Goal: Task Accomplishment & Management: Complete application form

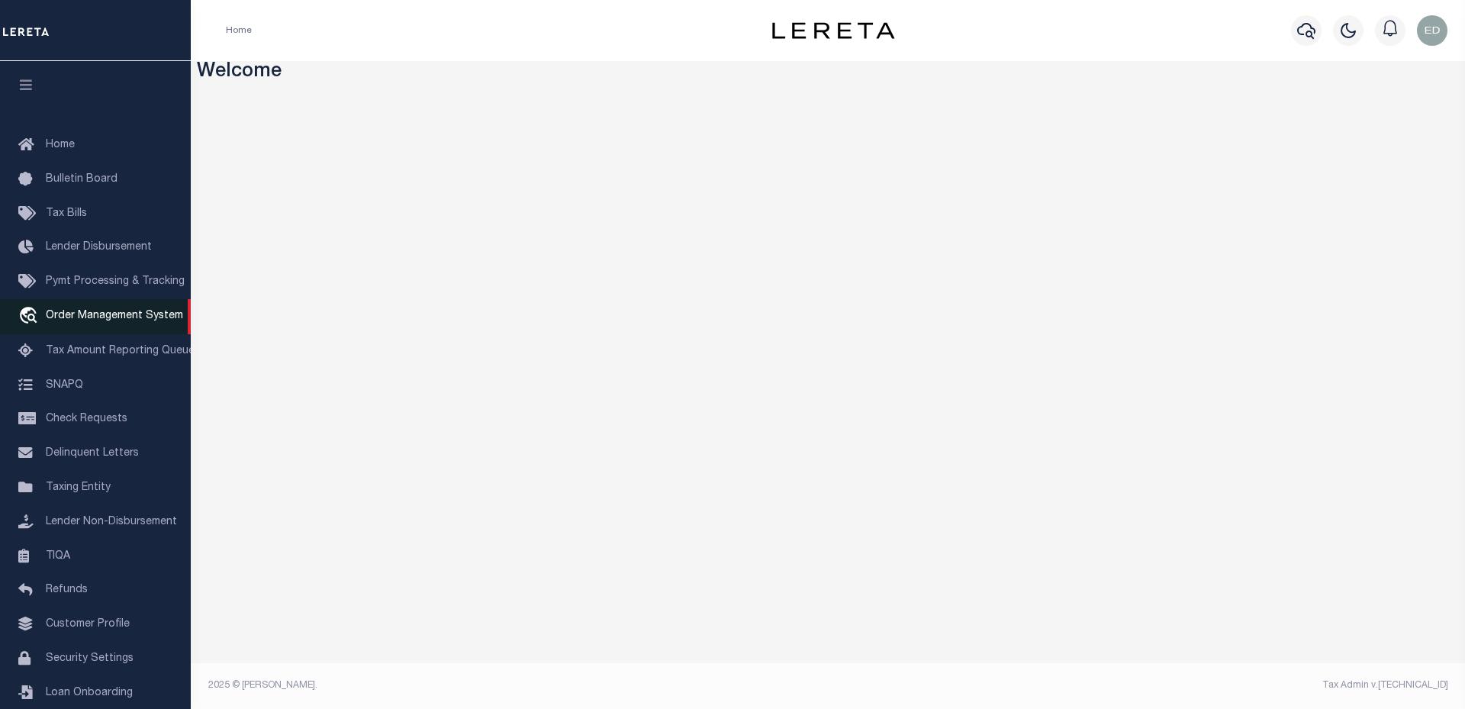
click at [111, 307] on link "travel_explore Order Management System" at bounding box center [95, 316] width 191 height 35
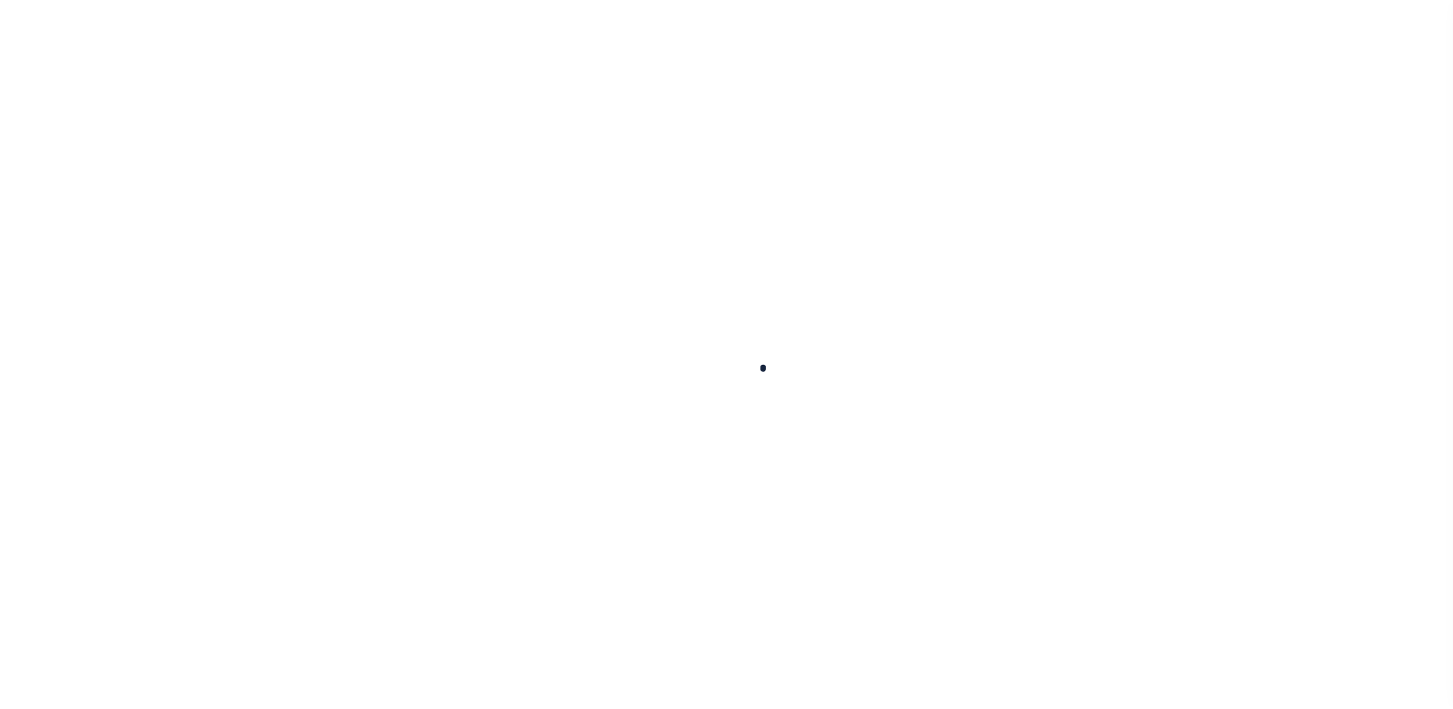
scroll to position [34, 0]
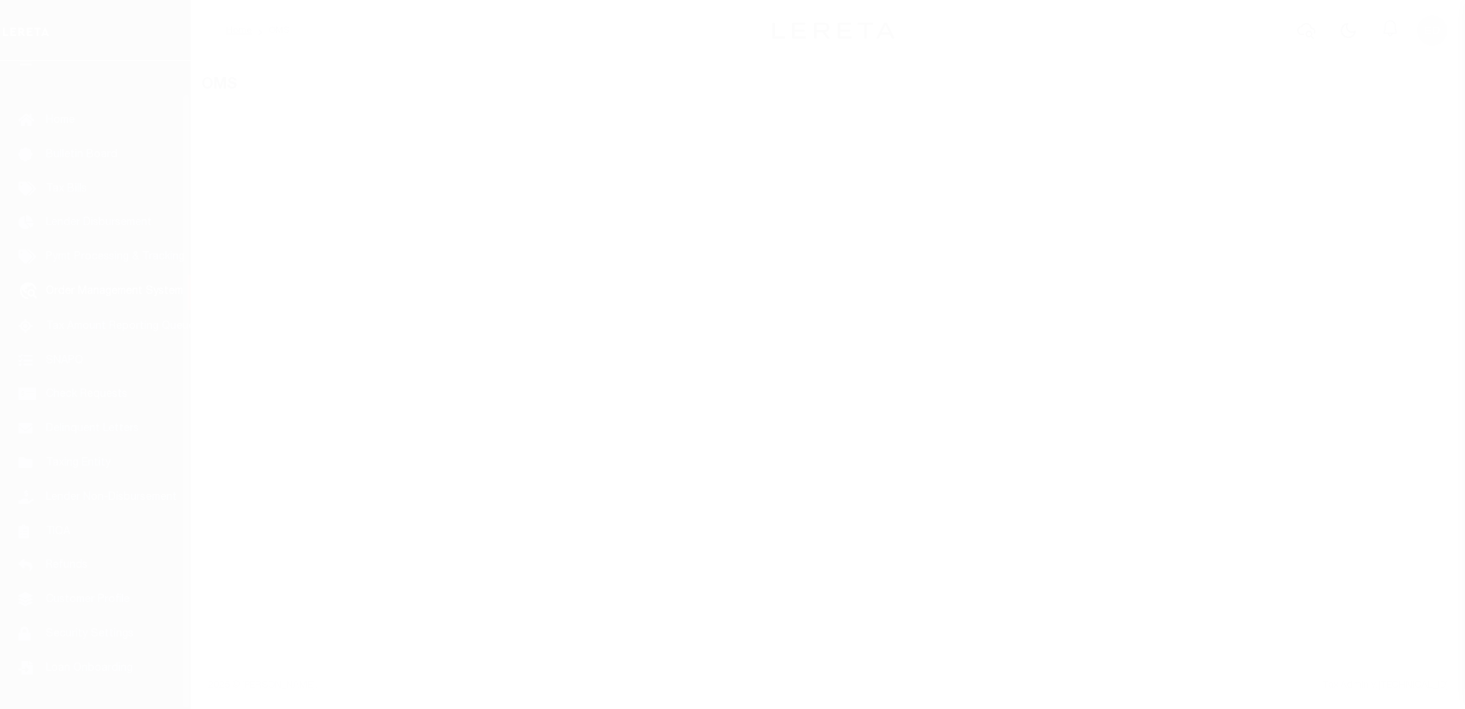
select select "200"
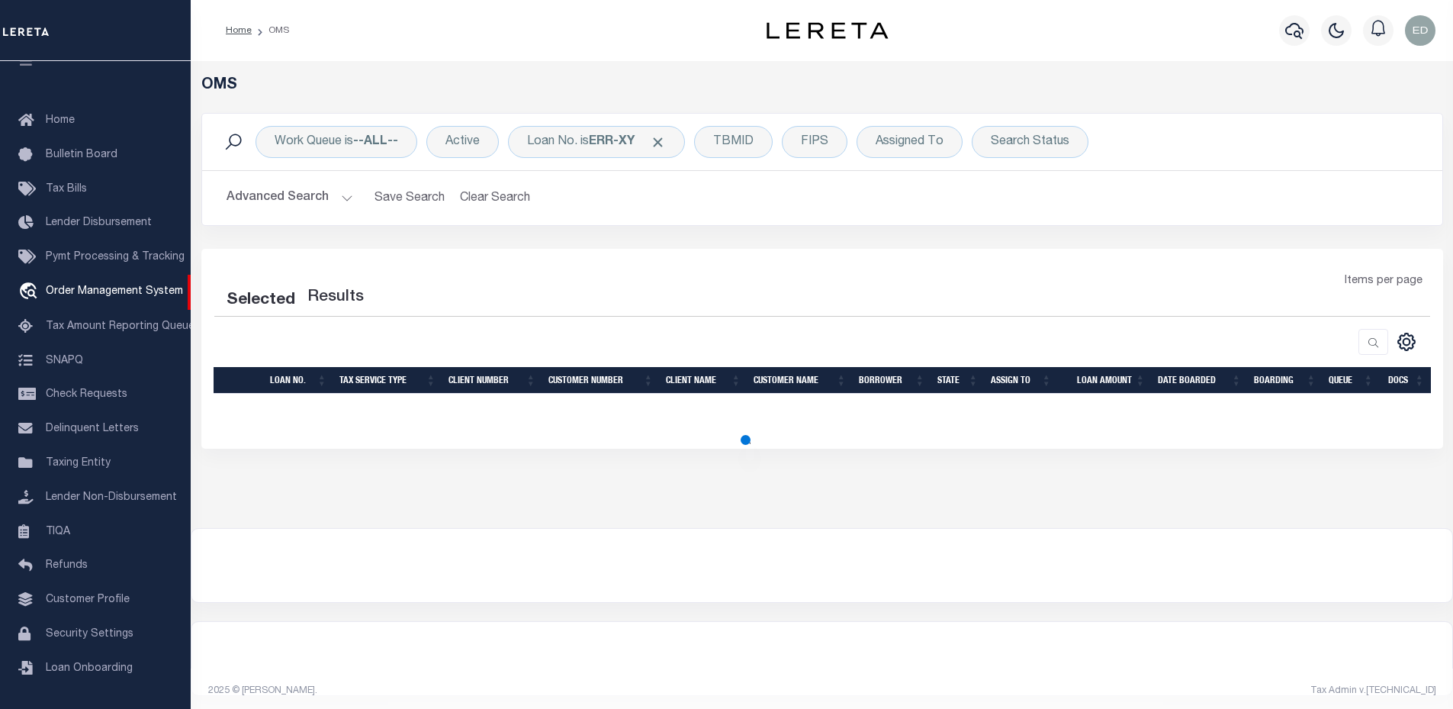
select select "200"
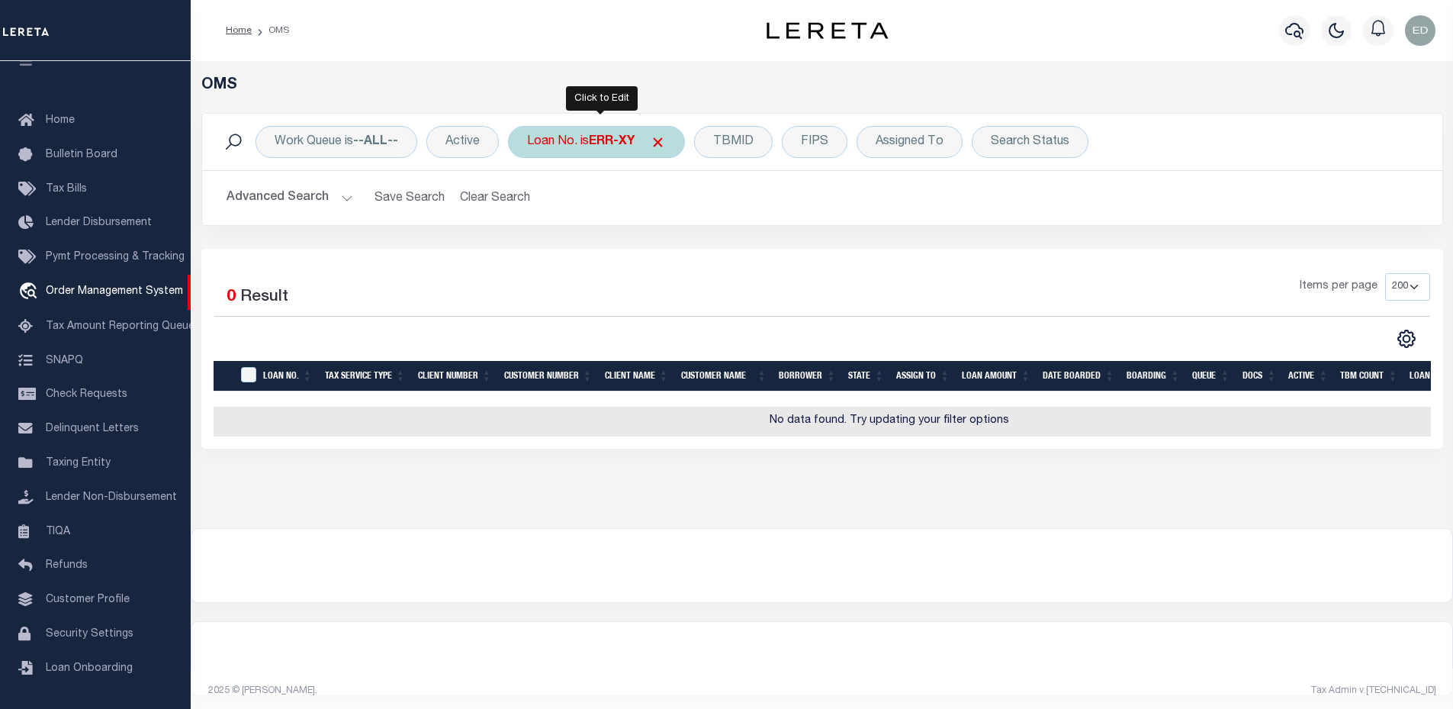
click at [587, 152] on div "Loan No. is ERR-XY" at bounding box center [596, 142] width 177 height 32
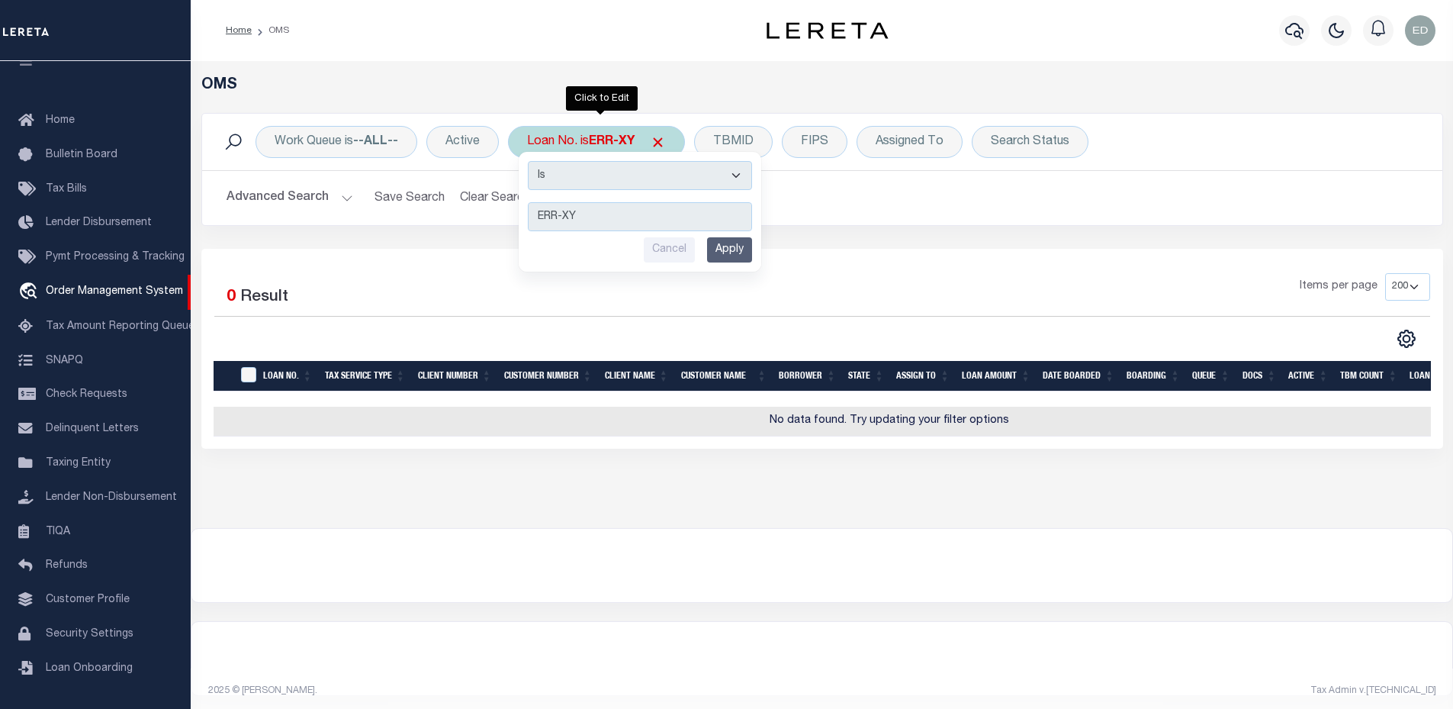
click at [584, 182] on select "Is Contains" at bounding box center [640, 175] width 224 height 29
select select "c"
click at [529, 161] on select "Is Contains" at bounding box center [640, 175] width 224 height 29
click at [715, 249] on input "Apply" at bounding box center [729, 249] width 45 height 25
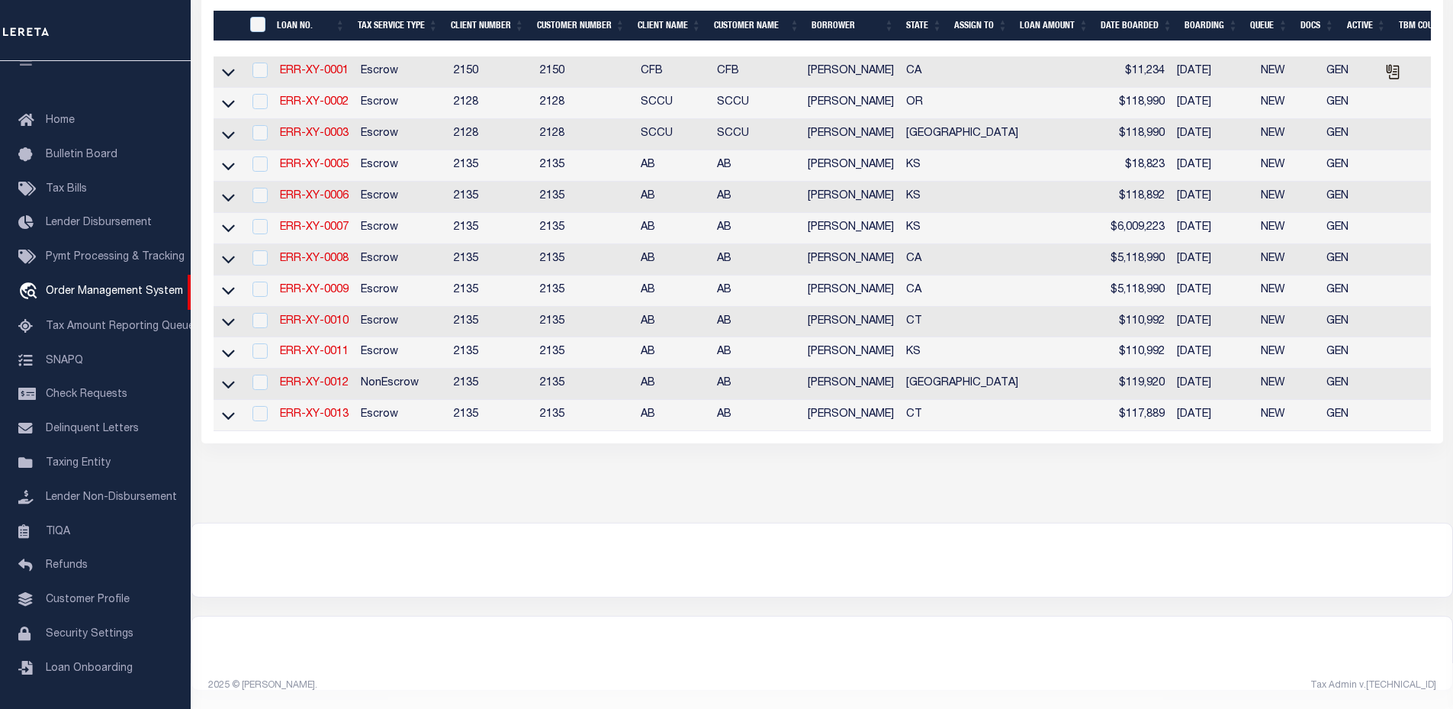
scroll to position [0, 0]
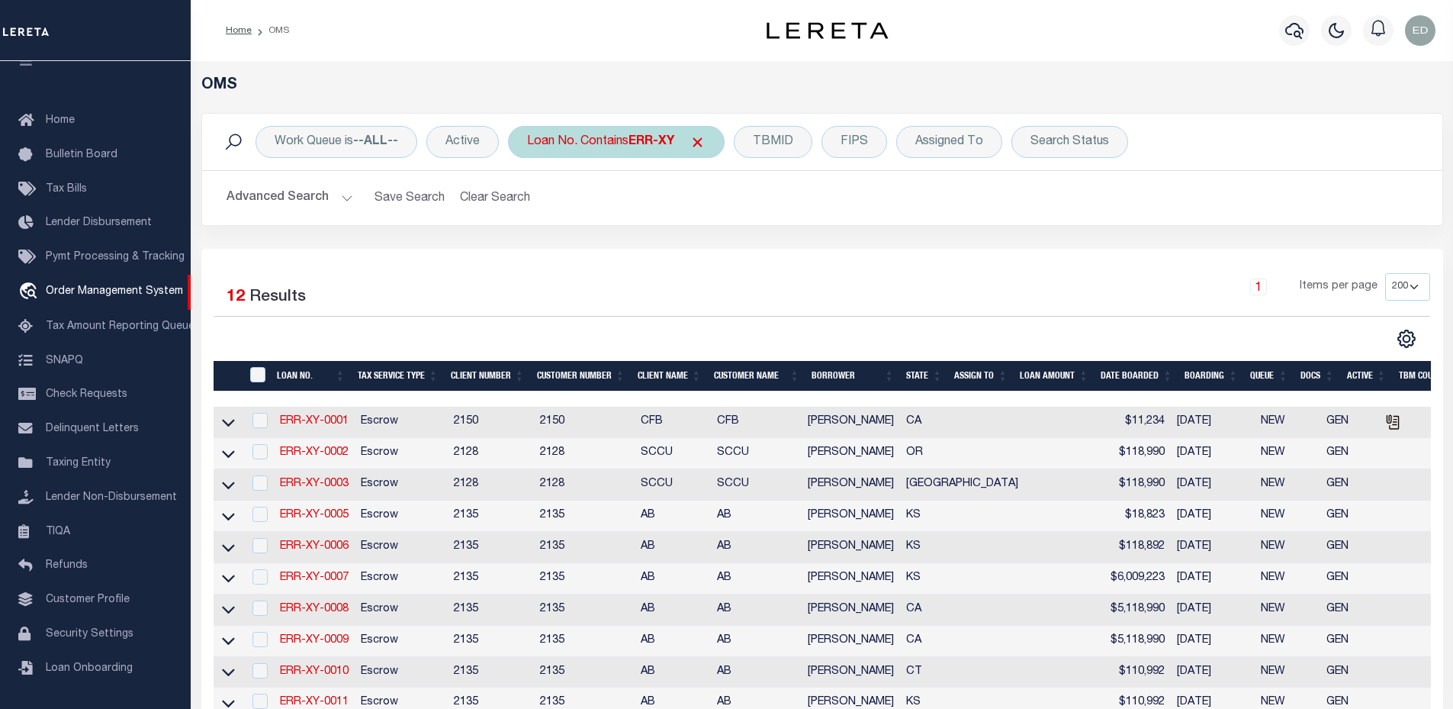
click at [576, 132] on div "Loan No. Contains ERR-XY" at bounding box center [616, 142] width 217 height 32
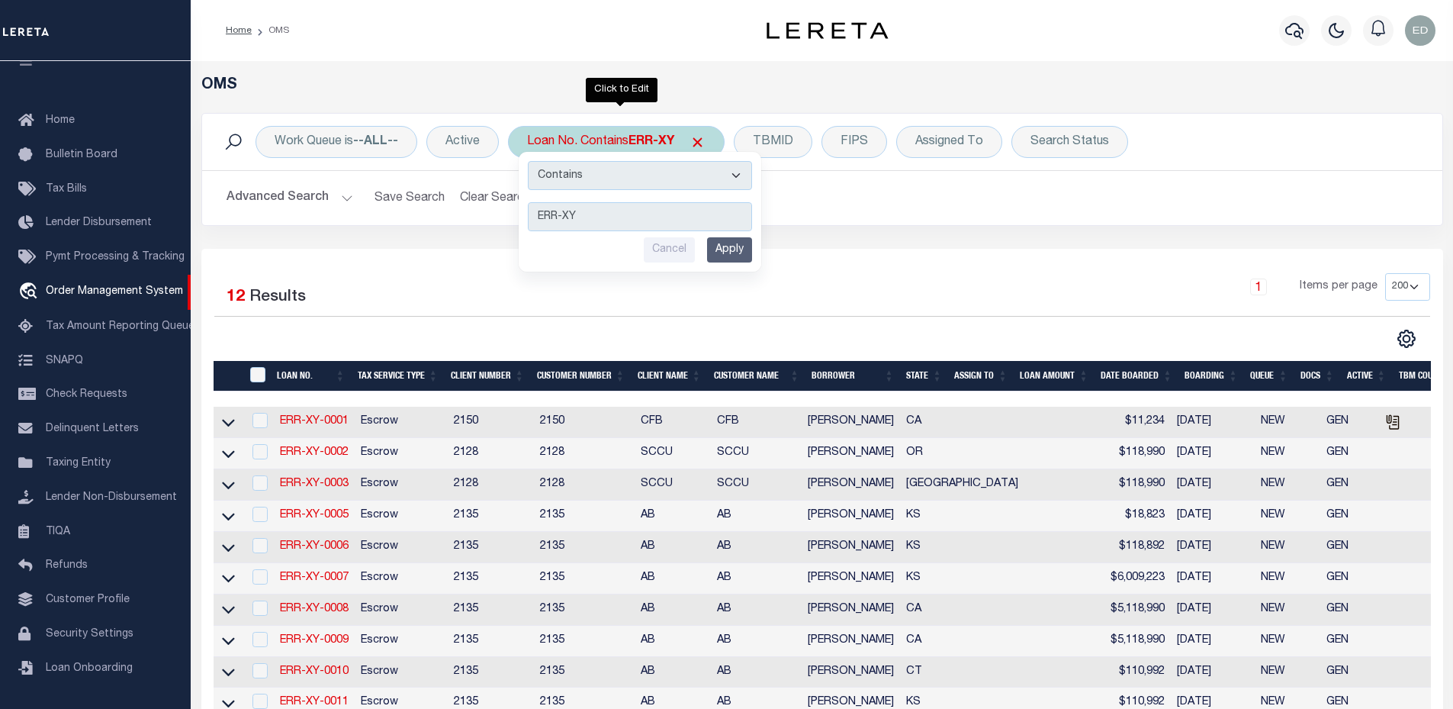
click at [710, 245] on input "Apply" at bounding box center [729, 249] width 45 height 25
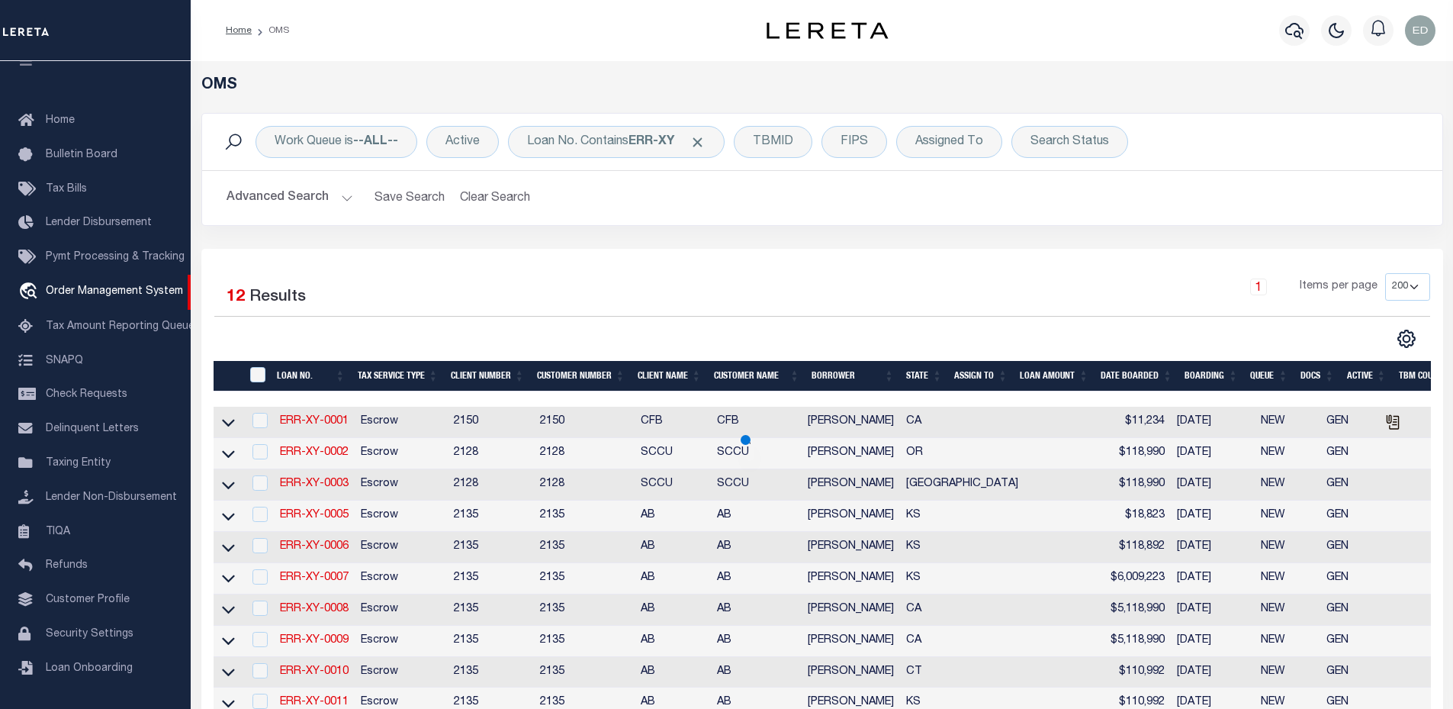
click at [329, 380] on th "LOAN NO." at bounding box center [311, 376] width 80 height 31
click at [324, 382] on th "LOAN NO." at bounding box center [311, 376] width 80 height 31
click at [326, 426] on link "ERR-XY-0014" at bounding box center [314, 421] width 69 height 11
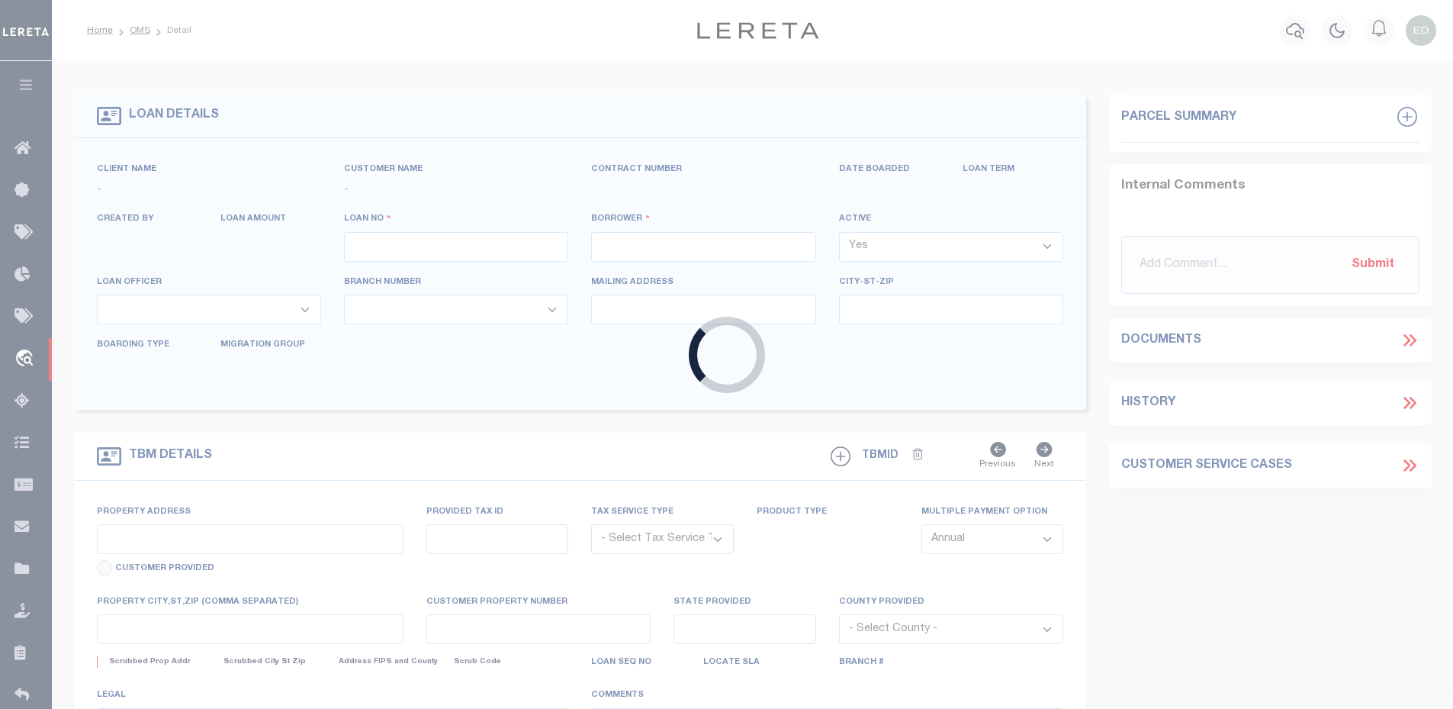
type input "ERR-XY-0014"
type input "[PERSON_NAME]"
select select
type input "[DATE]"
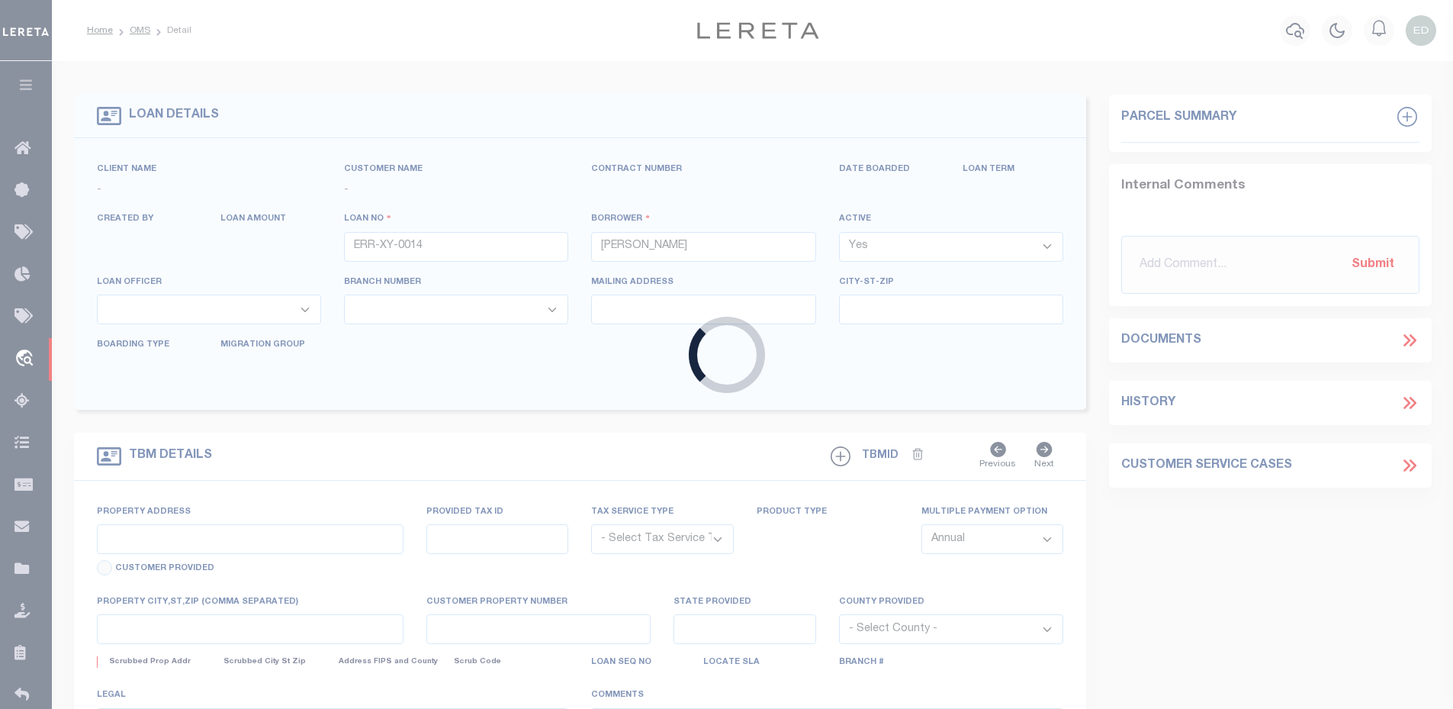
select select "10"
select select "Escrow"
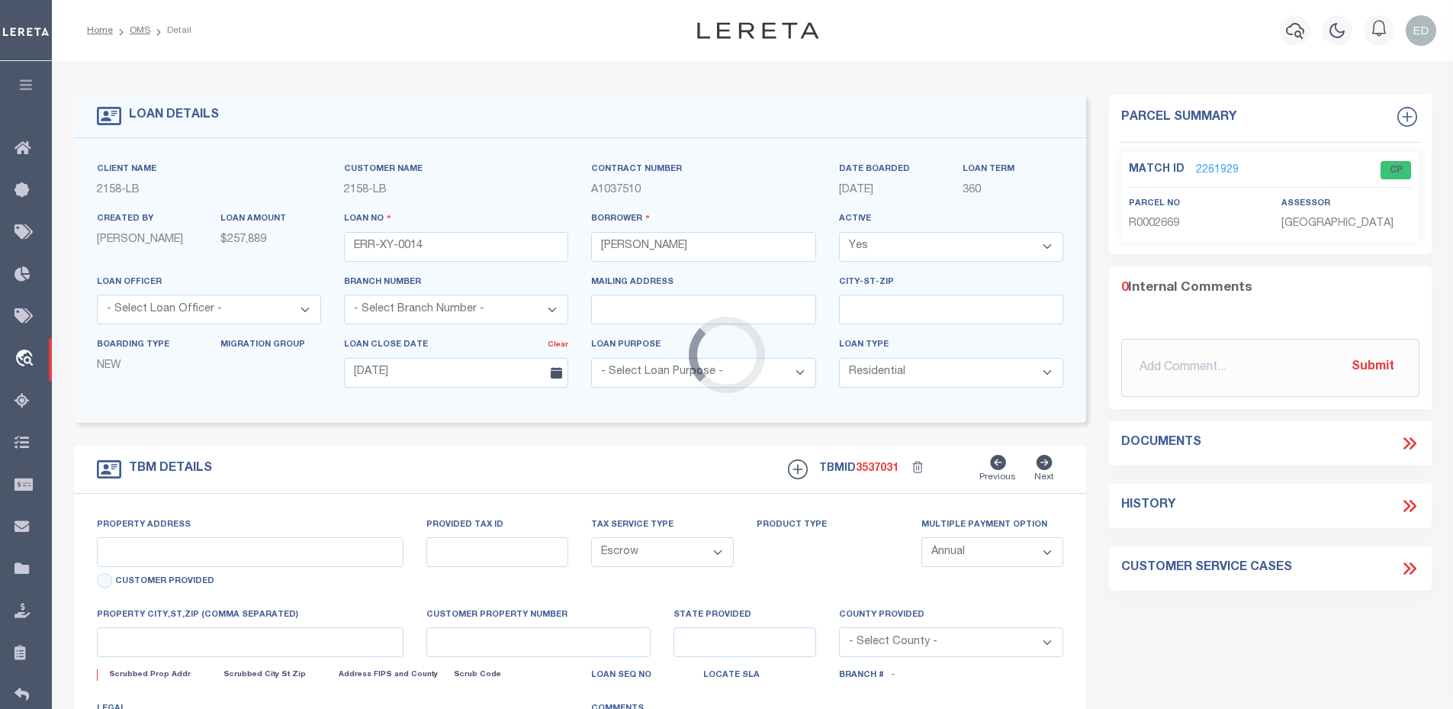
type input "1357 MAPLE ST"
select select
type input "WHEATLAND WY 82201-2856"
type input "WY"
select select
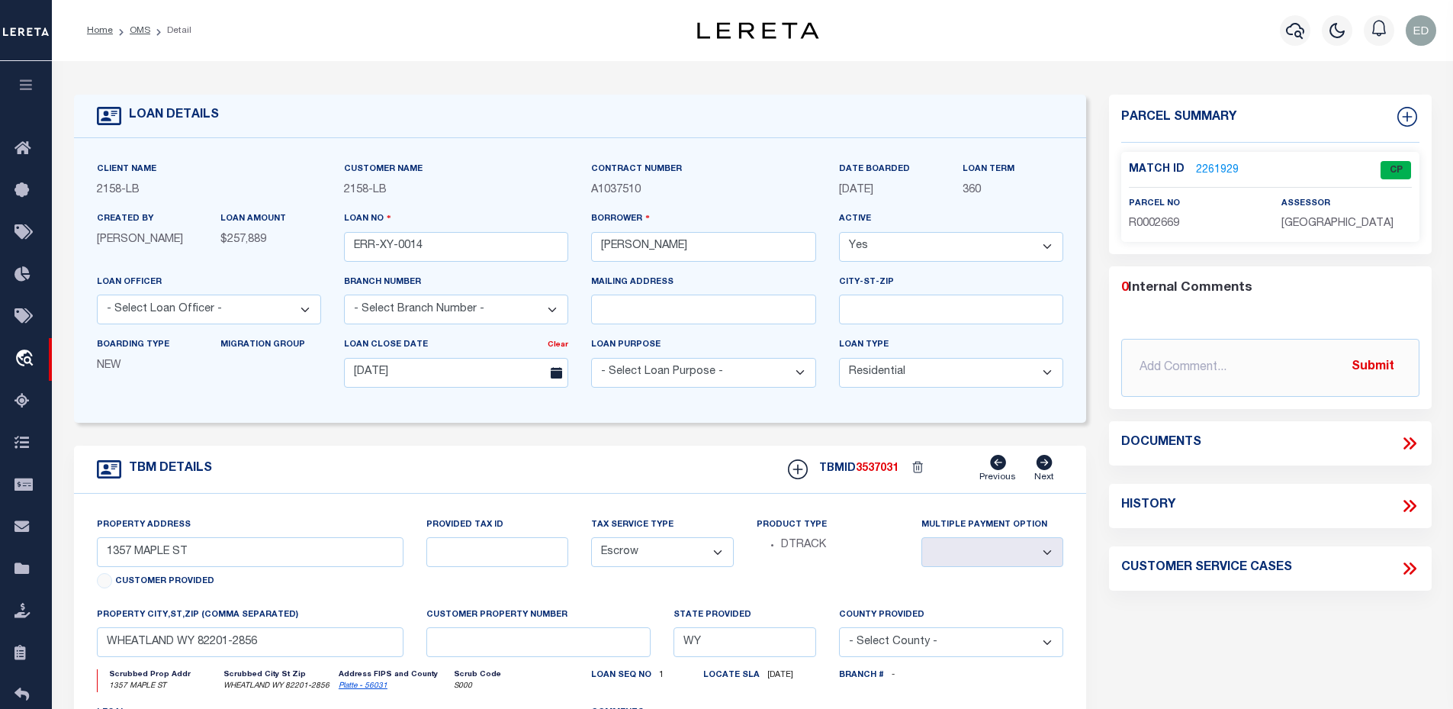
select select "False"
select select
select select "10"
select select
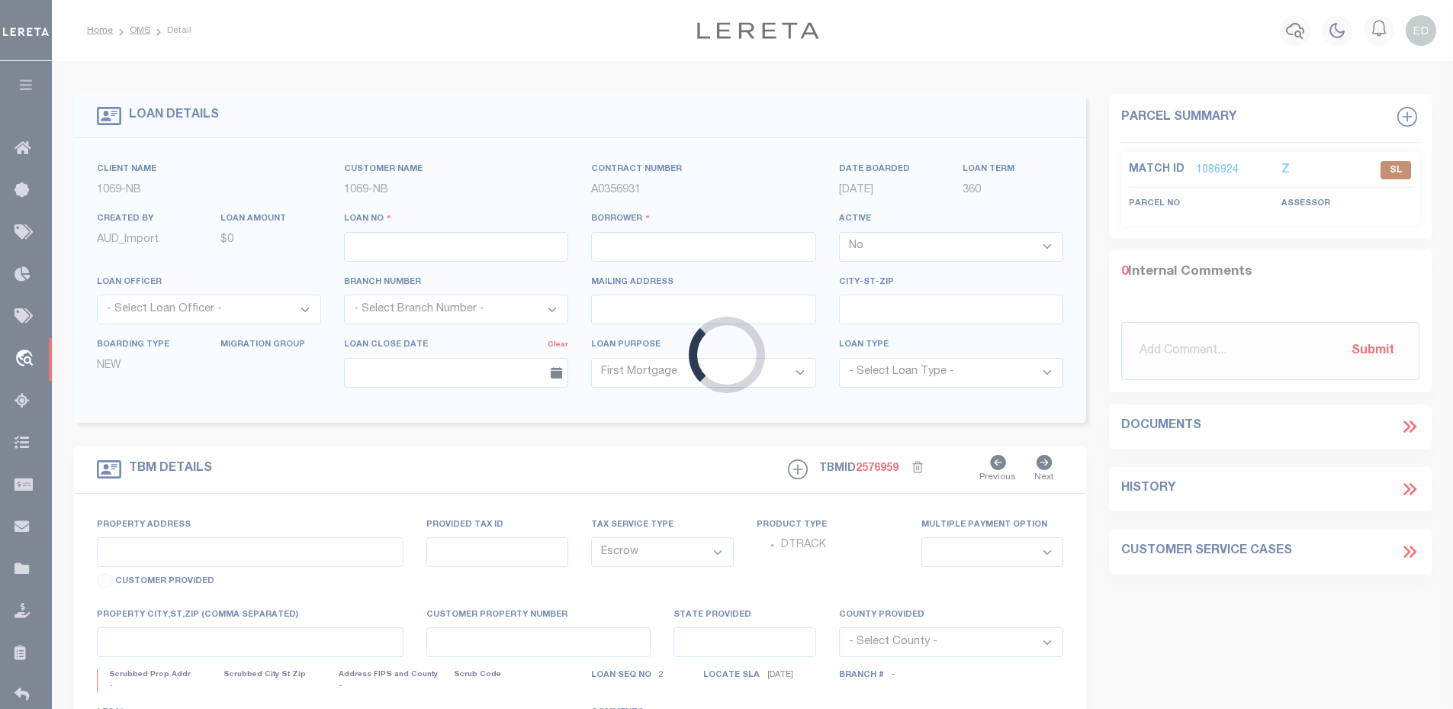
select select "1766"
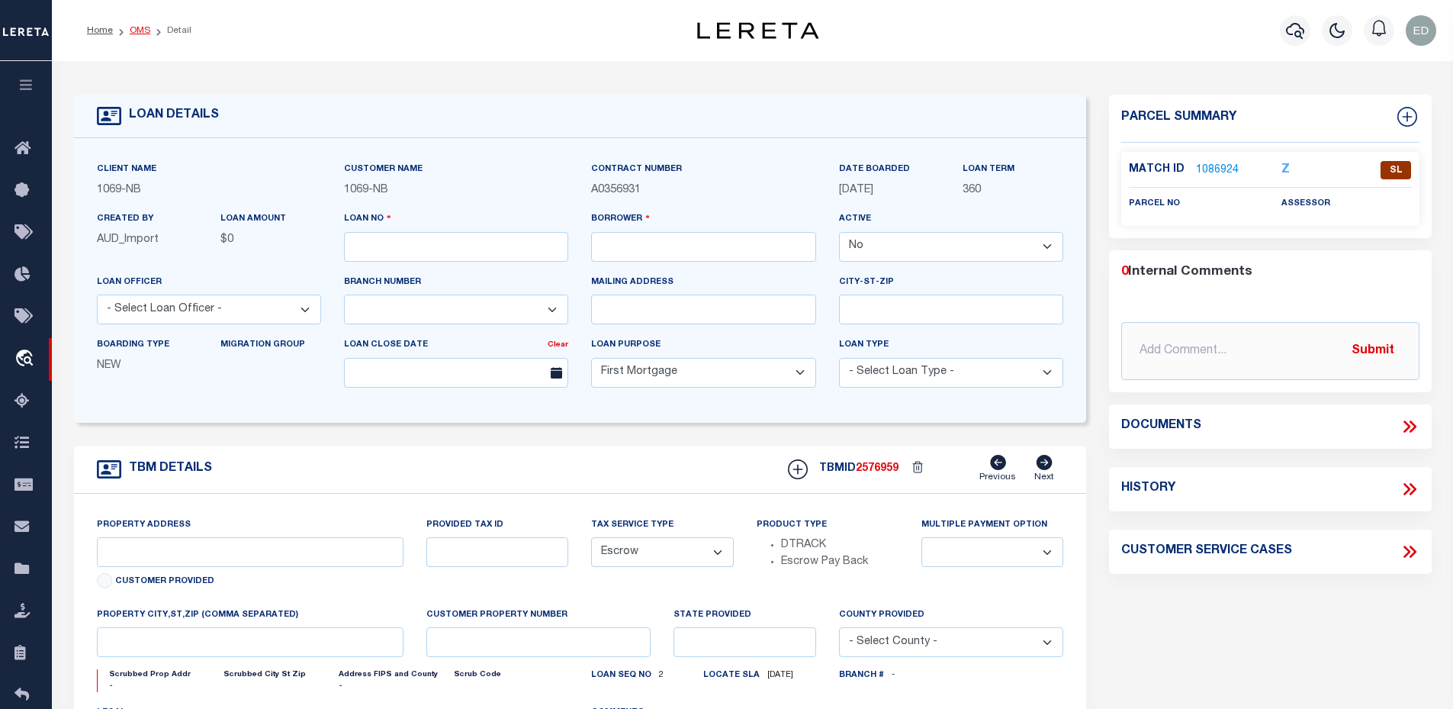
click at [136, 33] on link "OMS" at bounding box center [140, 30] width 21 height 9
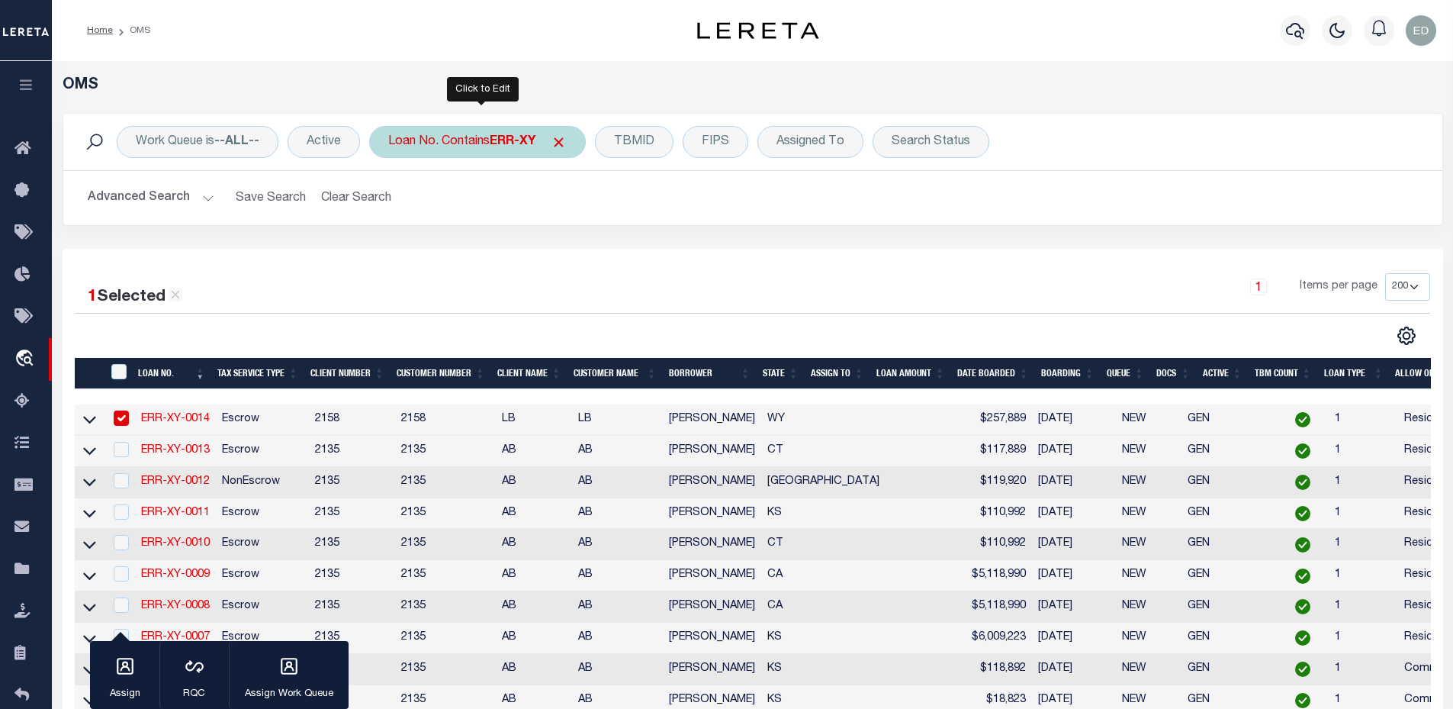
click at [455, 136] on div "Loan No. Contains ERR-XY" at bounding box center [477, 142] width 217 height 32
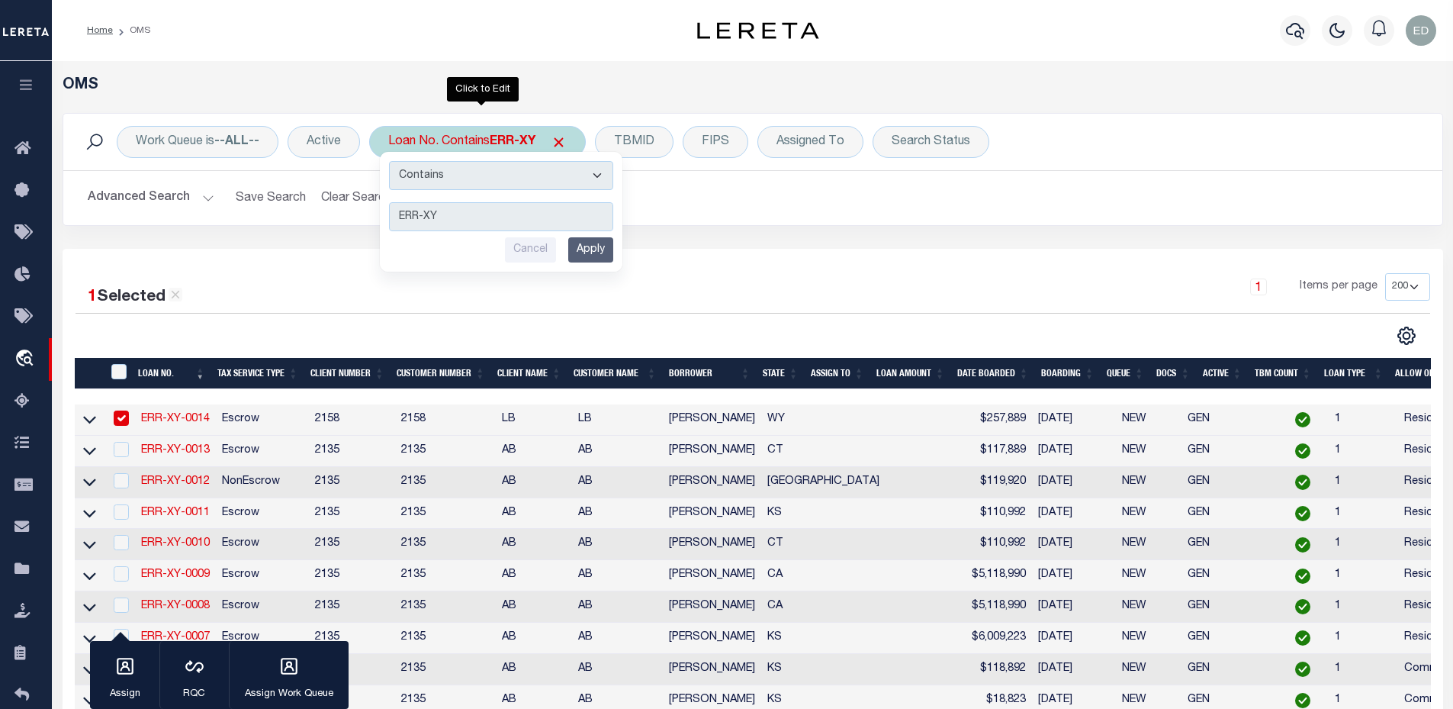
click at [590, 253] on input "Apply" at bounding box center [590, 249] width 45 height 25
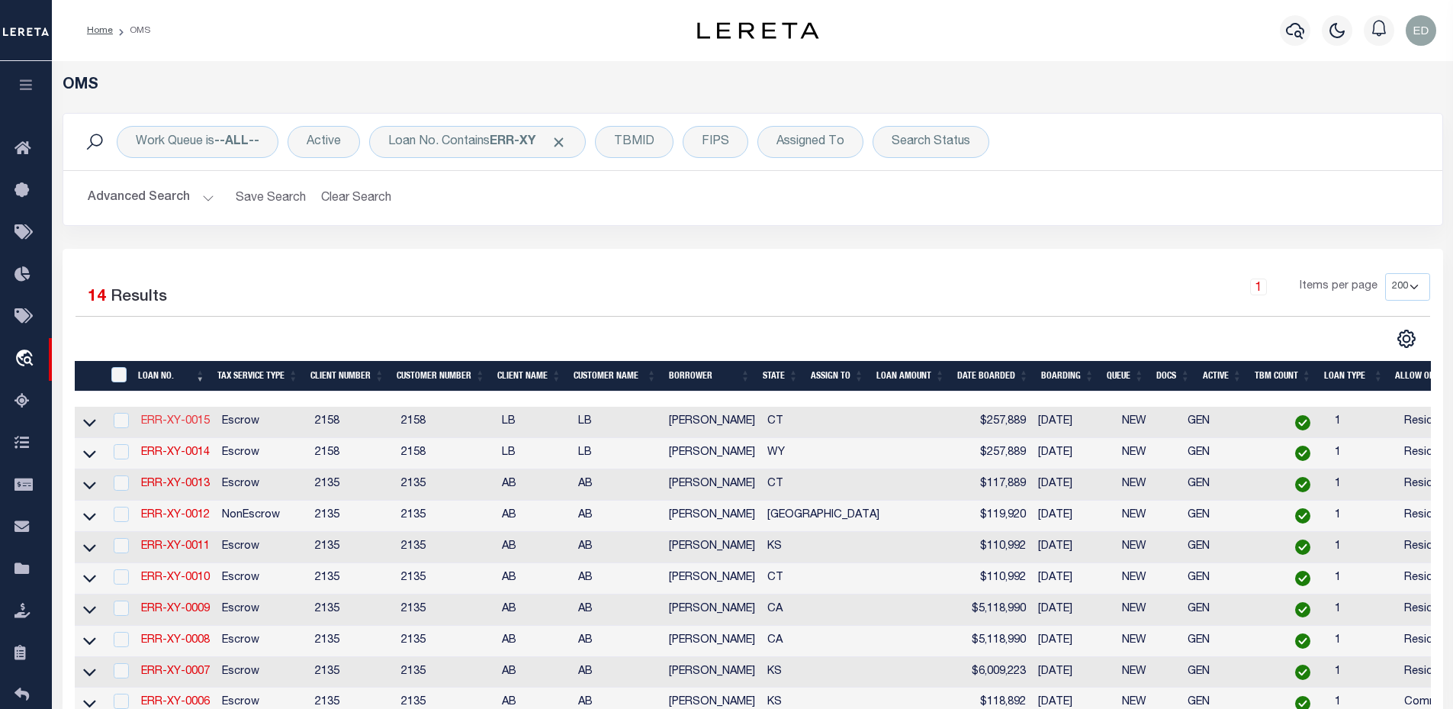
click at [166, 418] on link "ERR-XY-0015" at bounding box center [175, 421] width 69 height 11
type input "ERR-XY-0015"
type input "[PERSON_NAME]"
select select "True"
select select
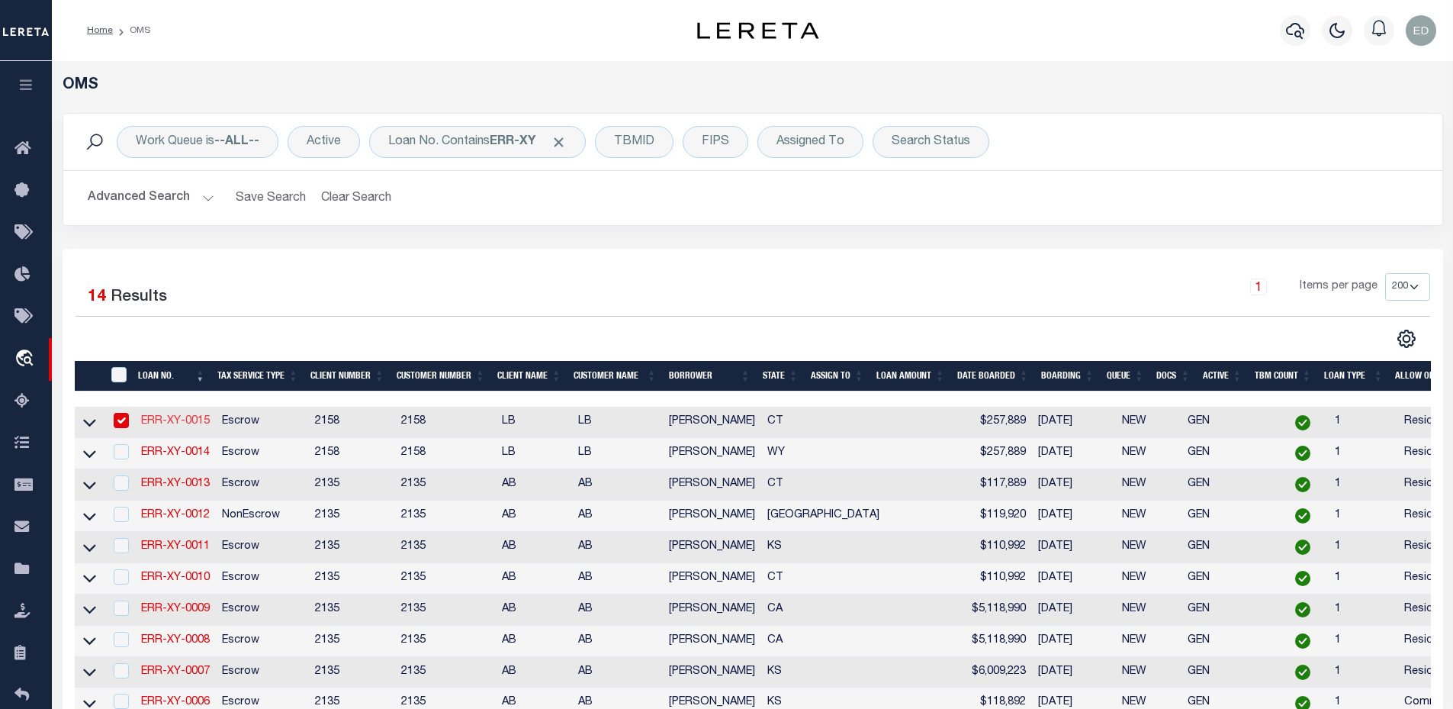
type input "[DATE]"
select select
select select "10"
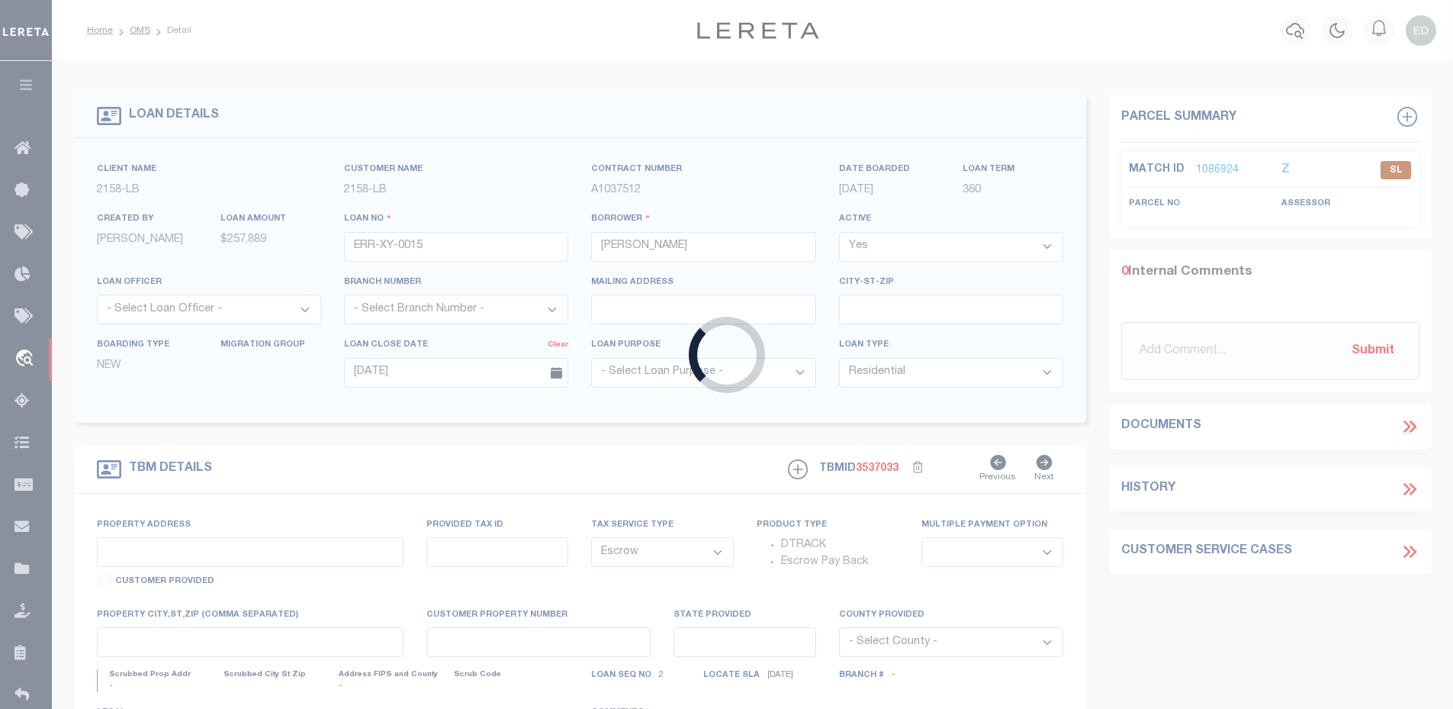
type input "[STREET_ADDRESS]"
type input "[GEOGRAPHIC_DATA]-1211"
type input "CT"
select select "2"
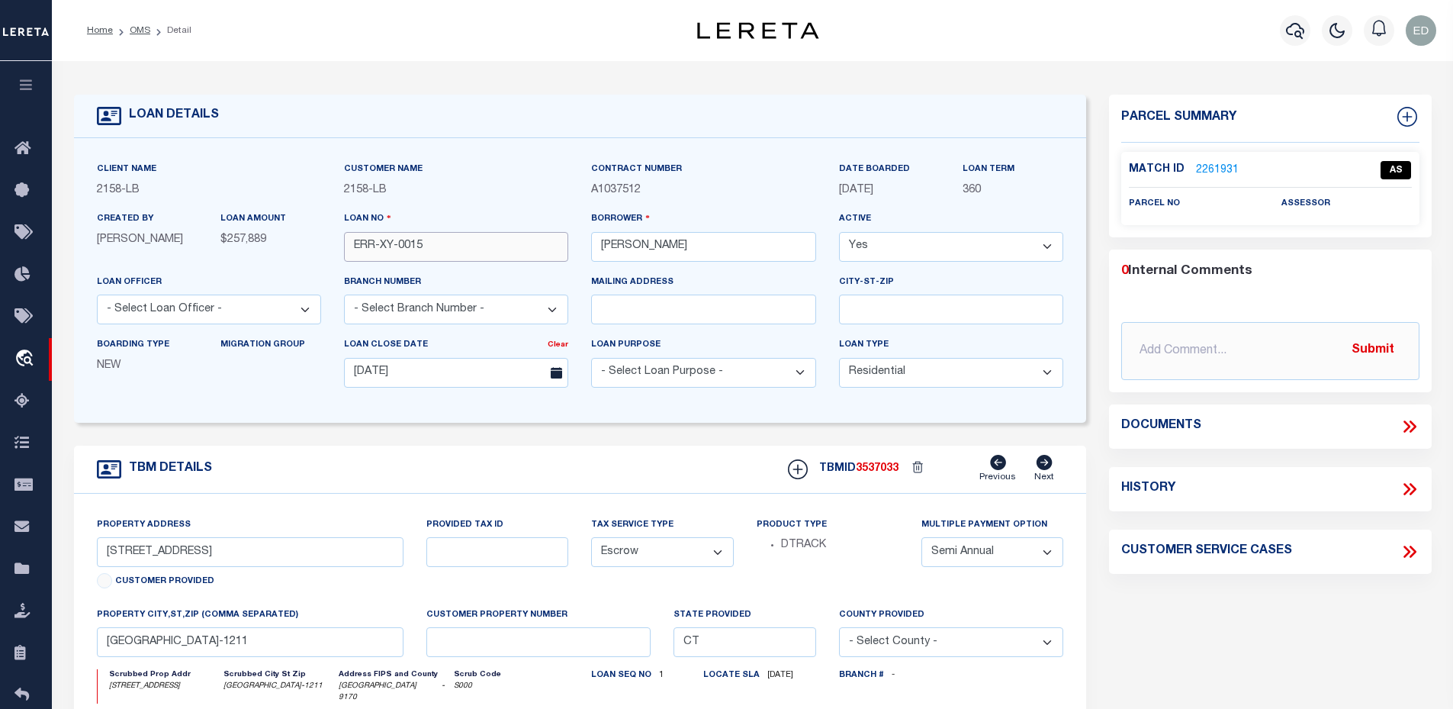
click at [416, 251] on input "ERR-XY-0015" at bounding box center [456, 247] width 224 height 30
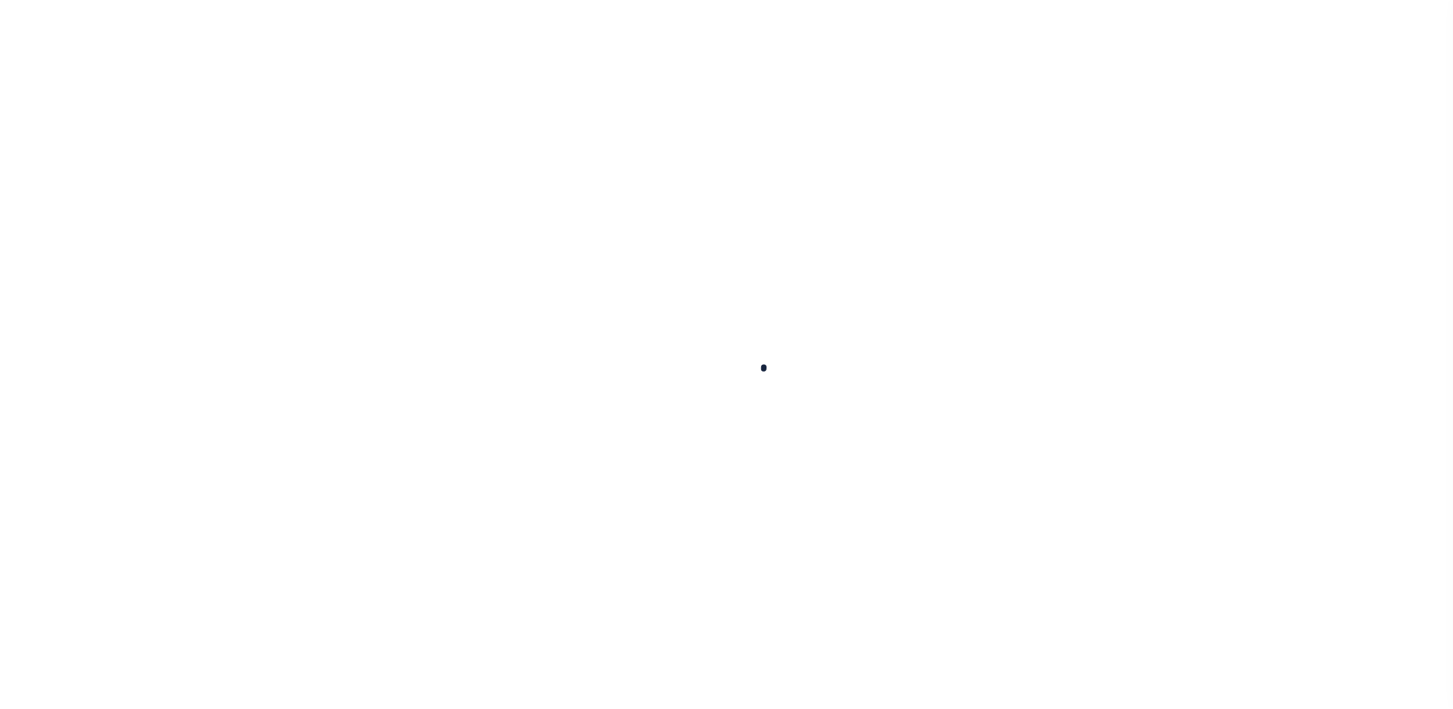
select select "10"
select select "Escrow"
select select "2"
select select "10"
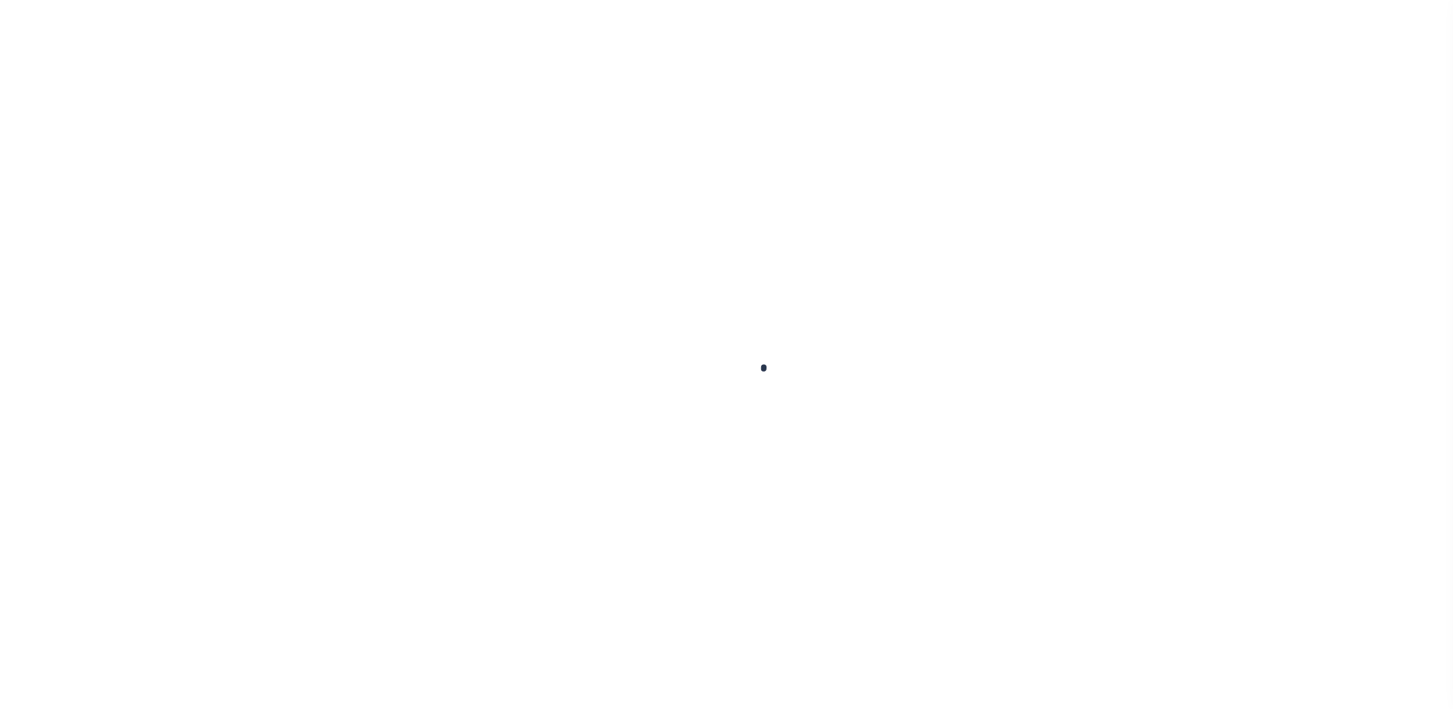
select select "Escrow"
select select "2"
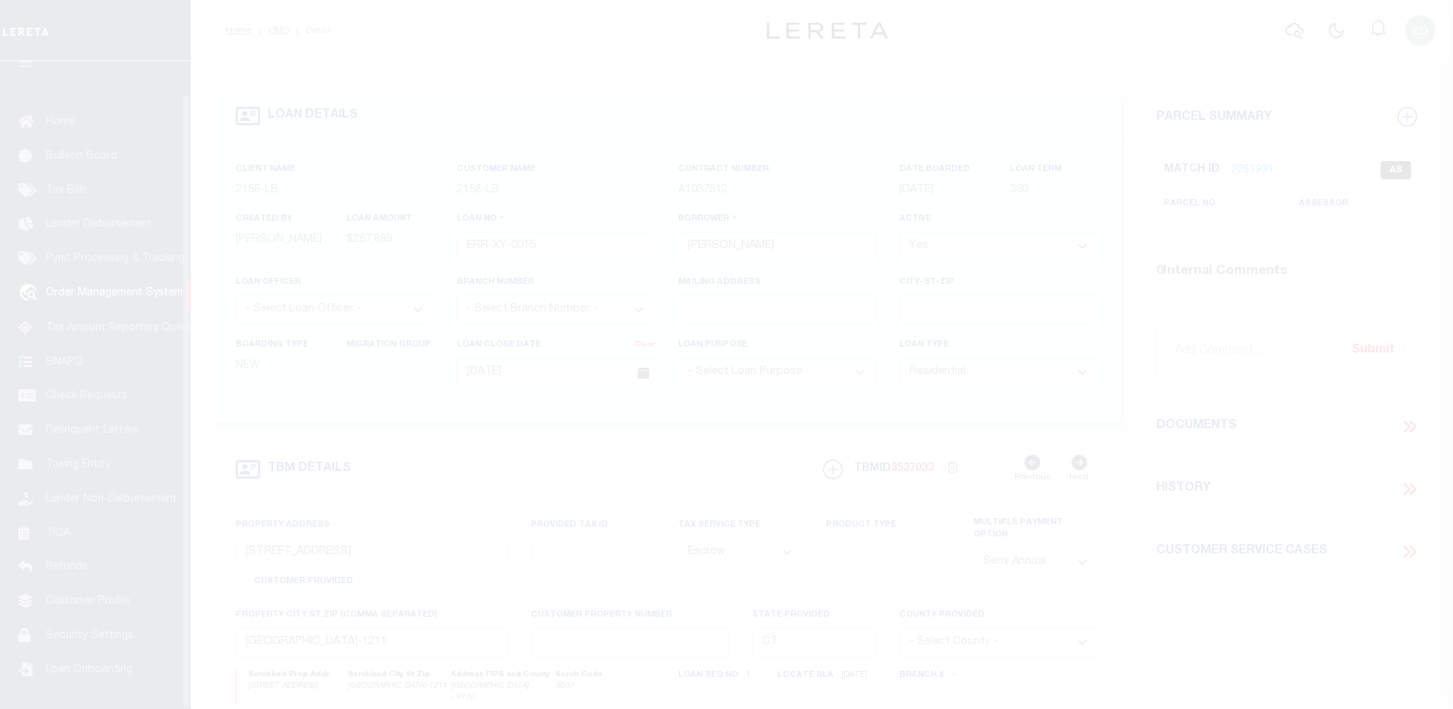
scroll to position [34, 0]
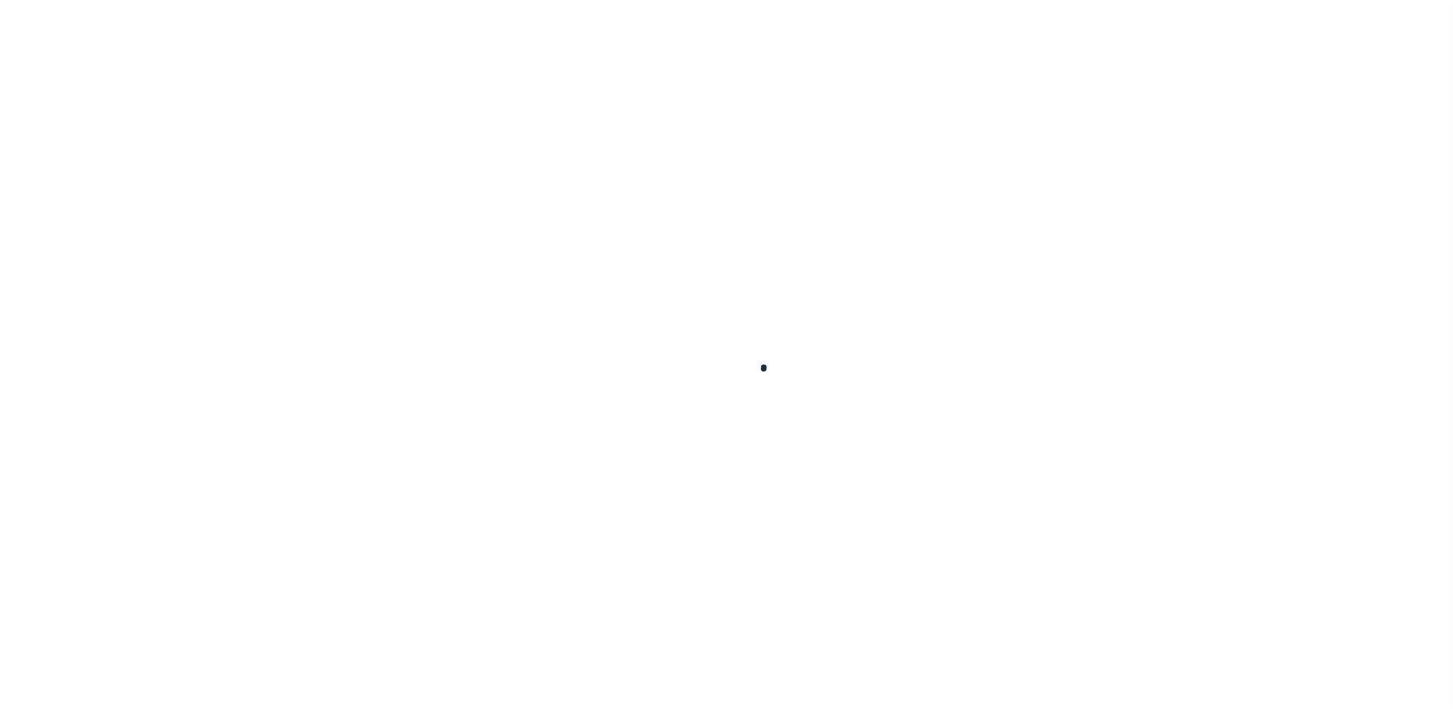
type input "ERR-XY-0015"
type input "[PERSON_NAME]"
select select
type input "[DATE]"
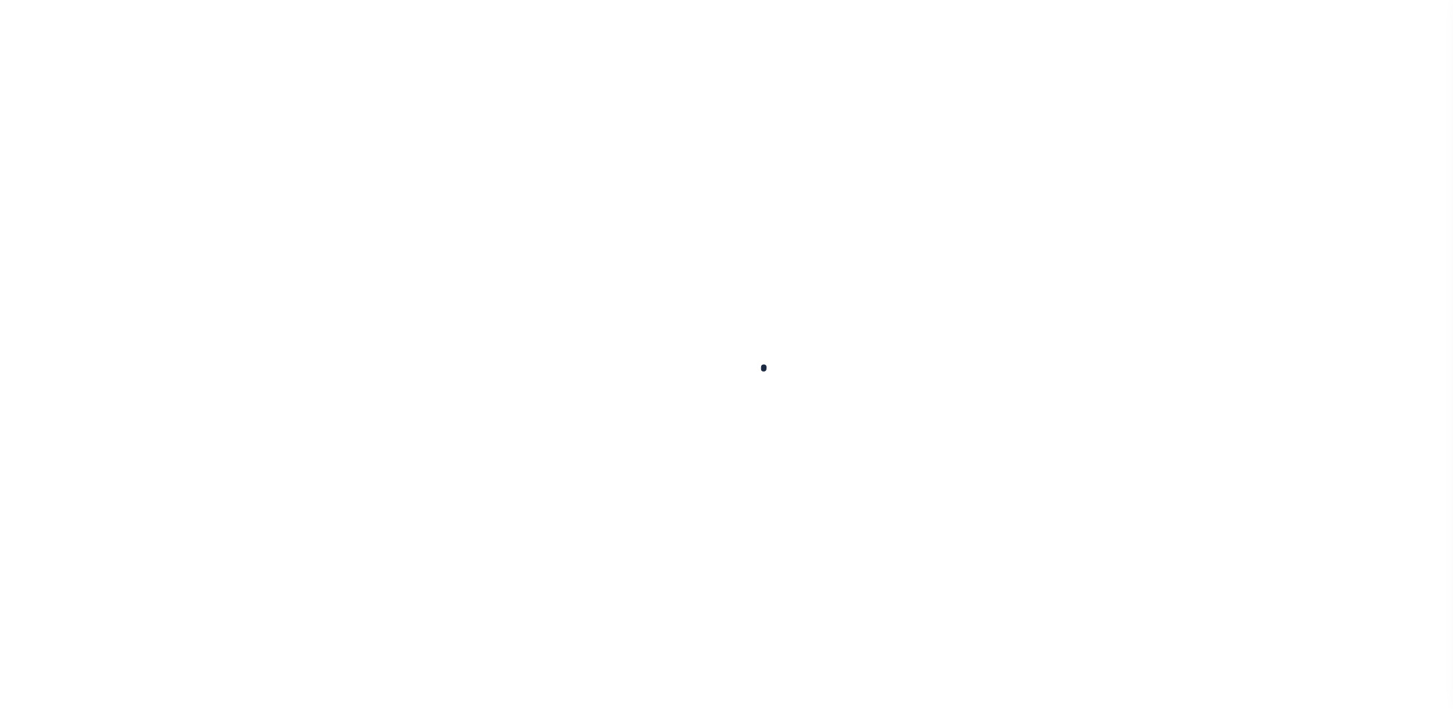
select select "10"
select select "Escrow"
type input "[STREET_ADDRESS]"
type input "[GEOGRAPHIC_DATA]-1211"
type input "CT"
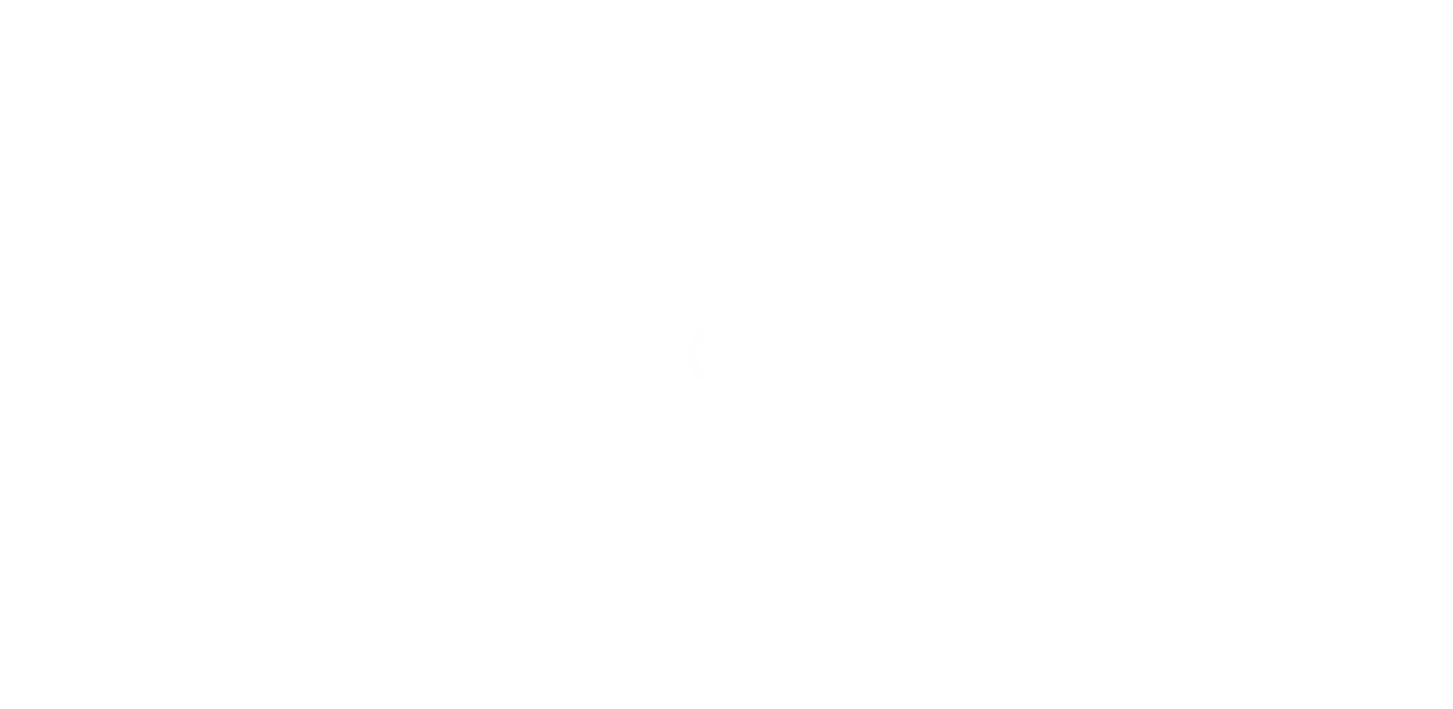
scroll to position [34, 0]
select select "2"
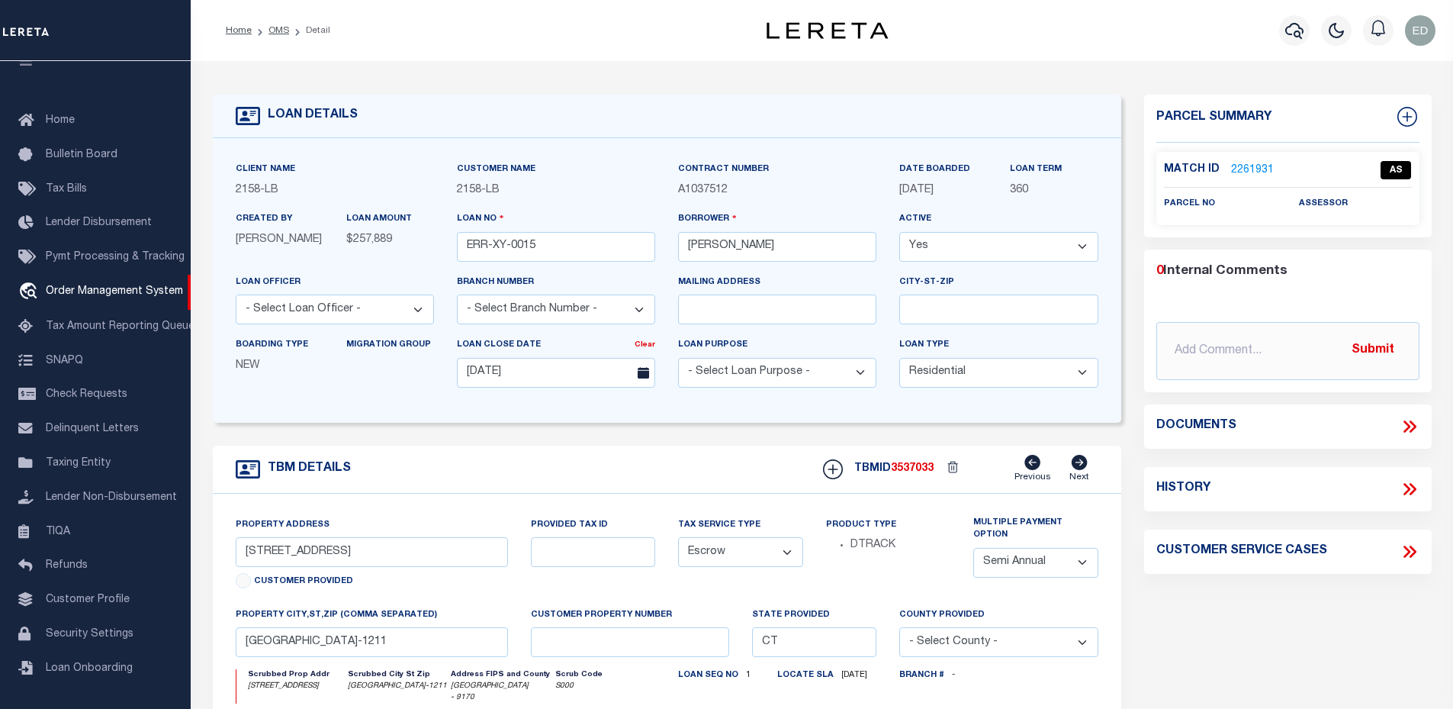
click at [1233, 166] on link "2261931" at bounding box center [1252, 170] width 43 height 16
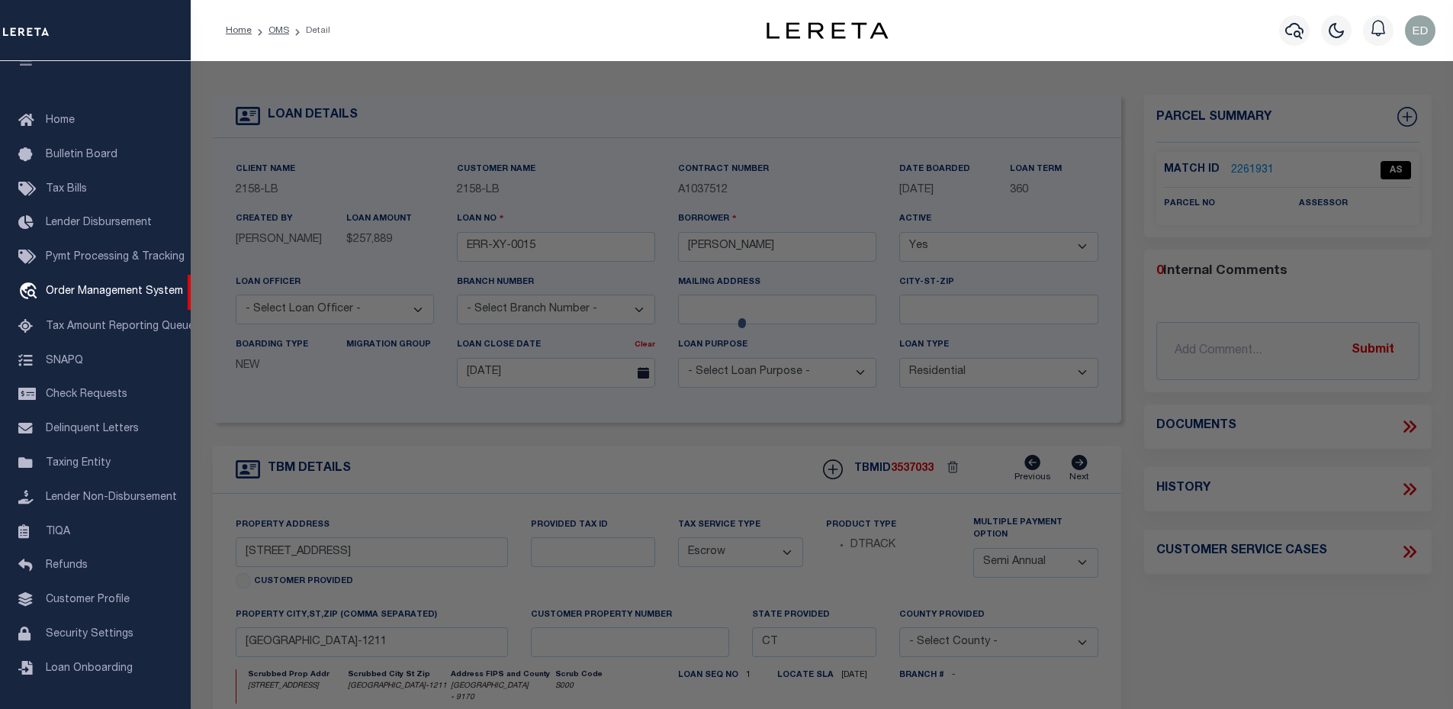
checkbox input "false"
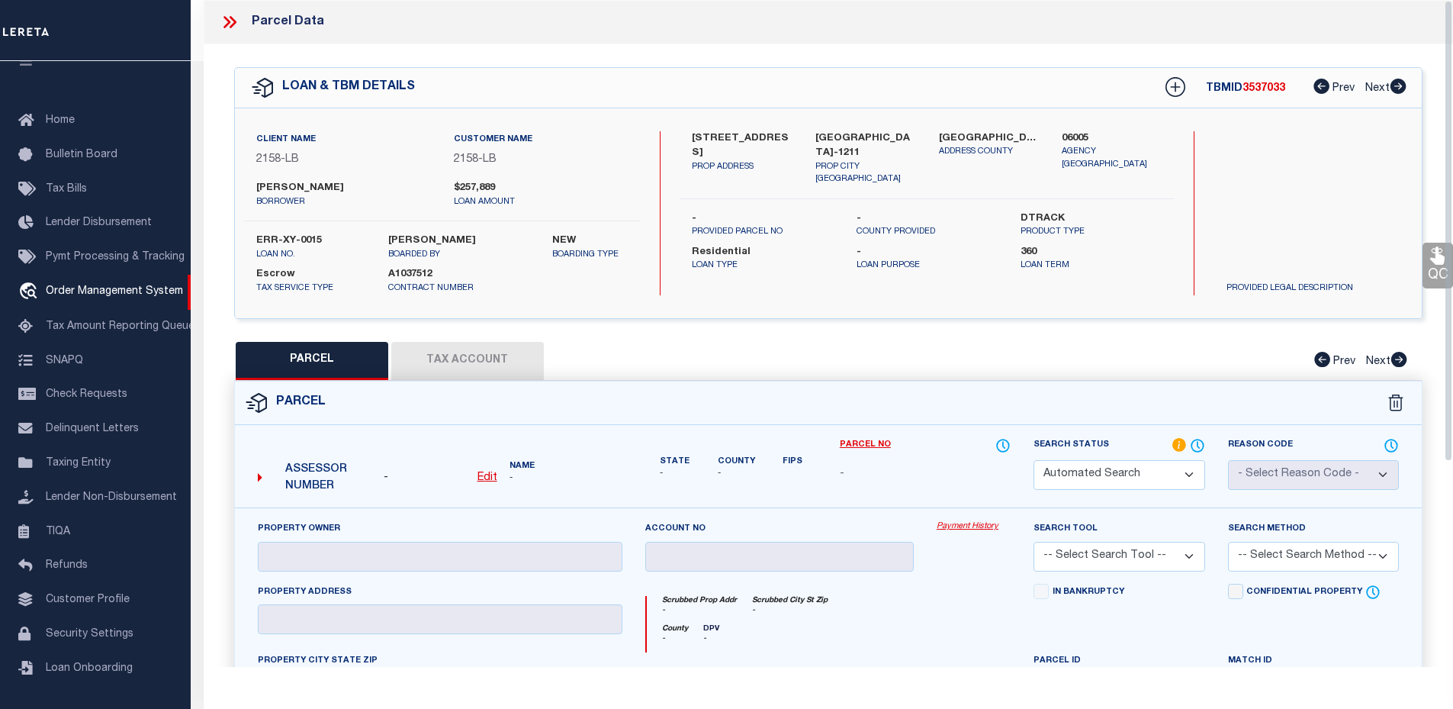
click at [1166, 440] on label "Search Status" at bounding box center [1119, 445] width 171 height 17
click at [1178, 440] on icon at bounding box center [1179, 445] width 14 height 14
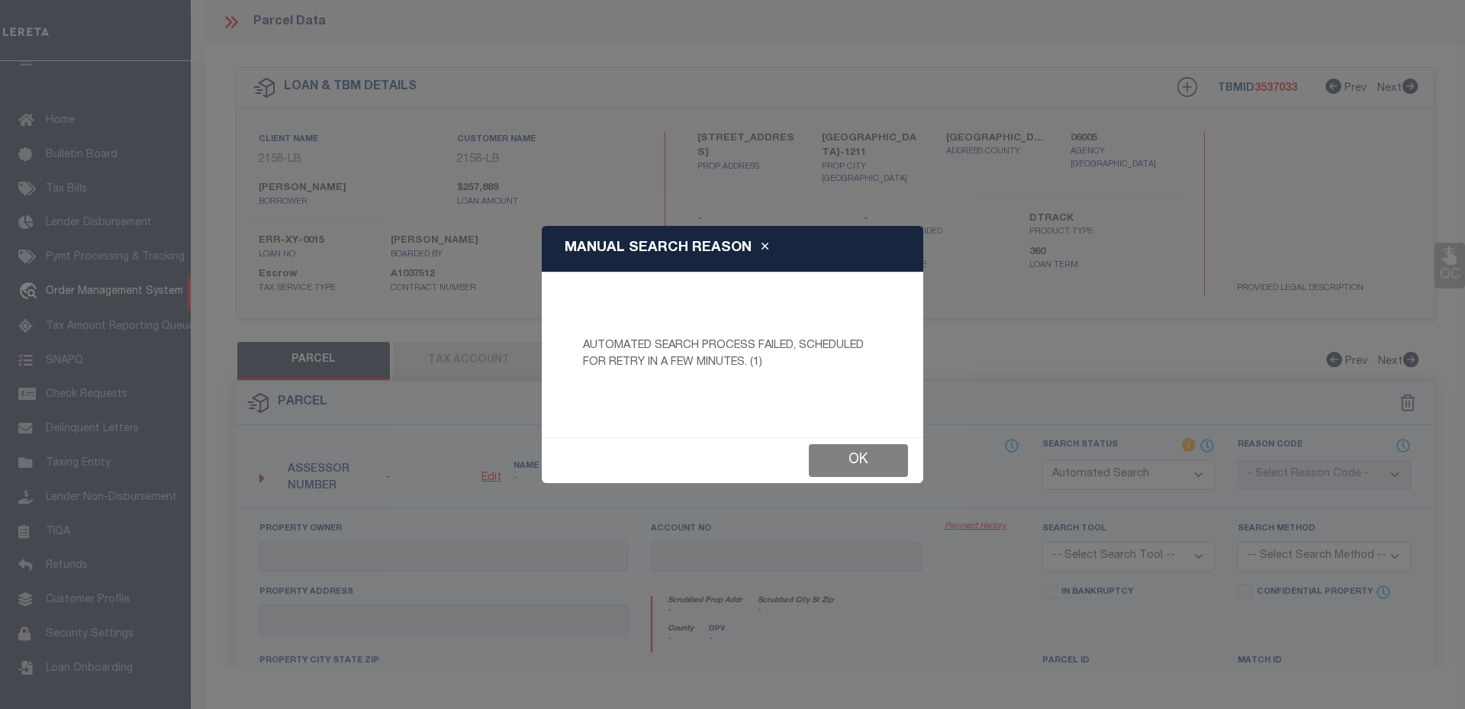
click at [865, 459] on button "Ok" at bounding box center [858, 460] width 99 height 33
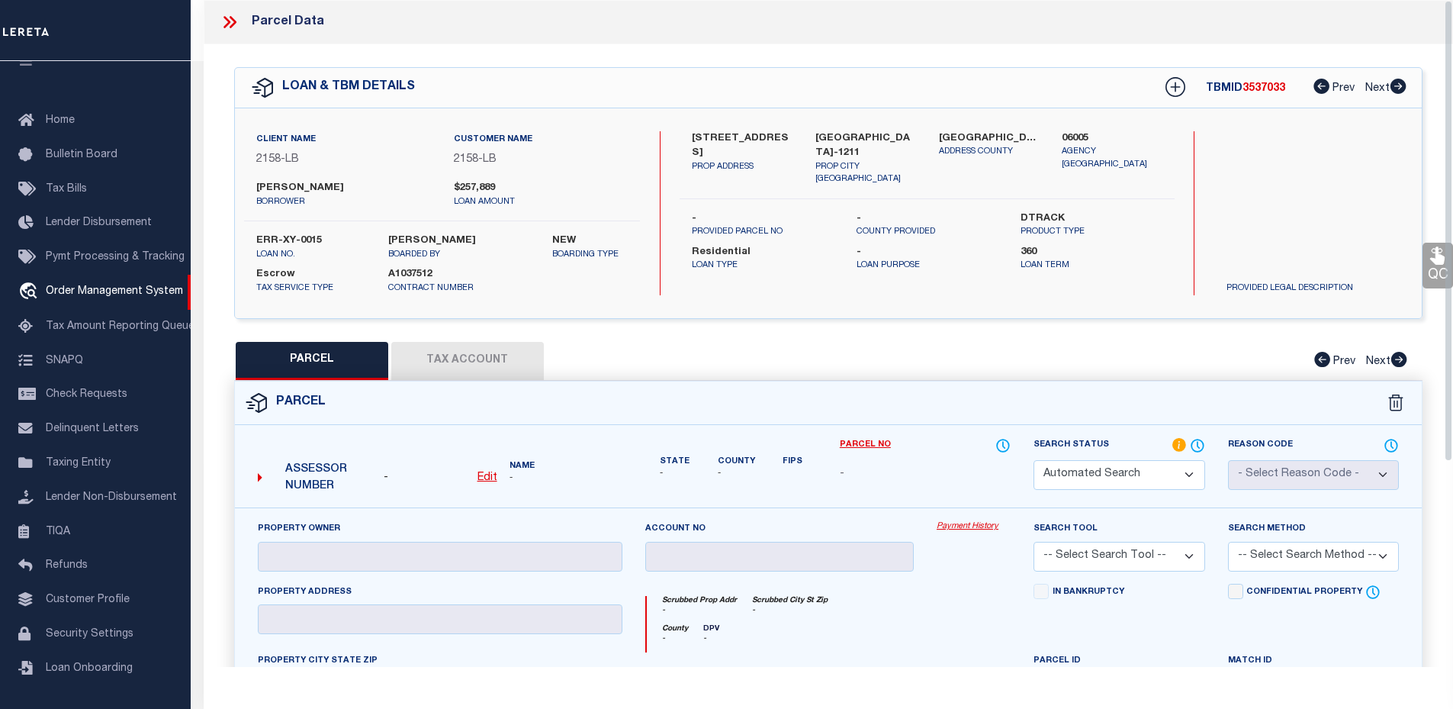
click at [1119, 473] on select "Automated Search Bad Parcel Complete Duplicate Parcel High Dollar Reporting In …" at bounding box center [1119, 475] width 171 height 30
click at [1034, 460] on select "Automated Search Bad Parcel Complete Duplicate Parcel High Dollar Reporting In …" at bounding box center [1119, 475] width 171 height 30
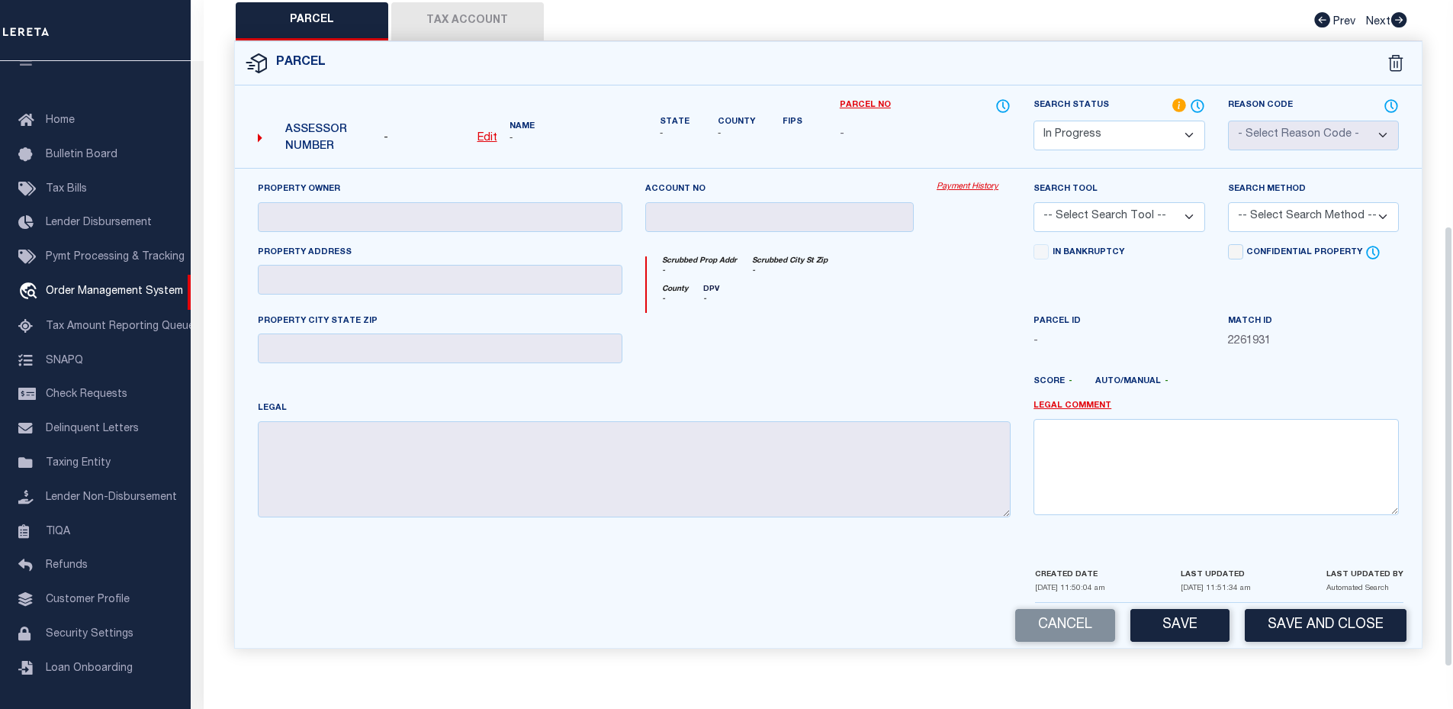
scroll to position [469, 0]
click at [1198, 623] on button "Save" at bounding box center [1179, 625] width 99 height 33
select select "AS"
checkbox input "false"
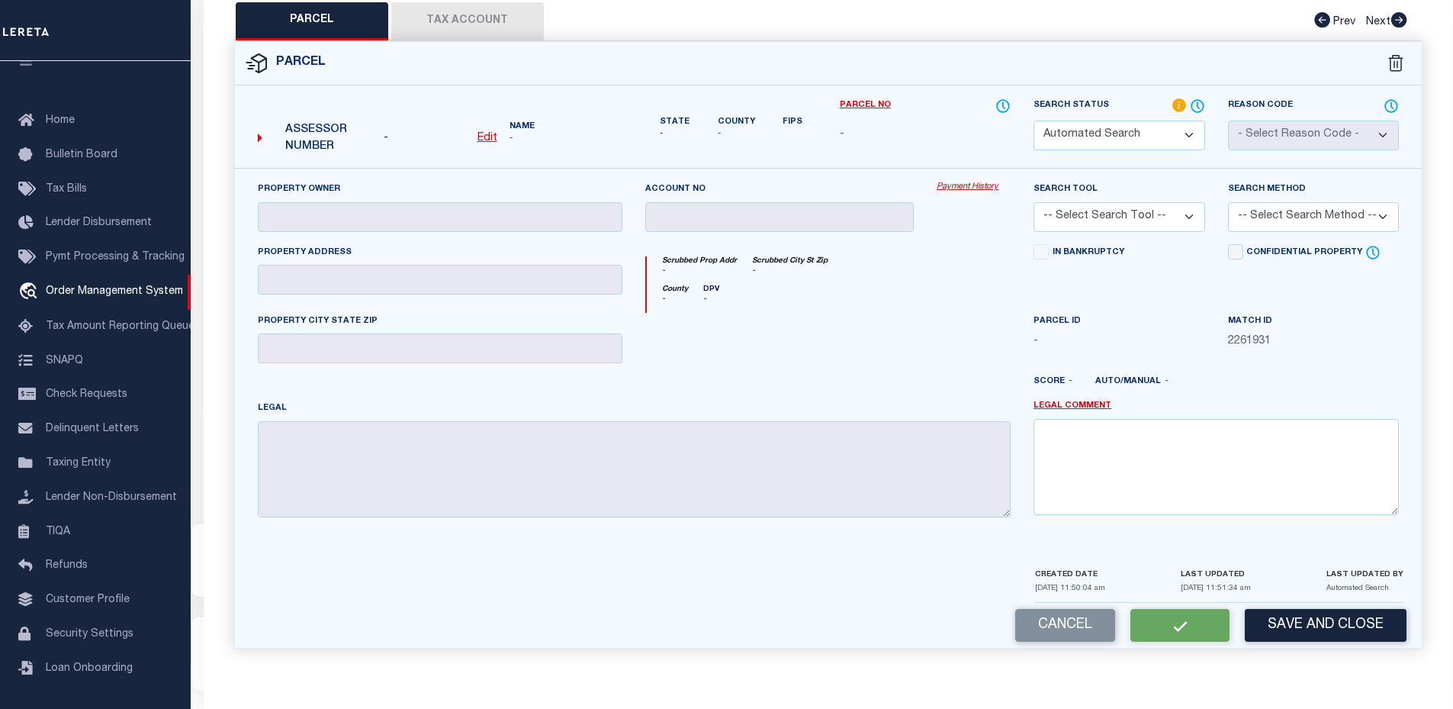
select select "IP"
checkbox input "false"
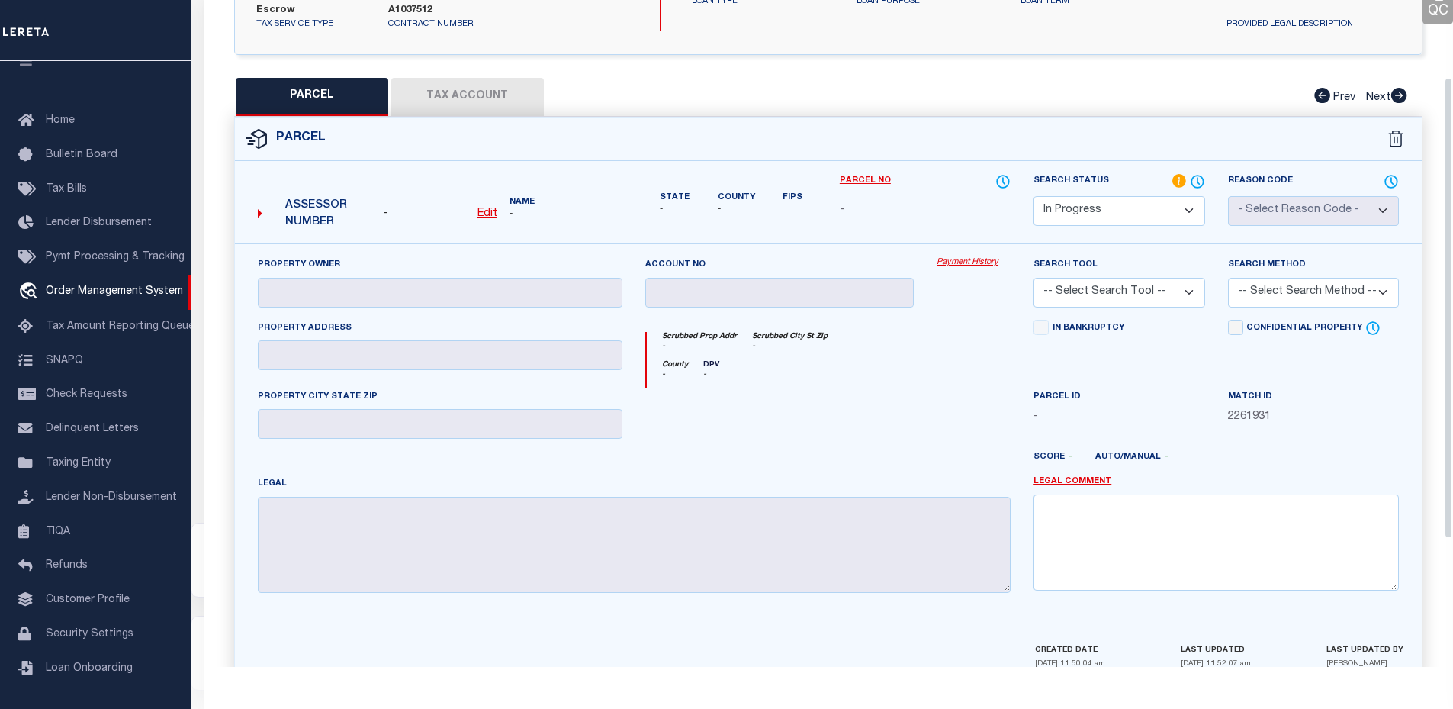
scroll to position [0, 0]
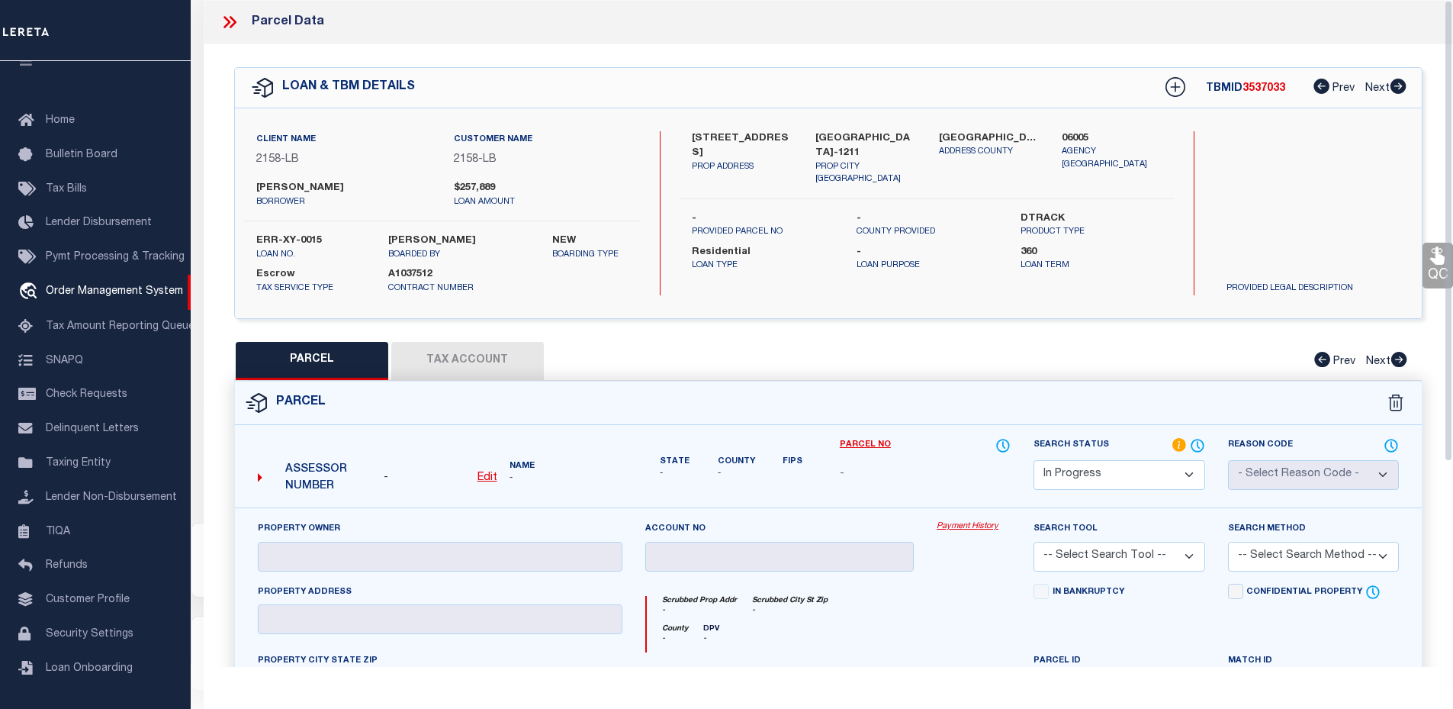
click at [223, 21] on icon at bounding box center [230, 22] width 20 height 20
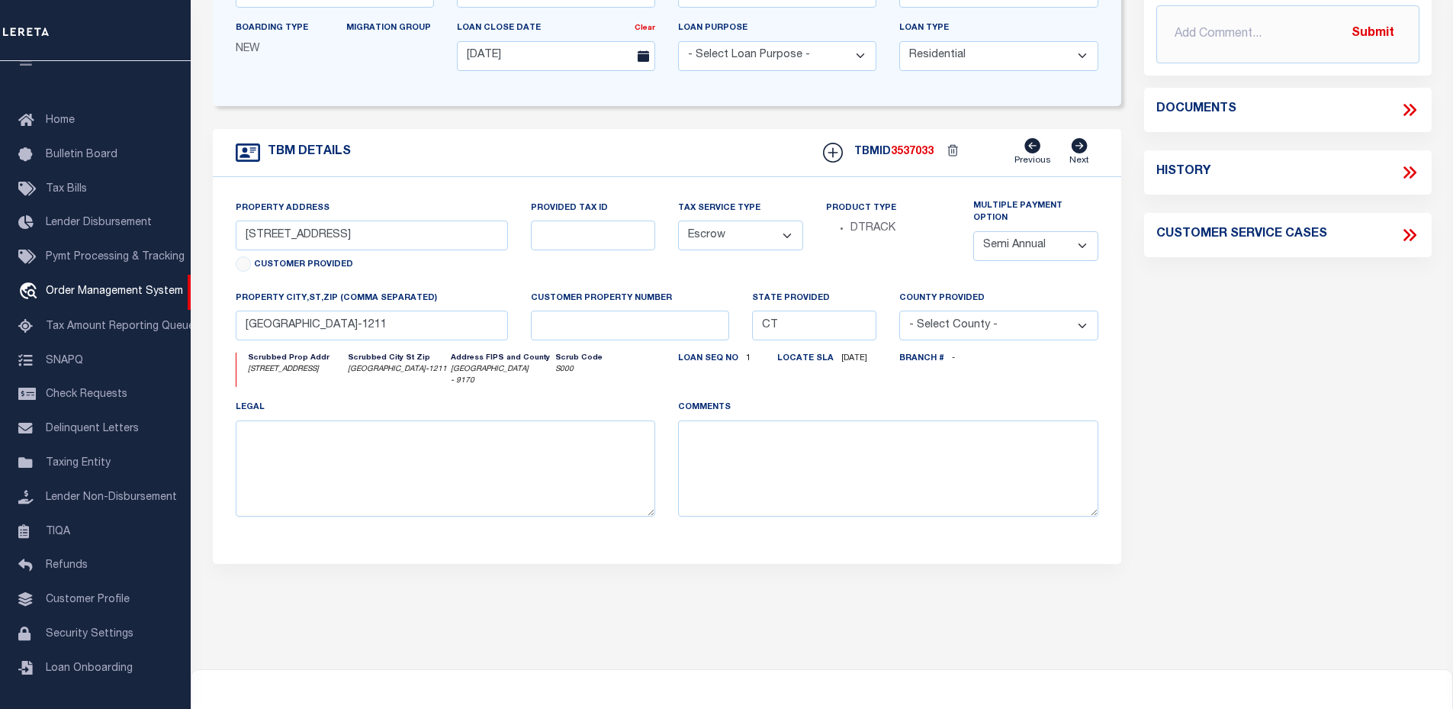
scroll to position [88, 0]
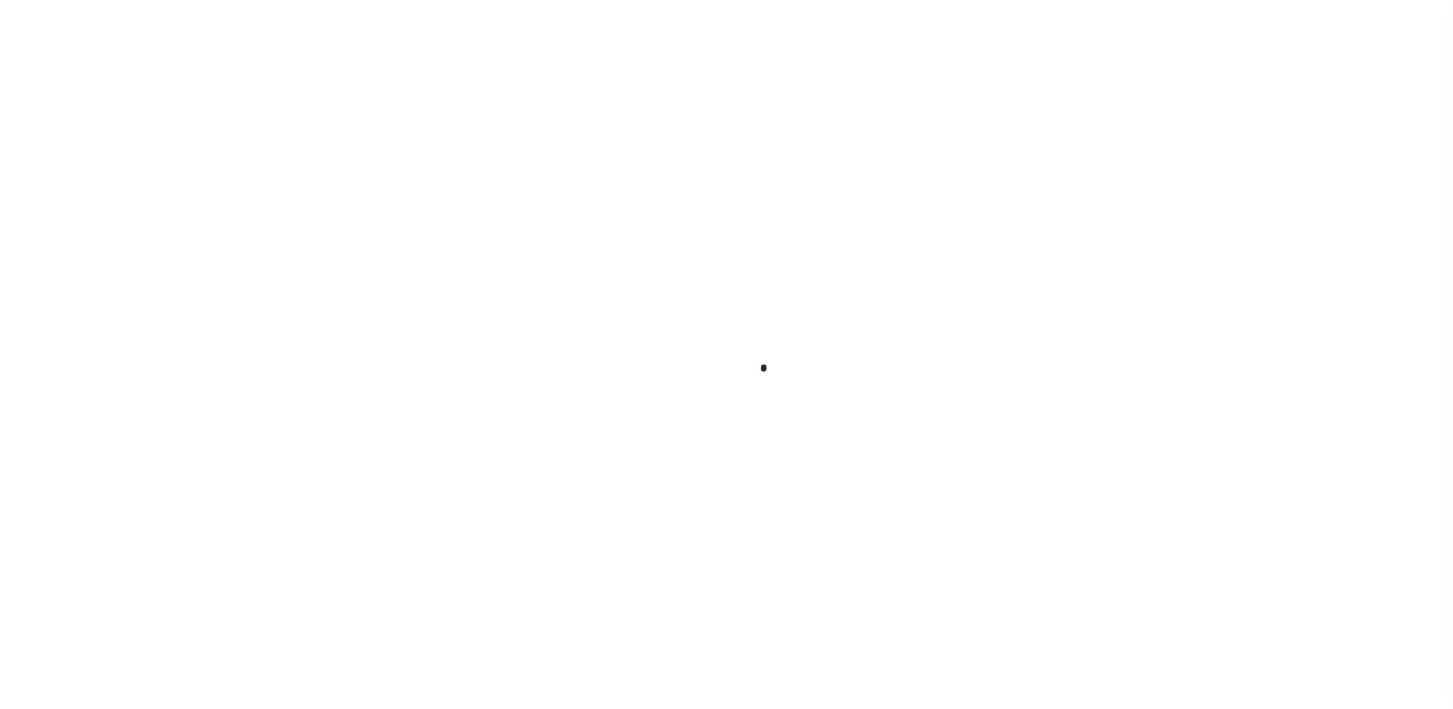
select select "10"
select select "Escrow"
select select "2"
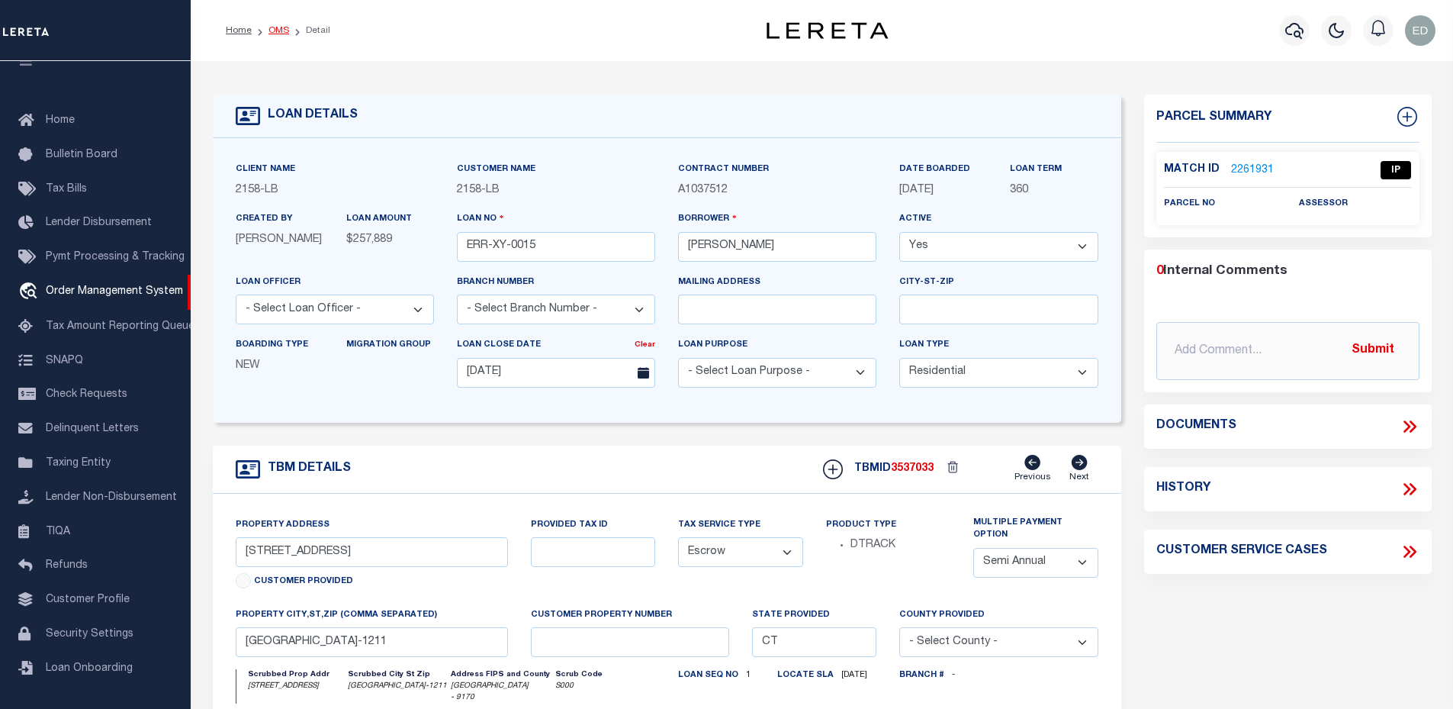
click at [280, 33] on link "OMS" at bounding box center [279, 30] width 21 height 9
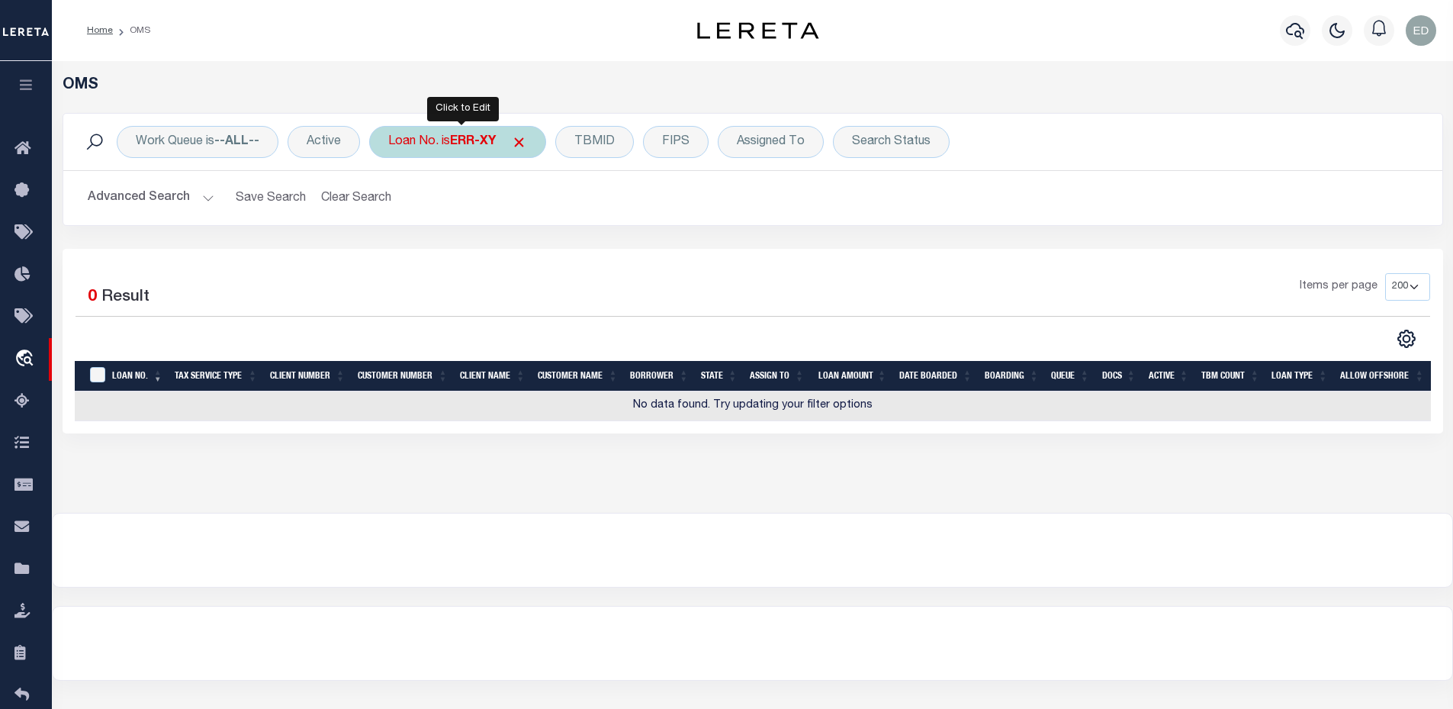
click at [407, 145] on div "Loan No. is ERR-XY" at bounding box center [457, 142] width 177 height 32
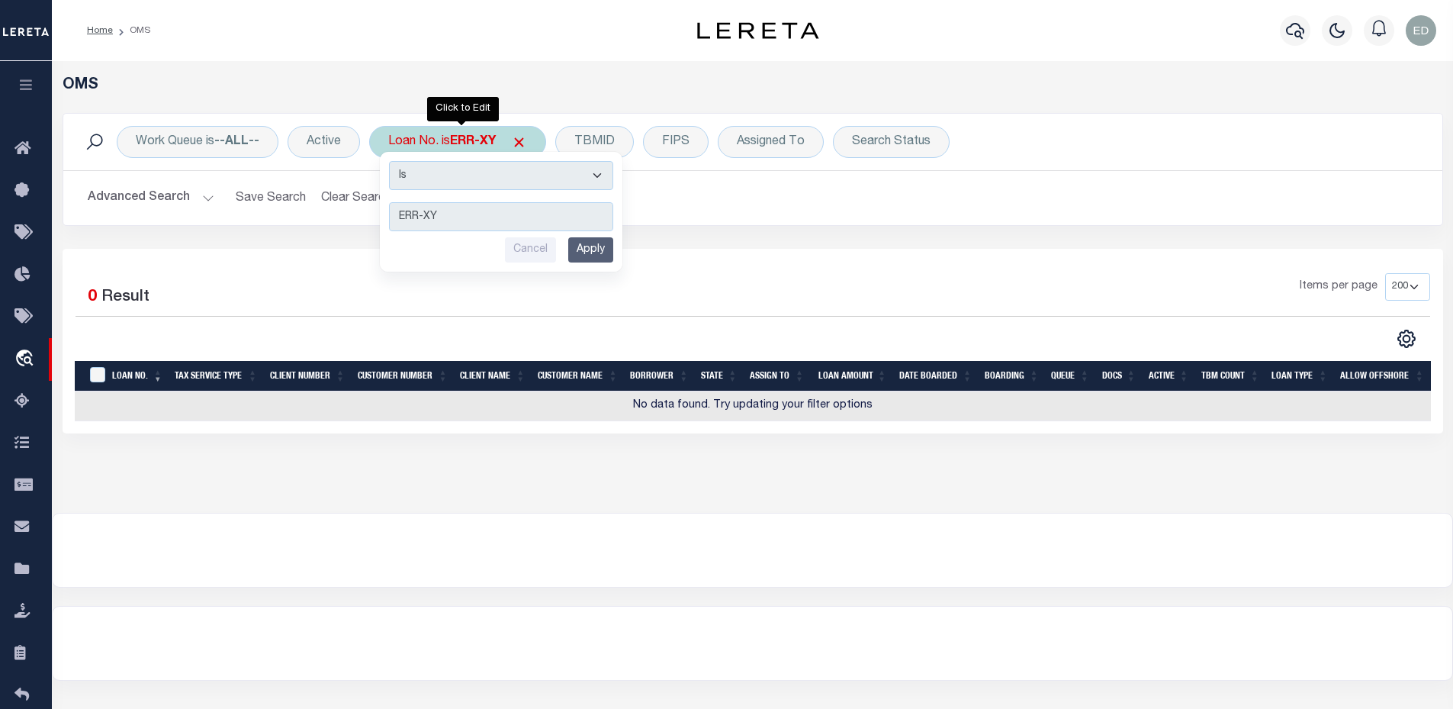
click at [445, 174] on select "Is Contains" at bounding box center [501, 175] width 224 height 29
select select "c"
click at [391, 161] on select "Is Contains" at bounding box center [501, 175] width 224 height 29
click at [586, 249] on input "Apply" at bounding box center [590, 249] width 45 height 25
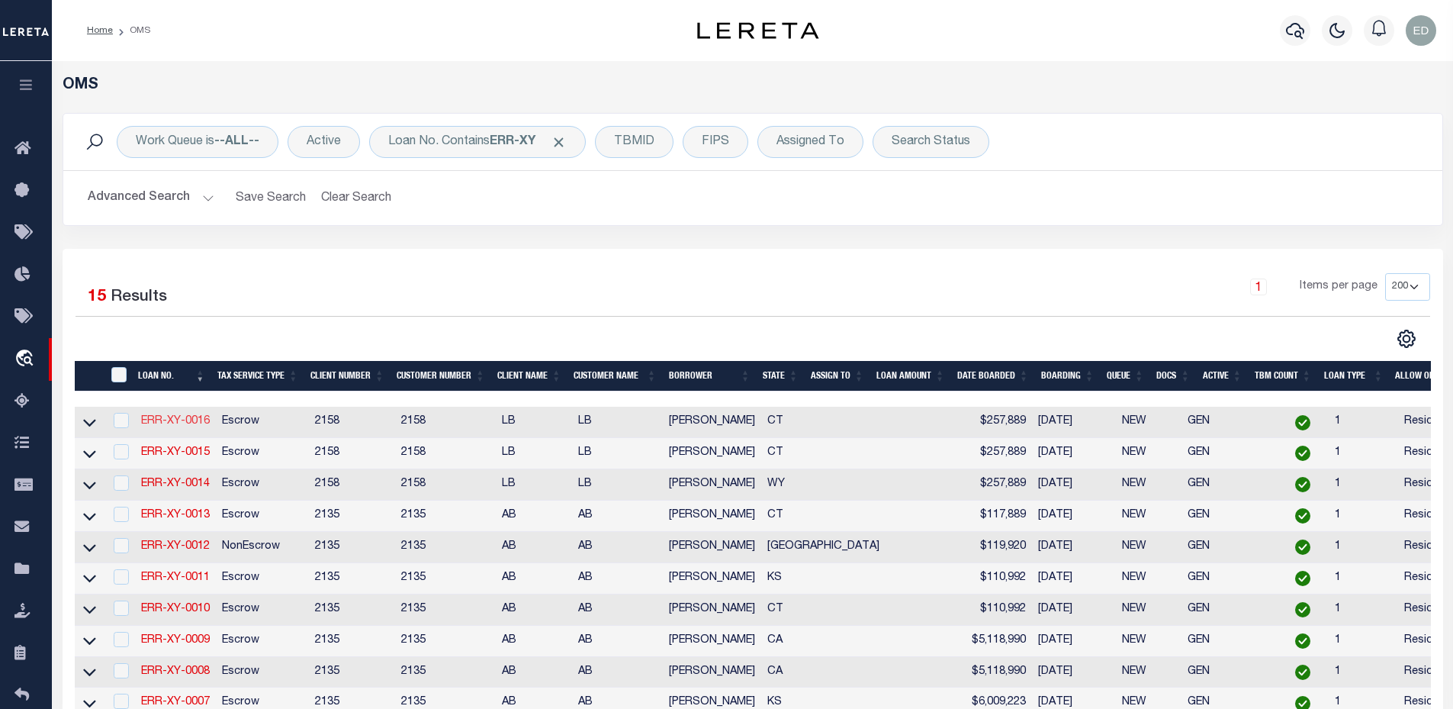
click at [160, 426] on link "ERR-XY-0016" at bounding box center [175, 421] width 69 height 11
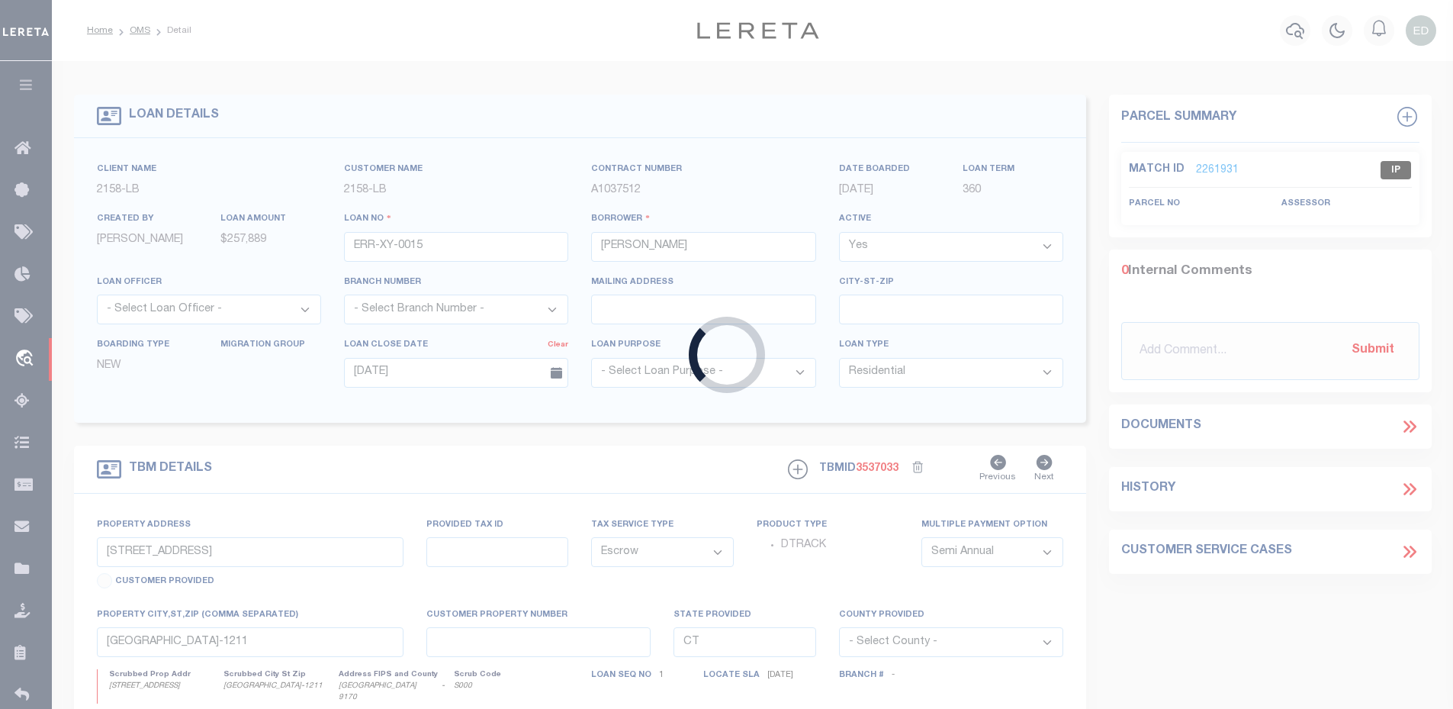
type input "ERR-XY-0016"
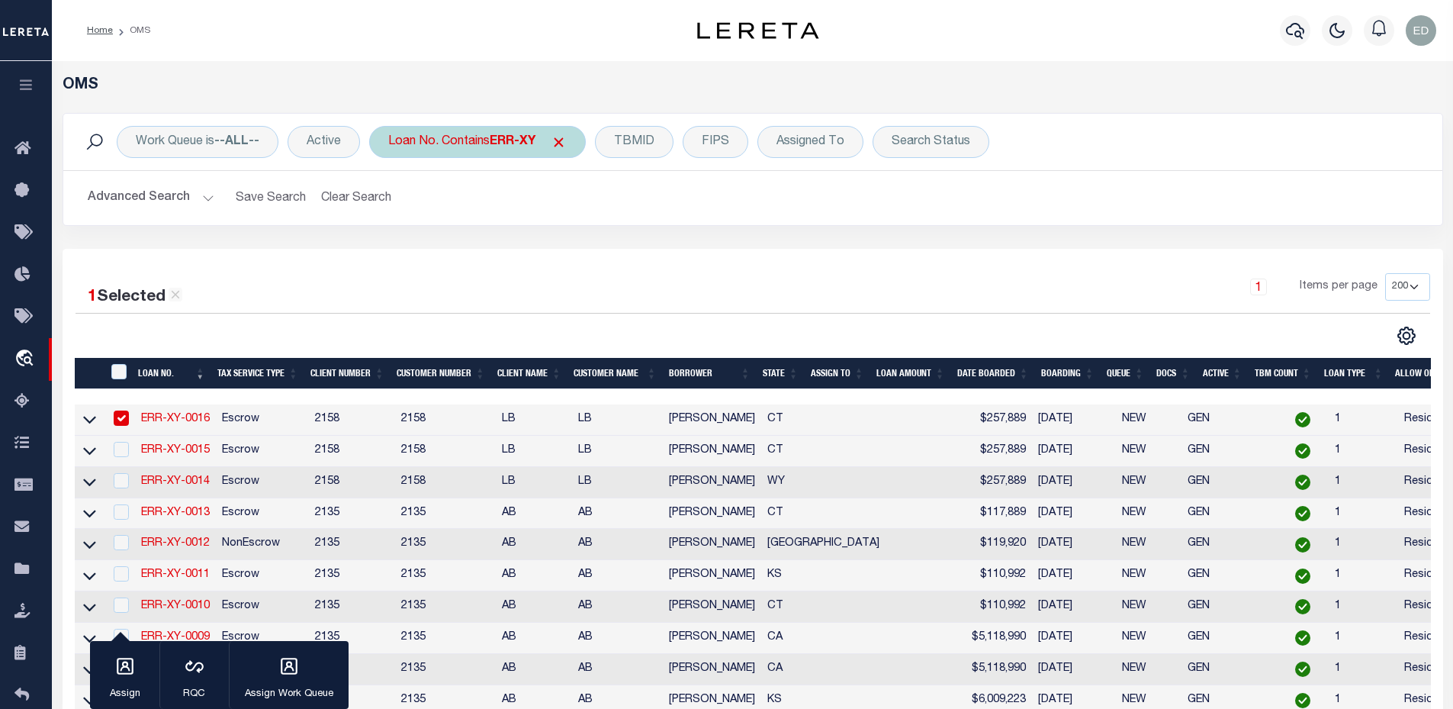
click at [444, 146] on div "Loan No. Contains ERR-XY" at bounding box center [477, 142] width 217 height 32
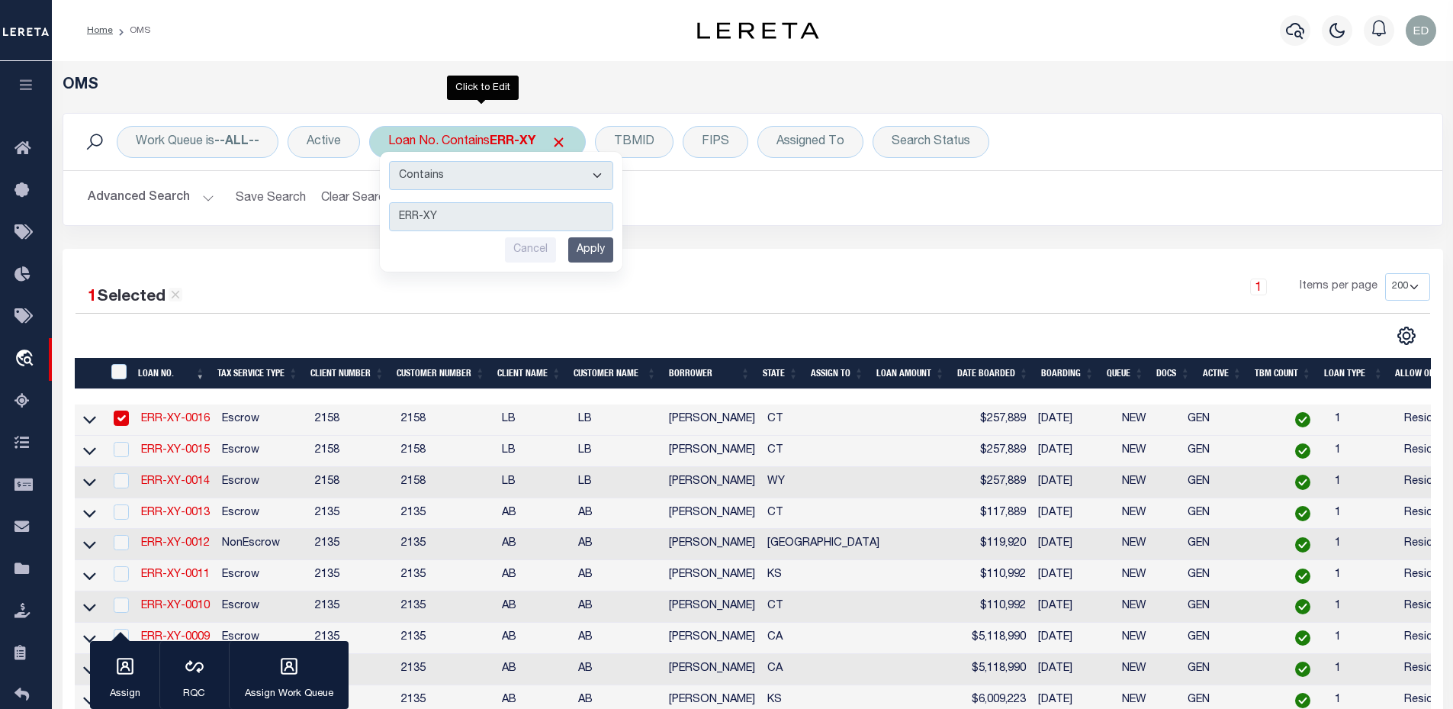
click at [599, 252] on input "Apply" at bounding box center [590, 249] width 45 height 25
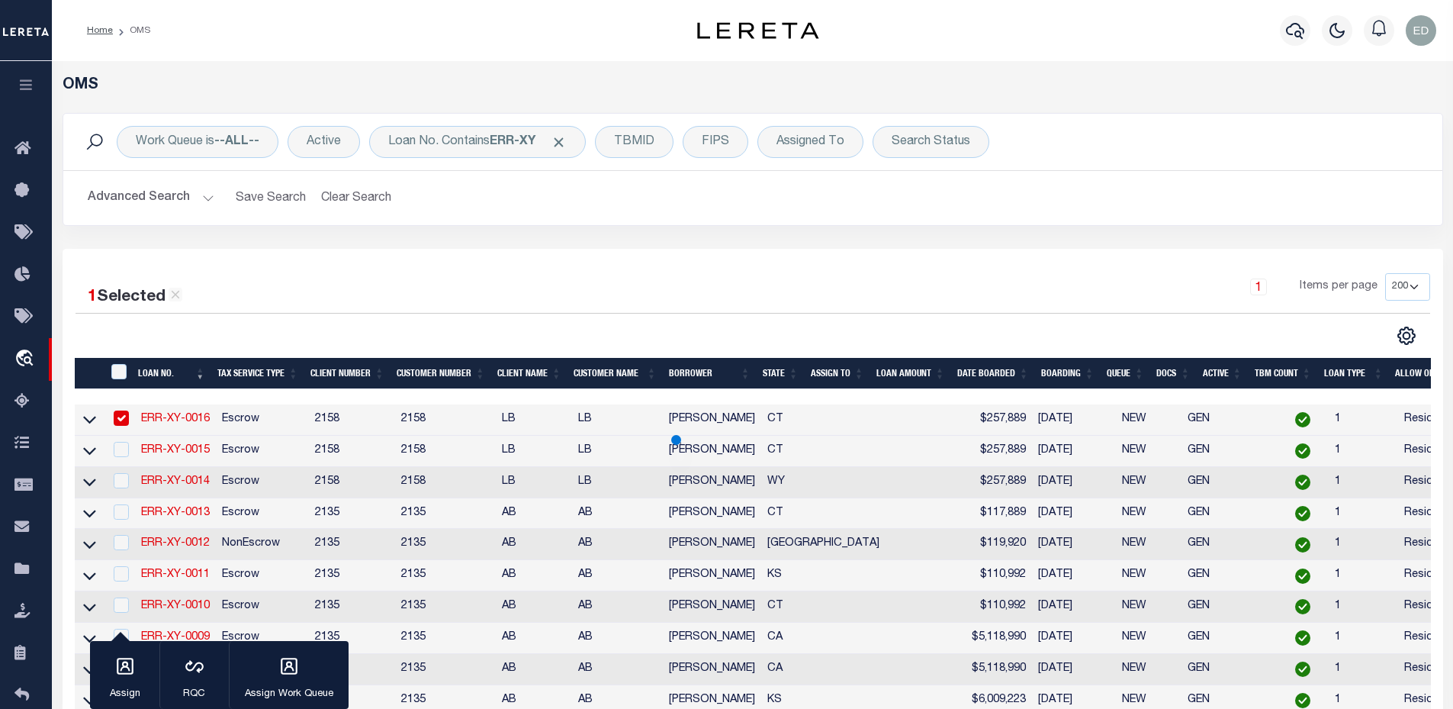
click at [191, 424] on link "ERR-XY-0016" at bounding box center [175, 418] width 69 height 11
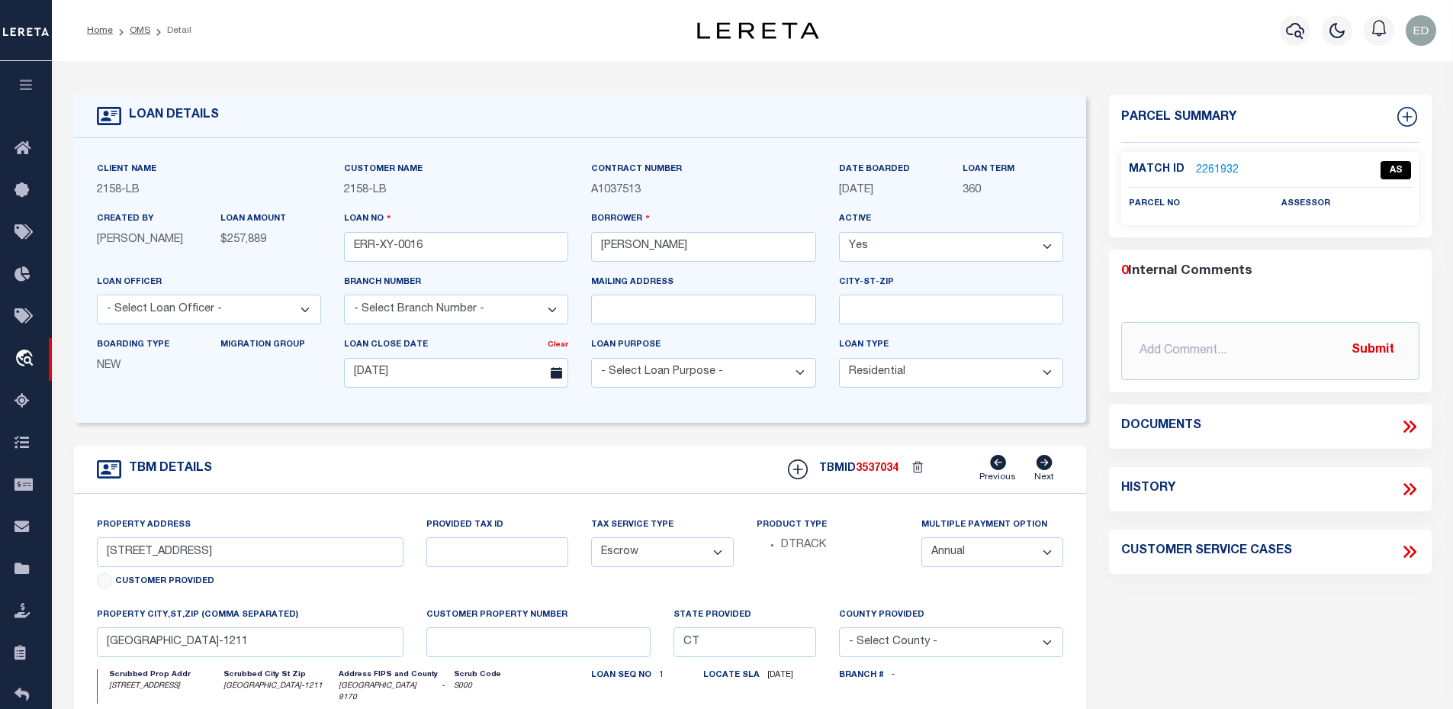
click at [1208, 172] on link "2261932" at bounding box center [1217, 170] width 43 height 16
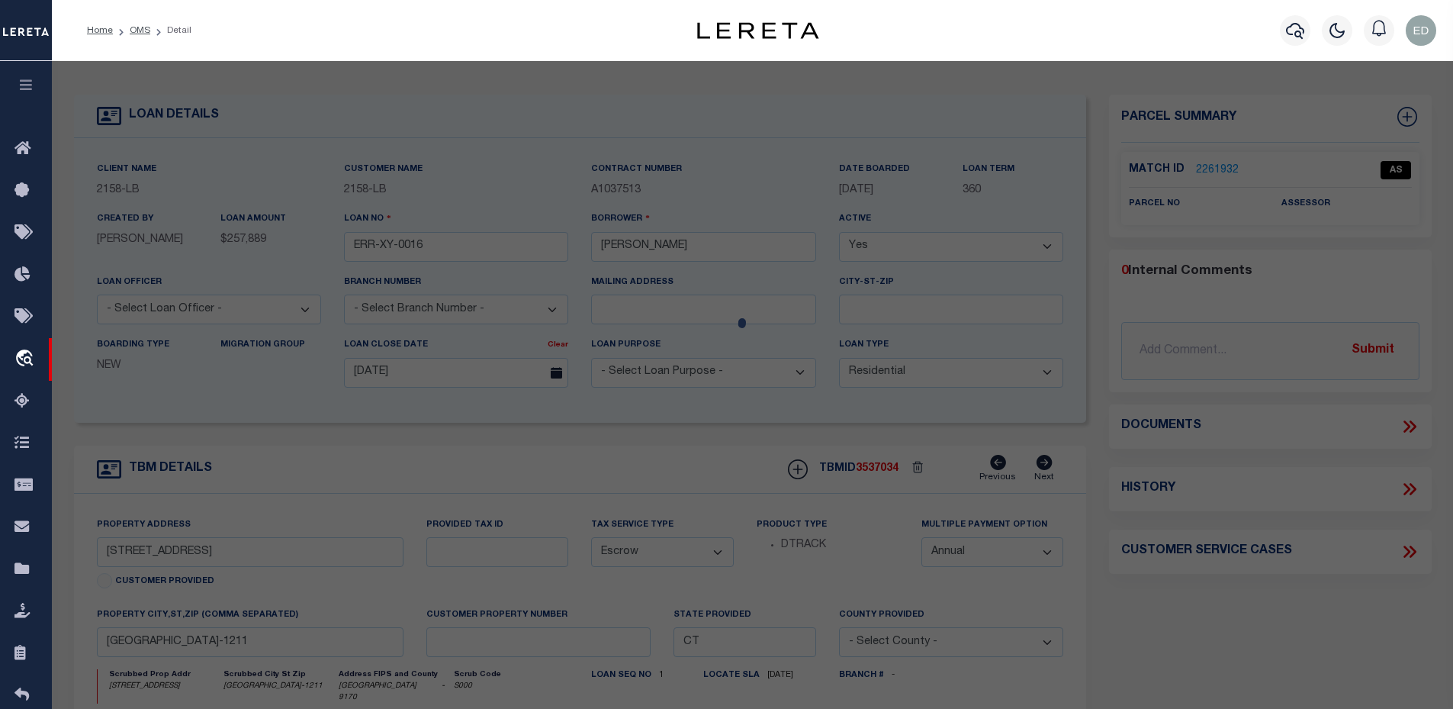
checkbox input "false"
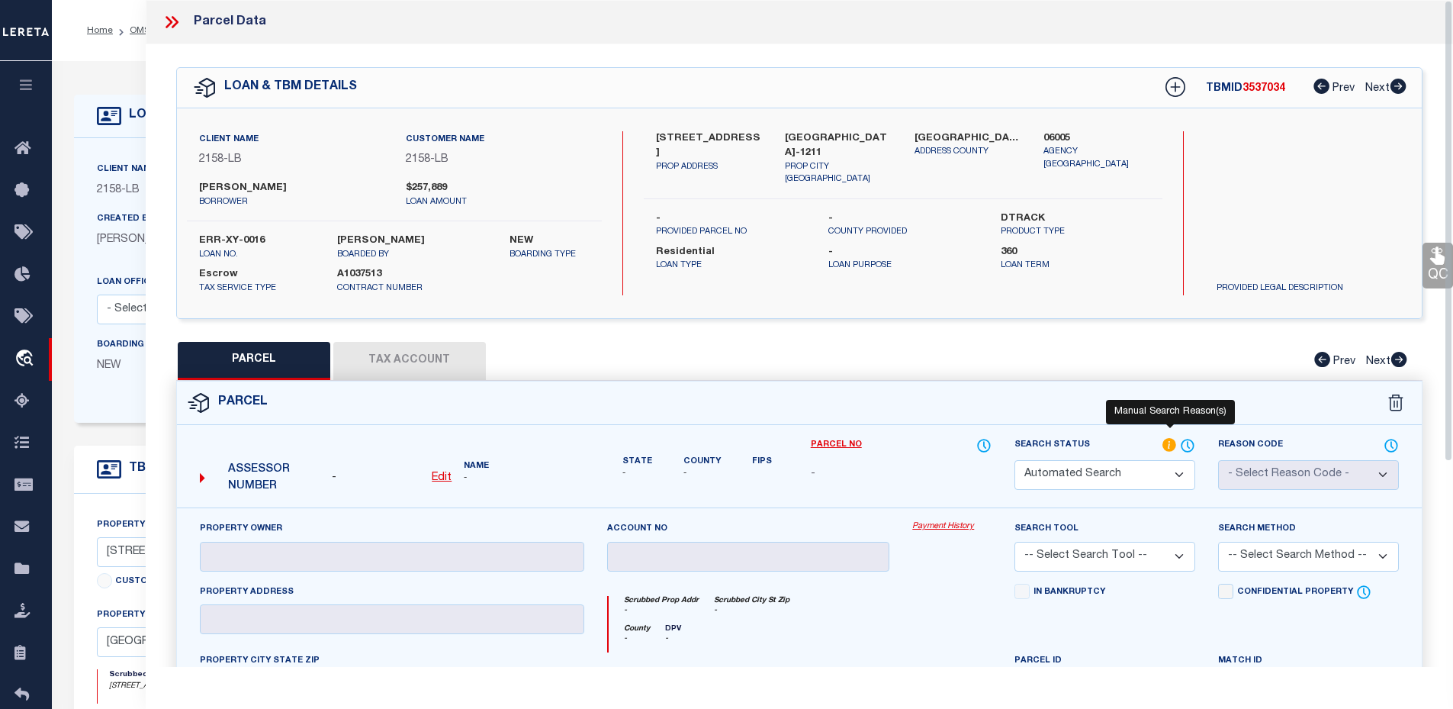
click at [1164, 439] on icon at bounding box center [1170, 445] width 14 height 14
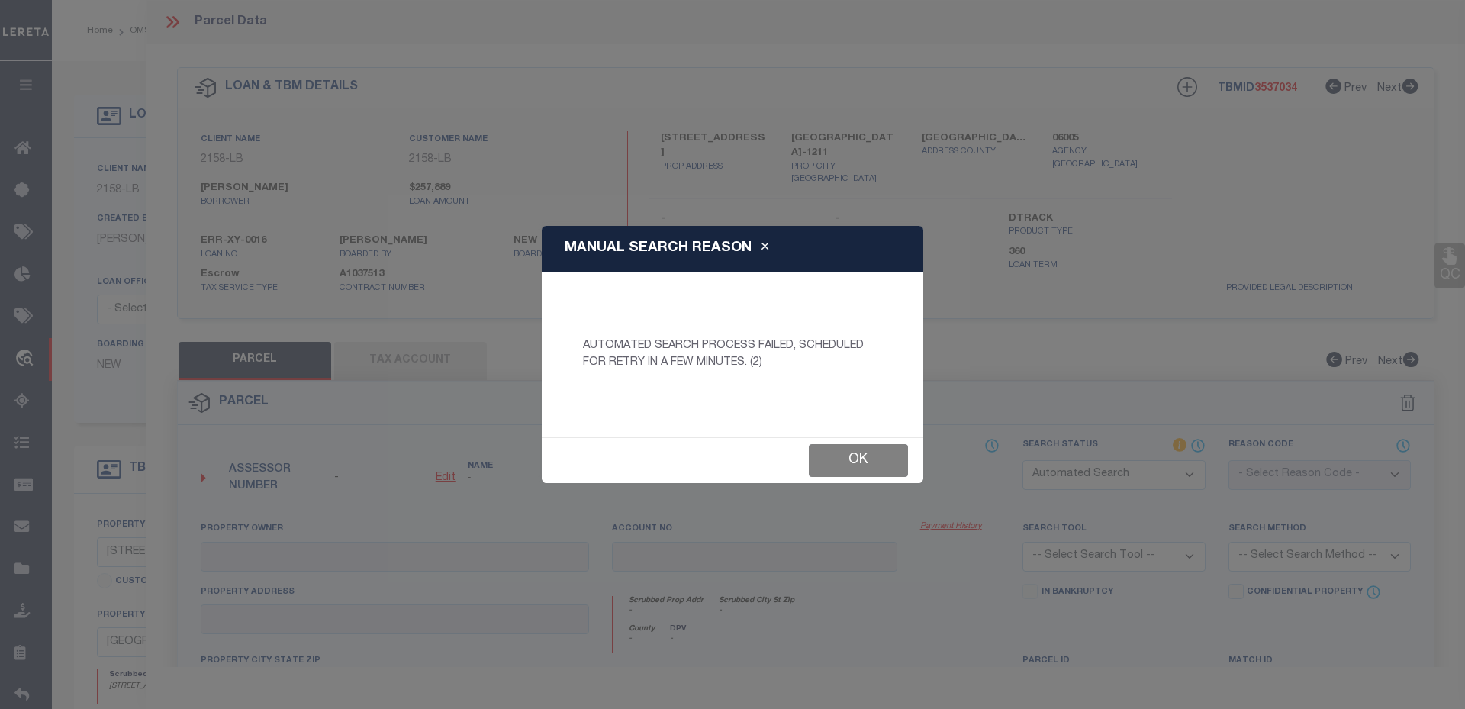
click at [889, 451] on button "Ok" at bounding box center [858, 460] width 99 height 33
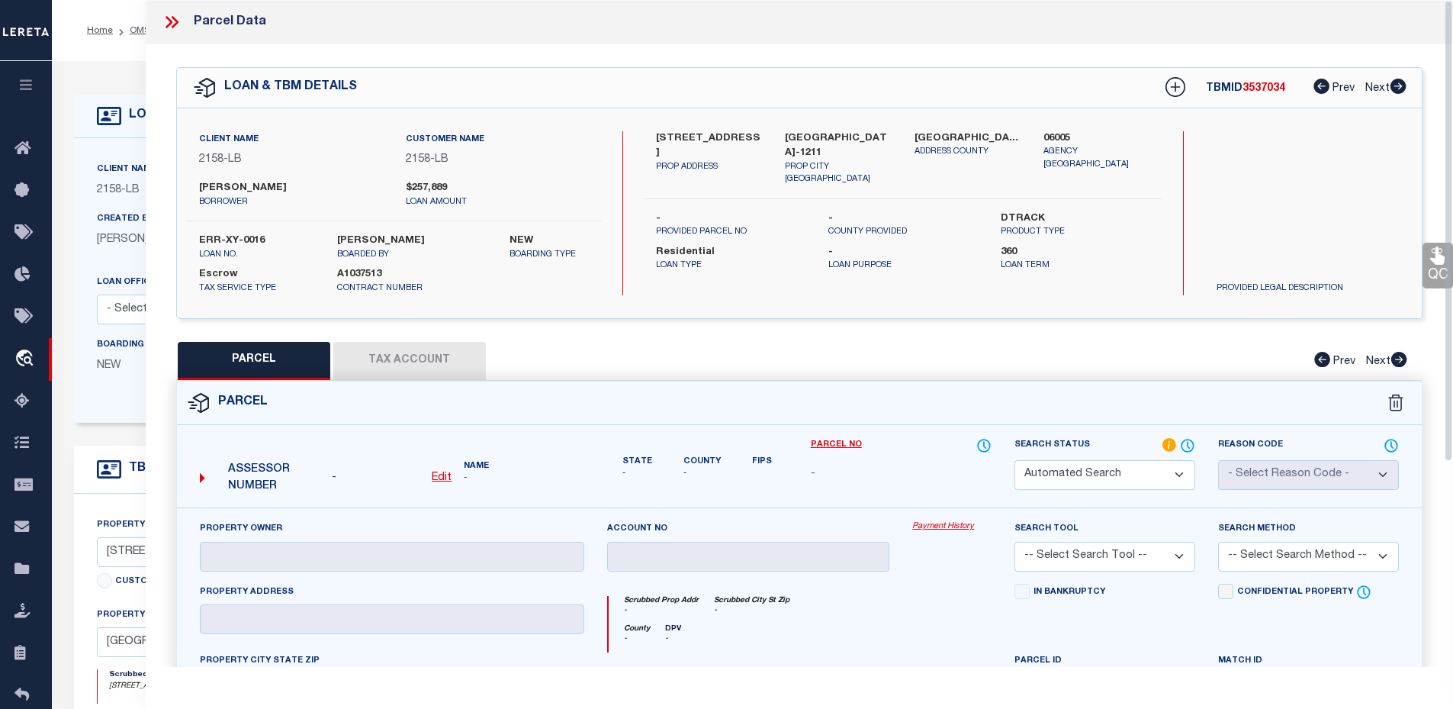
click at [169, 22] on icon at bounding box center [172, 22] width 20 height 20
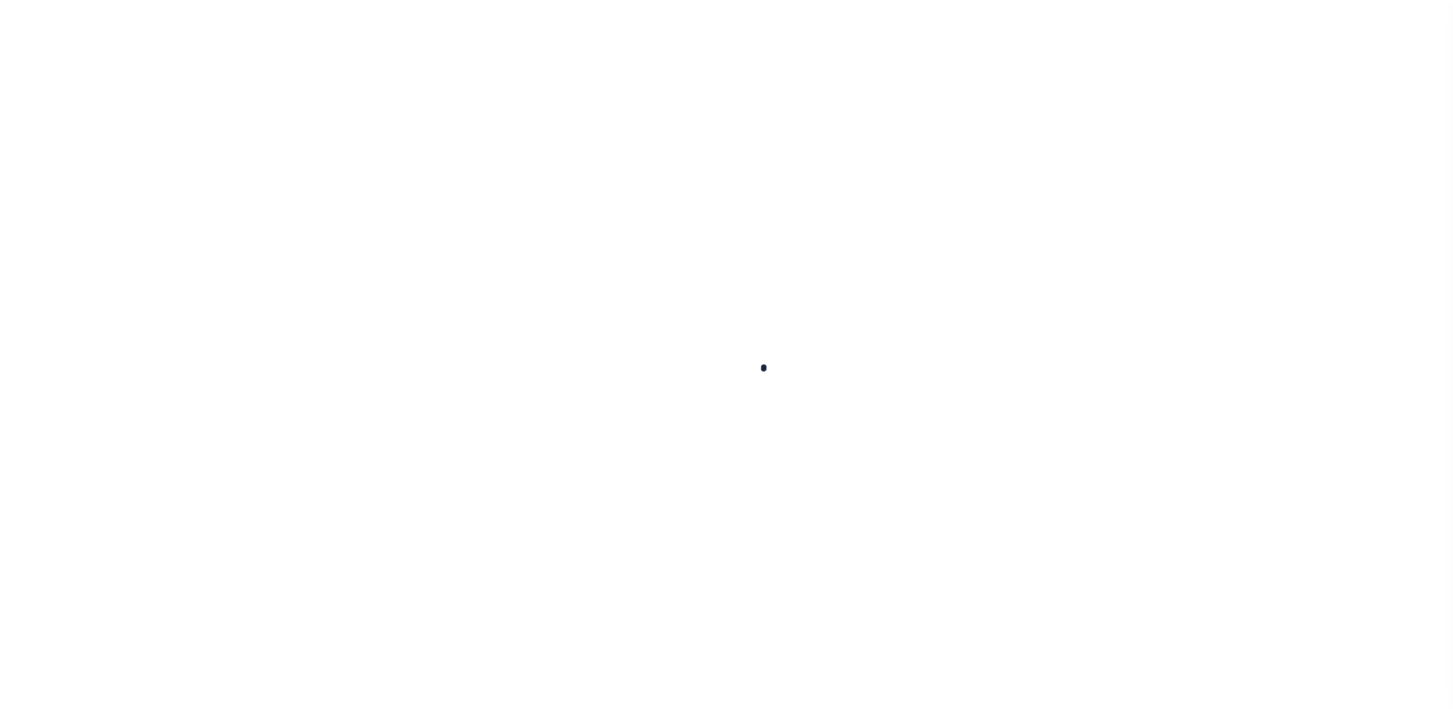
select select "10"
select select "Escrow"
select select "2"
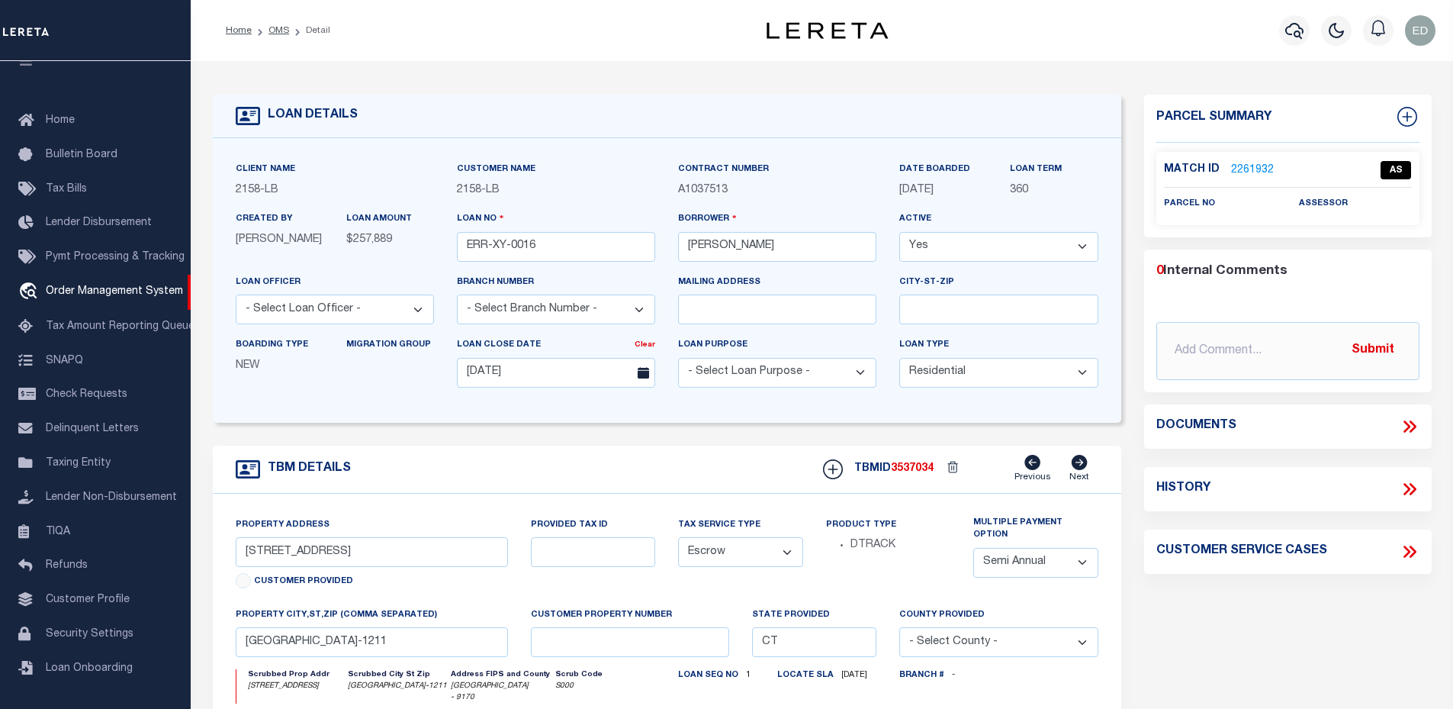
click at [1240, 165] on link "2261932" at bounding box center [1252, 170] width 43 height 16
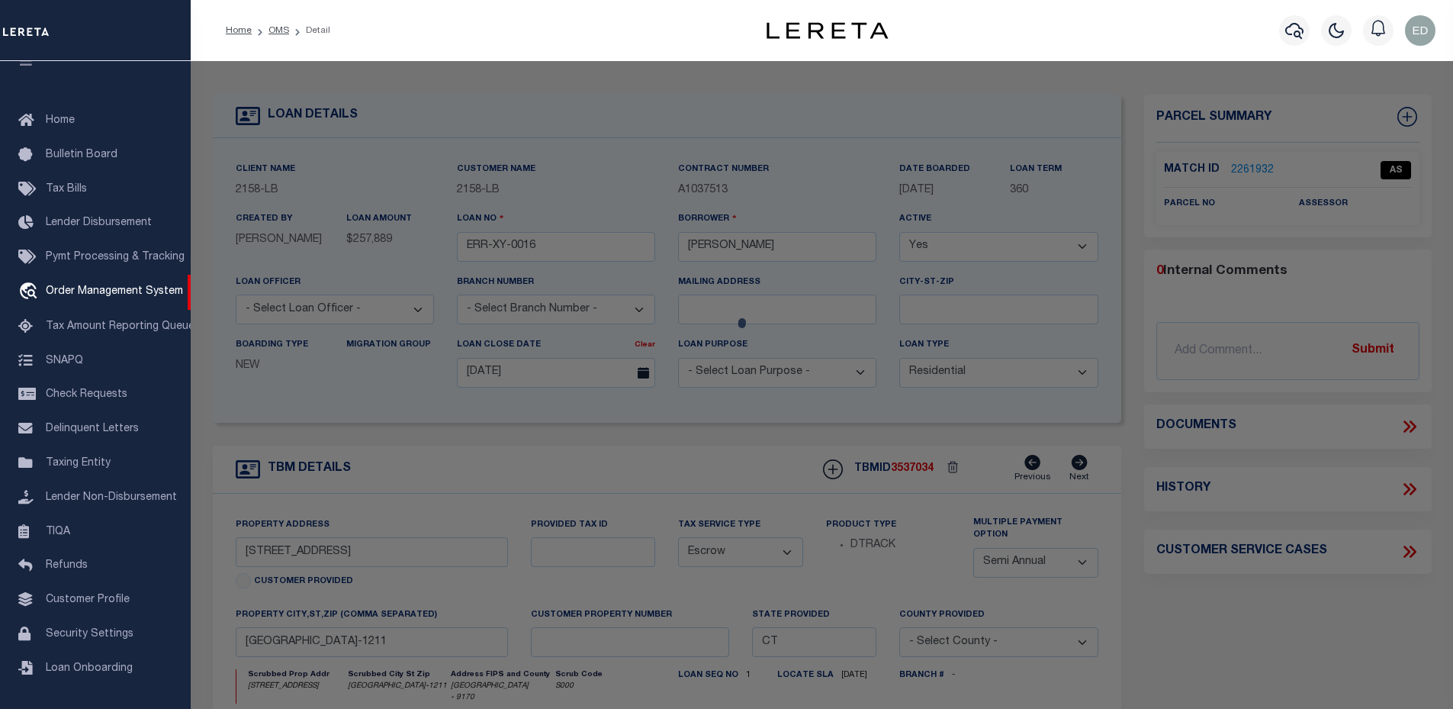
checkbox input "false"
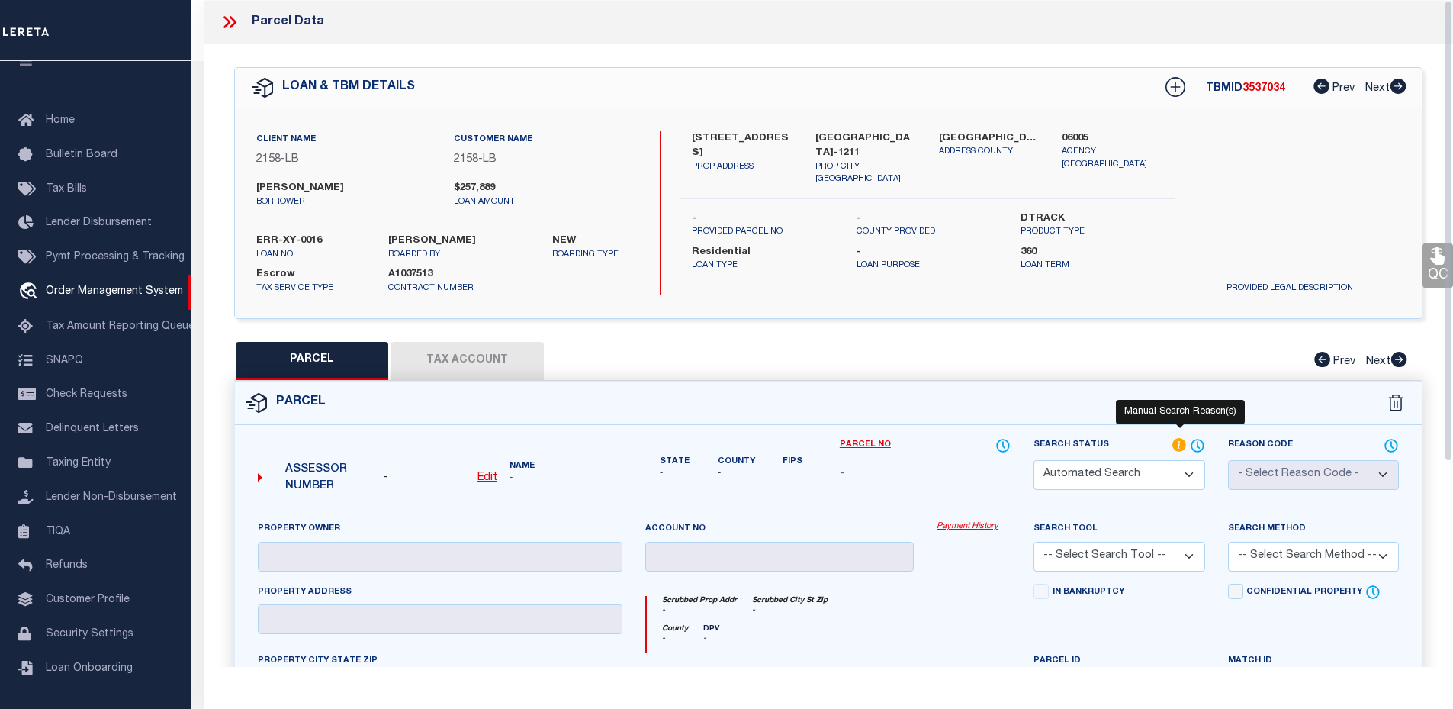
click at [1187, 438] on icon at bounding box center [1179, 445] width 15 height 17
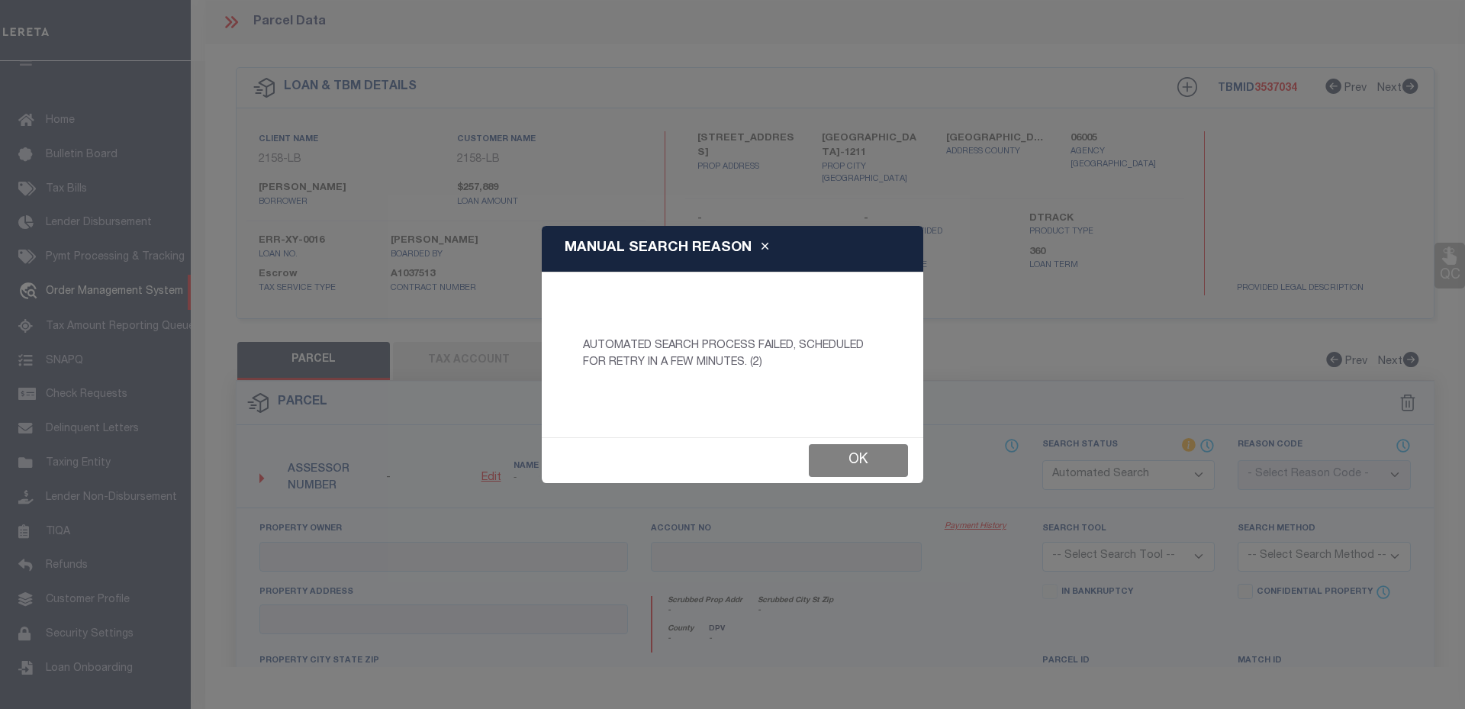
click at [860, 451] on button "Ok" at bounding box center [858, 460] width 99 height 33
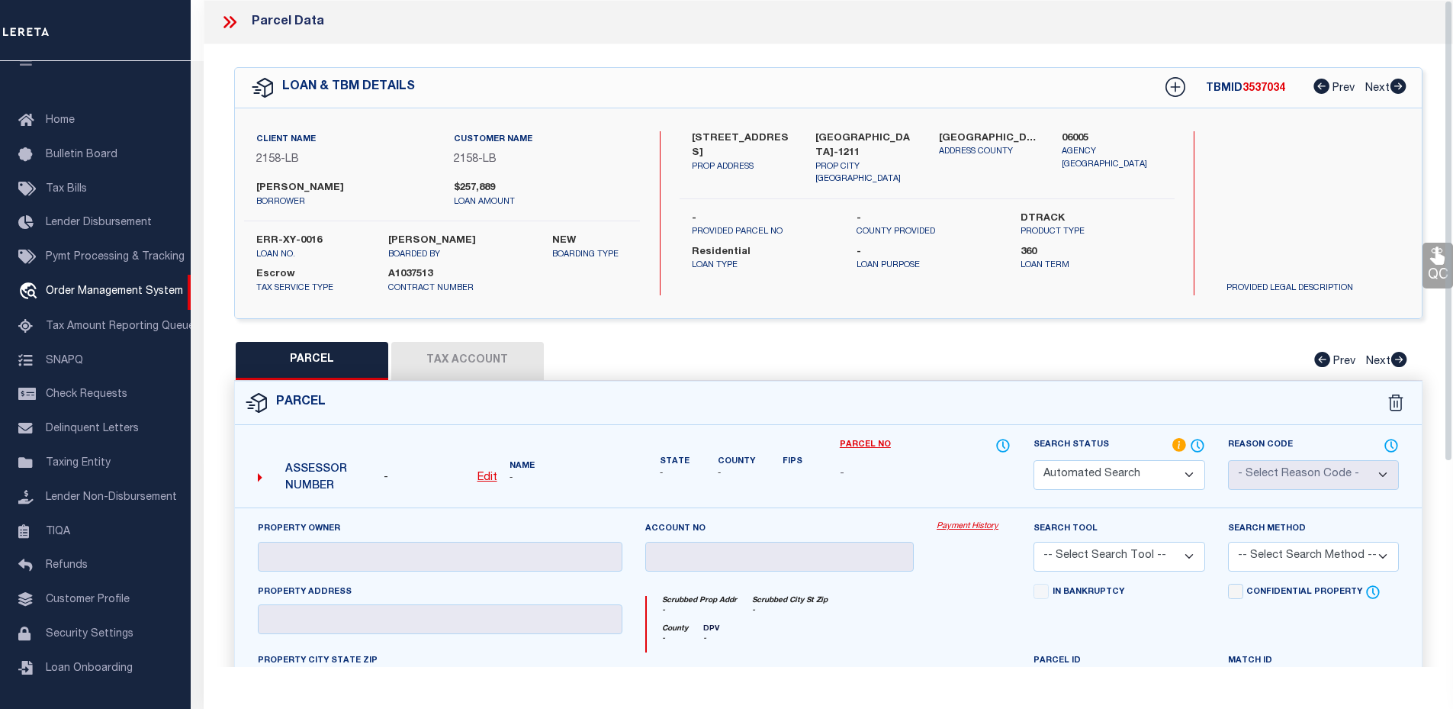
click at [234, 20] on icon at bounding box center [233, 22] width 7 height 12
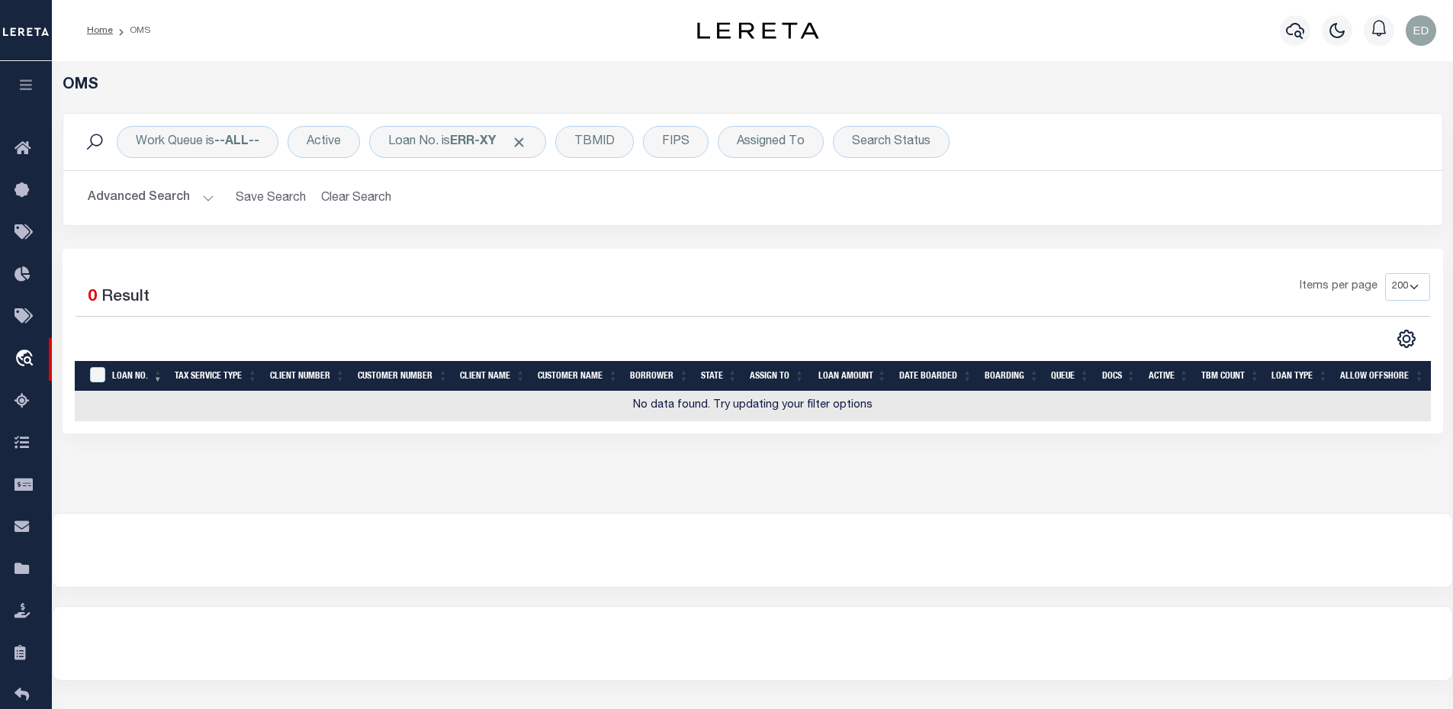
scroll to position [100, 0]
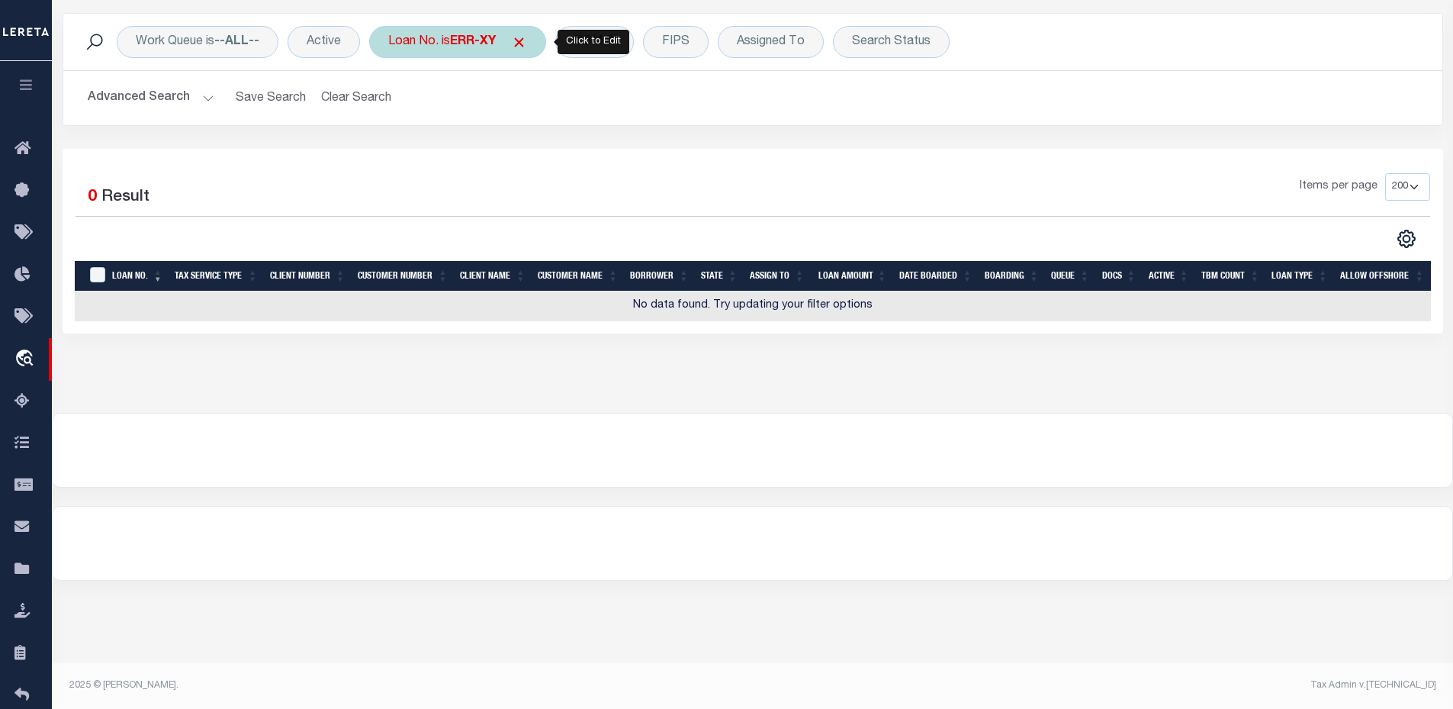
click at [429, 48] on div "Loan No. is ERR-XY" at bounding box center [457, 42] width 177 height 32
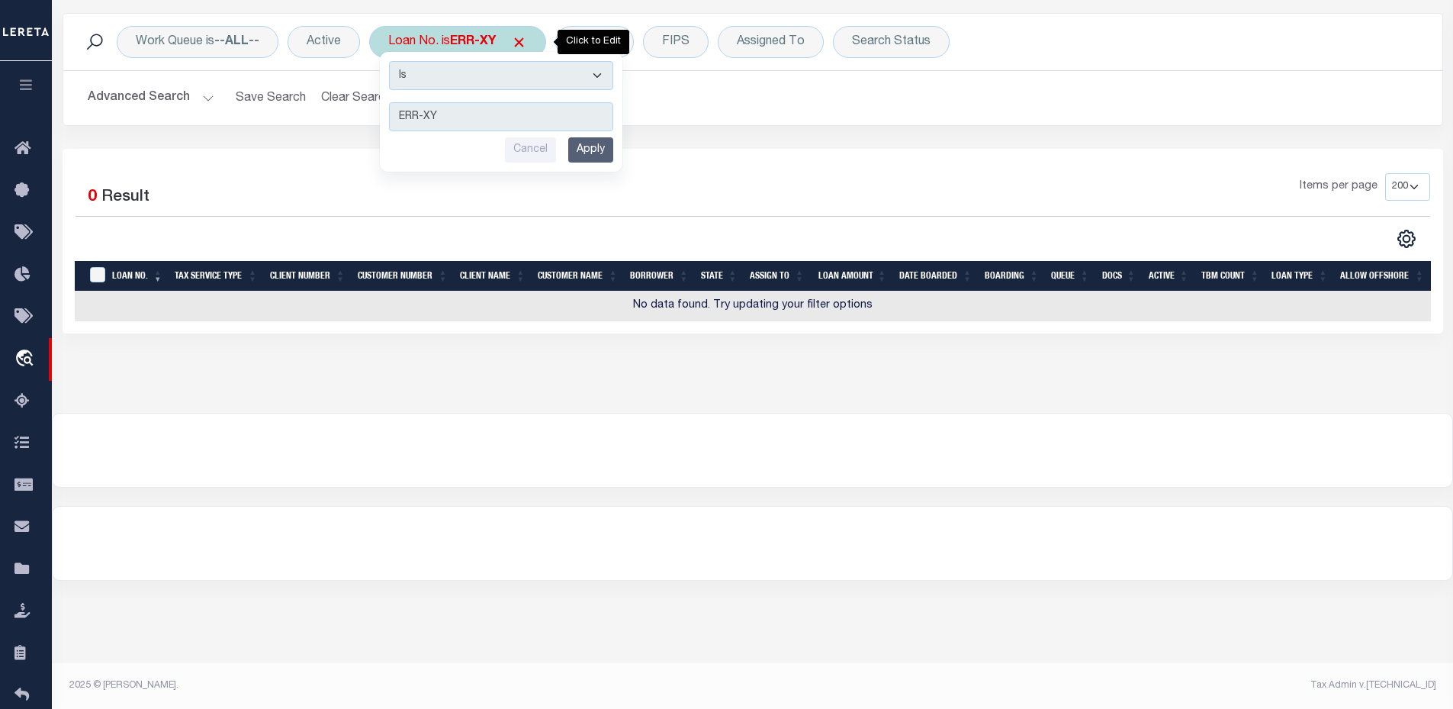
click at [446, 91] on div "Is Contains ERR-XY Cancel Apply" at bounding box center [501, 112] width 243 height 120
click at [443, 80] on select "Is Contains" at bounding box center [501, 75] width 224 height 29
select select "c"
click at [391, 61] on select "Is Contains" at bounding box center [501, 75] width 224 height 29
click at [599, 152] on input "Apply" at bounding box center [590, 149] width 45 height 25
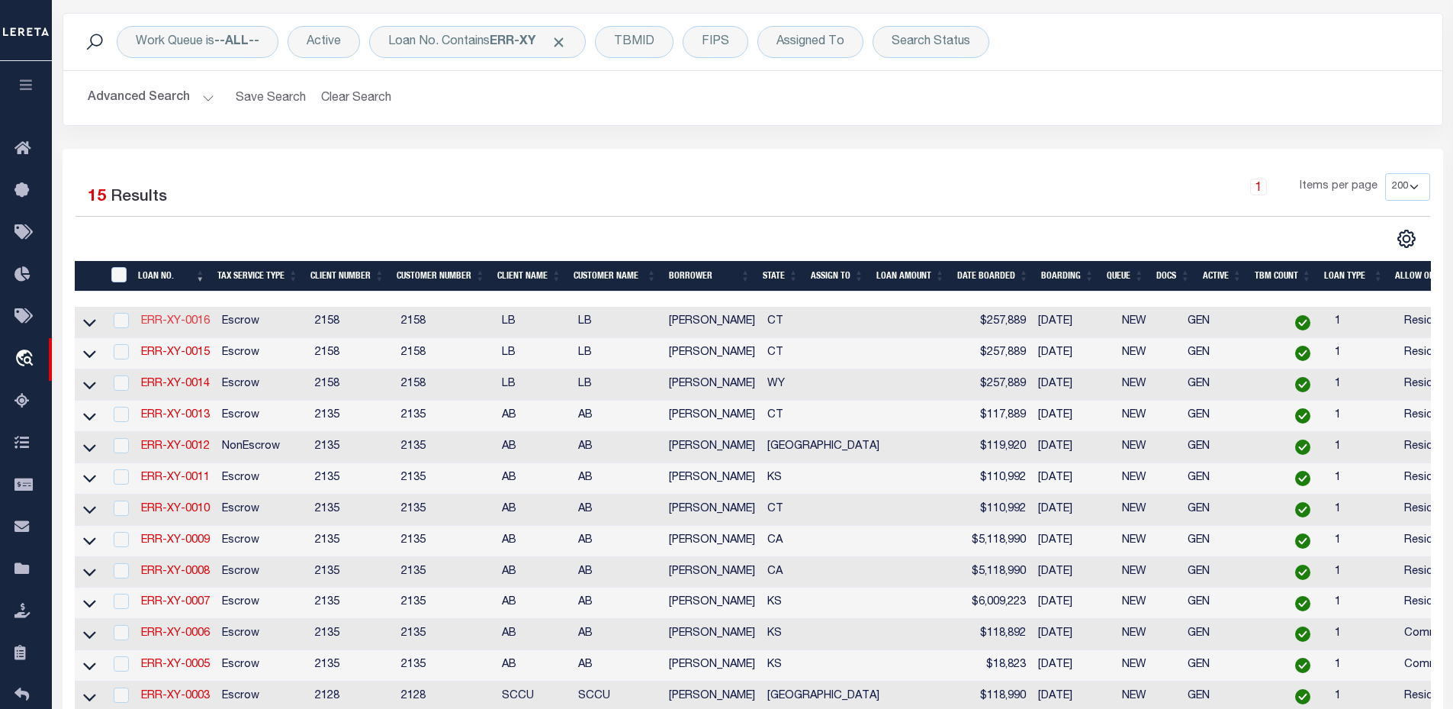
click at [164, 326] on link "ERR-XY-0016" at bounding box center [175, 321] width 69 height 11
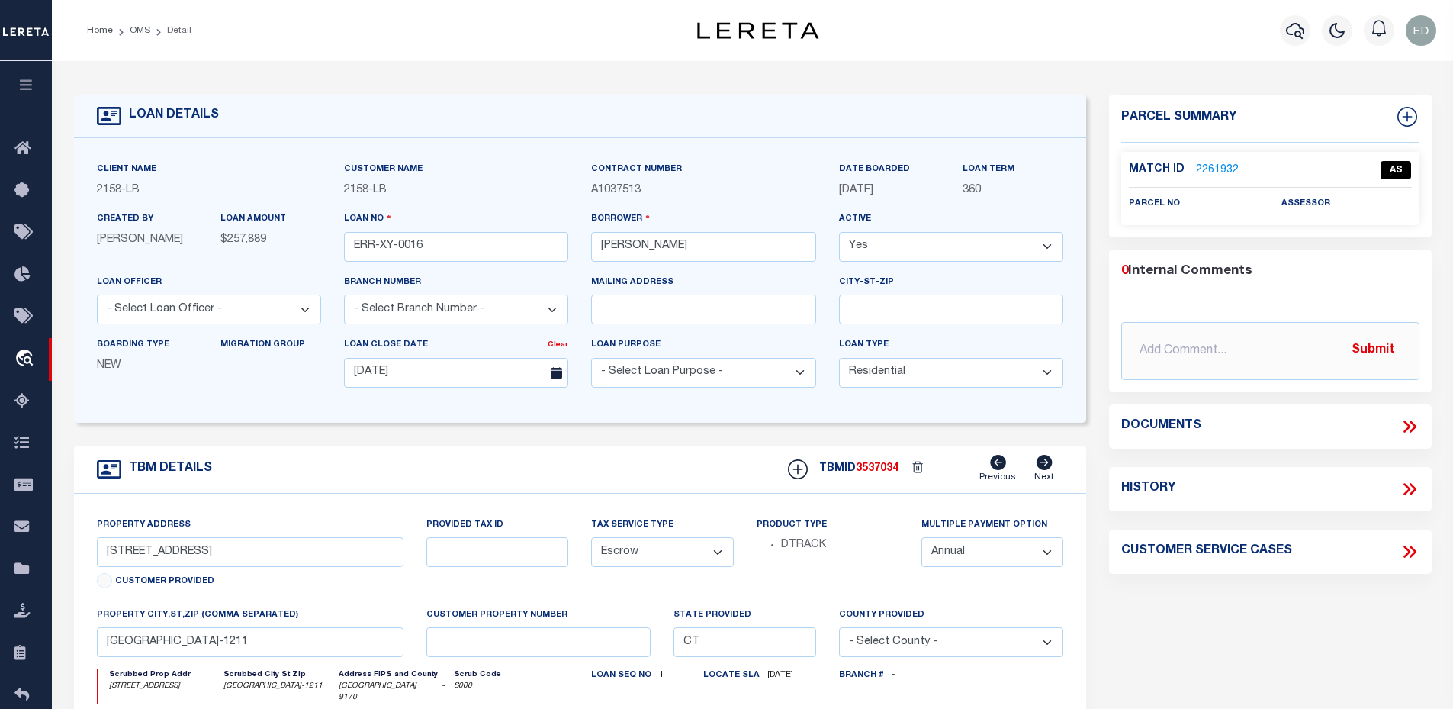
click at [1205, 165] on link "2261932" at bounding box center [1217, 170] width 43 height 16
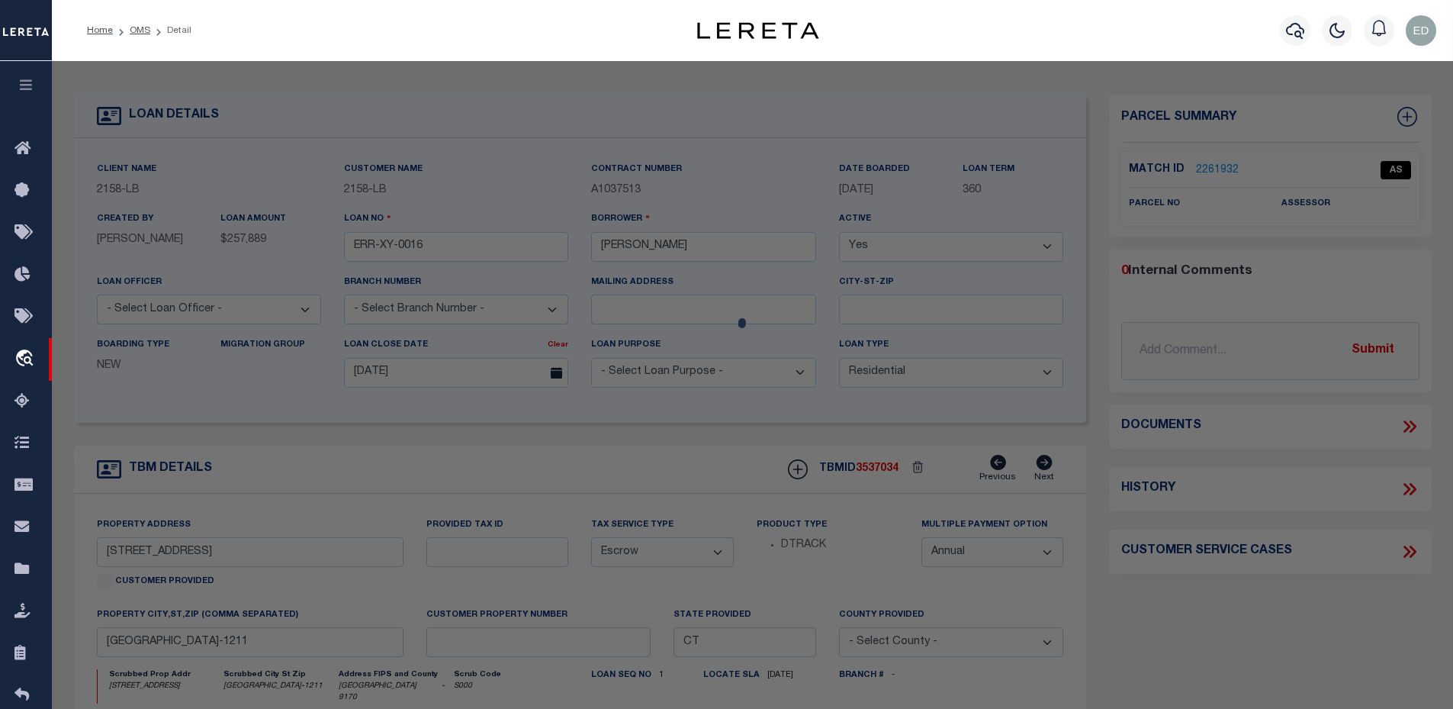
checkbox input "false"
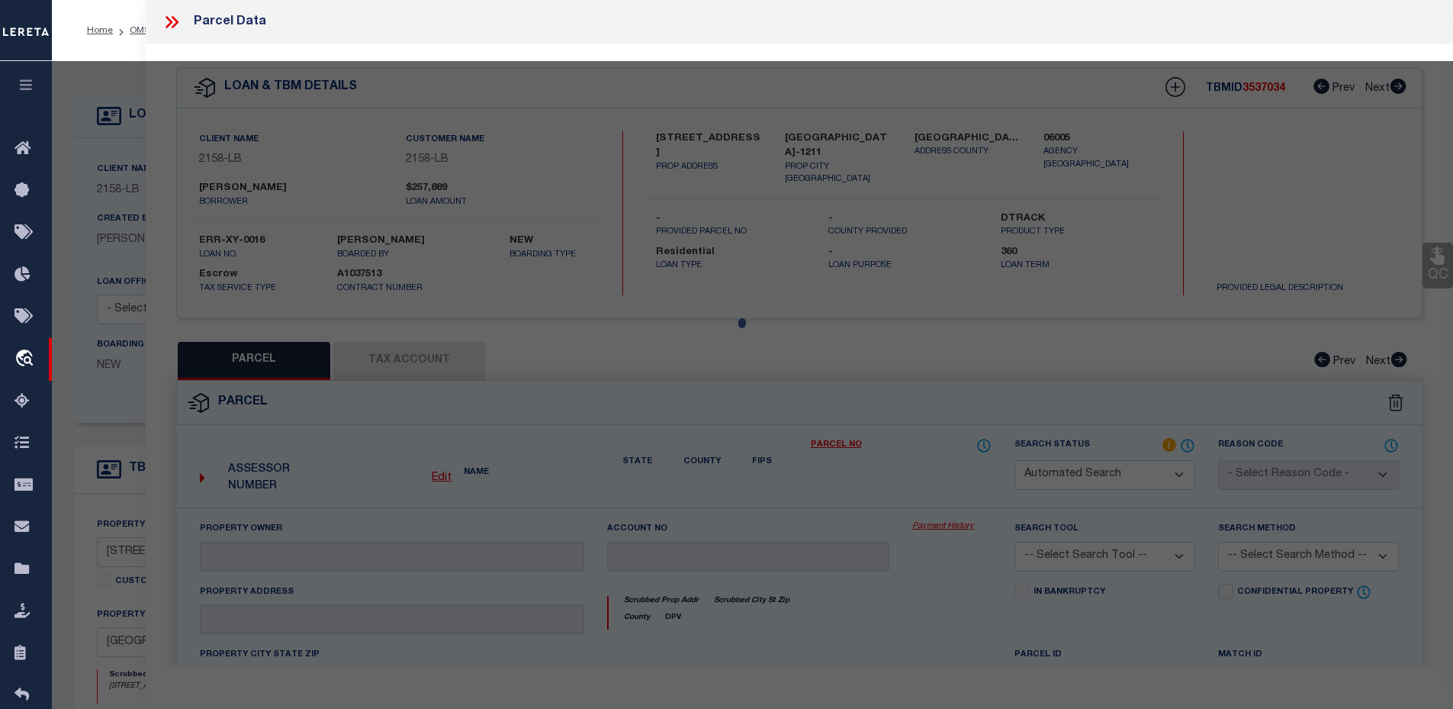
checkbox input "false"
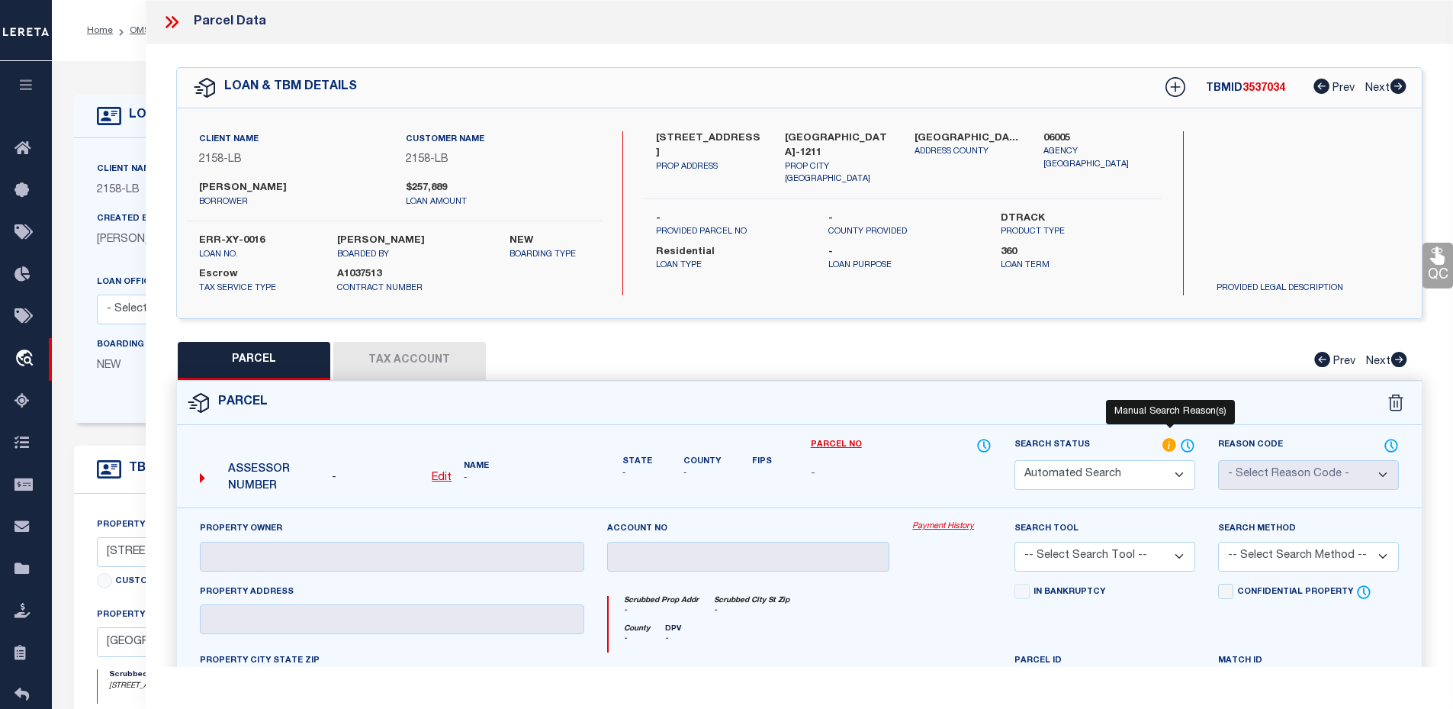
click at [1173, 445] on icon at bounding box center [1170, 445] width 14 height 14
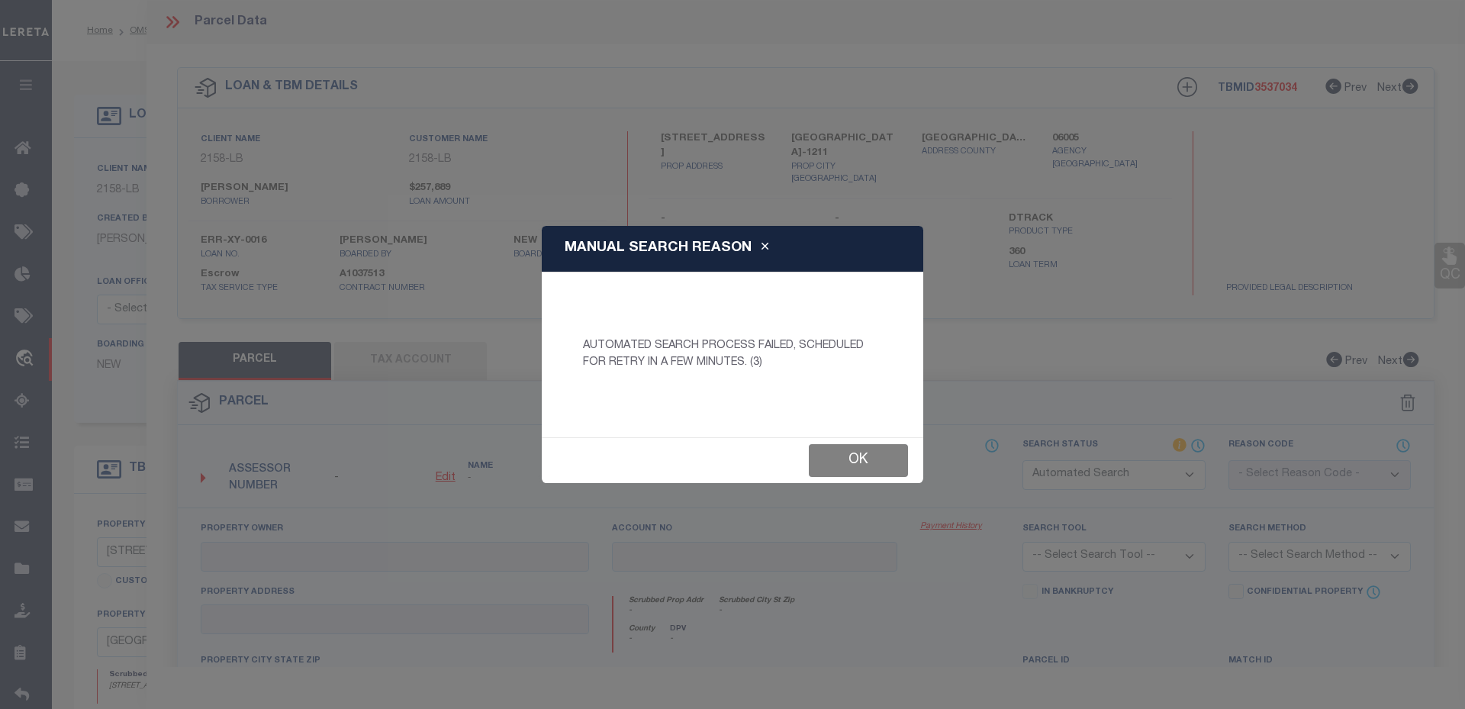
click at [852, 454] on button "Ok" at bounding box center [858, 460] width 99 height 33
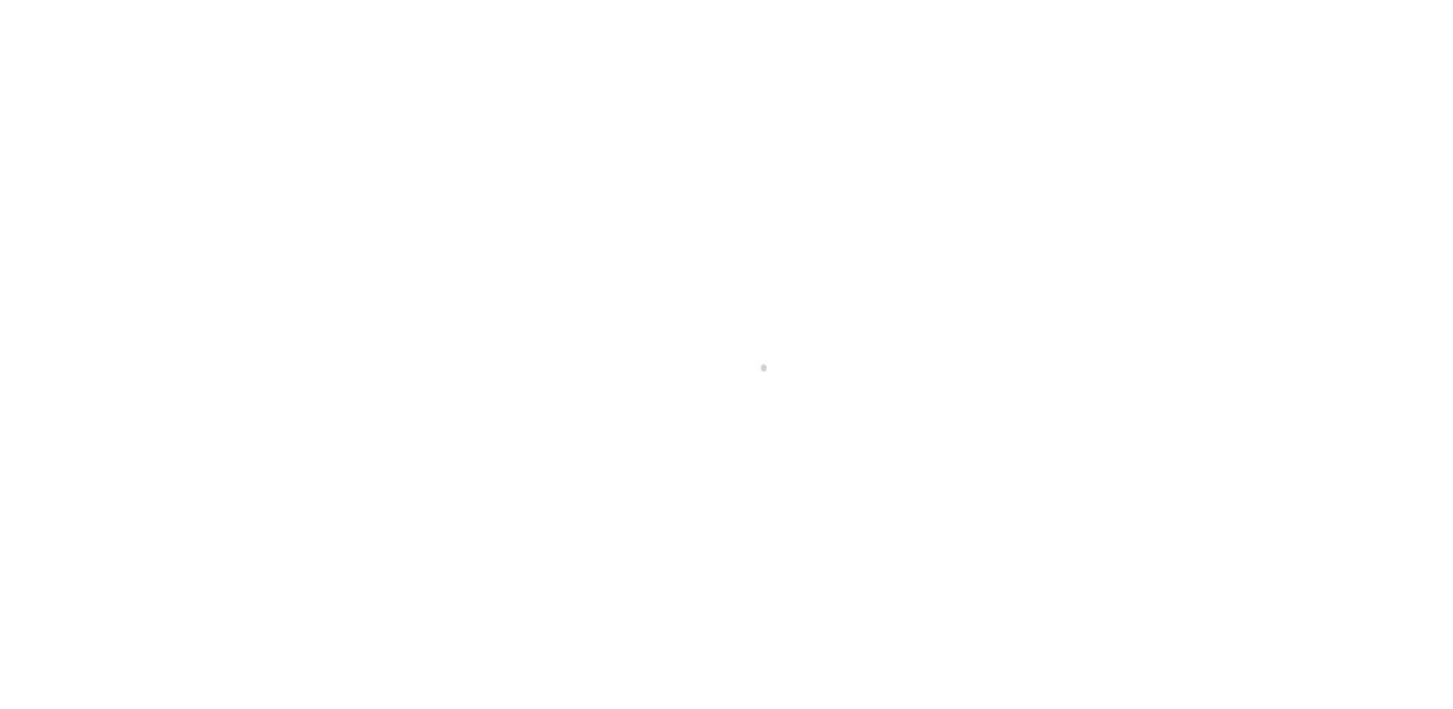
select select "10"
select select "Escrow"
select select "2"
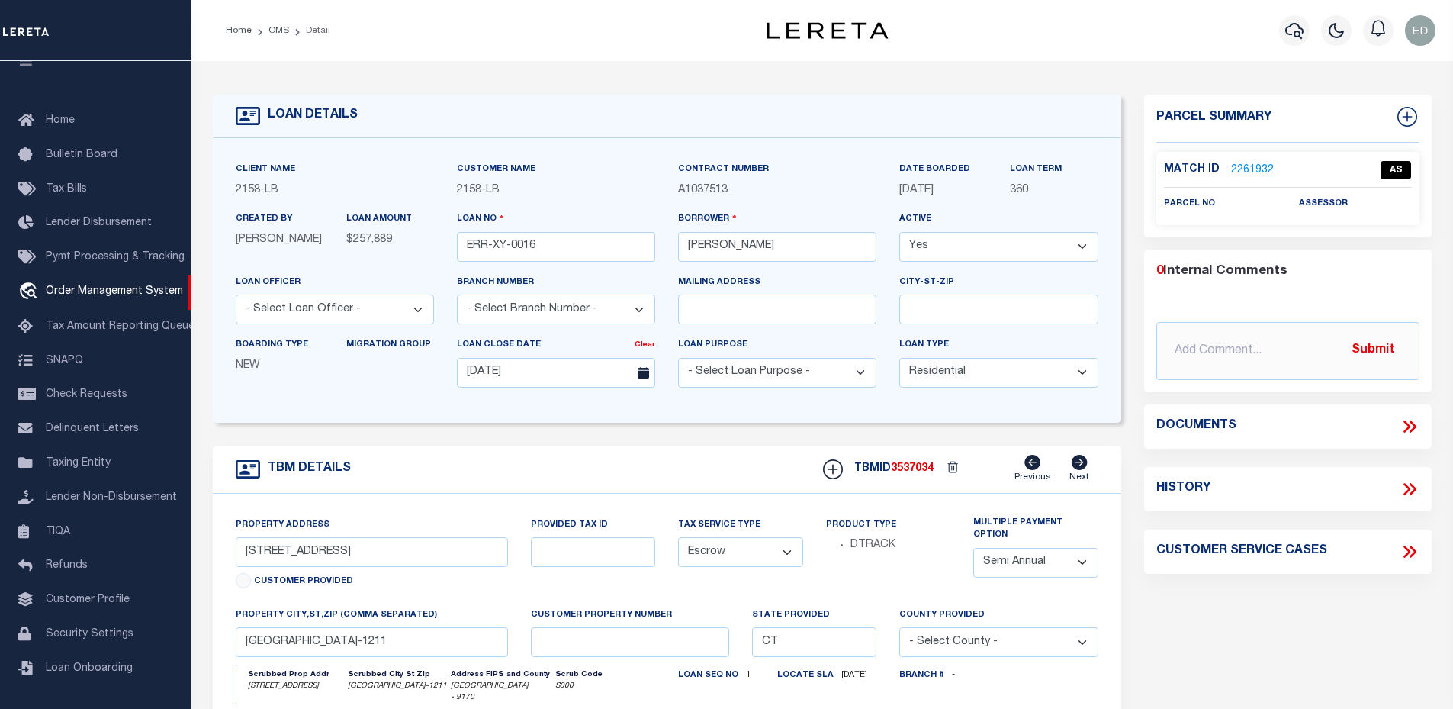
click at [1242, 163] on link "2261932" at bounding box center [1252, 170] width 43 height 16
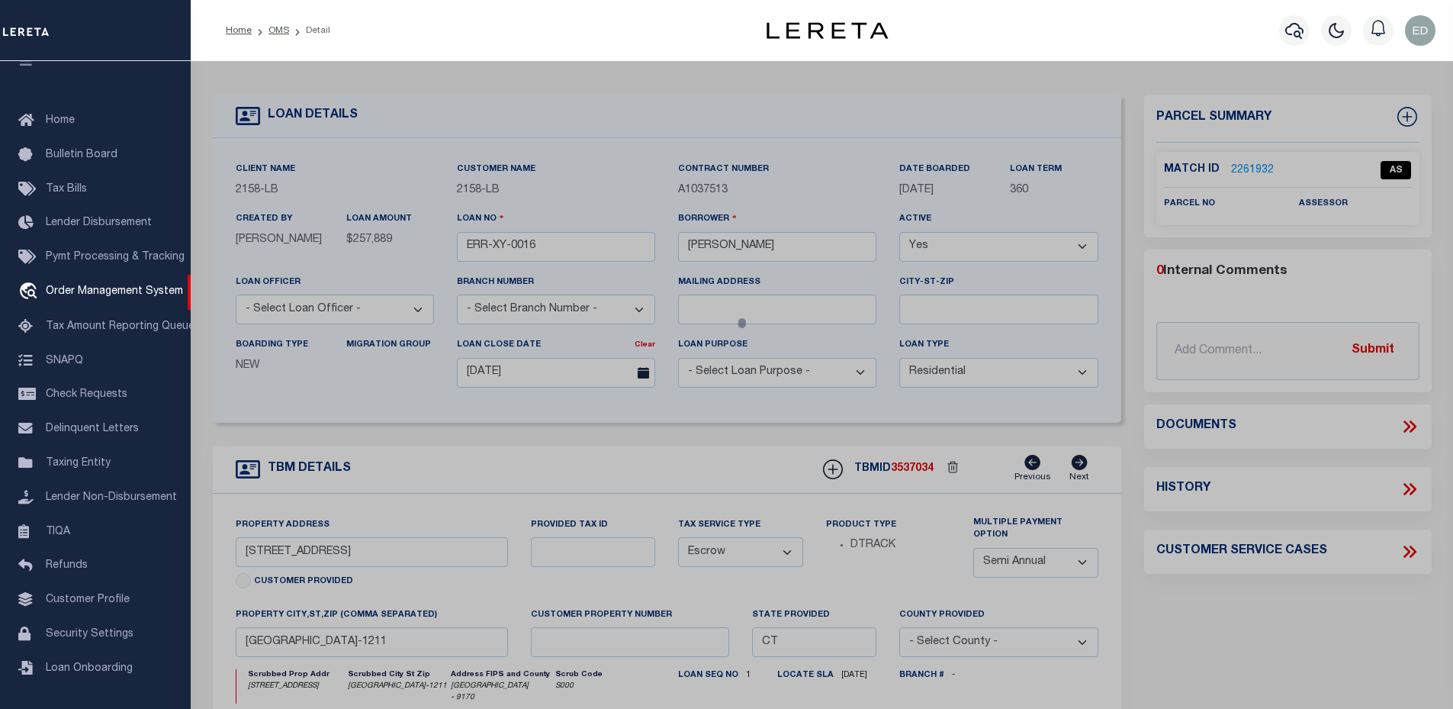
checkbox input "false"
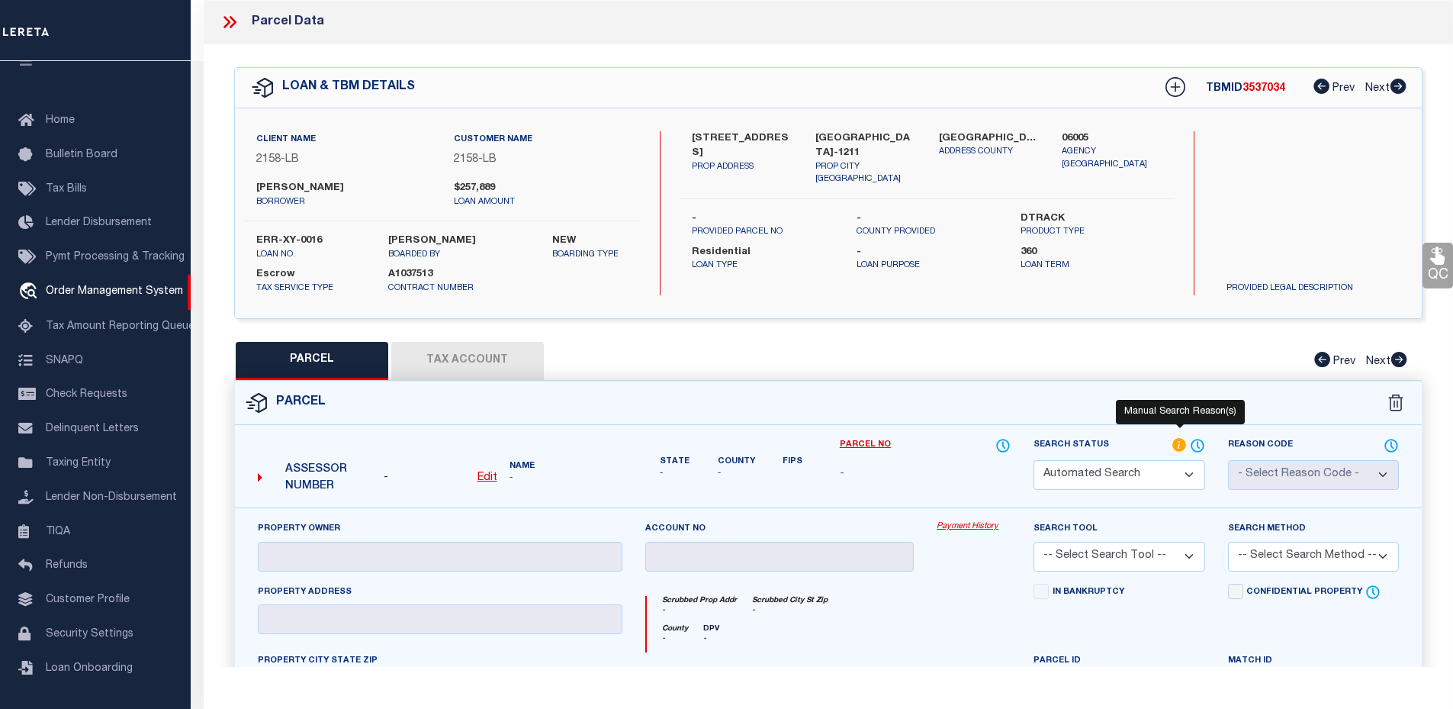
click at [1176, 445] on icon at bounding box center [1179, 445] width 14 height 14
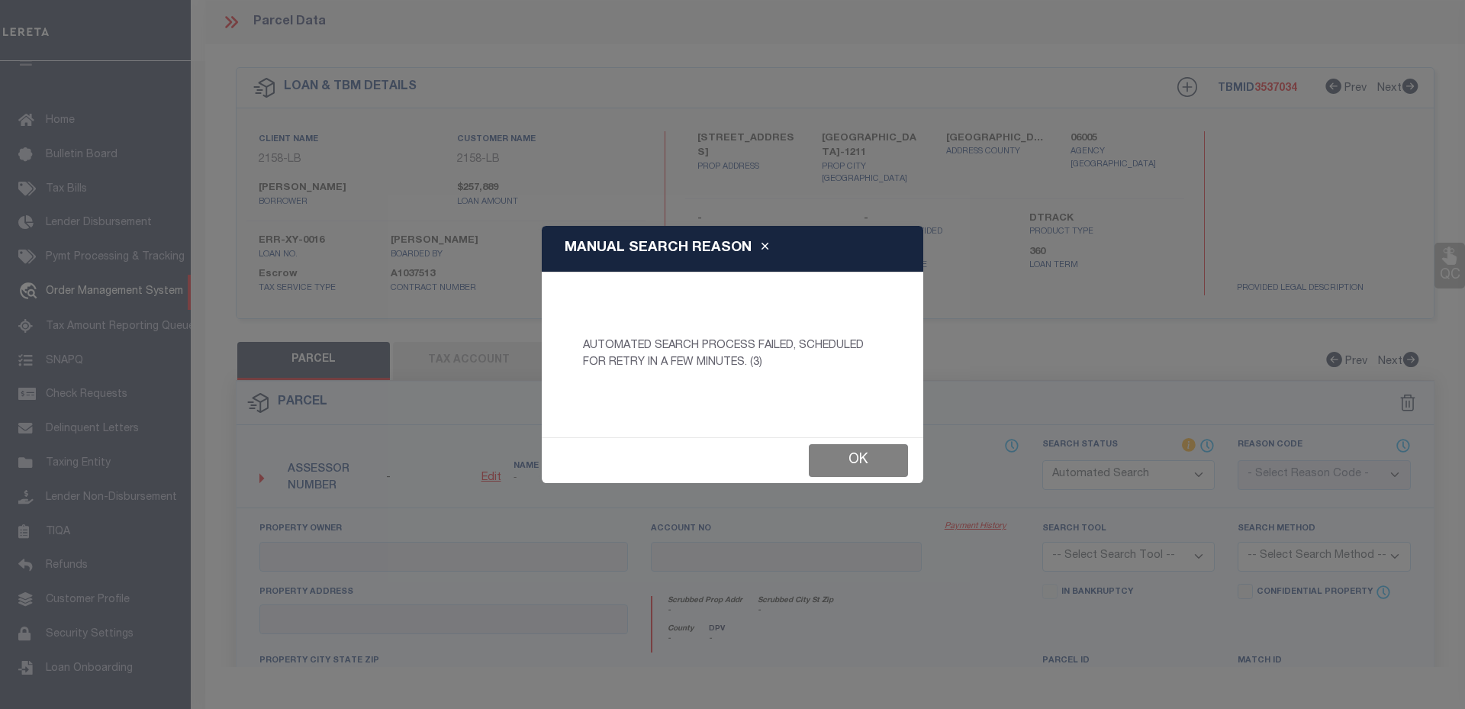
click at [858, 458] on button "Ok" at bounding box center [858, 460] width 99 height 33
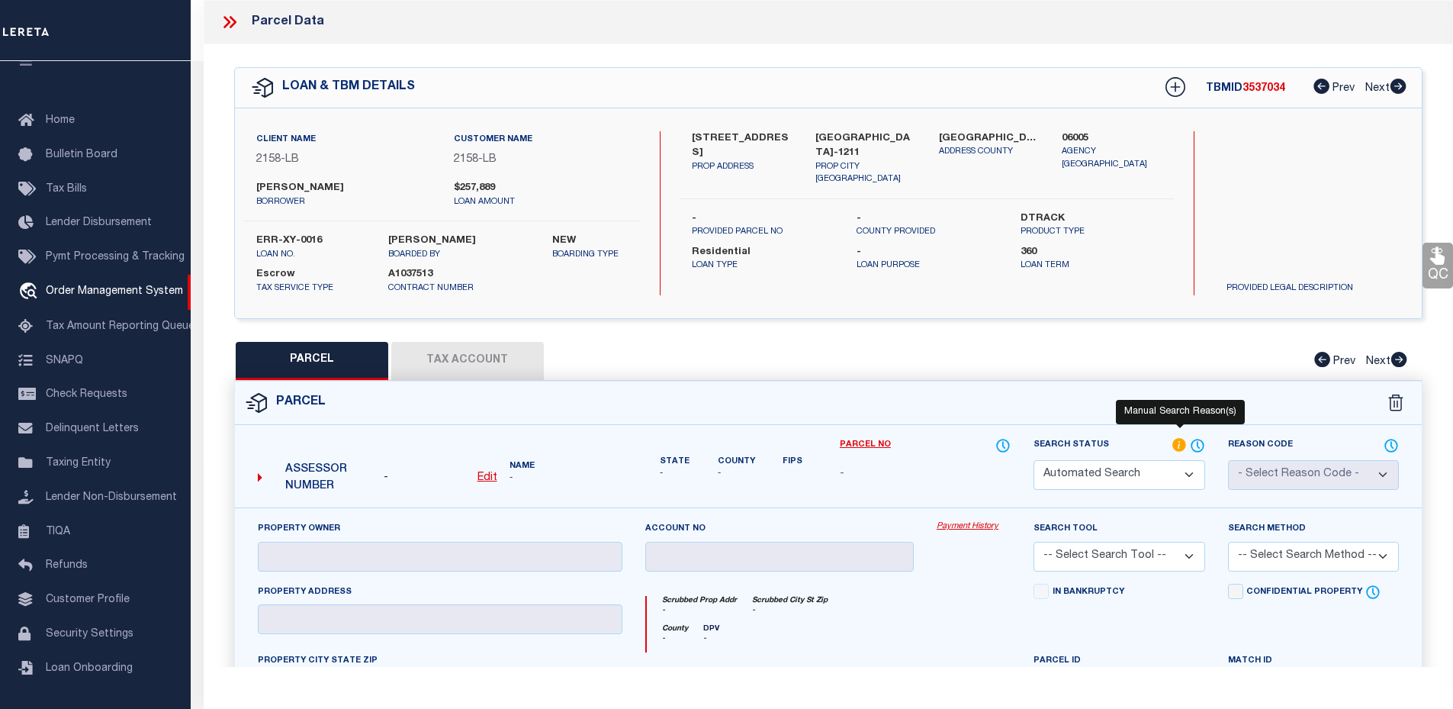
click at [1179, 445] on icon at bounding box center [1179, 445] width 15 height 17
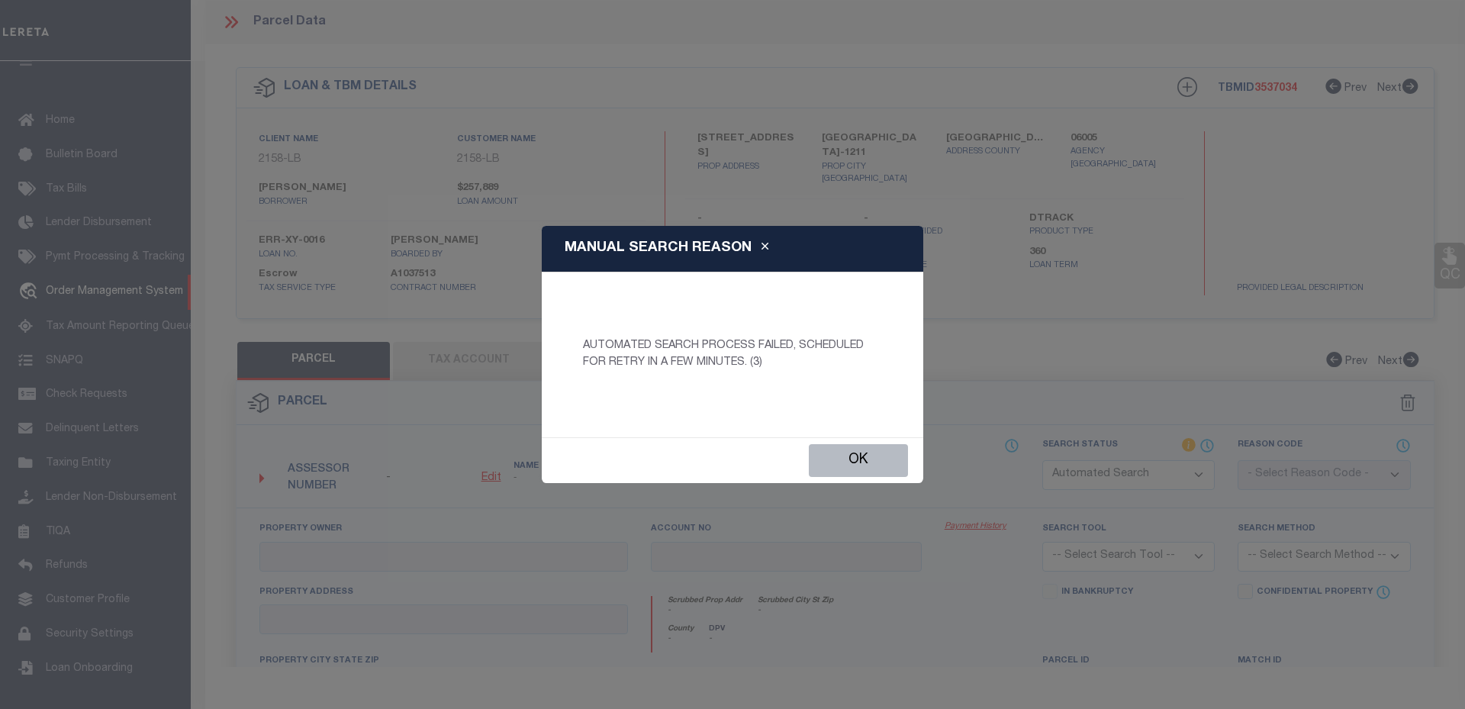
click at [869, 461] on button "Ok" at bounding box center [858, 460] width 99 height 33
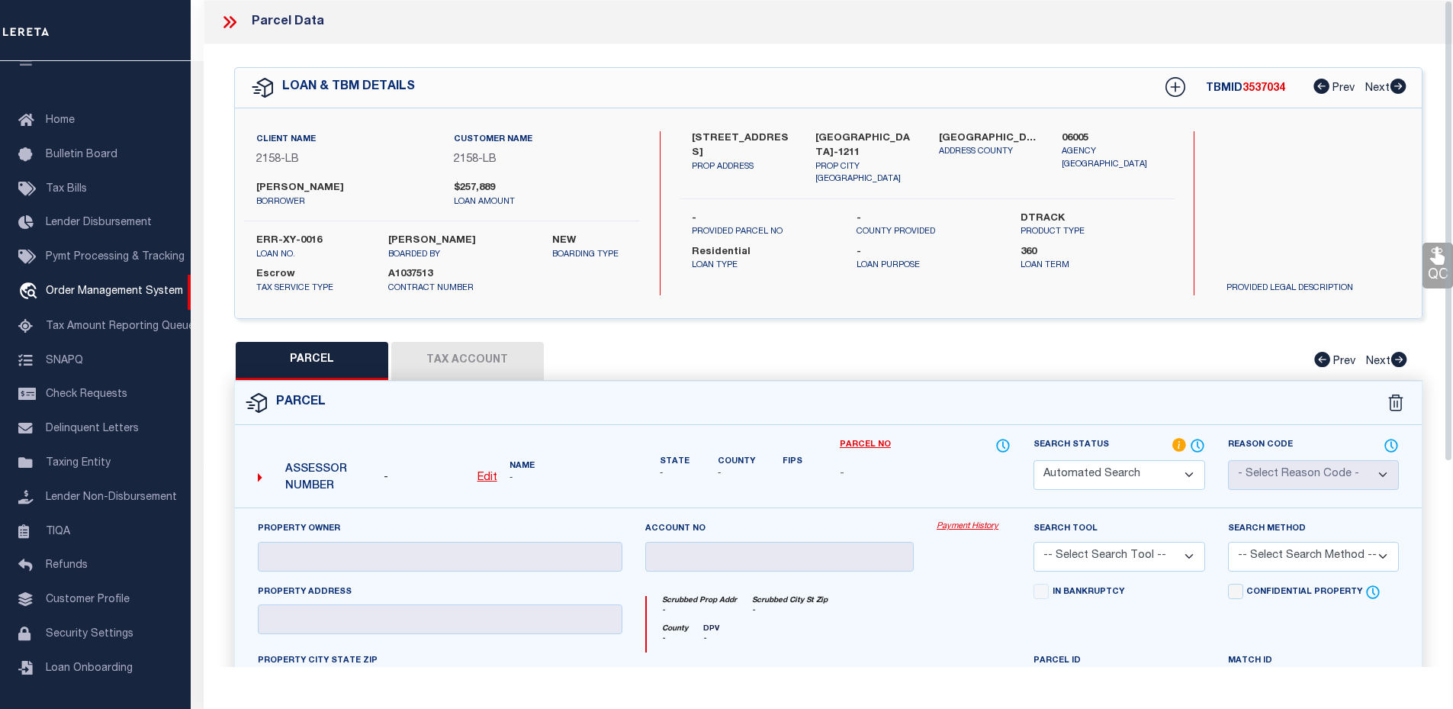
click at [225, 21] on icon at bounding box center [230, 22] width 20 height 20
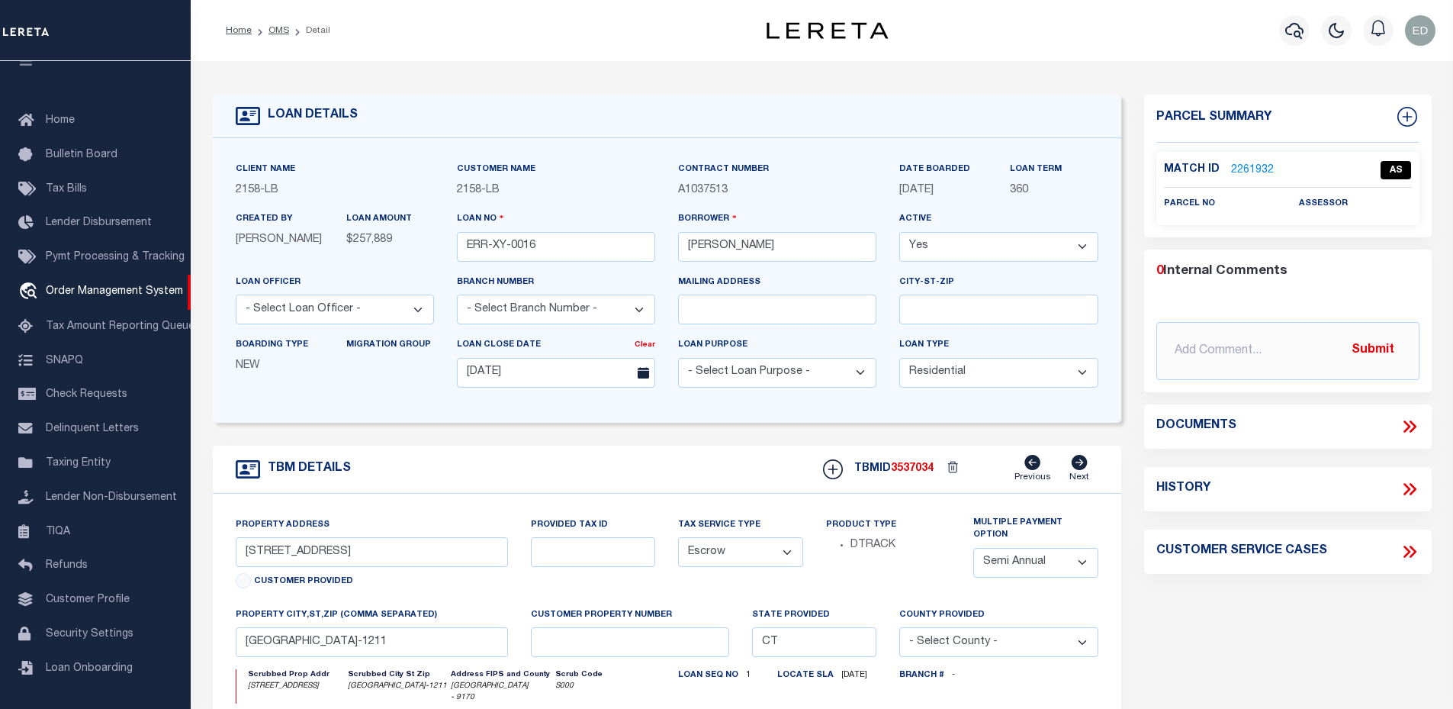
click at [902, 469] on span "3537034" at bounding box center [912, 468] width 43 height 11
copy span "3537034"
click at [1237, 162] on link "2261932" at bounding box center [1252, 170] width 43 height 16
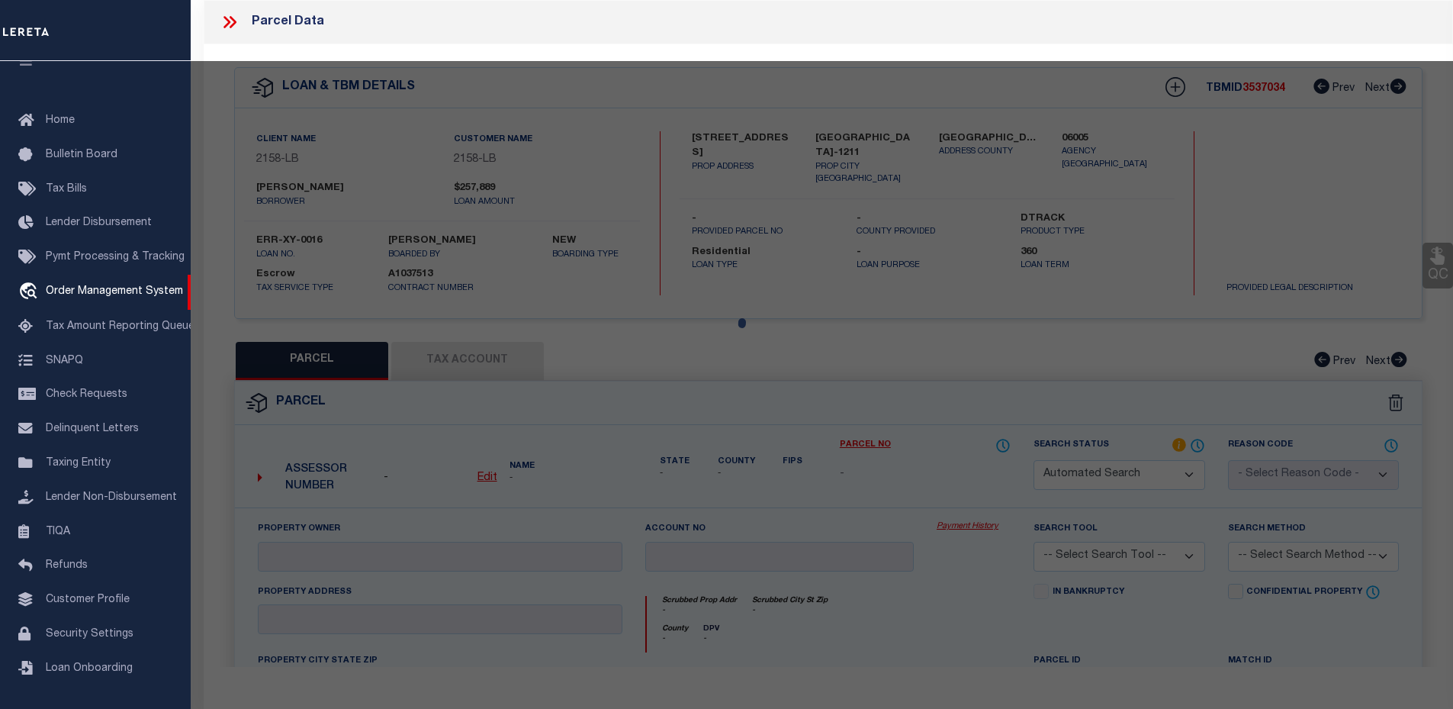
checkbox input "false"
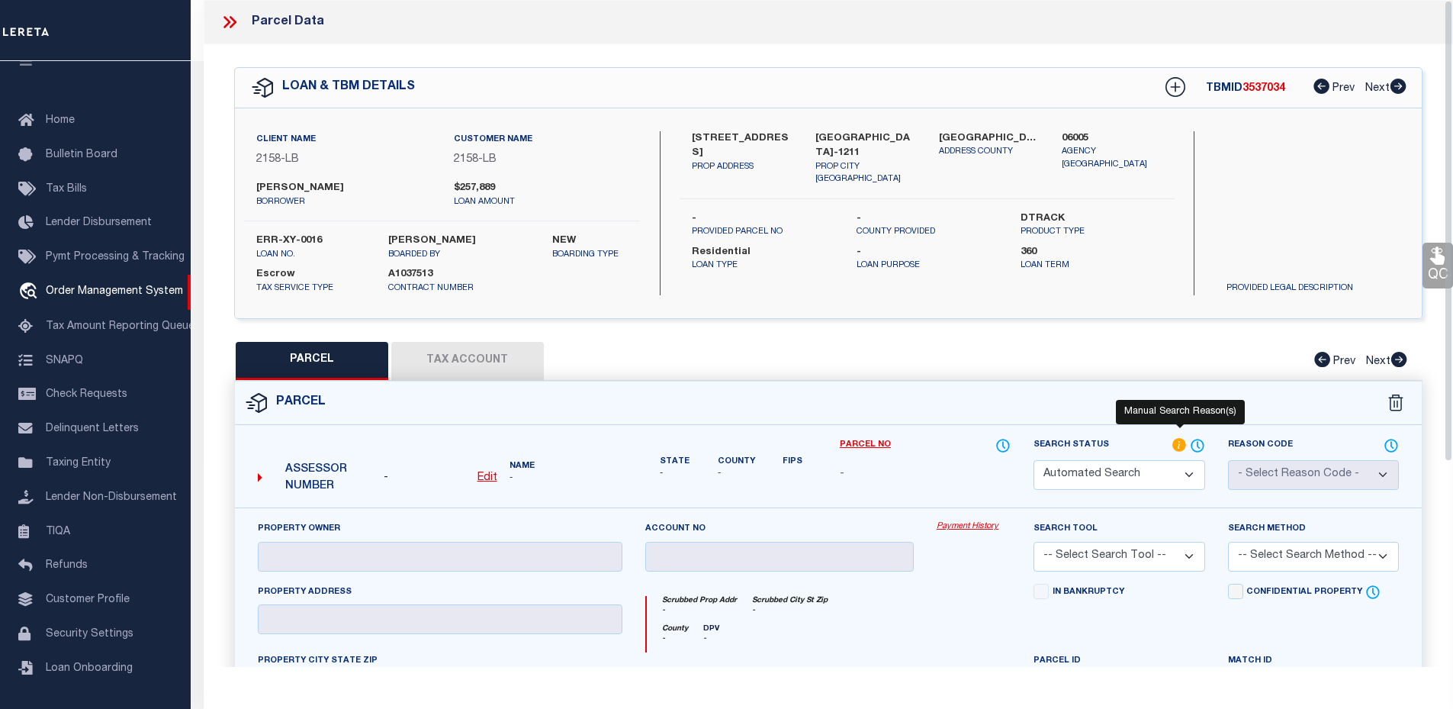
click at [1185, 439] on icon at bounding box center [1179, 445] width 15 height 17
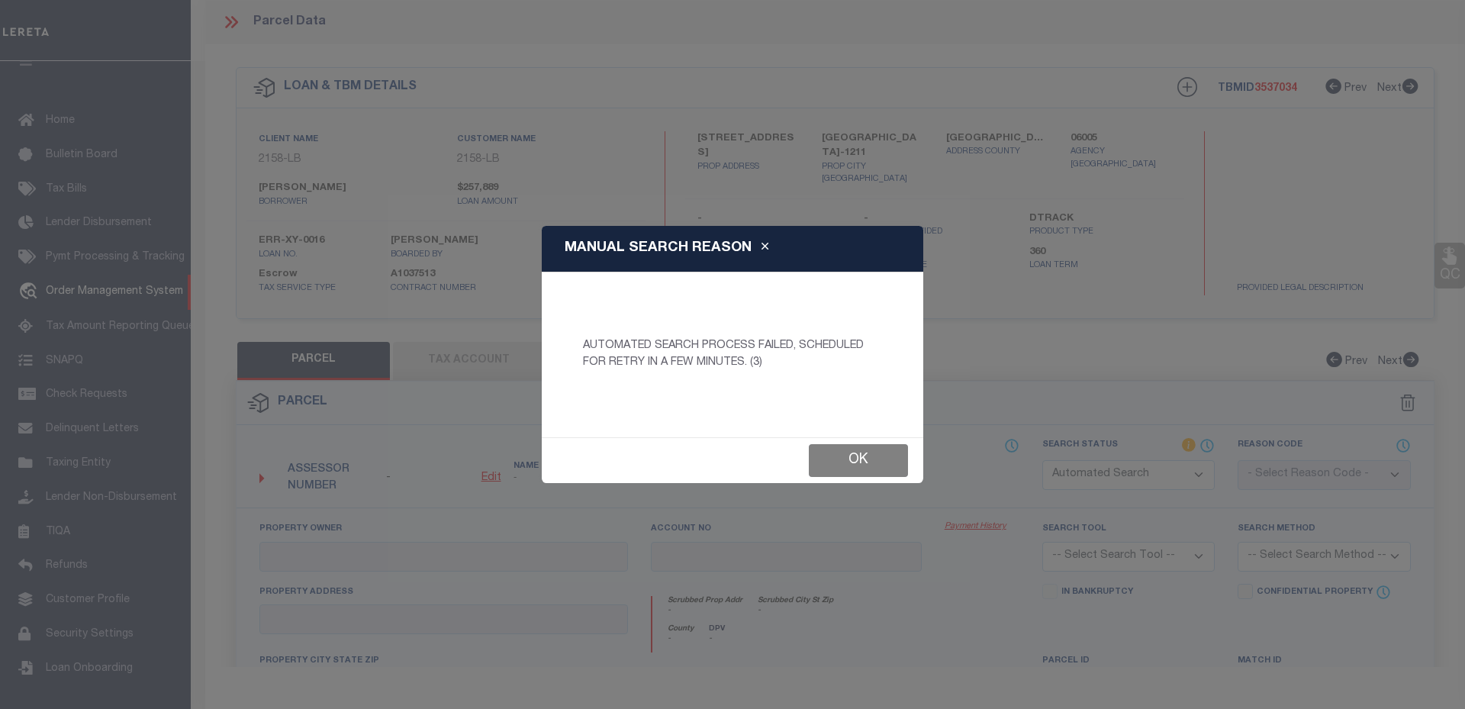
click at [841, 468] on button "Ok" at bounding box center [858, 460] width 99 height 33
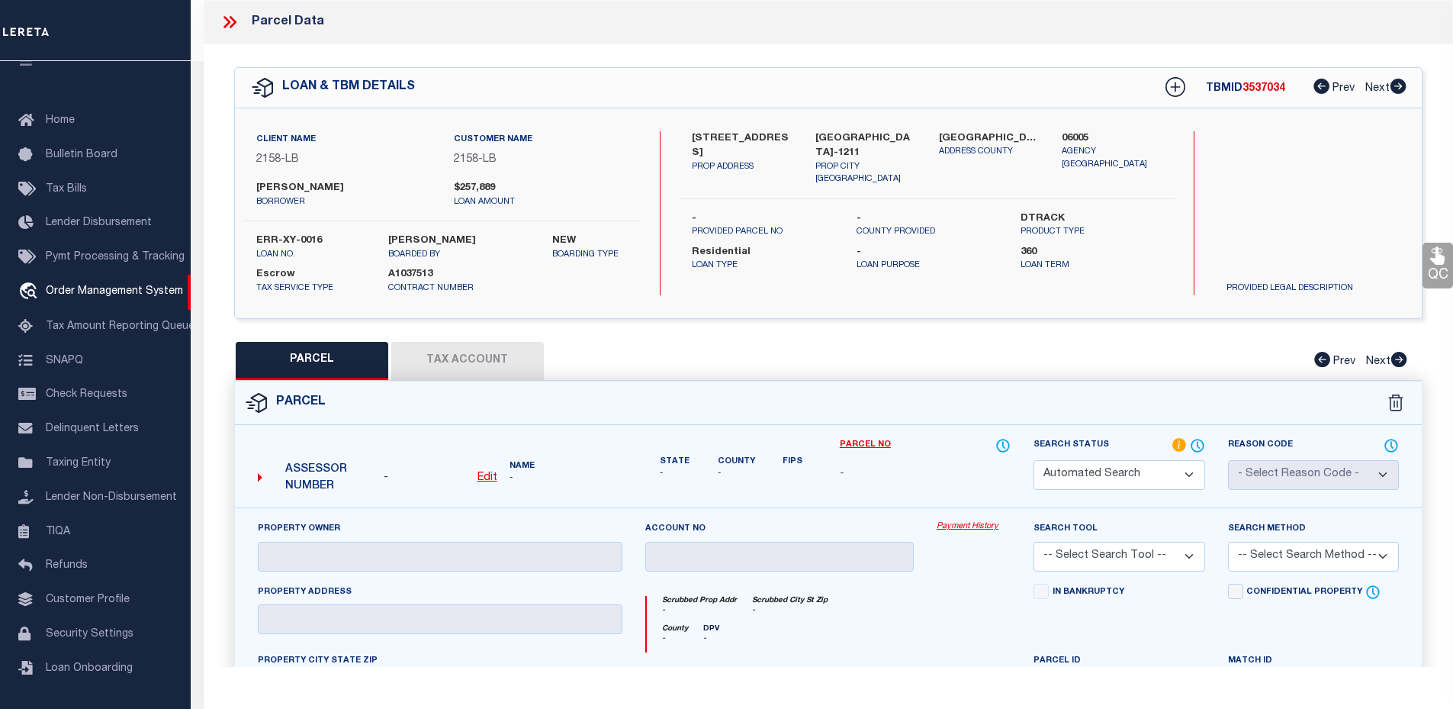
click at [236, 29] on icon at bounding box center [230, 22] width 20 height 20
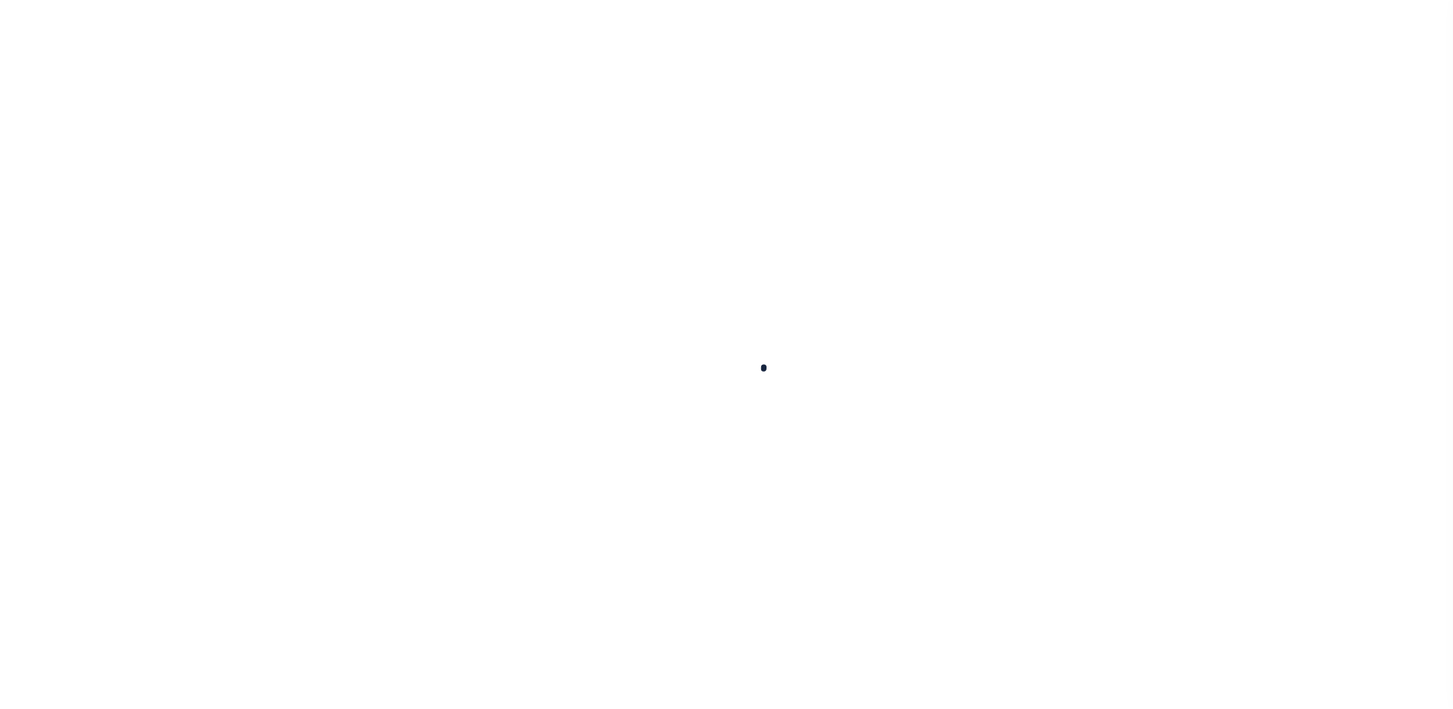
select select "10"
select select "Escrow"
type input "[STREET_ADDRESS]"
type input "[GEOGRAPHIC_DATA]-1211"
type input "CT"
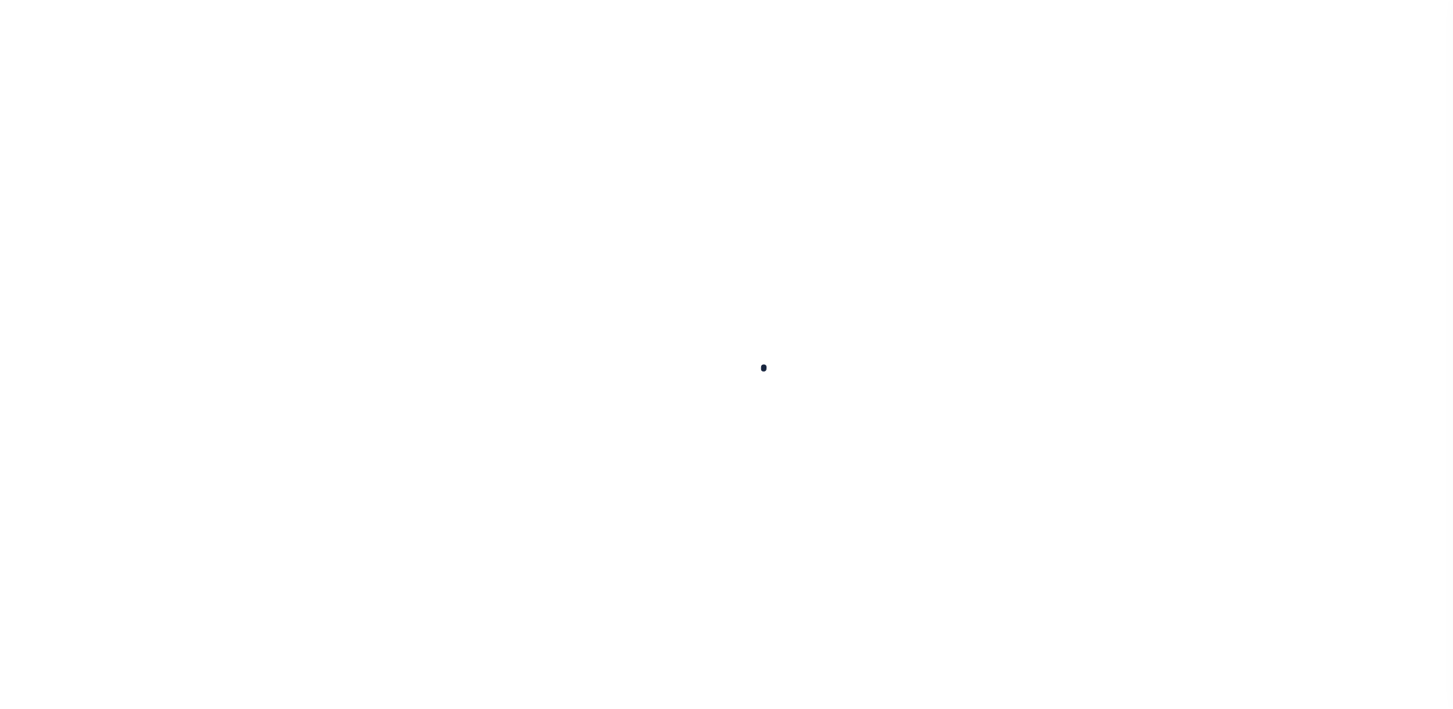
select select "2"
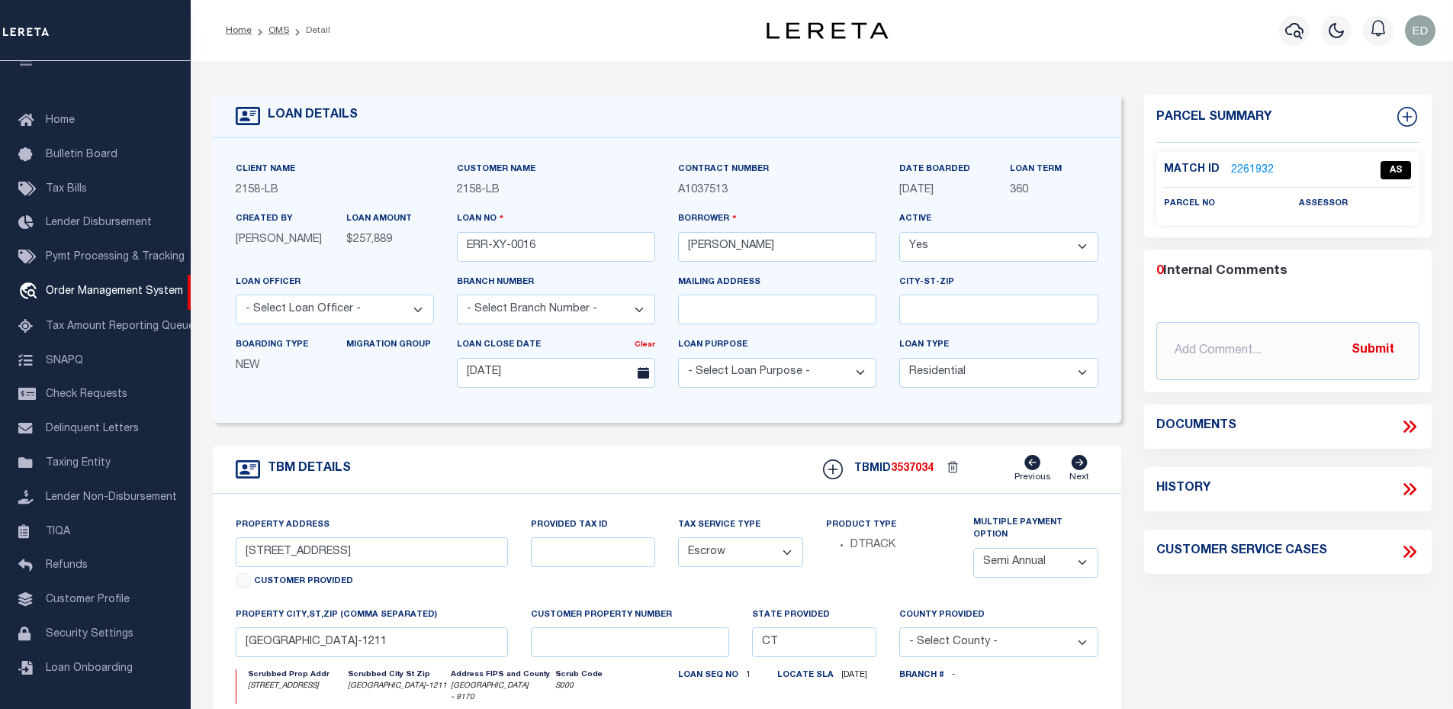
click at [1257, 165] on link "2261932" at bounding box center [1252, 170] width 43 height 16
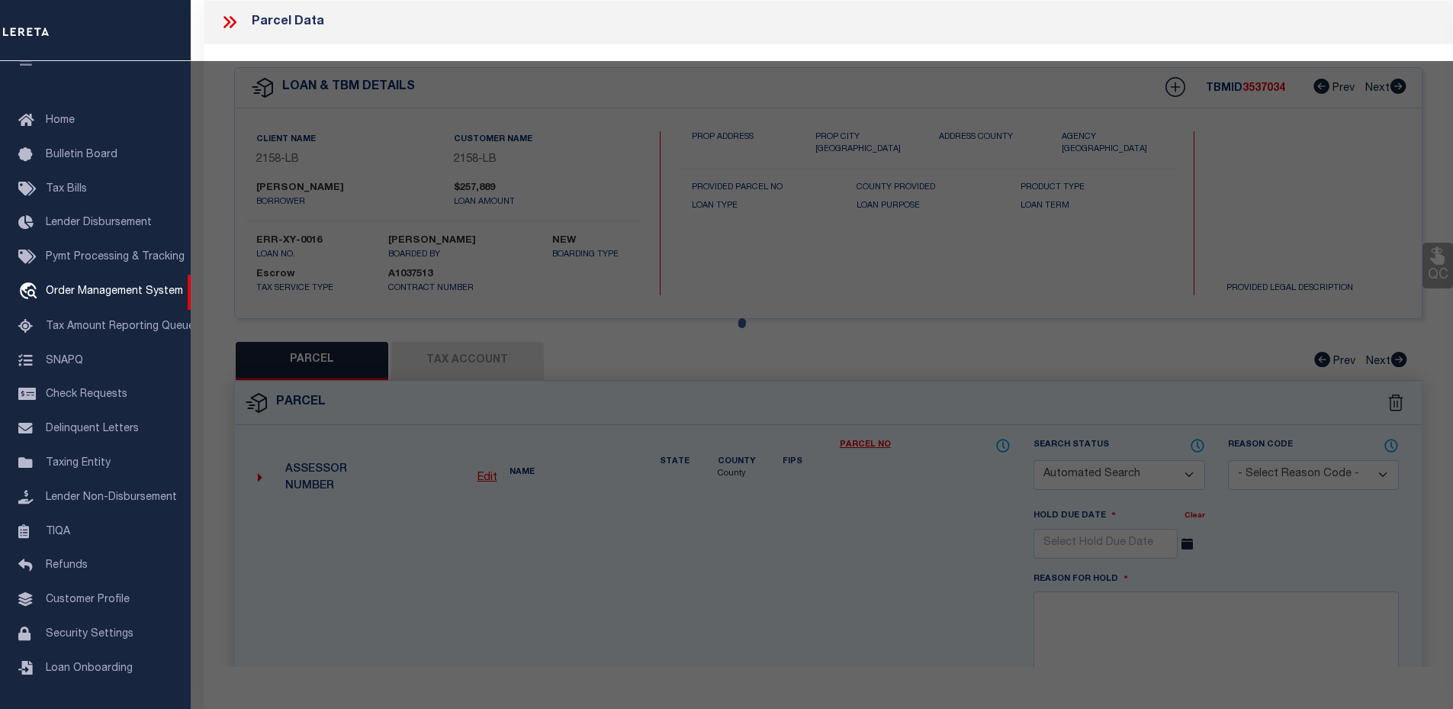
checkbox input "false"
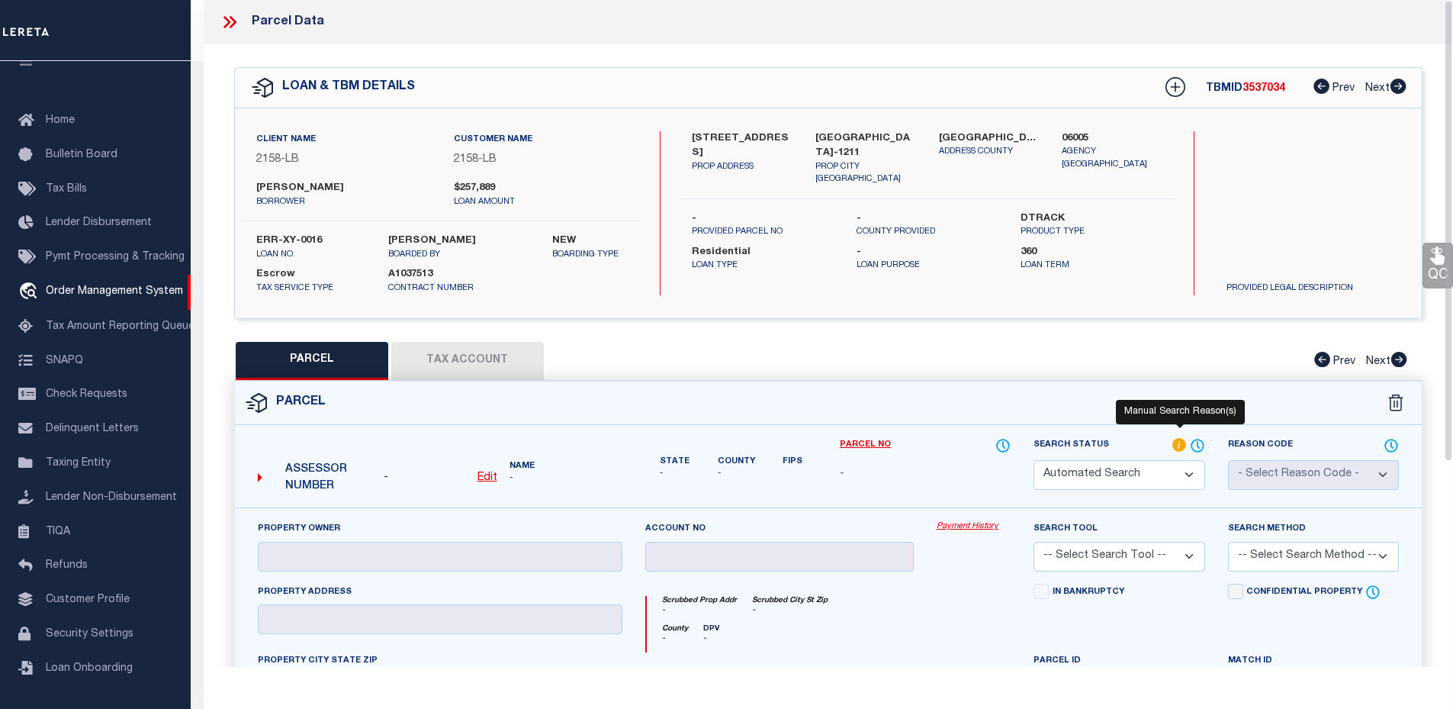
click at [1180, 438] on icon at bounding box center [1179, 445] width 14 height 14
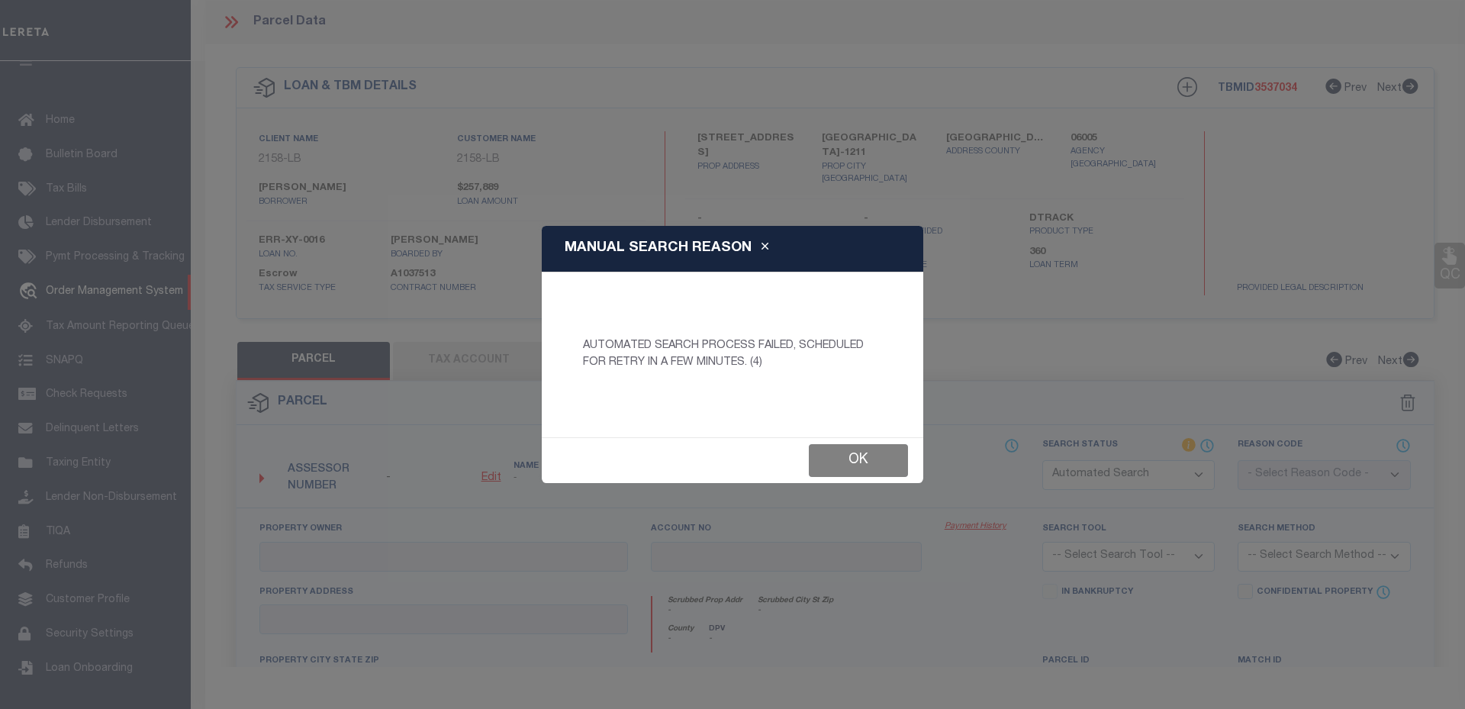
click at [842, 458] on button "Ok" at bounding box center [858, 460] width 99 height 33
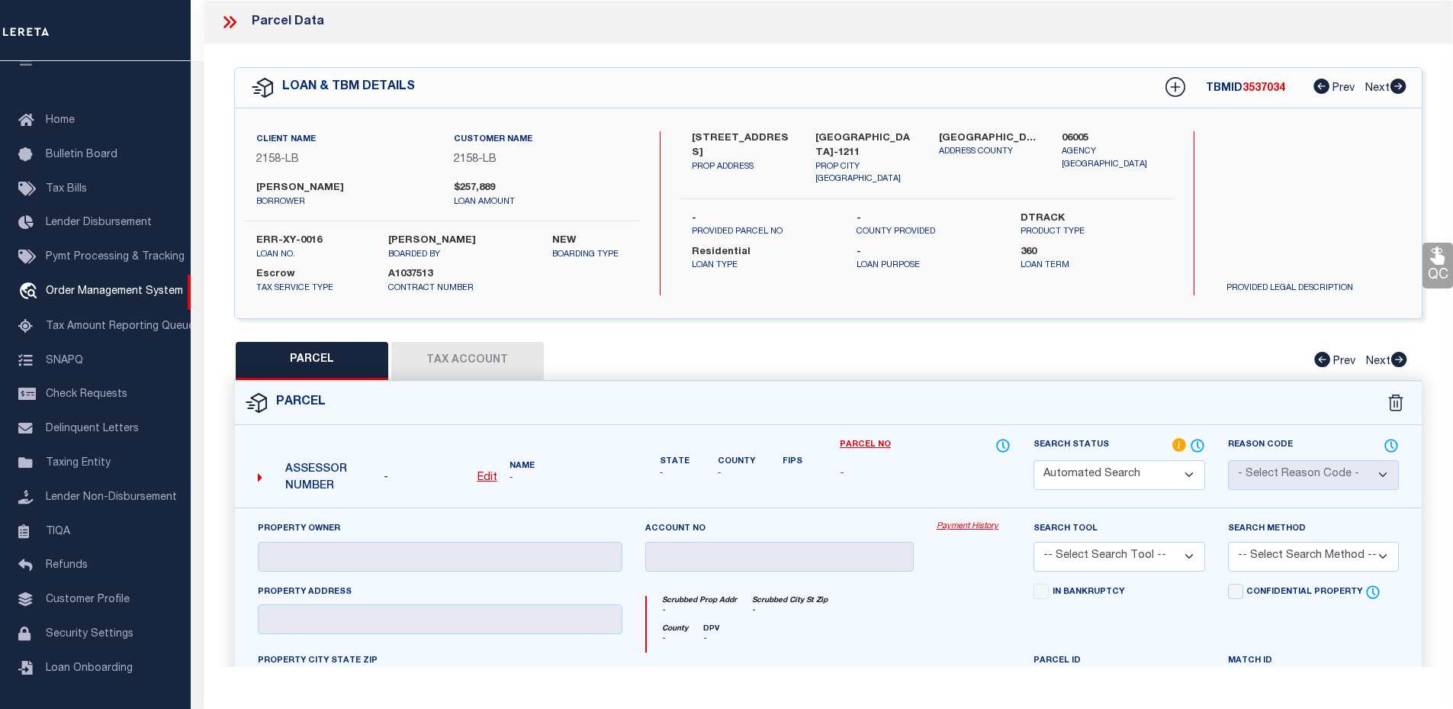
click at [211, 24] on div "Parcel Data" at bounding box center [828, 22] width 1249 height 44
click at [221, 24] on icon at bounding box center [230, 22] width 20 height 20
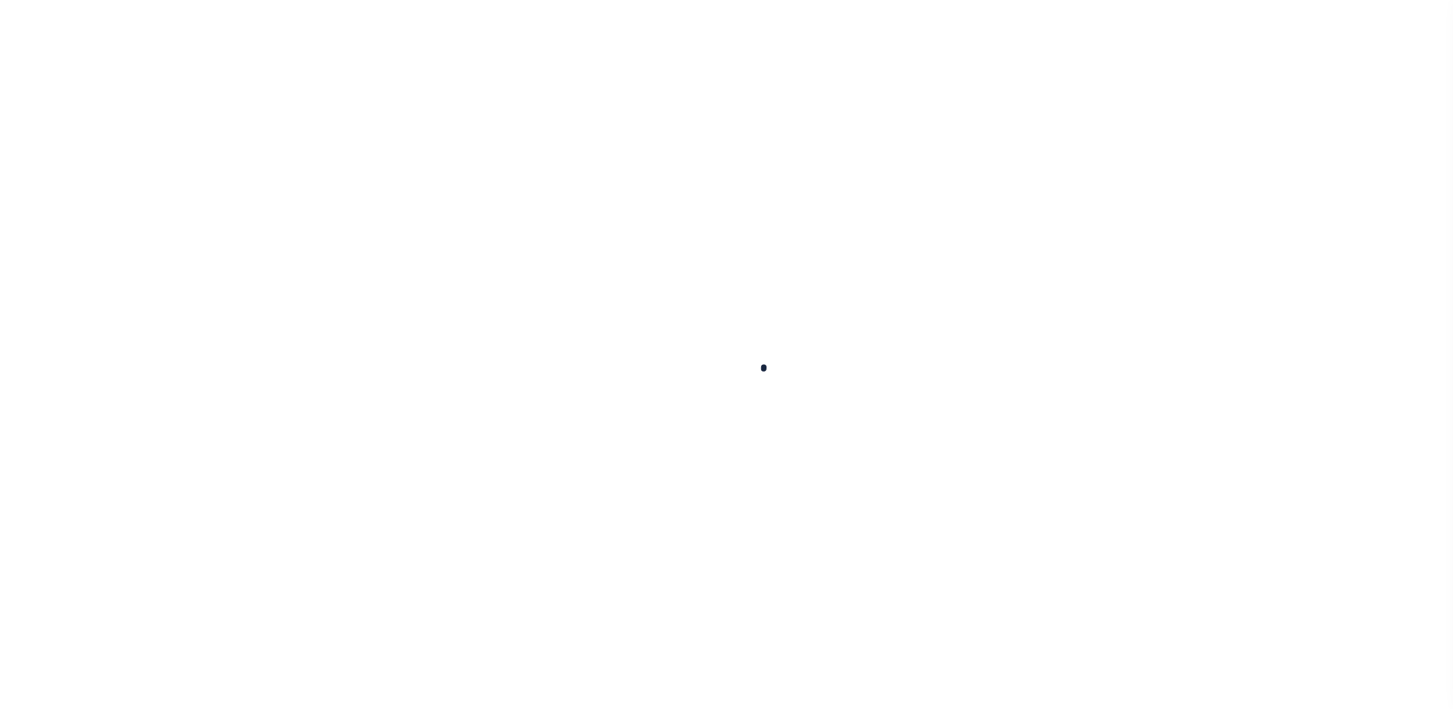
select select "10"
select select "Escrow"
type input "[STREET_ADDRESS]"
type input "[GEOGRAPHIC_DATA]-1211"
type input "CT"
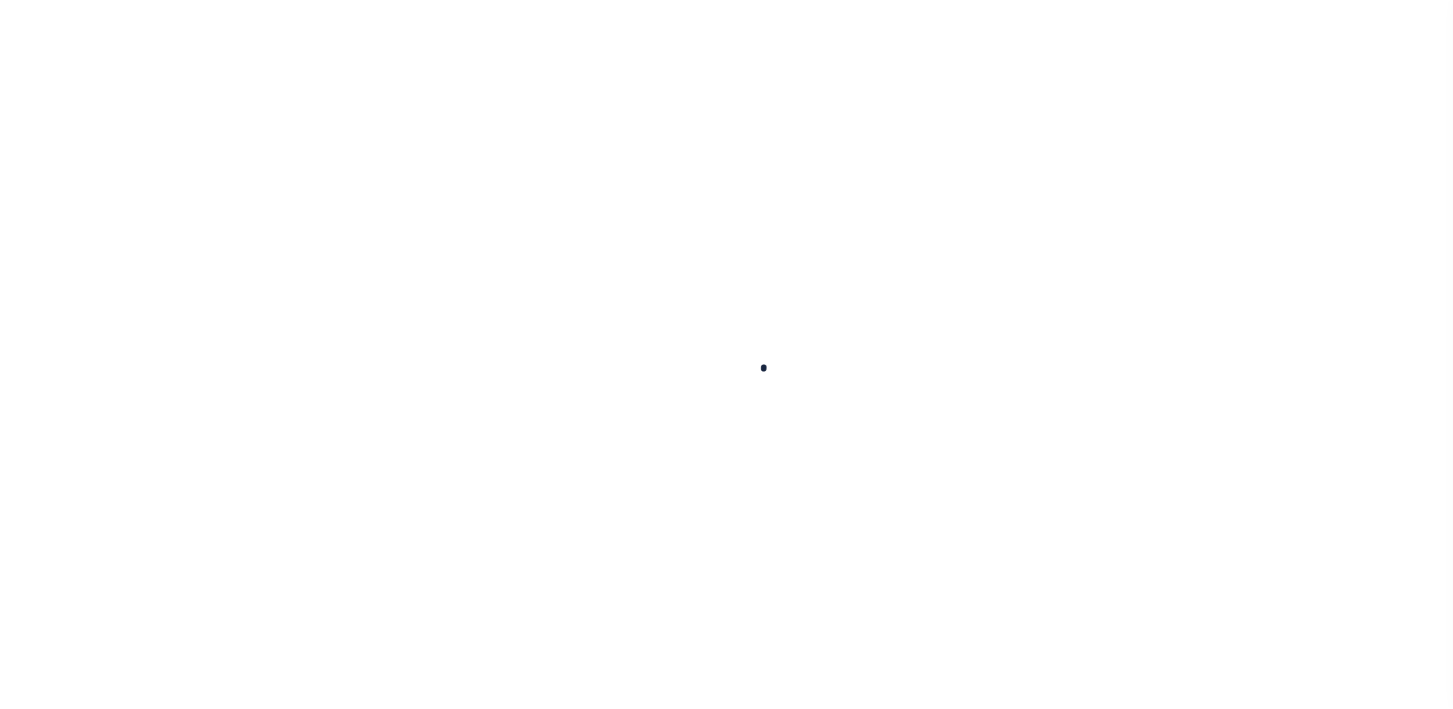
select select "2"
select select "10"
select select "Escrow"
select select "2"
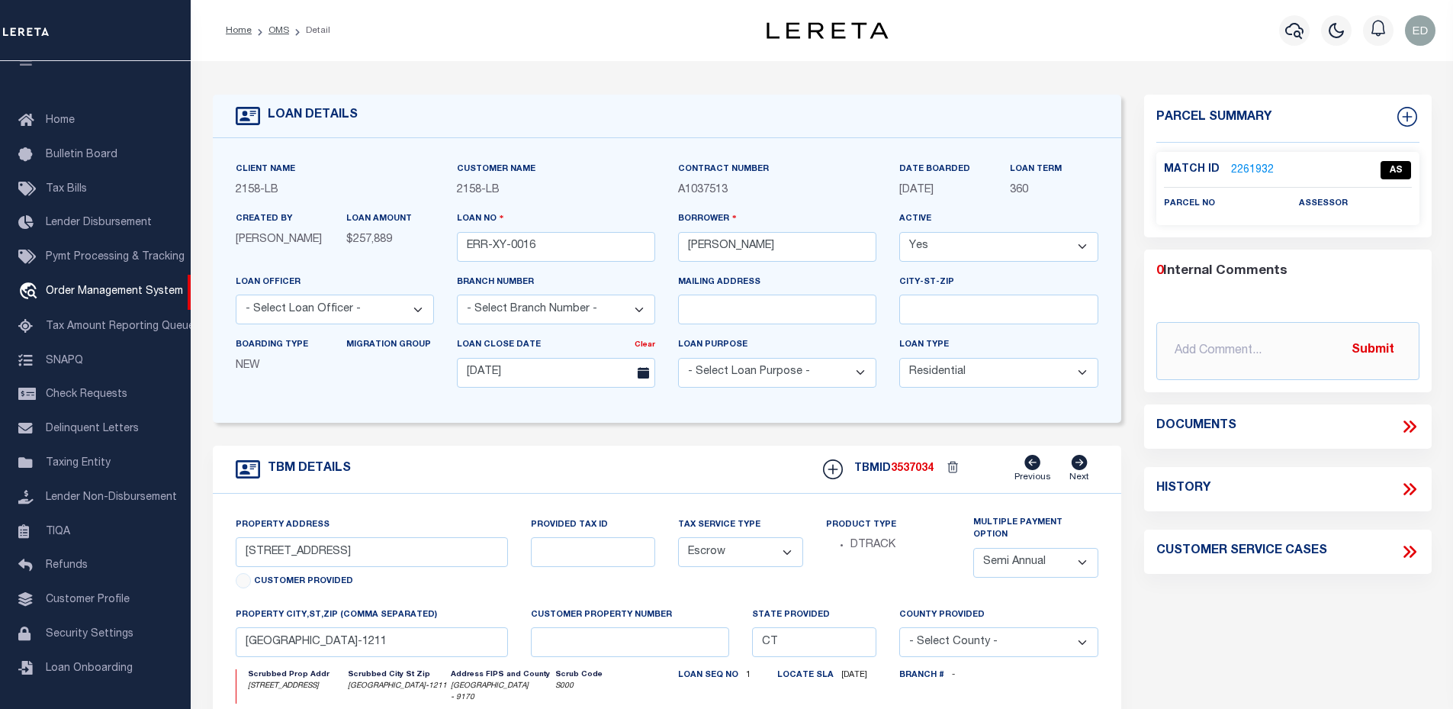
click at [1244, 165] on link "2261932" at bounding box center [1252, 170] width 43 height 16
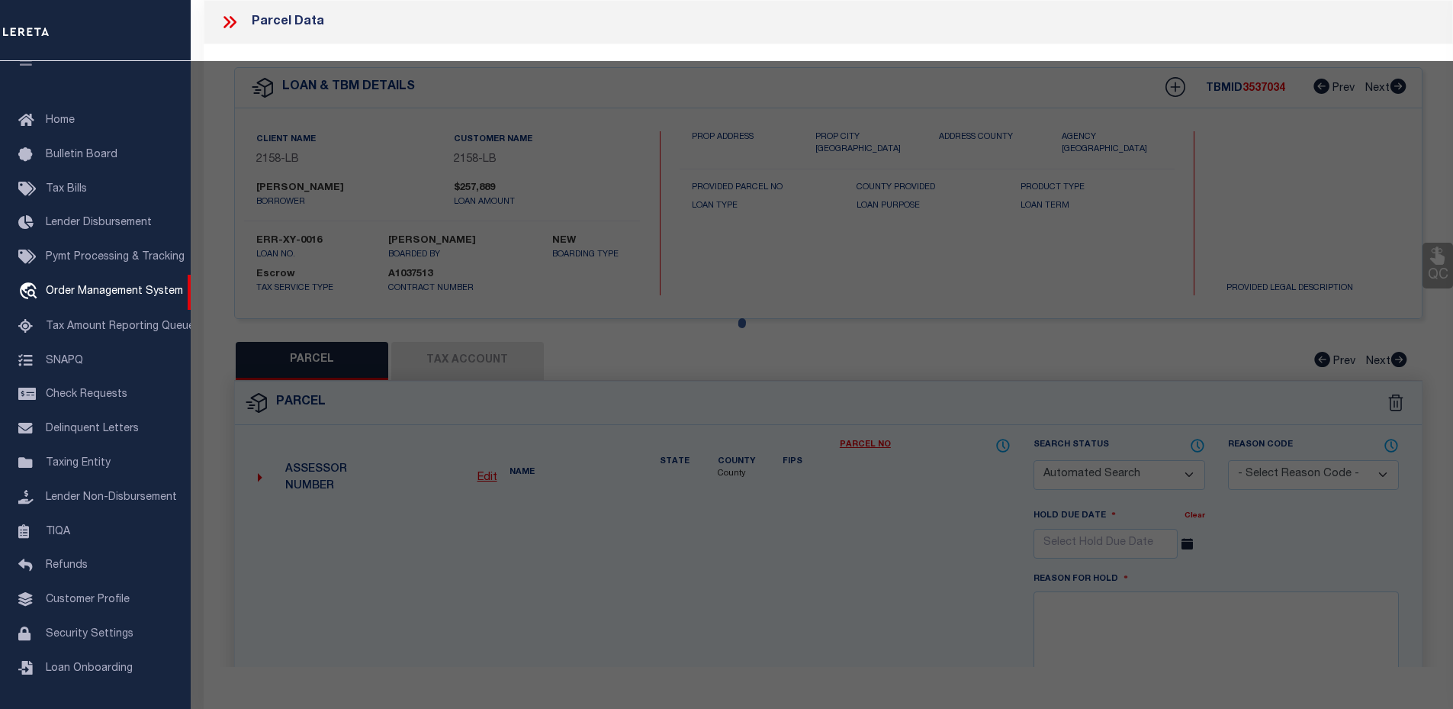
checkbox input "false"
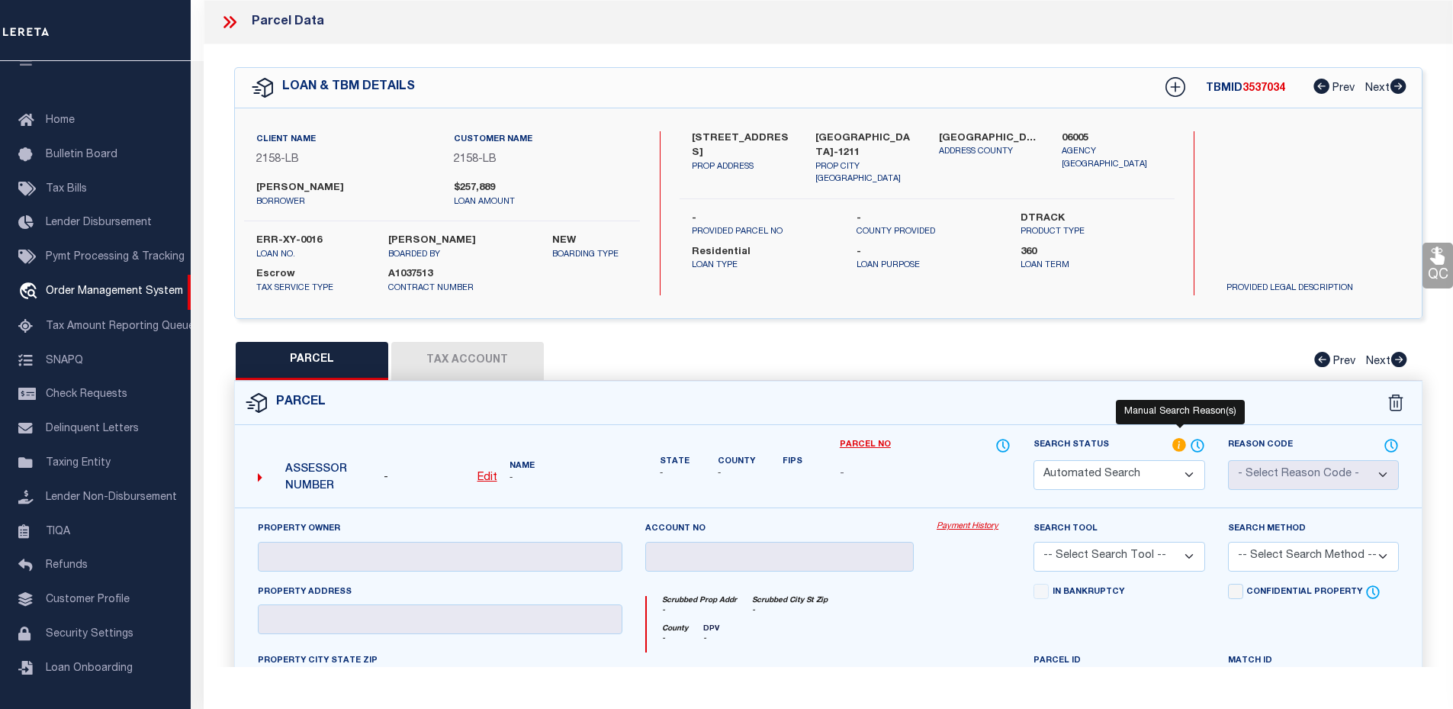
click at [1178, 438] on icon at bounding box center [1179, 445] width 14 height 14
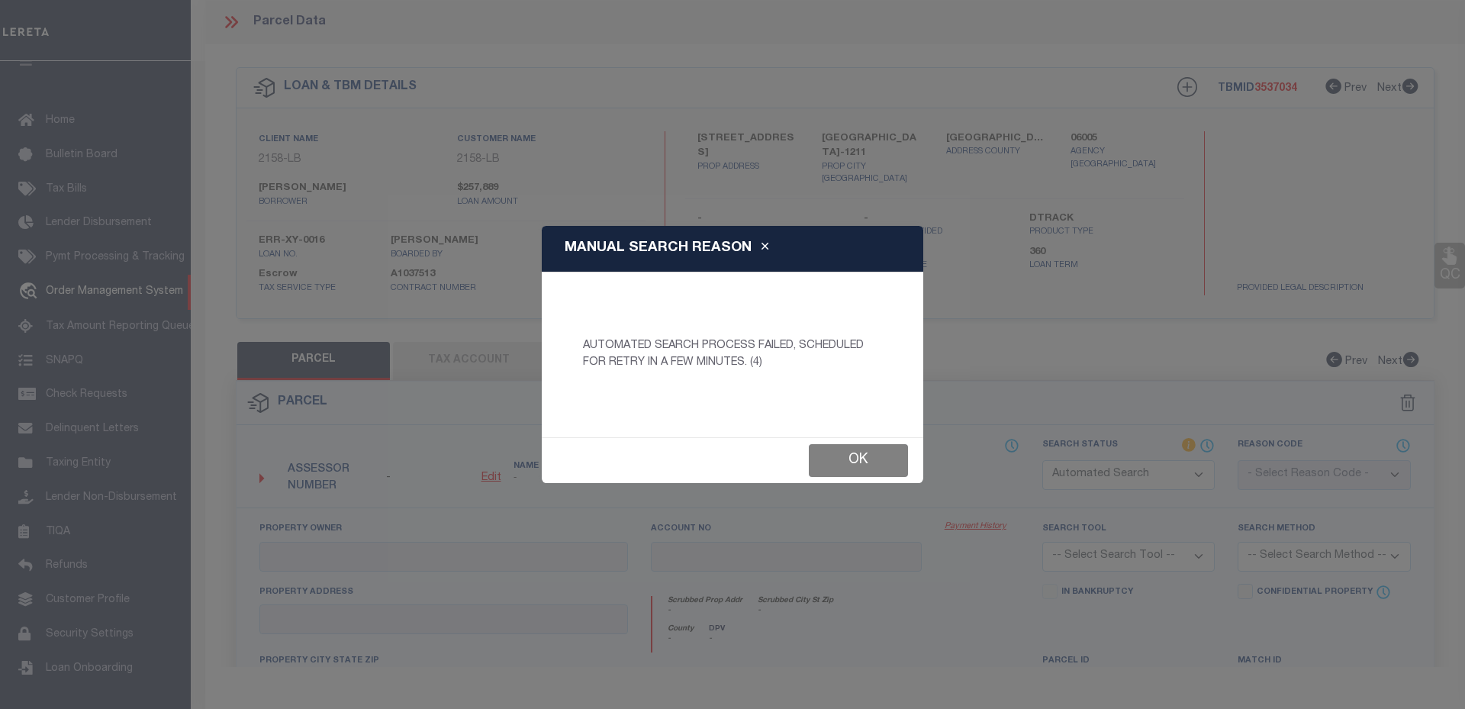
click at [857, 458] on button "Ok" at bounding box center [858, 460] width 99 height 33
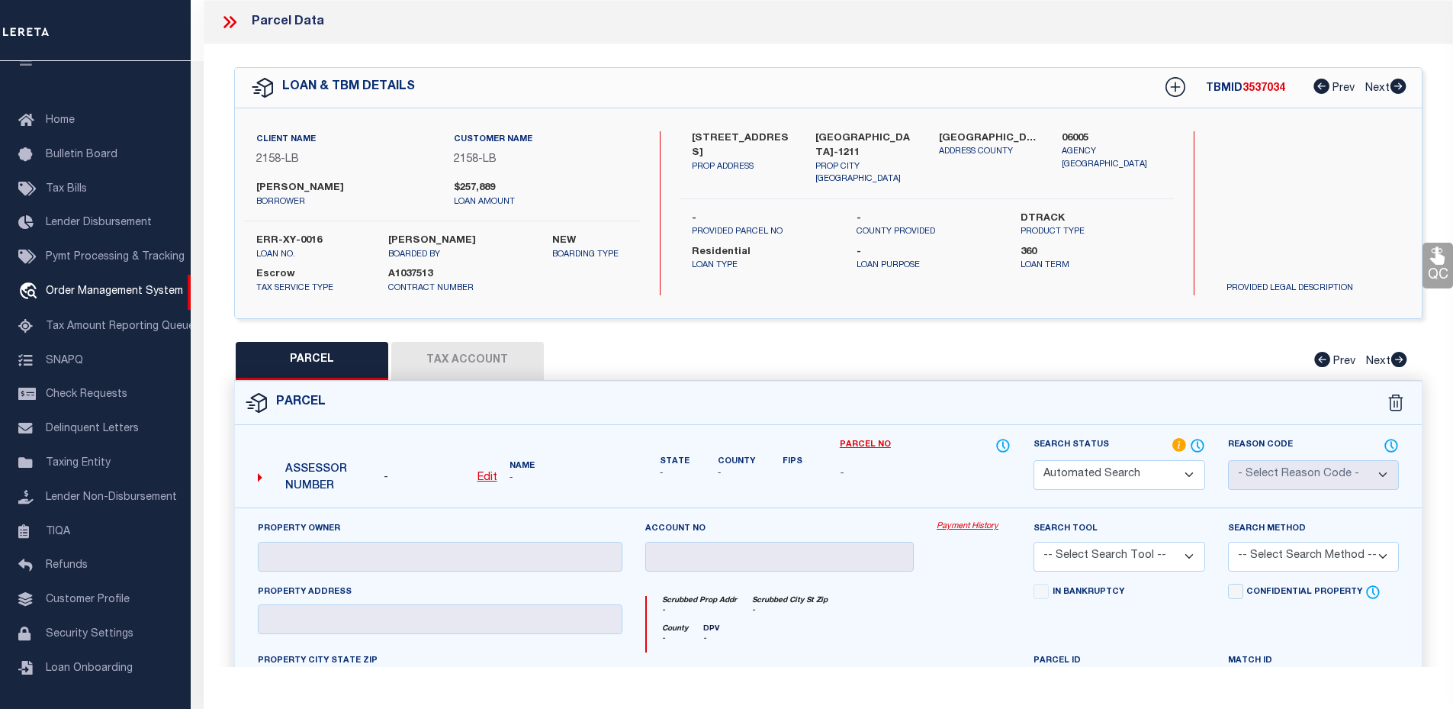
click at [231, 18] on icon at bounding box center [233, 22] width 7 height 12
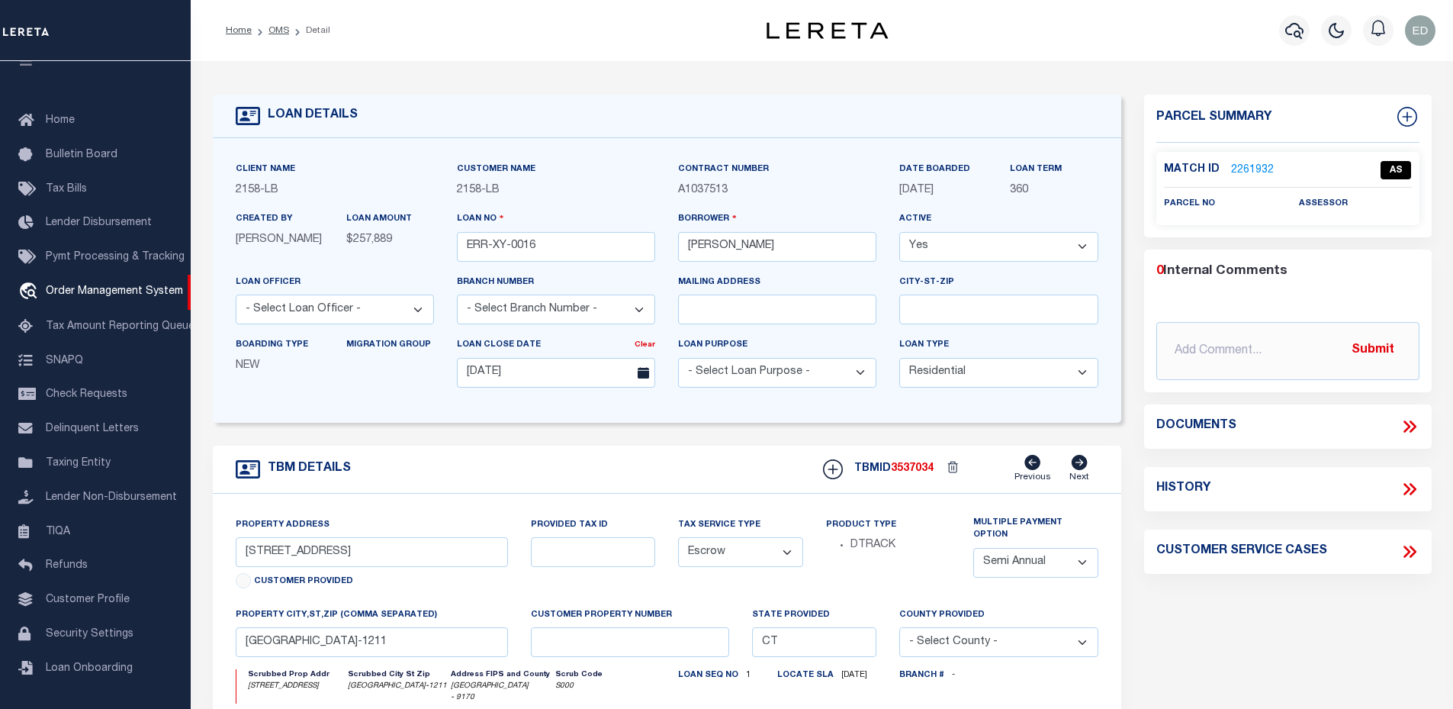
click at [1235, 174] on link "2261932" at bounding box center [1252, 170] width 43 height 16
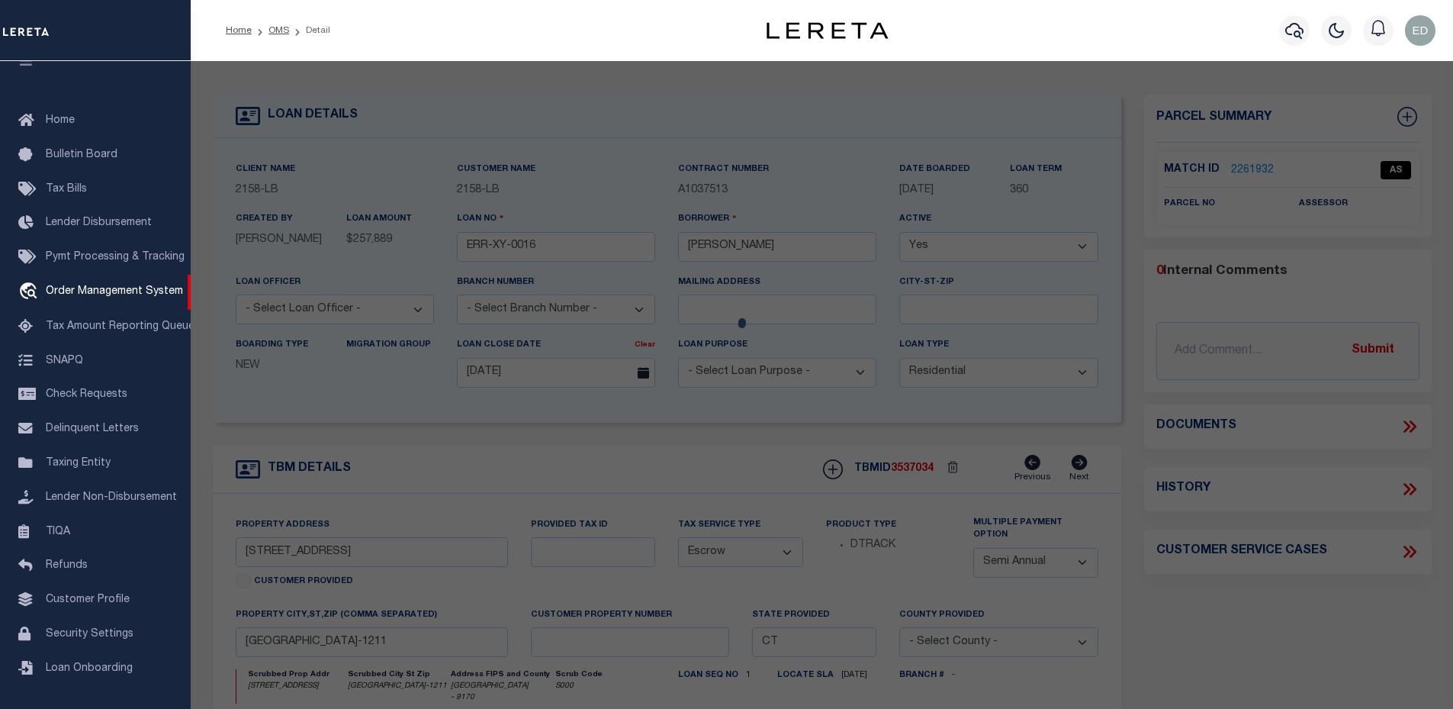
checkbox input "false"
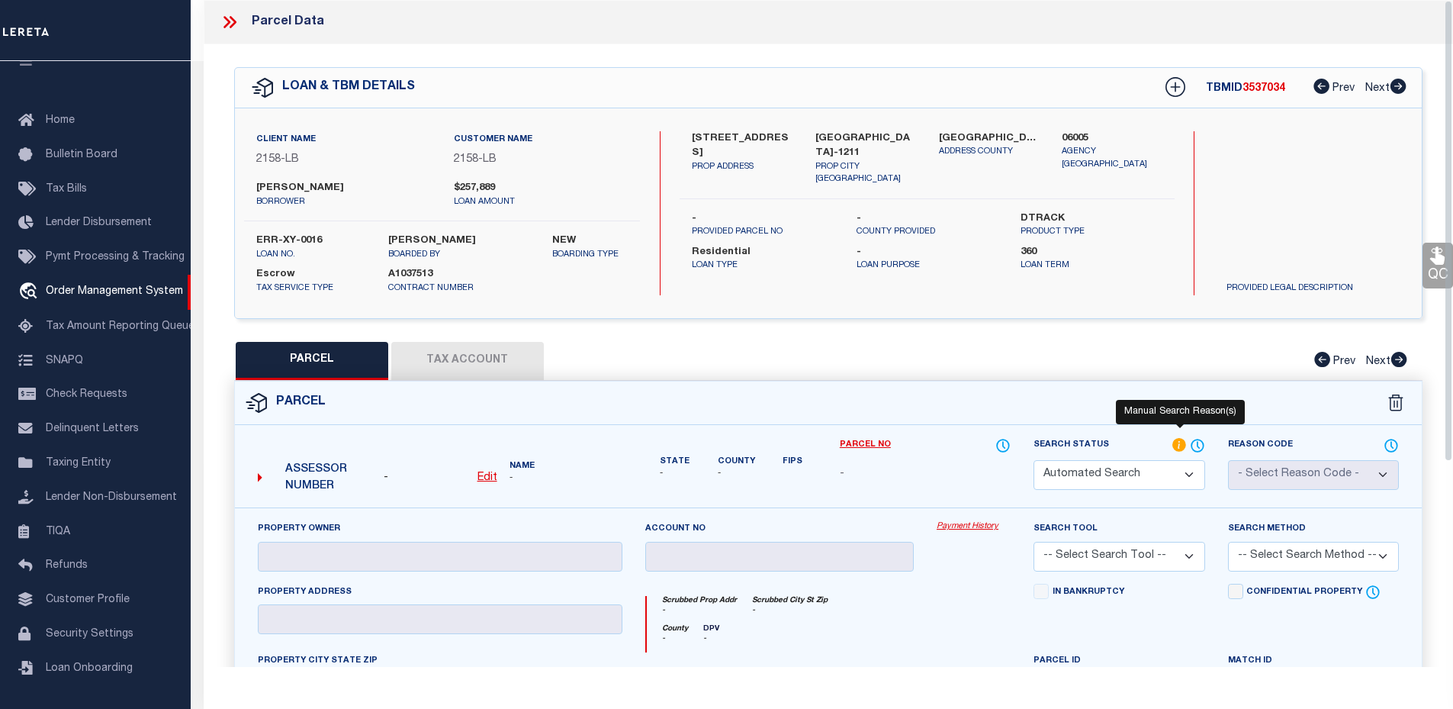
click at [1182, 439] on icon at bounding box center [1179, 445] width 14 height 14
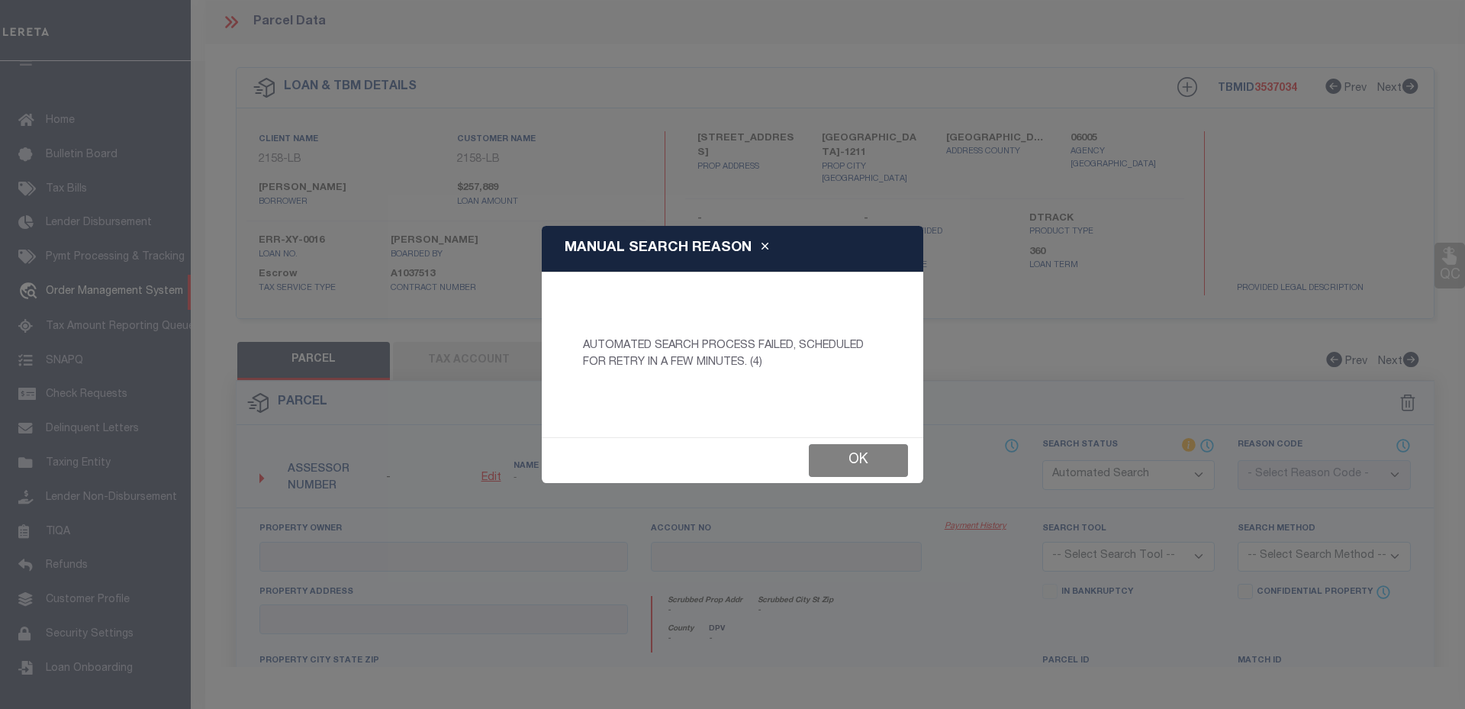
click at [867, 451] on button "Ok" at bounding box center [858, 460] width 99 height 33
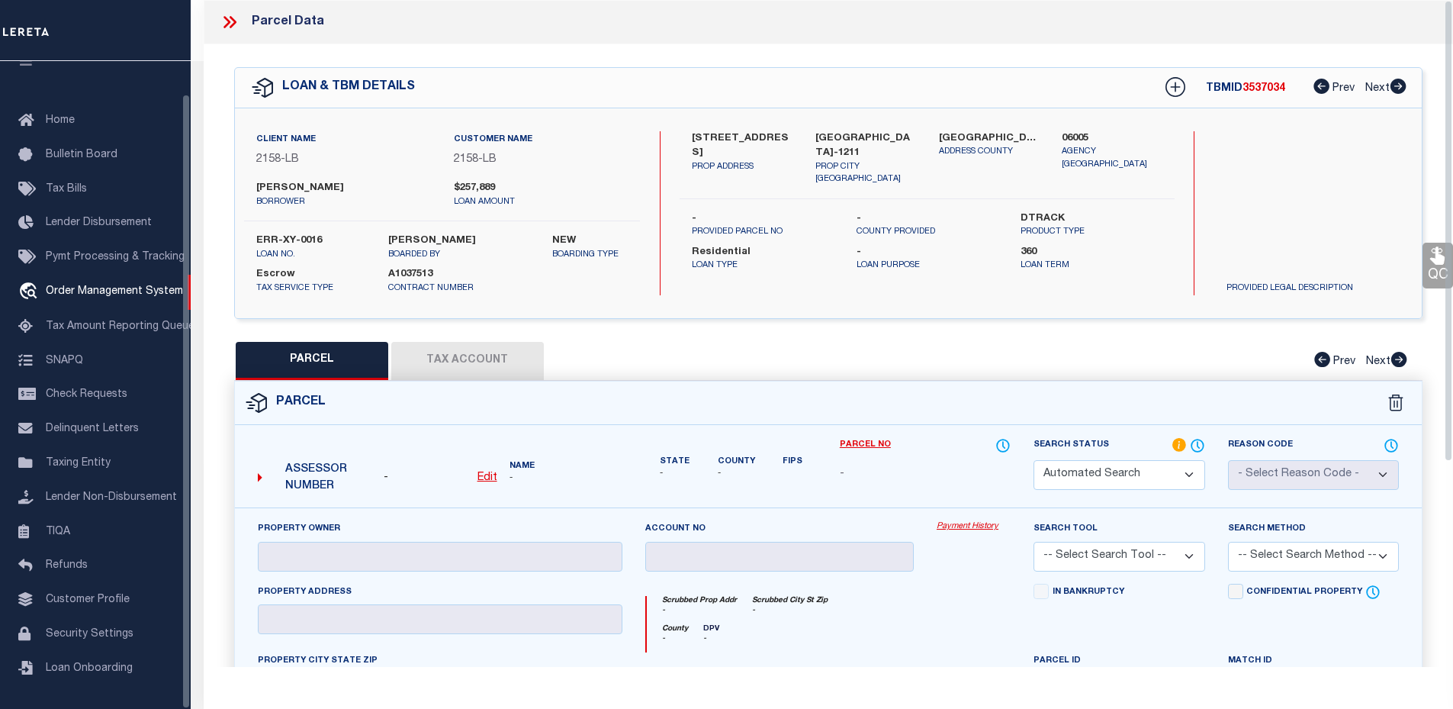
click at [230, 31] on icon at bounding box center [230, 22] width 20 height 20
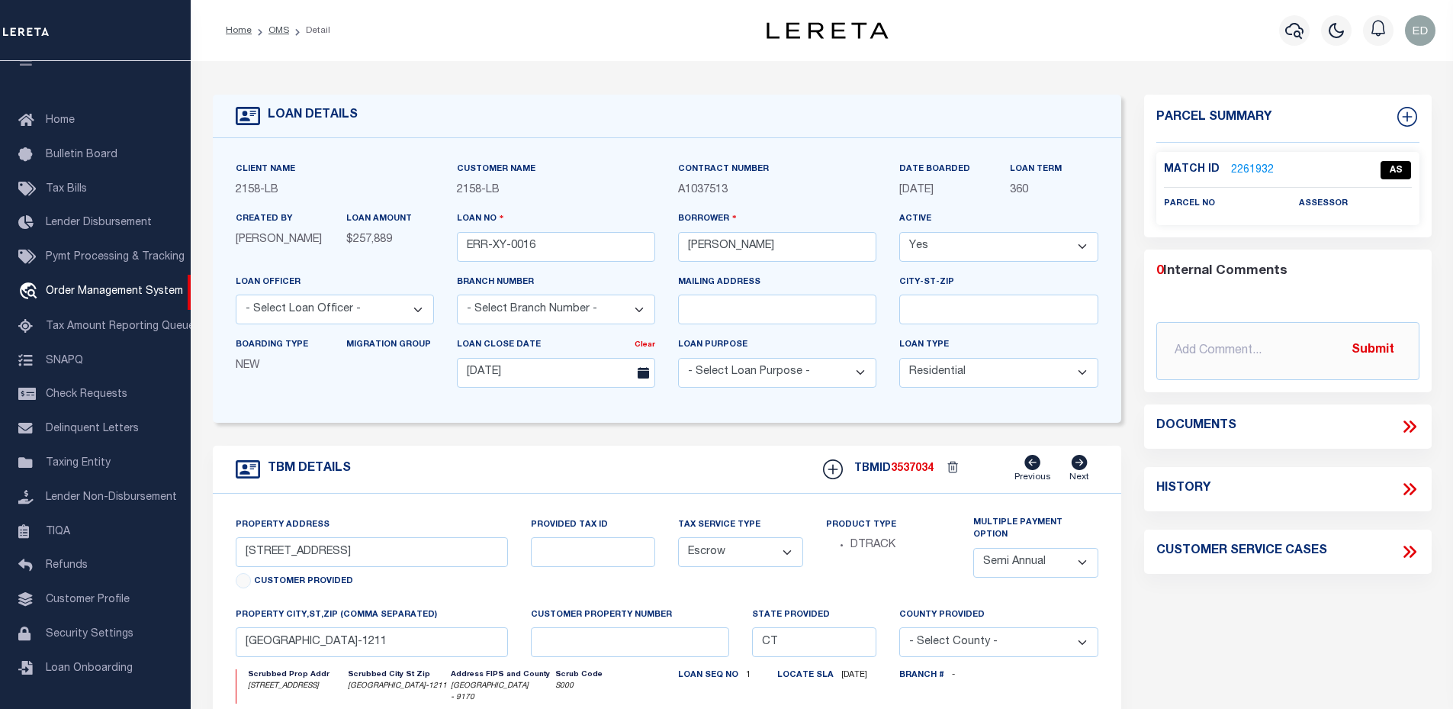
click at [1261, 171] on link "2261932" at bounding box center [1252, 170] width 43 height 16
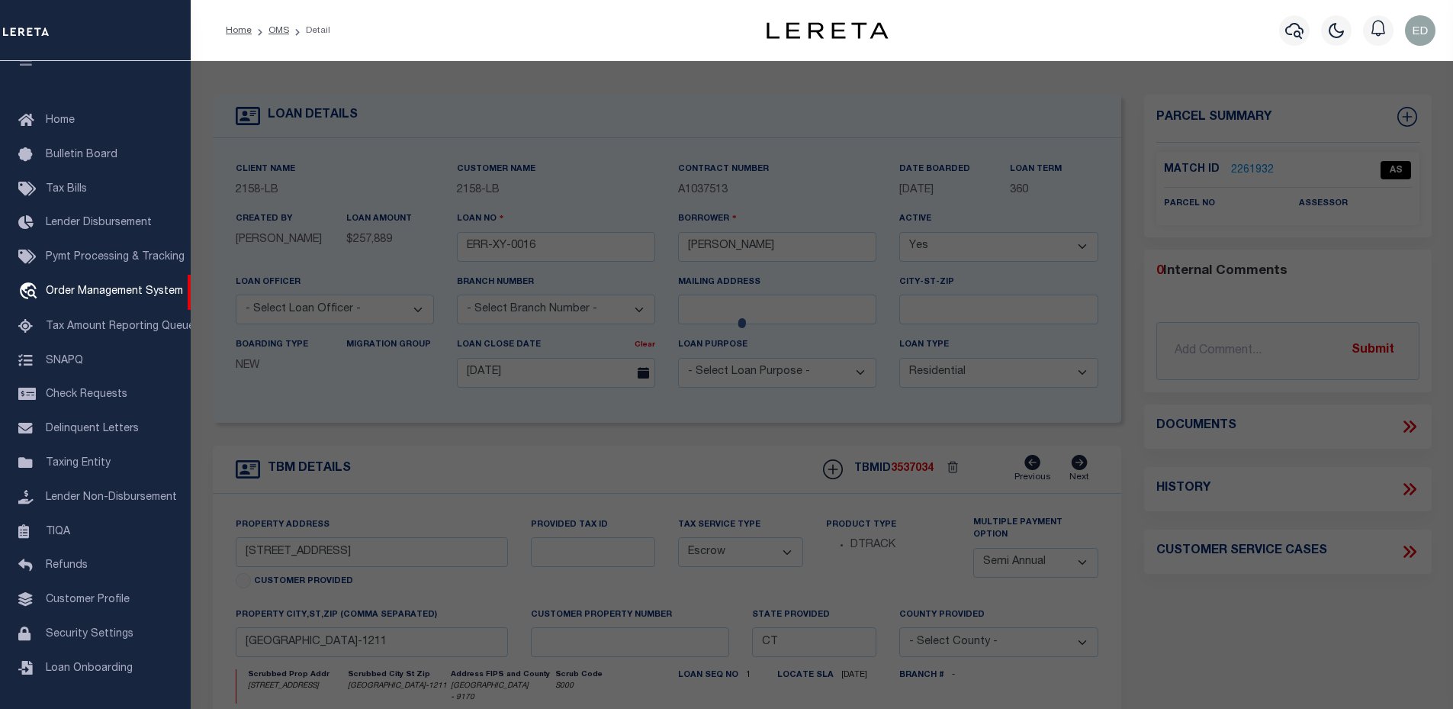
checkbox input "false"
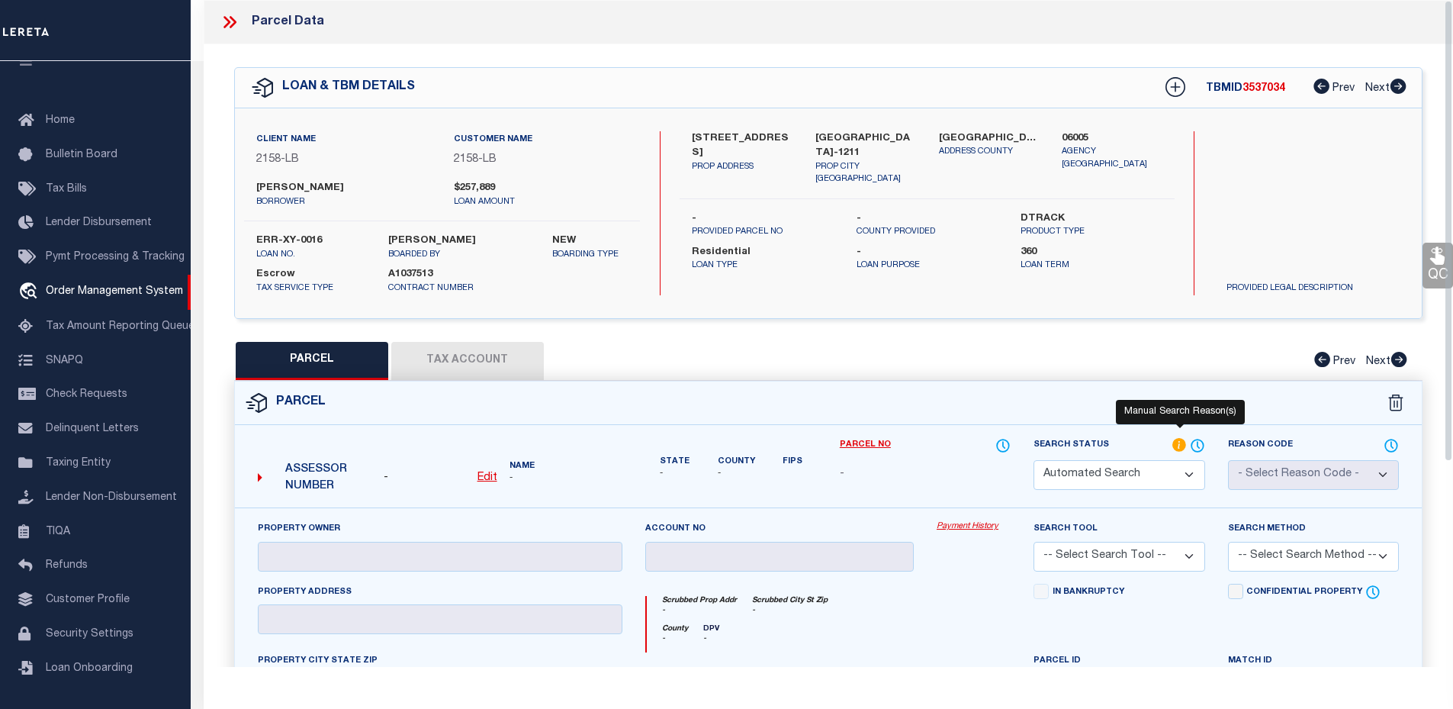
click at [1175, 439] on icon at bounding box center [1179, 445] width 14 height 14
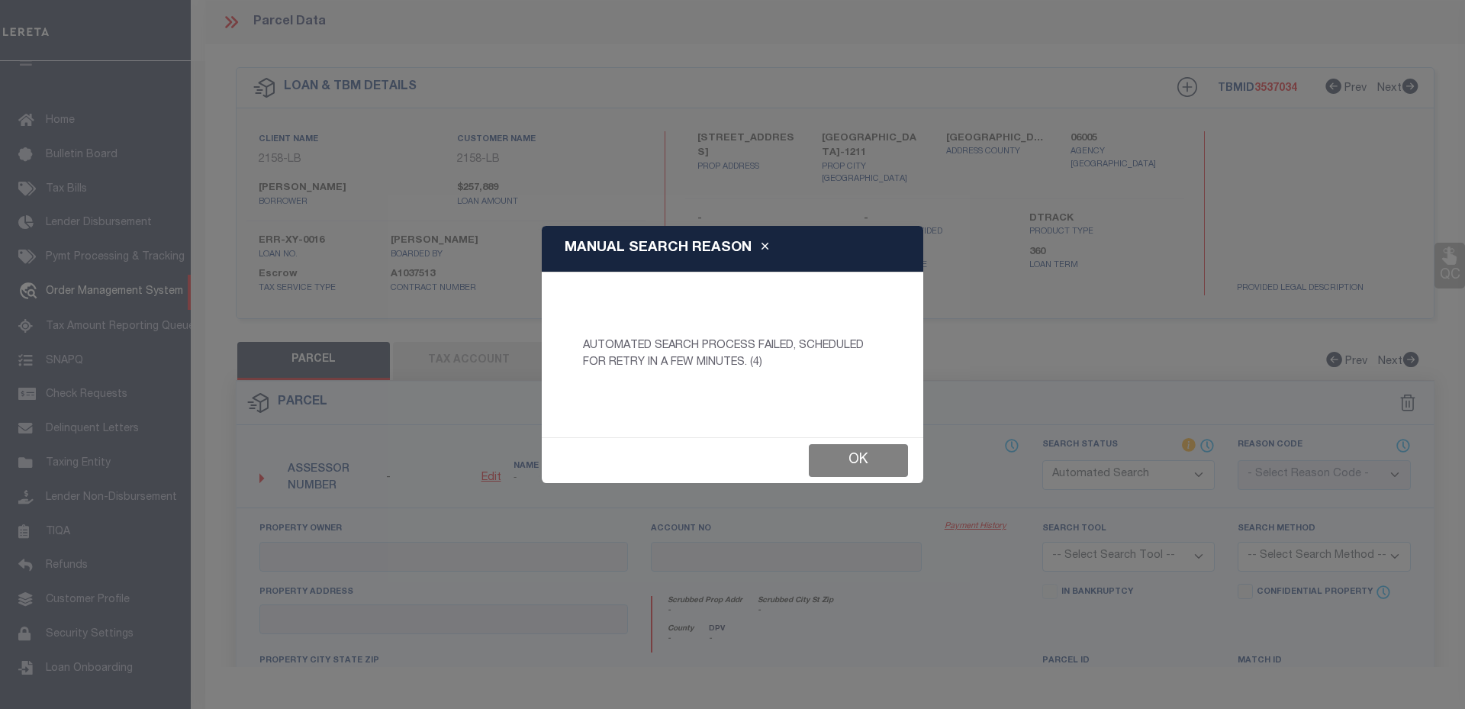
click at [854, 463] on button "Ok" at bounding box center [858, 460] width 99 height 33
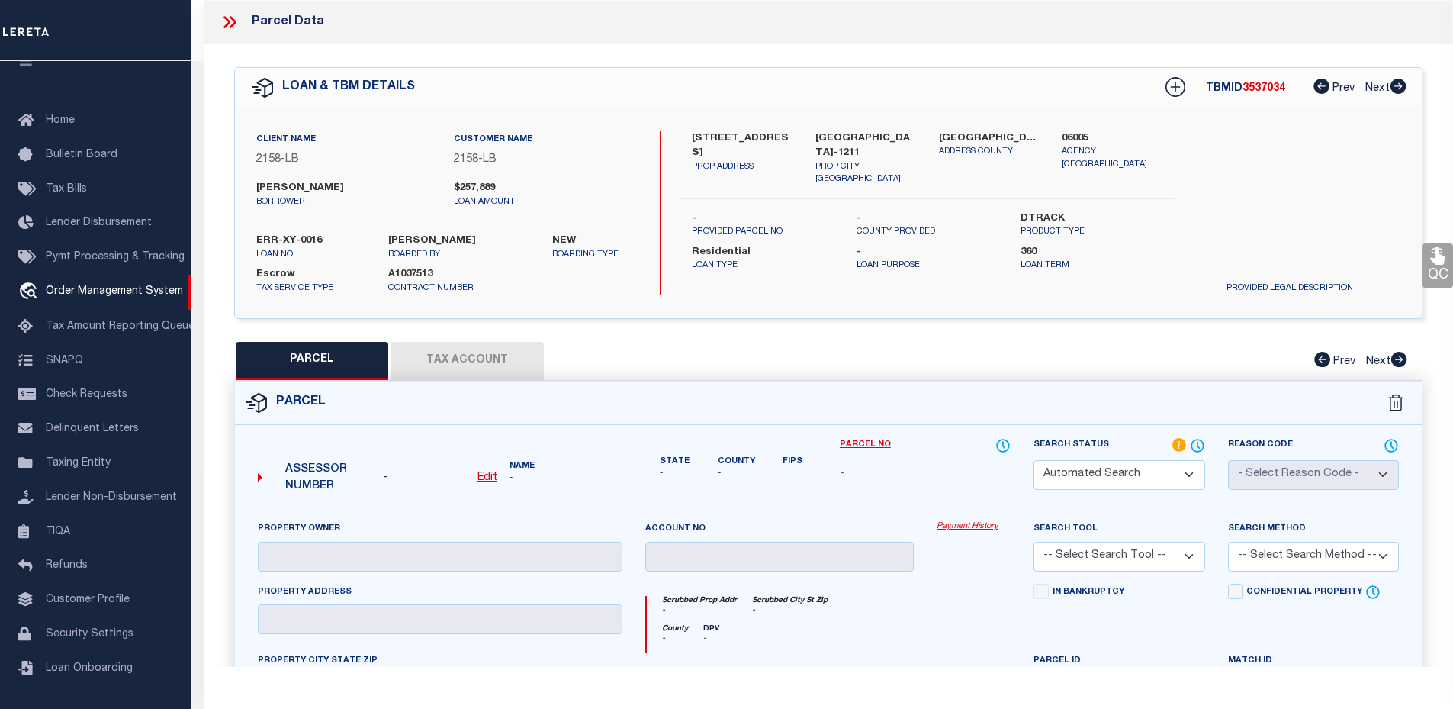
click at [234, 28] on icon at bounding box center [230, 22] width 20 height 20
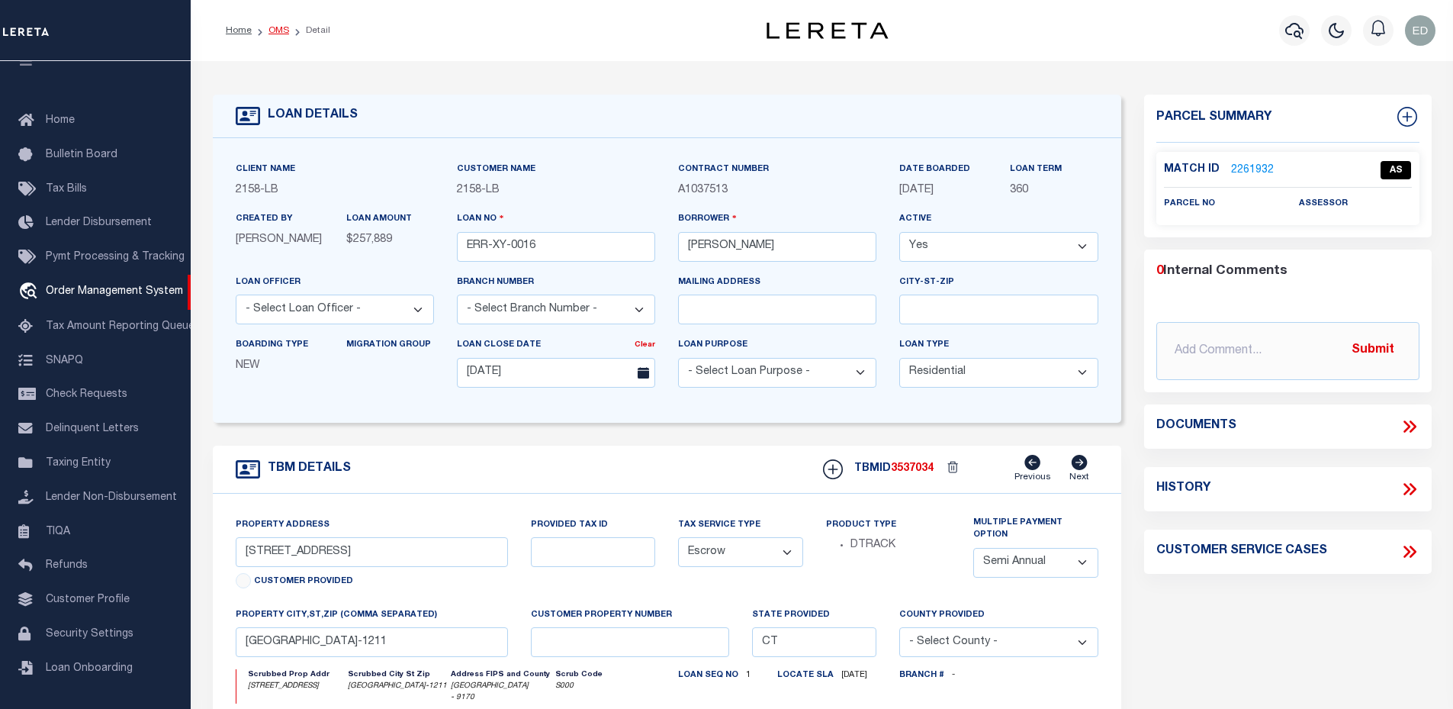
click at [286, 31] on link "OMS" at bounding box center [279, 30] width 21 height 9
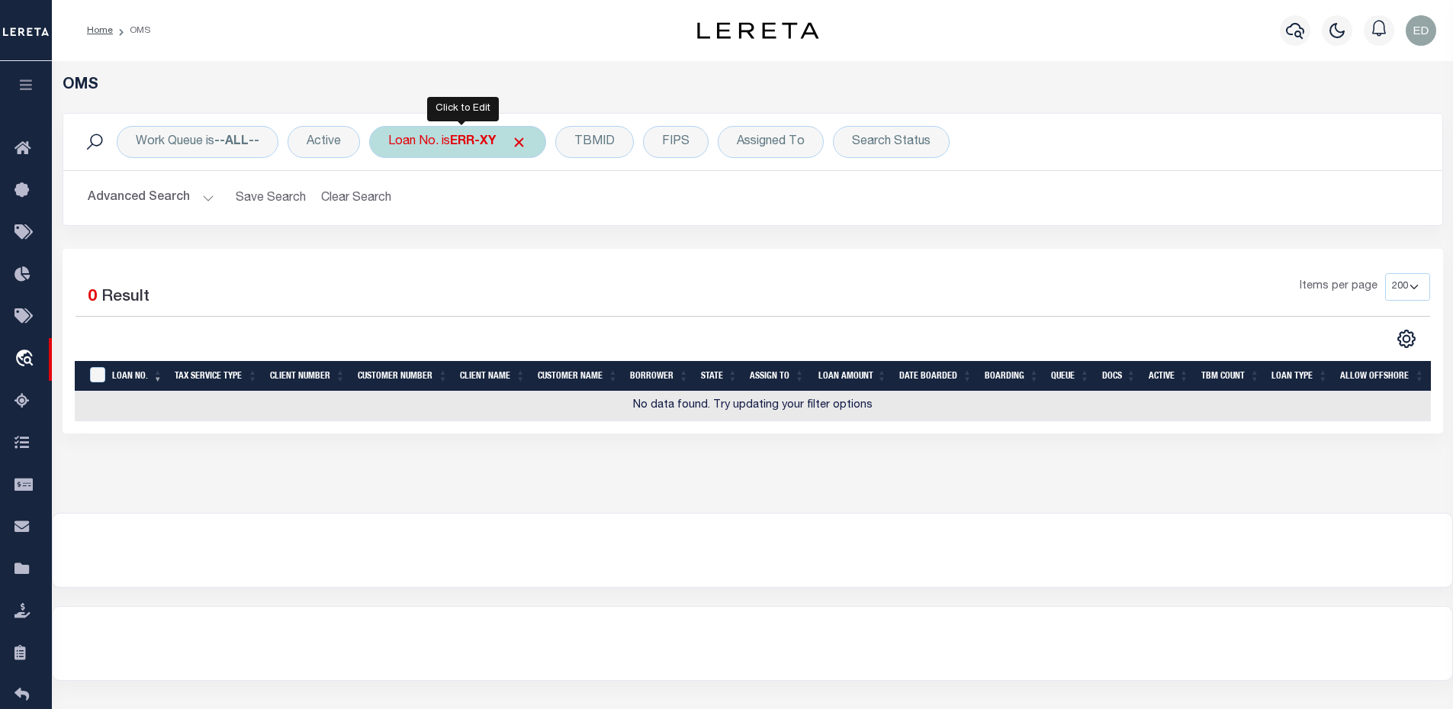
click at [416, 133] on div "Loan No. is ERR-XY" at bounding box center [457, 142] width 177 height 32
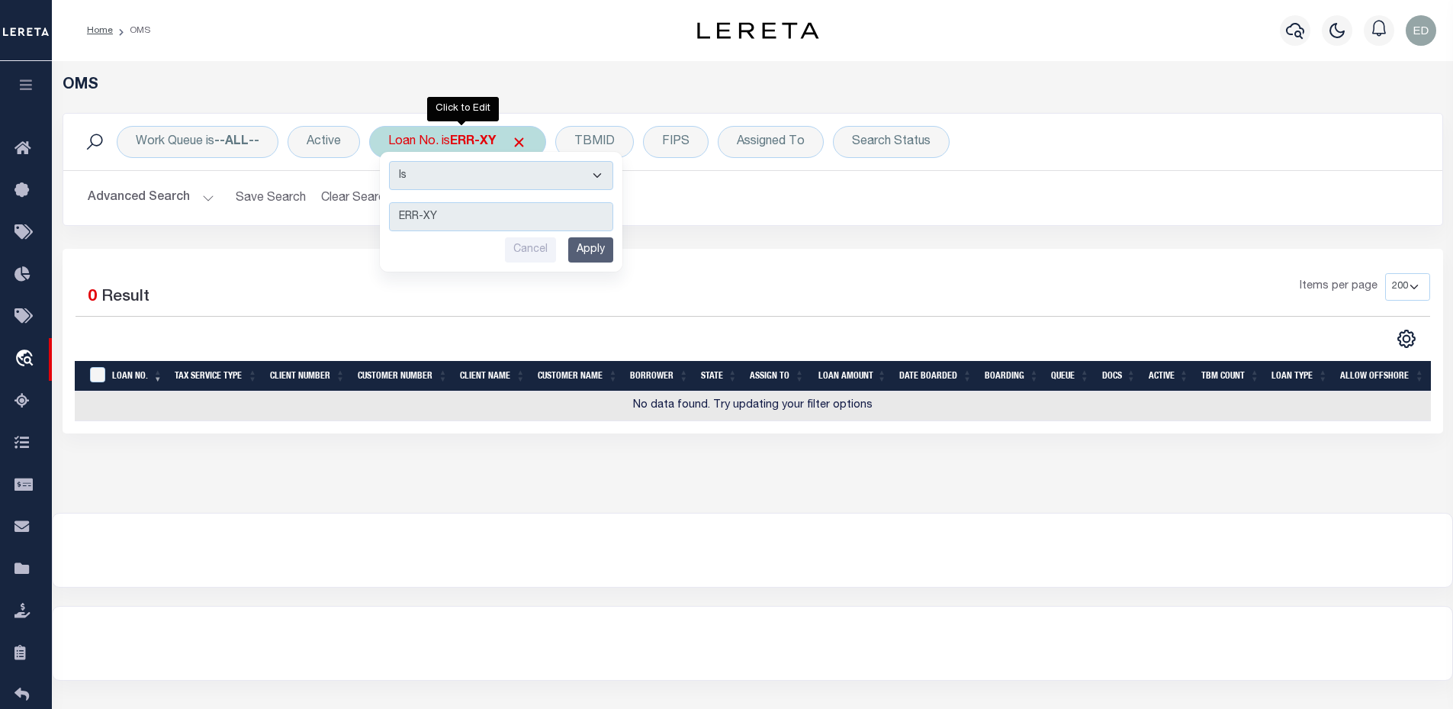
click at [453, 173] on select "Is Contains" at bounding box center [501, 175] width 224 height 29
select select "c"
click at [391, 161] on select "Is Contains" at bounding box center [501, 175] width 224 height 29
click at [588, 249] on input "Apply" at bounding box center [590, 249] width 45 height 25
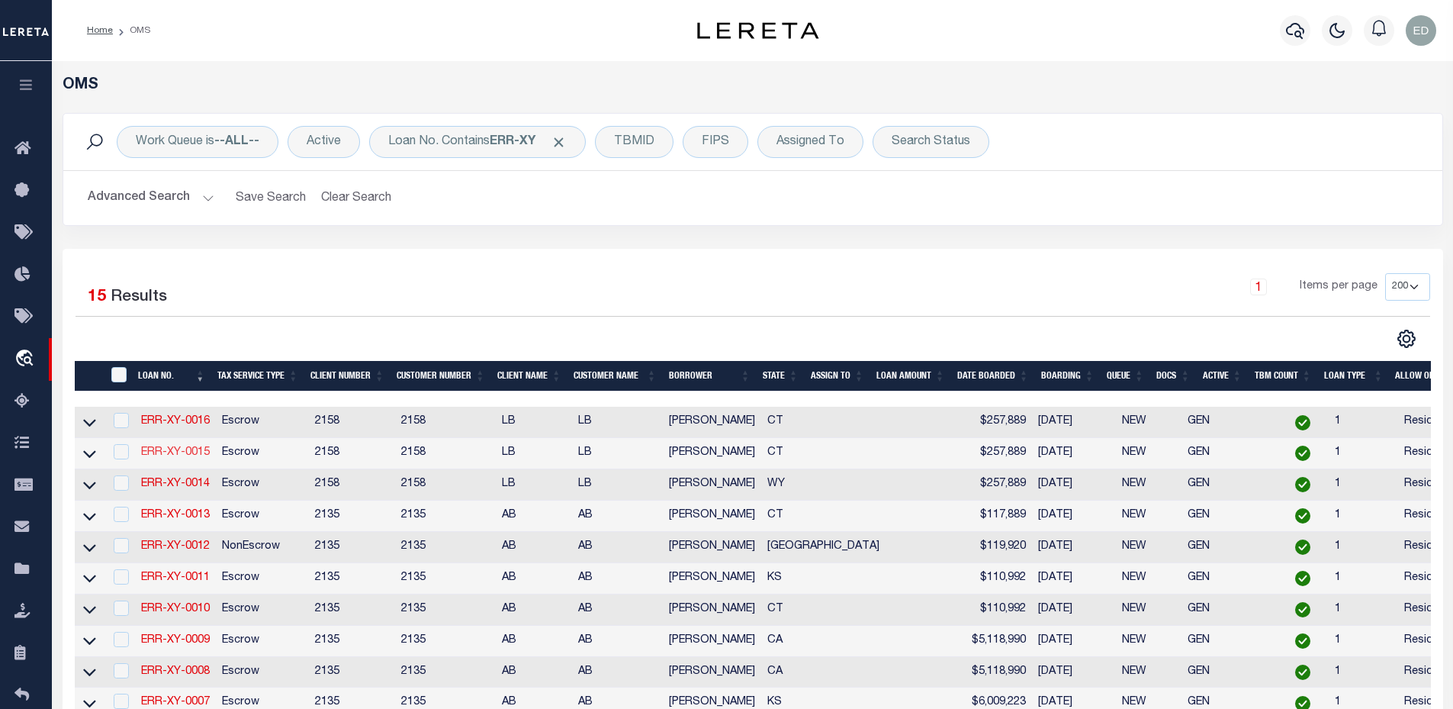
click at [191, 456] on link "ERR-XY-0015" at bounding box center [175, 452] width 69 height 11
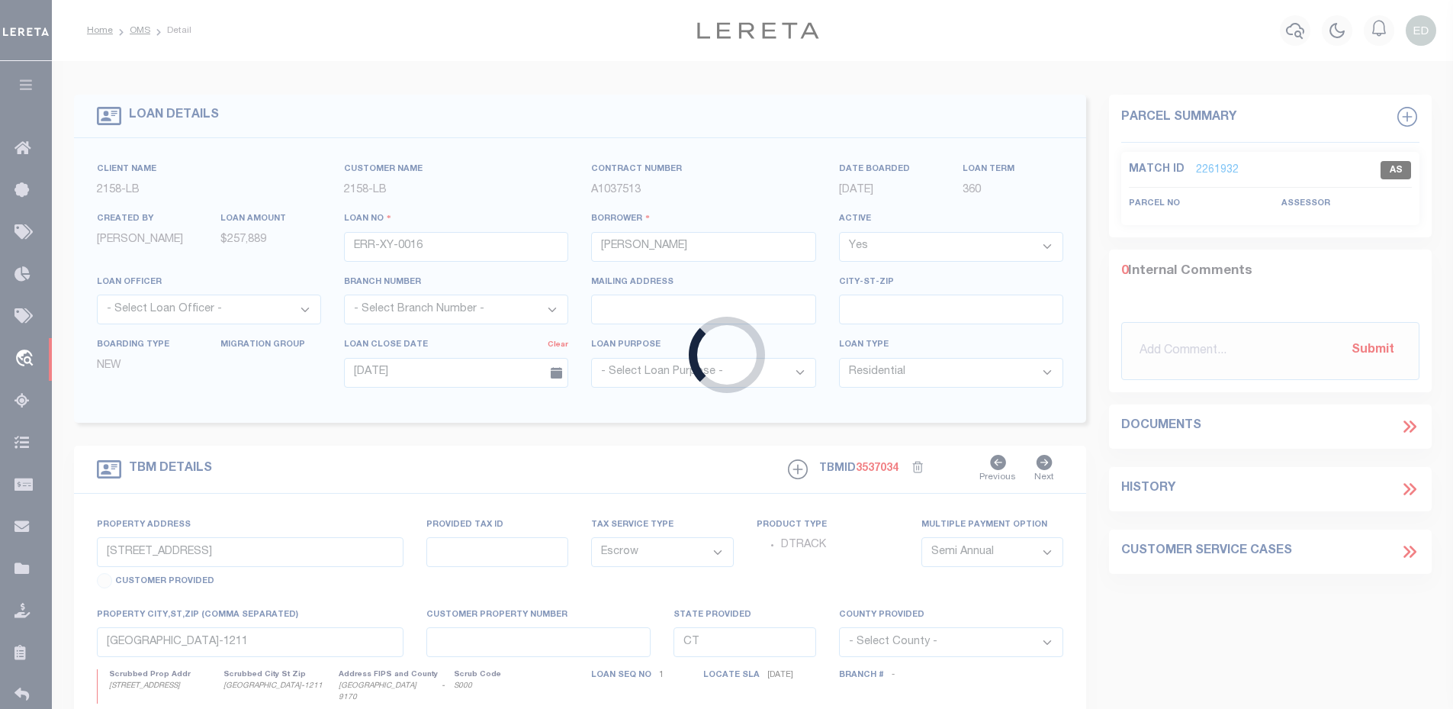
type input "ERR-XY-0015"
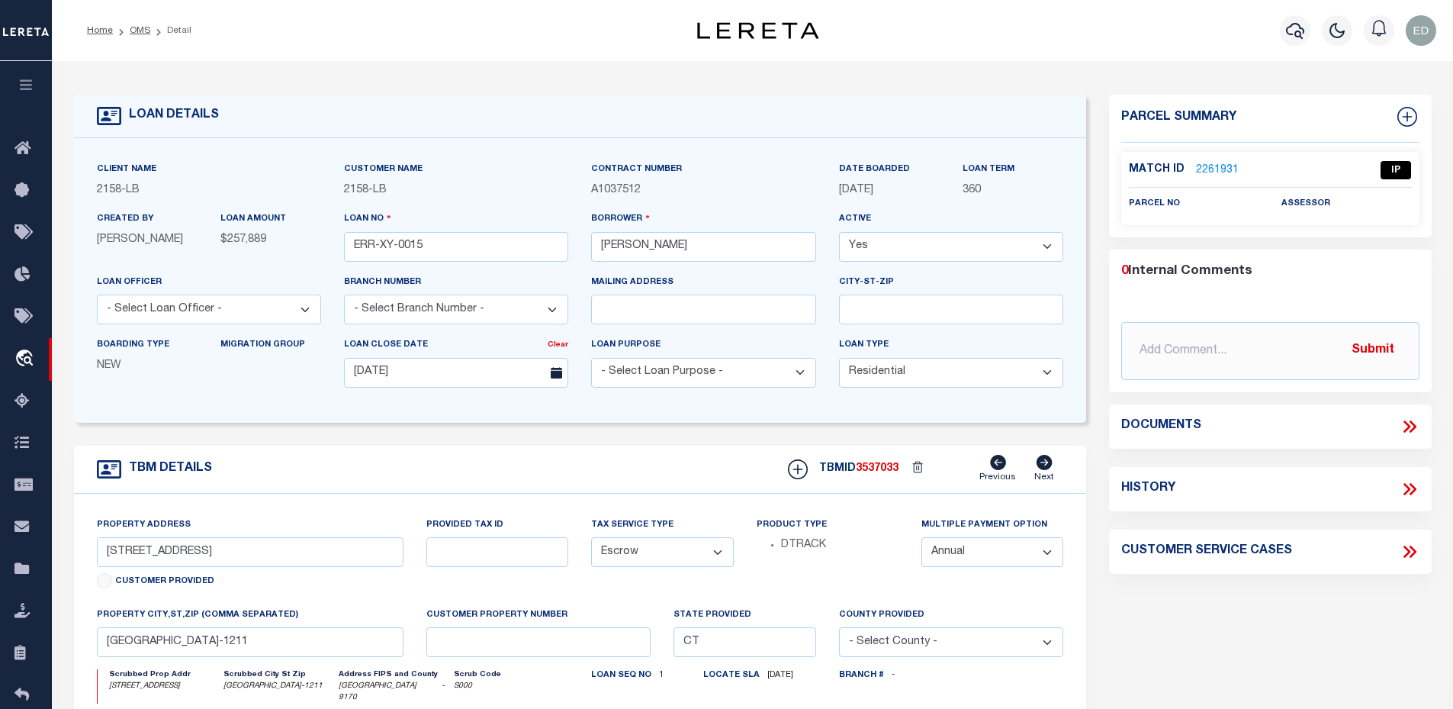
click at [1205, 163] on link "2261931" at bounding box center [1217, 170] width 43 height 16
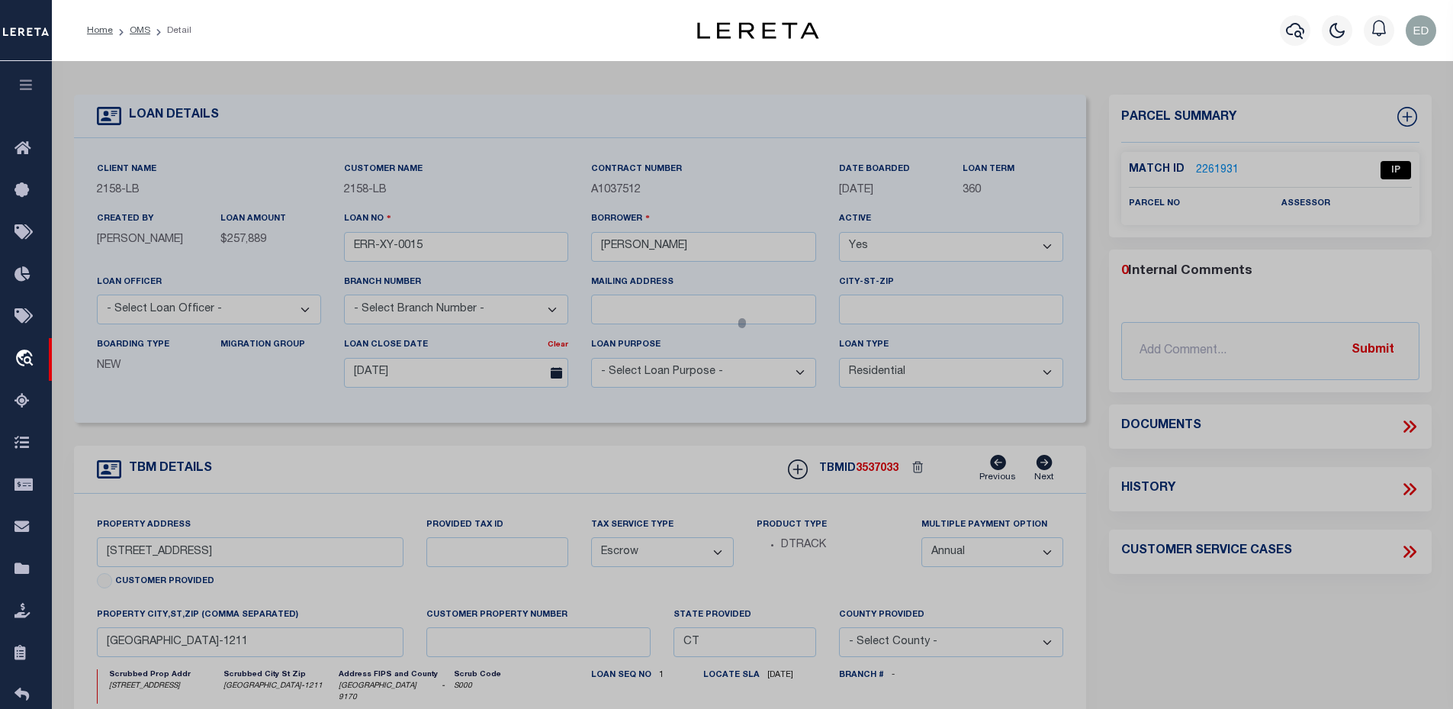
checkbox input "false"
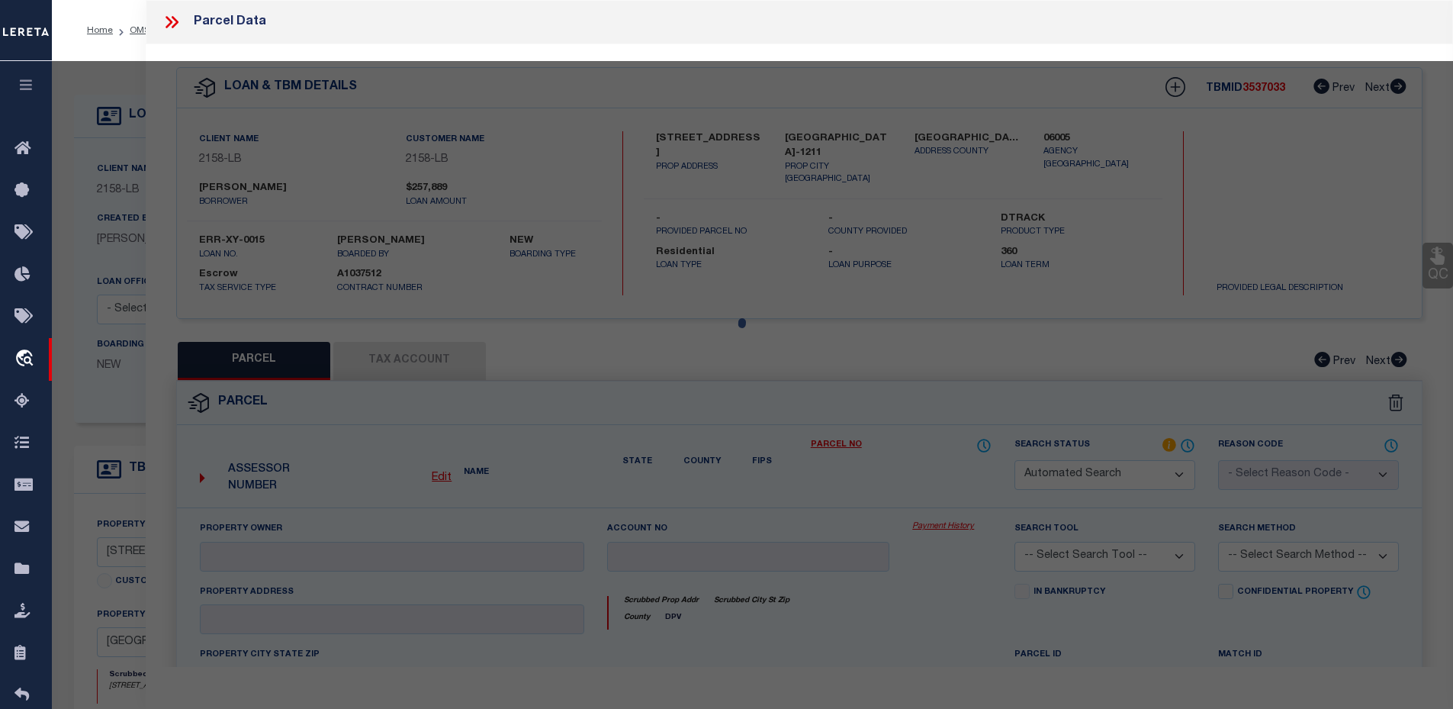
select select "IP"
checkbox input "false"
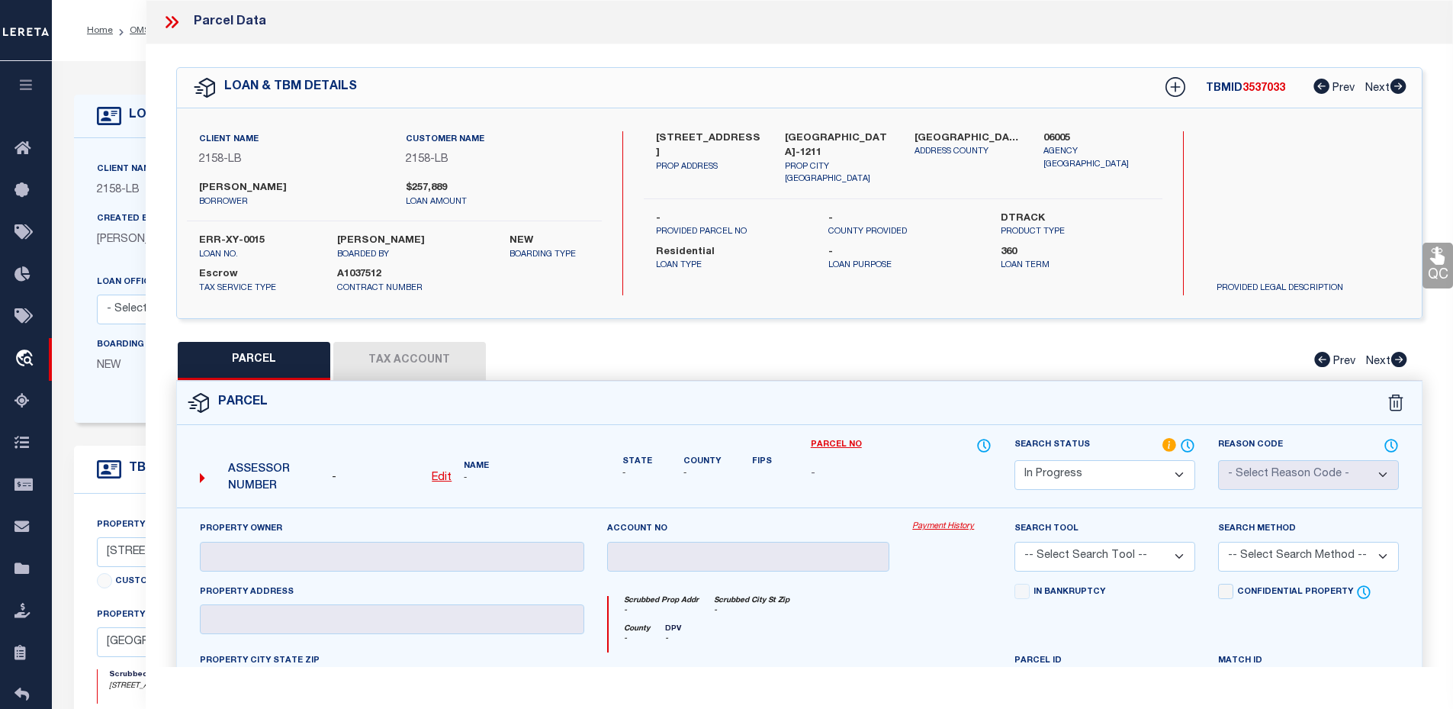
click at [182, 21] on div at bounding box center [178, 22] width 32 height 20
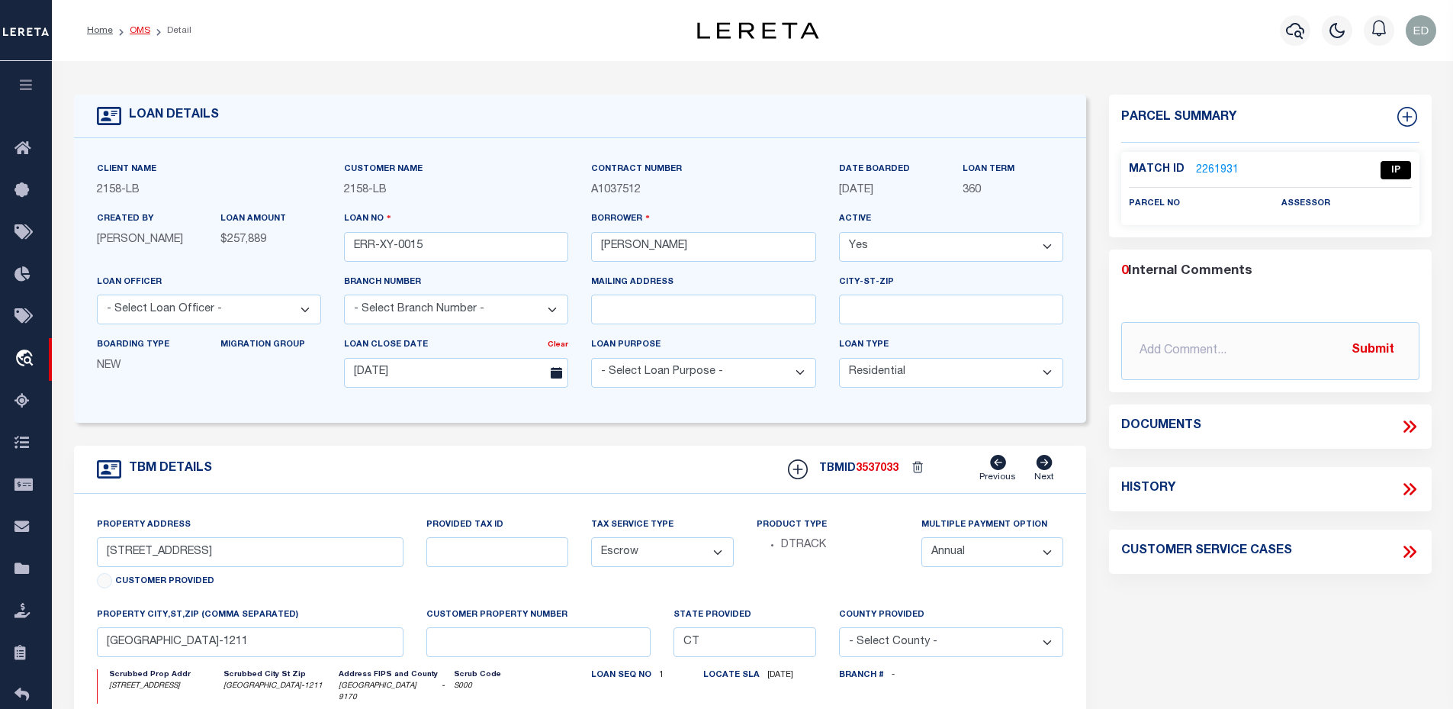
click at [140, 34] on link "OMS" at bounding box center [140, 30] width 21 height 9
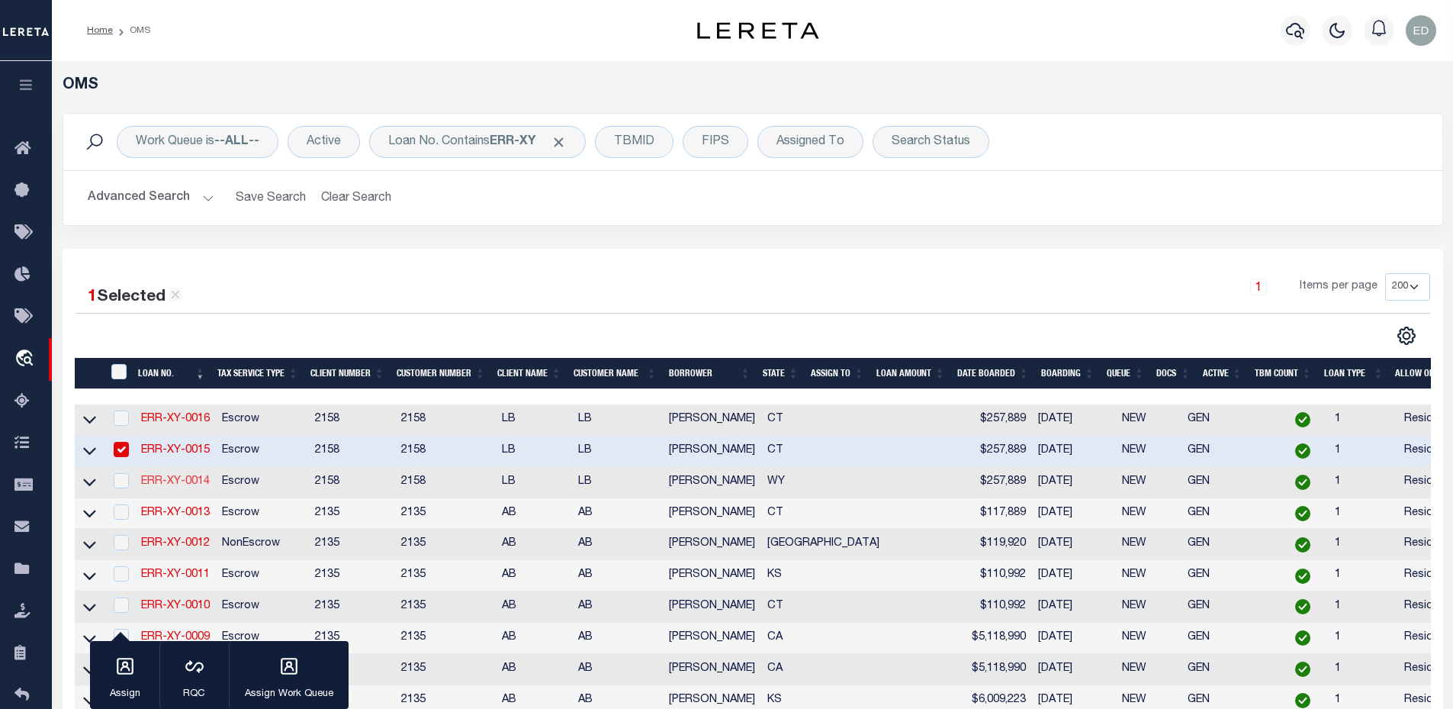
click at [163, 482] on link "ERR-XY-0014" at bounding box center [175, 481] width 69 height 11
type input "ERR-XY-0014"
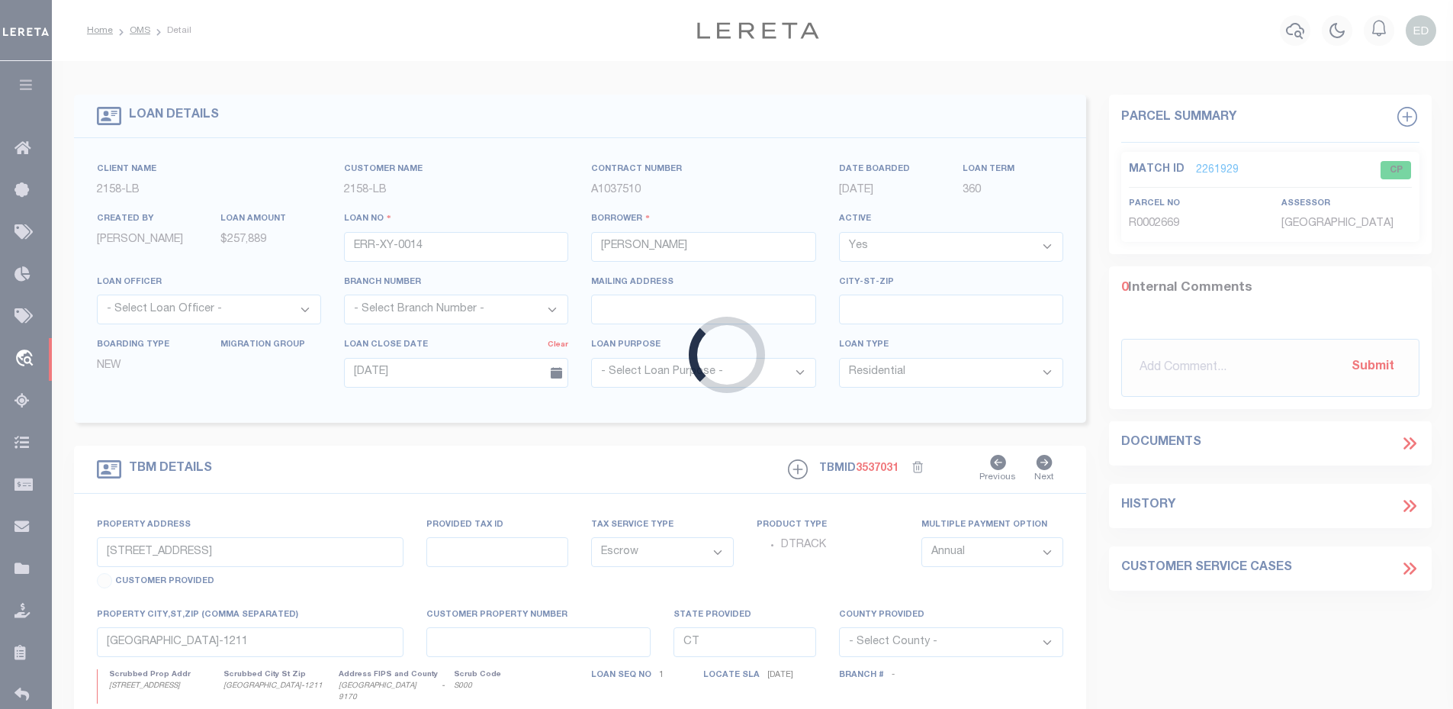
type input "1357 MAPLE ST"
select select
type input "WHEATLAND WY 82201-2856"
type input "WY"
select select
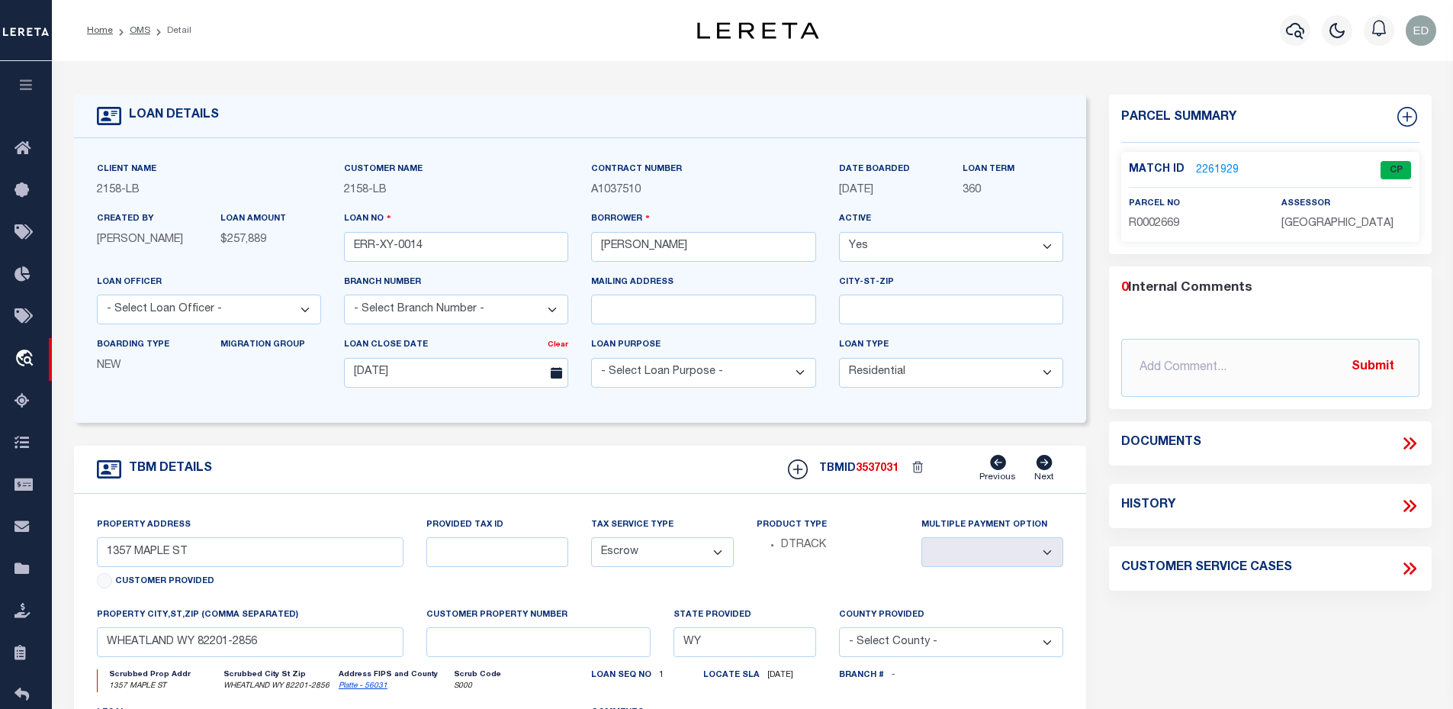
click at [1236, 162] on div "Match ID 2261929" at bounding box center [1194, 170] width 130 height 17
click at [1218, 162] on link "2261929" at bounding box center [1217, 170] width 43 height 16
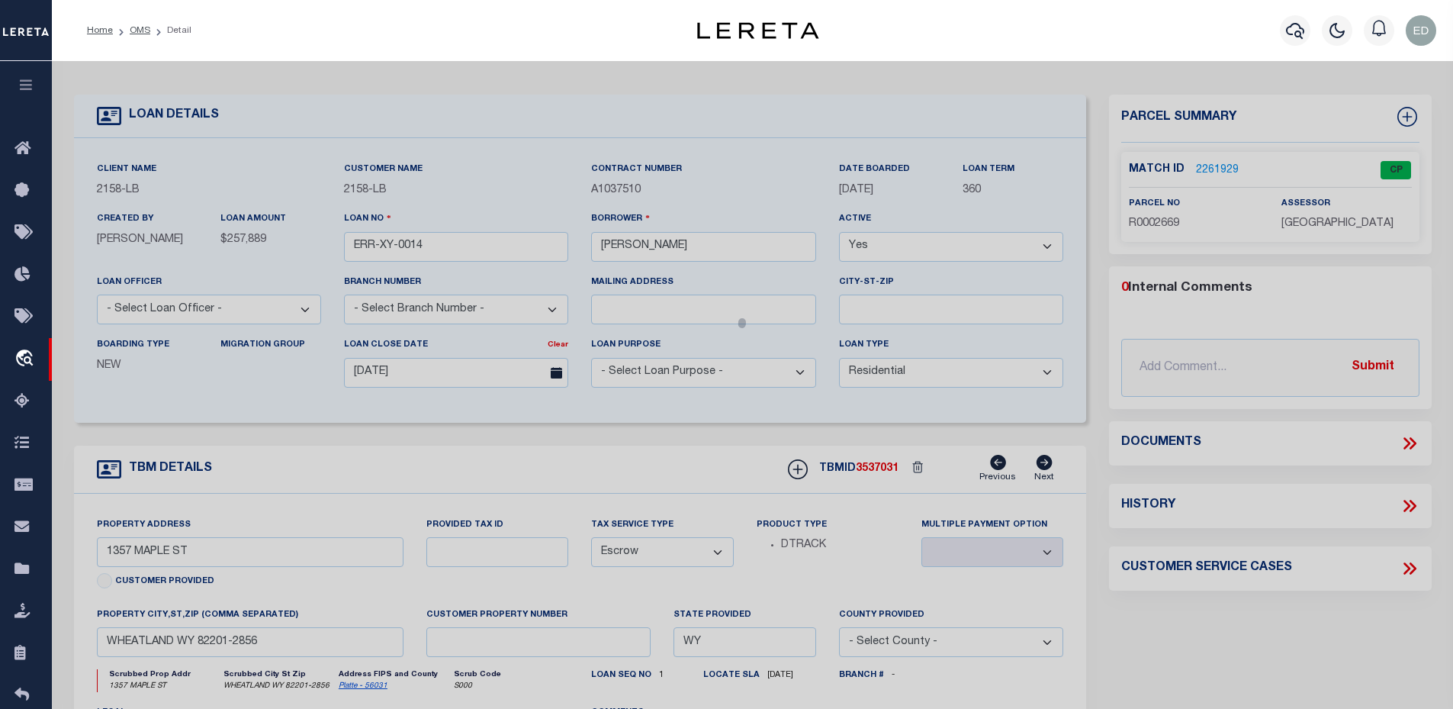
select select "AS"
checkbox input "false"
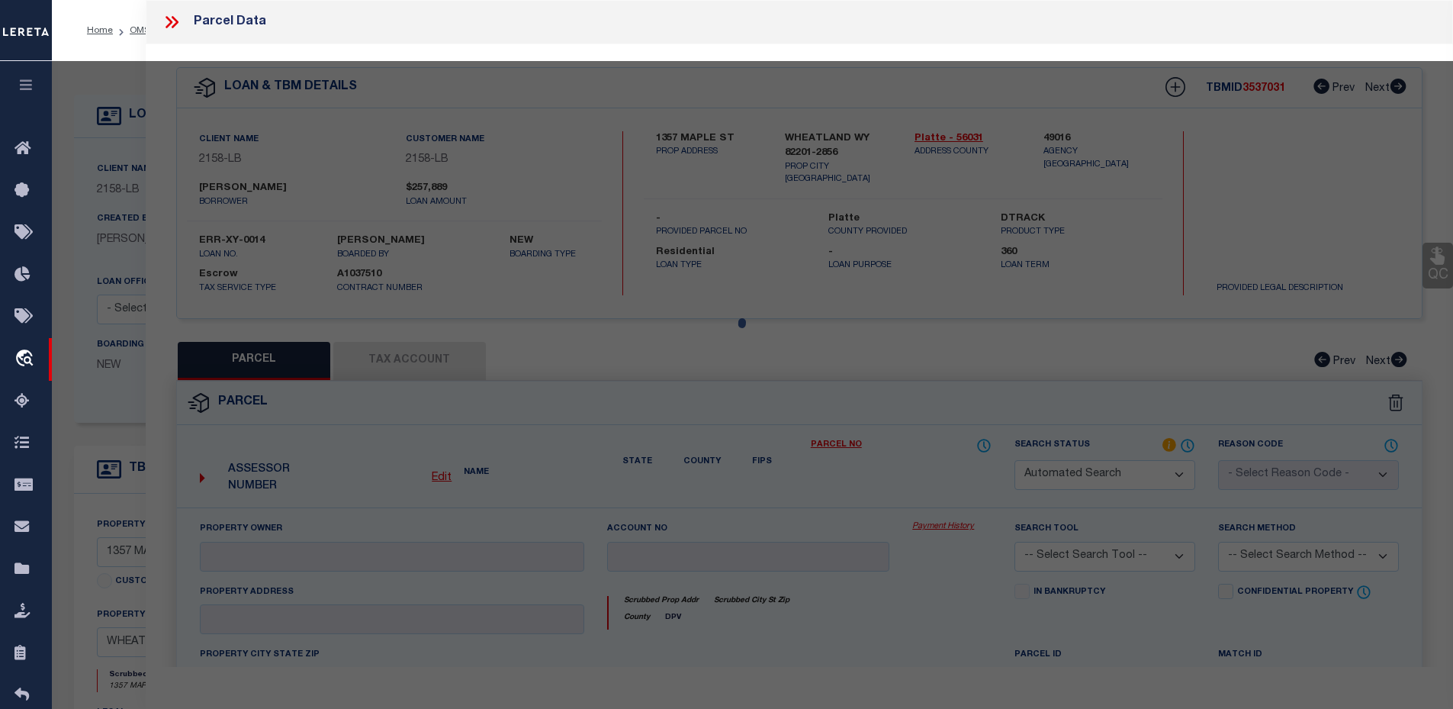
select select "CP"
type input "C,PARTRICK CULLEN"
select select "ATL"
select select "ADD"
type input "1357 MAPLE ST"
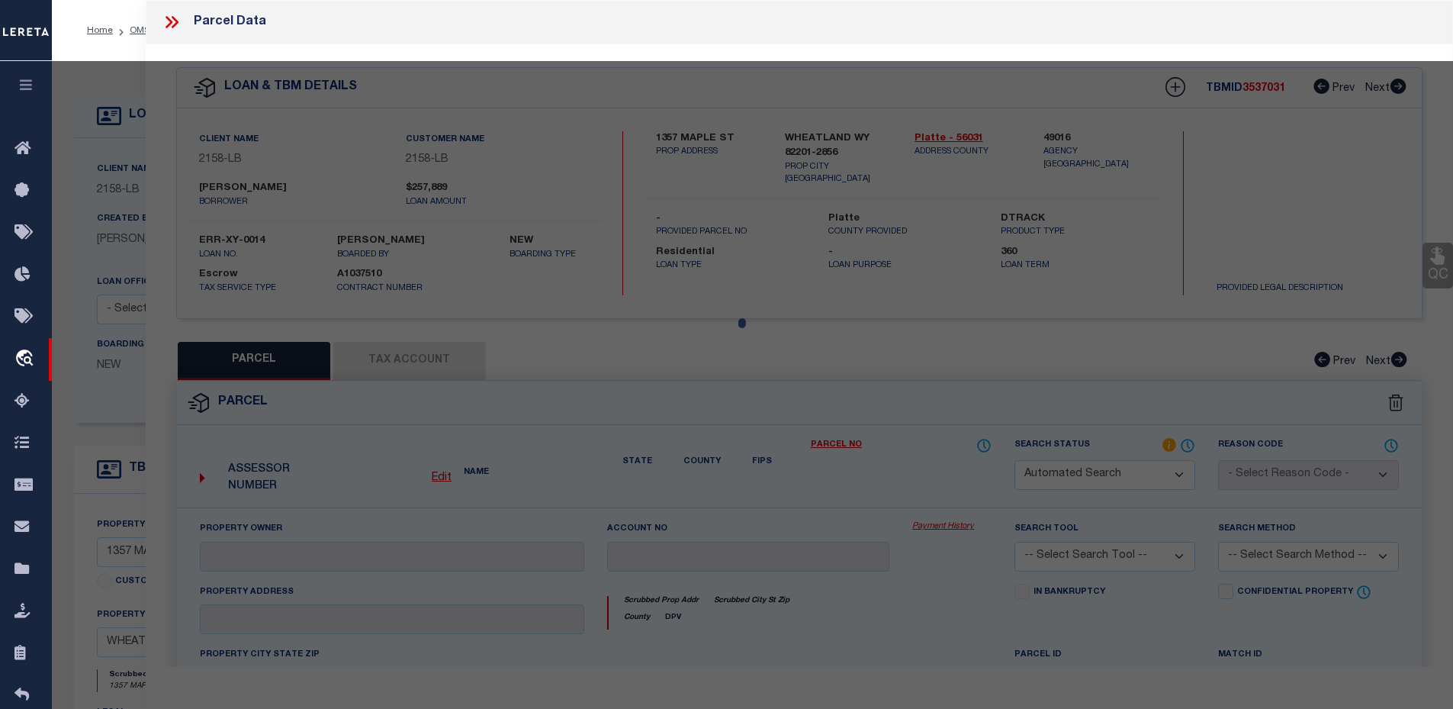
checkbox input "false"
type input "WHEATLAND, WY 82201"
type textarea "TOWN OF WHEATLAND, ORIGINAL TOWN, BLOCK 114, W2 OF LOTS 6 & 7"
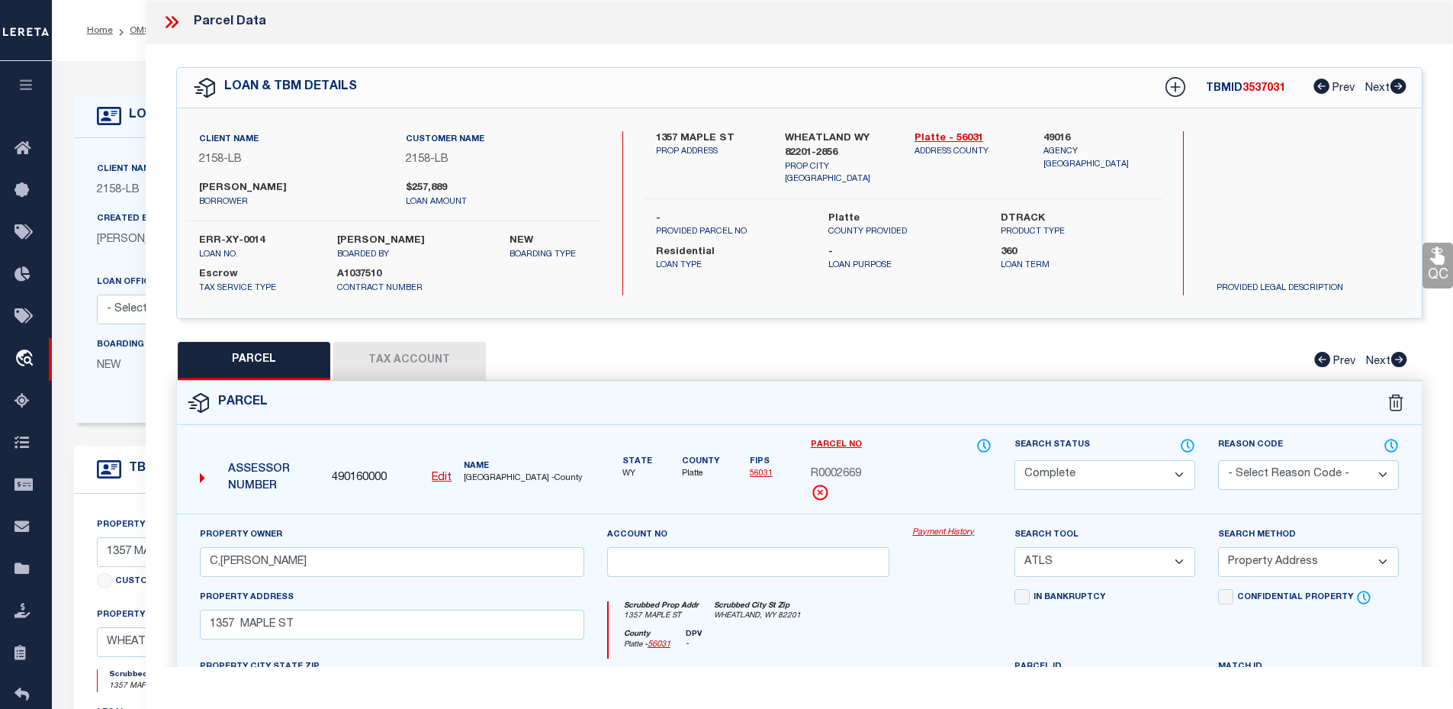
click at [393, 342] on button "Tax Account" at bounding box center [409, 361] width 153 height 38
select select "100"
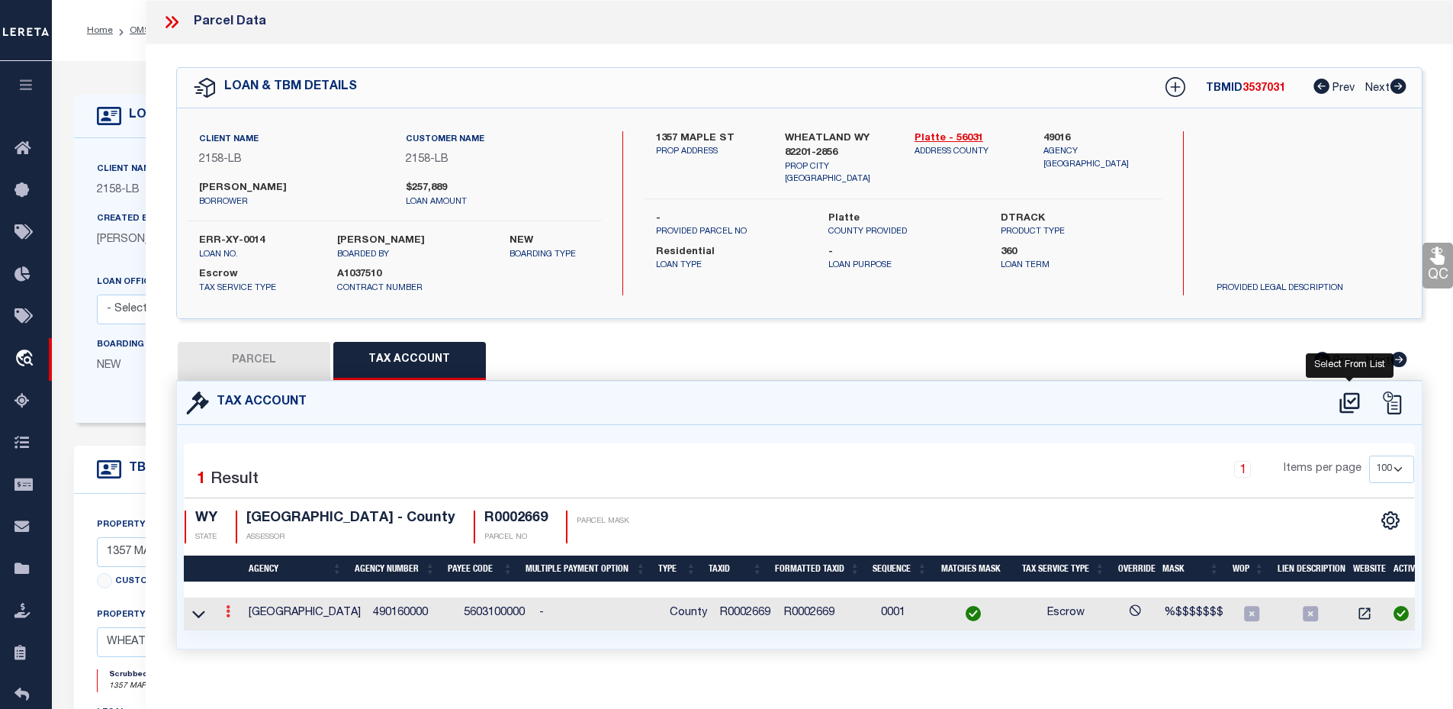
click at [230, 609] on icon at bounding box center [228, 611] width 5 height 12
click at [236, 609] on link at bounding box center [228, 613] width 17 height 12
click at [226, 609] on icon at bounding box center [228, 611] width 5 height 12
click at [268, 350] on button "PARCEL" at bounding box center [254, 361] width 153 height 38
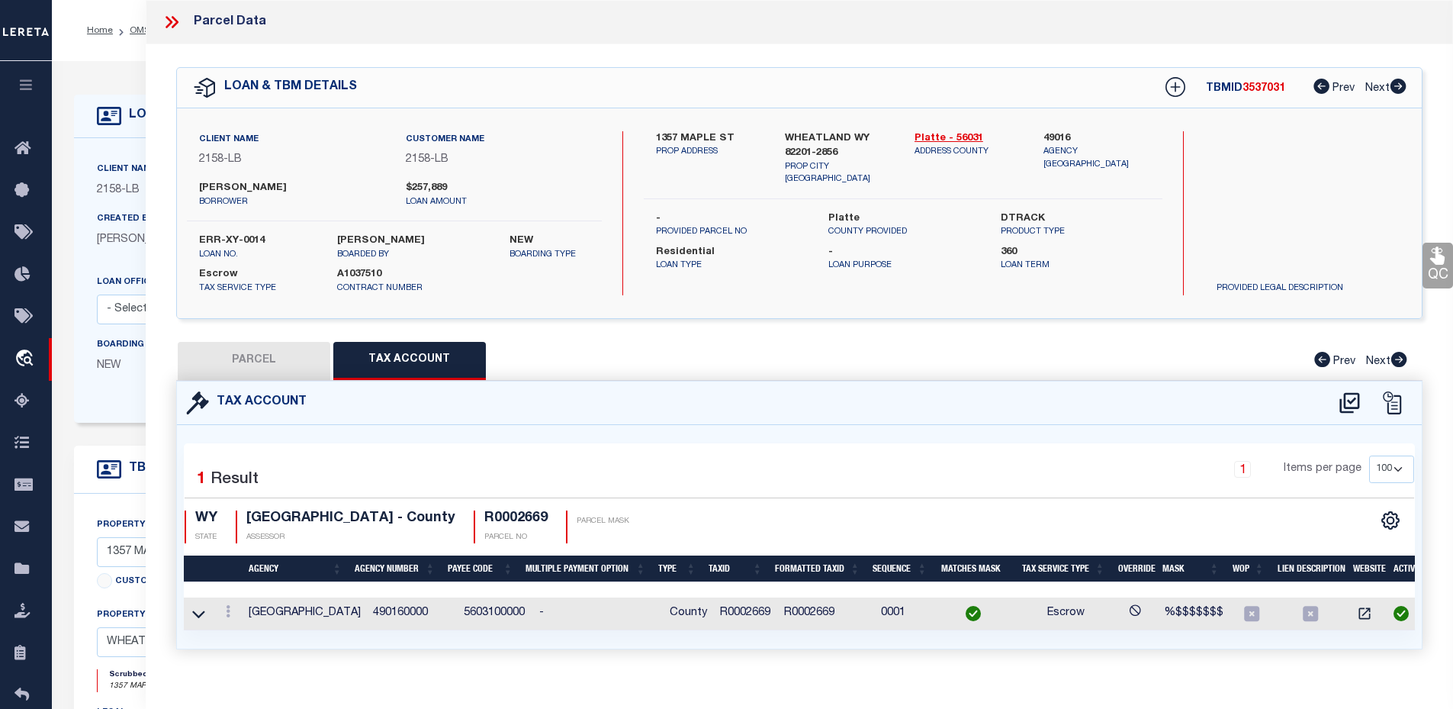
select select "AS"
select select
checkbox input "false"
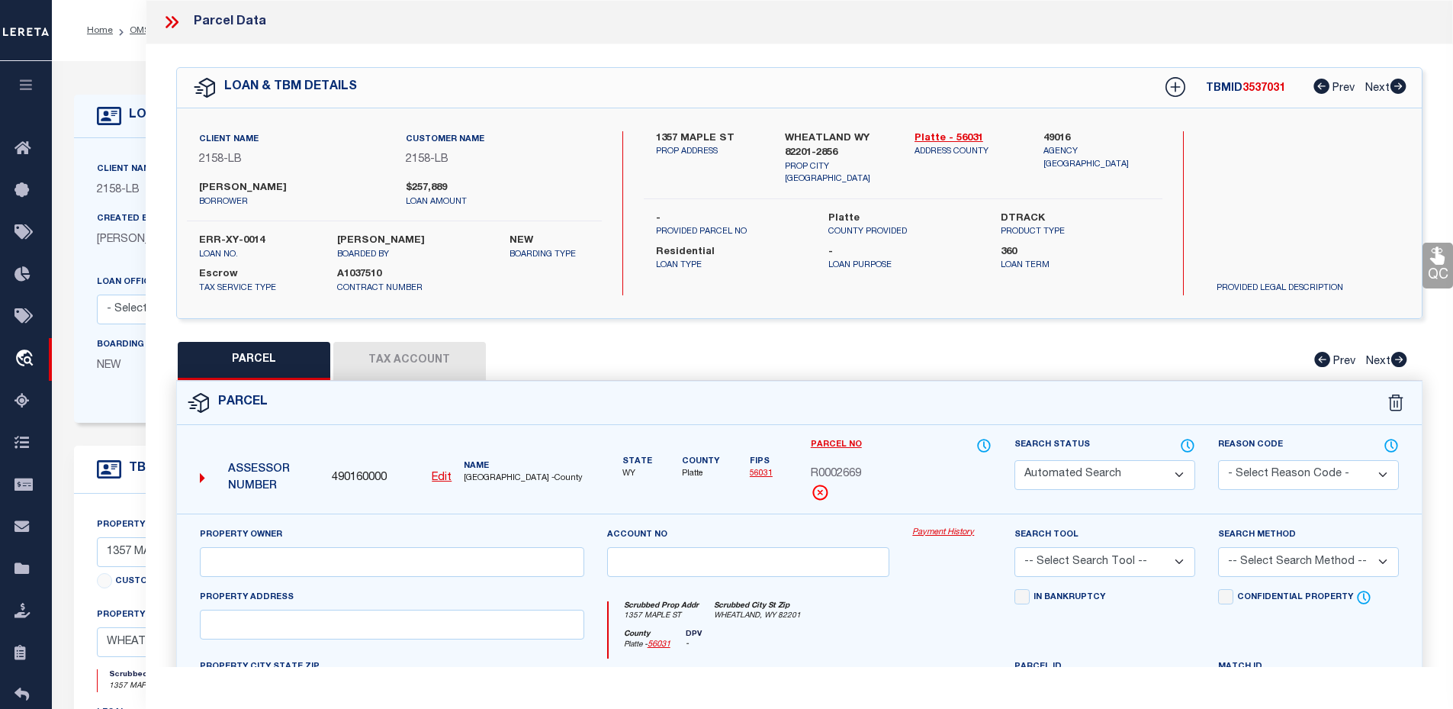
select select "CP"
type input "C,PARTRICK CULLEN"
select select "ATL"
select select "ADD"
type input "1357 MAPLE ST"
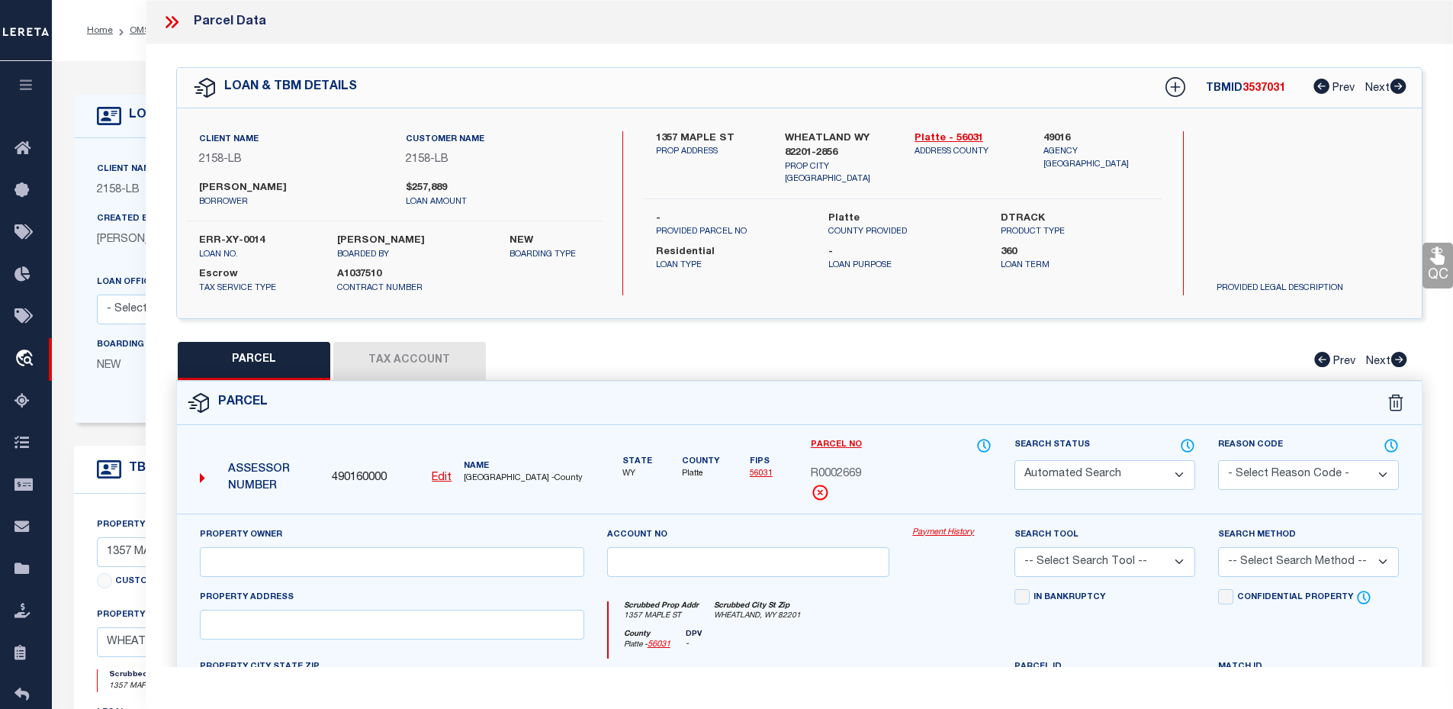
checkbox input "false"
type input "WHEATLAND, WY 82201"
type textarea "TOWN OF WHEATLAND, ORIGINAL TOWN, BLOCK 114, W2 OF LOTS 6 & 7"
click at [169, 21] on icon at bounding box center [172, 22] width 20 height 20
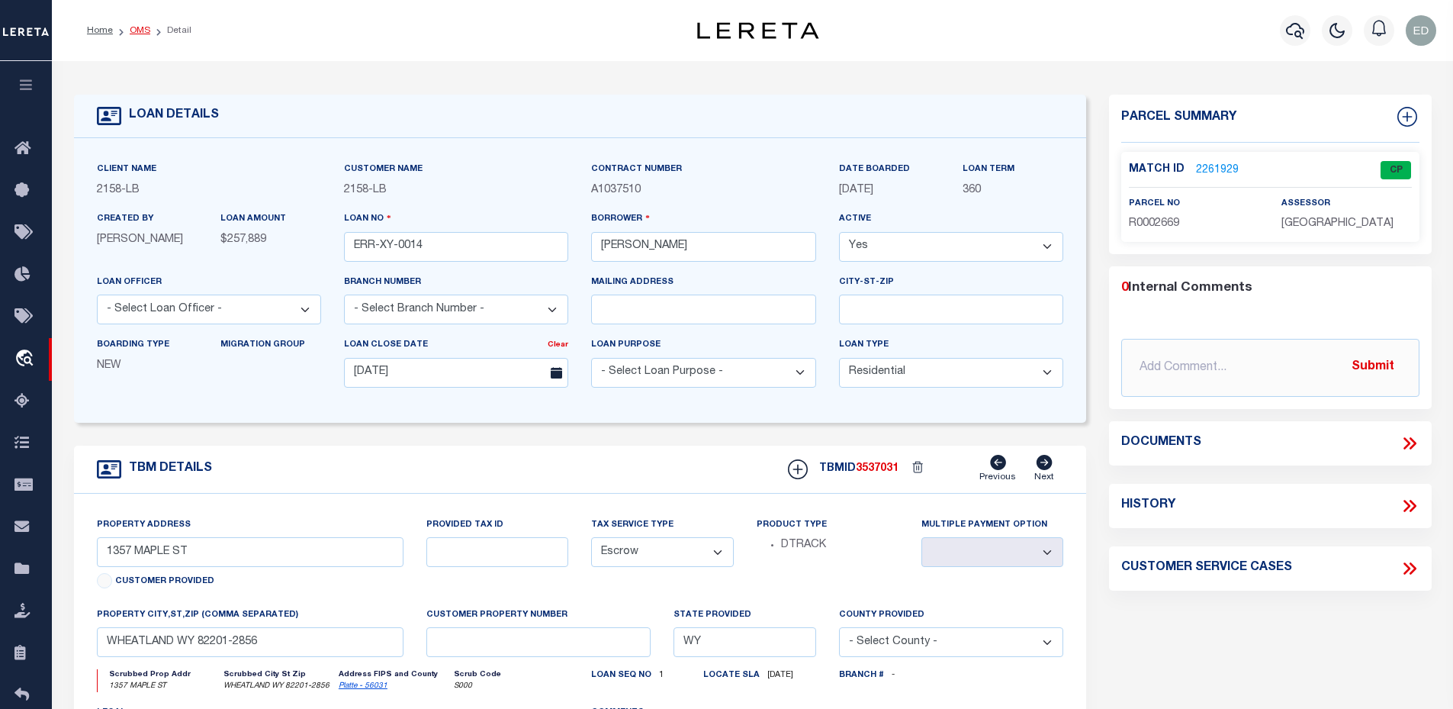
click at [137, 32] on link "OMS" at bounding box center [140, 30] width 21 height 9
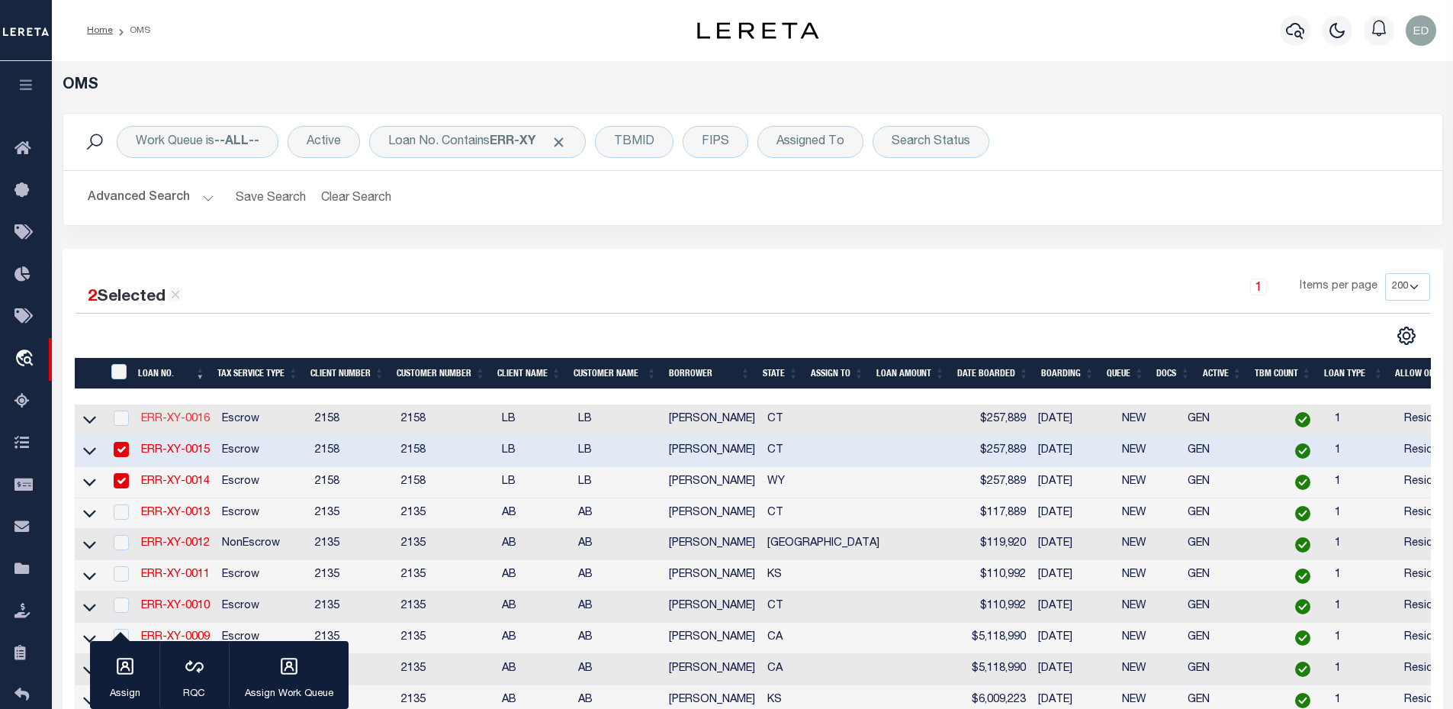
click at [205, 417] on link "ERR-XY-0016" at bounding box center [175, 418] width 69 height 11
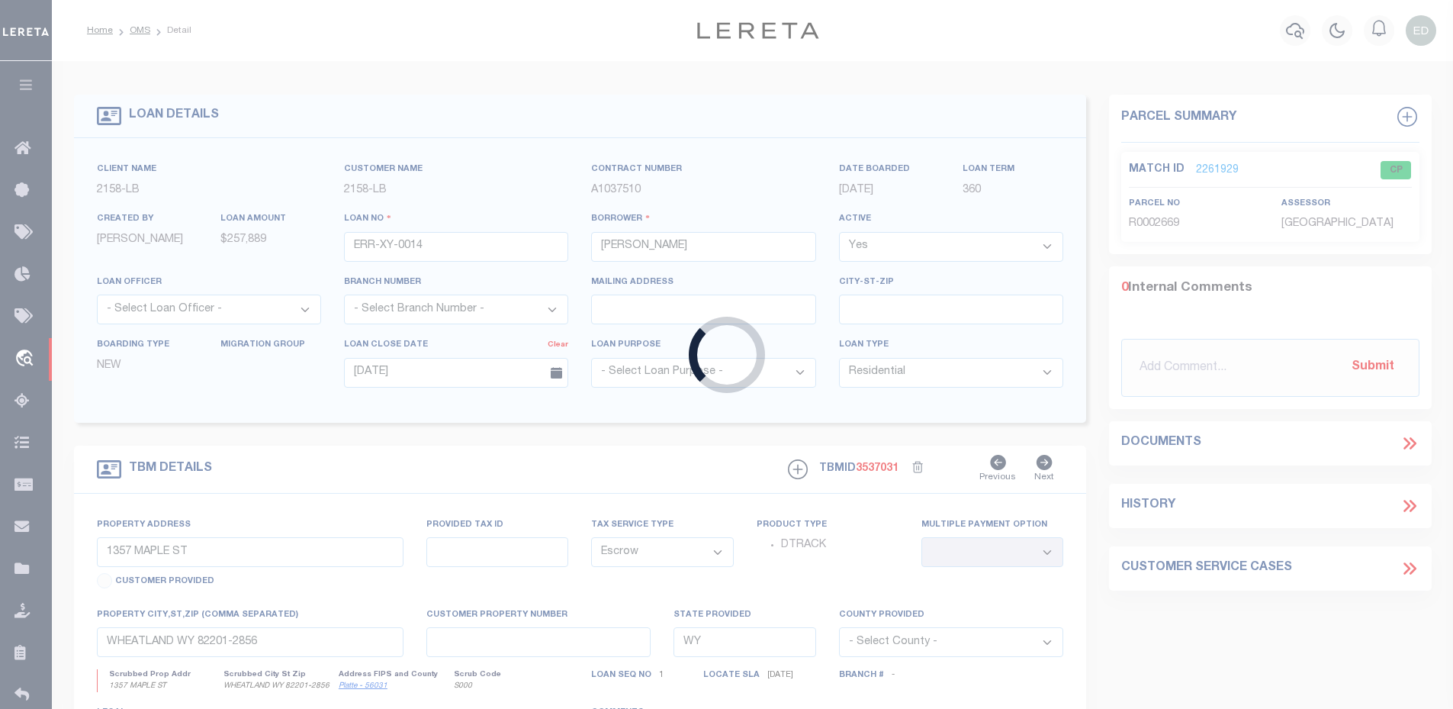
type input "ERR-XY-0016"
type input "167 KINGS HWY"
type input "NORTH HAVEN CT 06473-1211"
type input "CT"
select select "2"
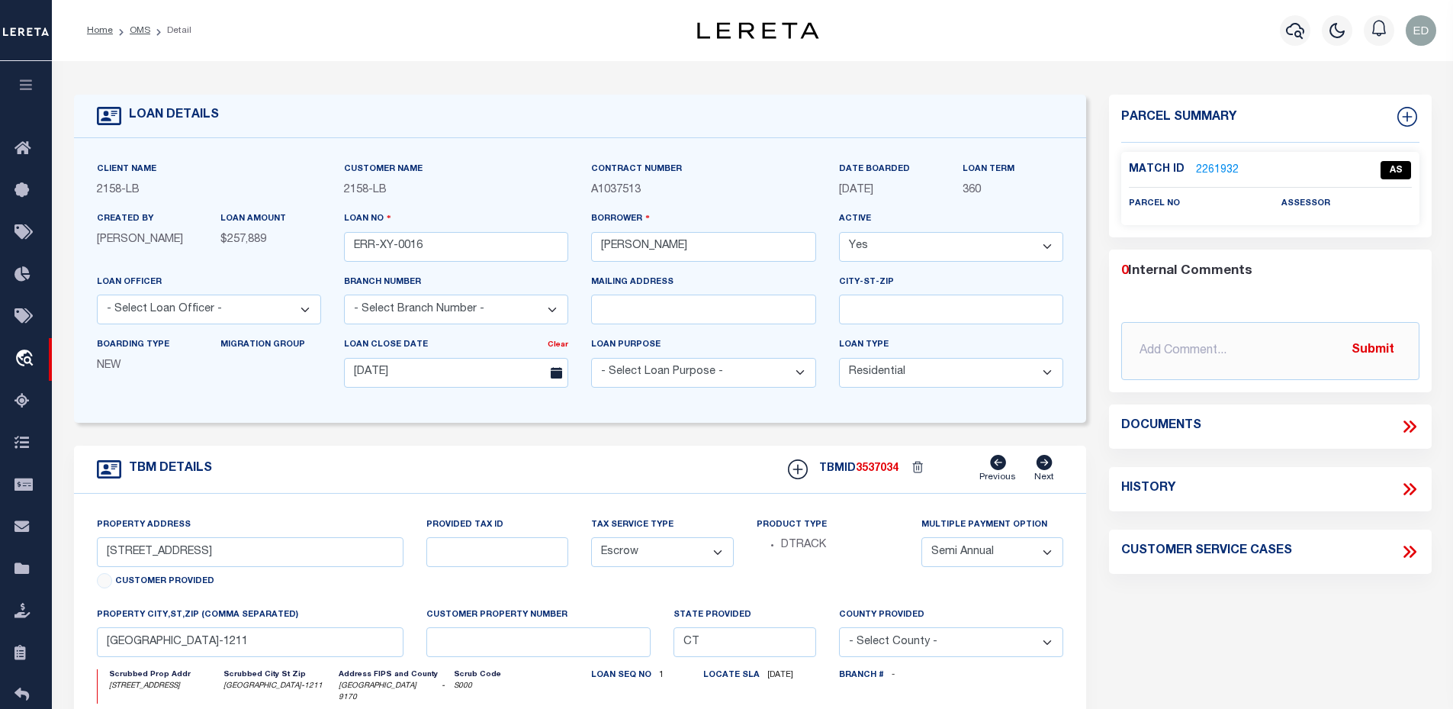
click at [1190, 170] on label "Match ID" at bounding box center [1162, 170] width 67 height 16
click at [1207, 169] on link "2261932" at bounding box center [1217, 170] width 43 height 16
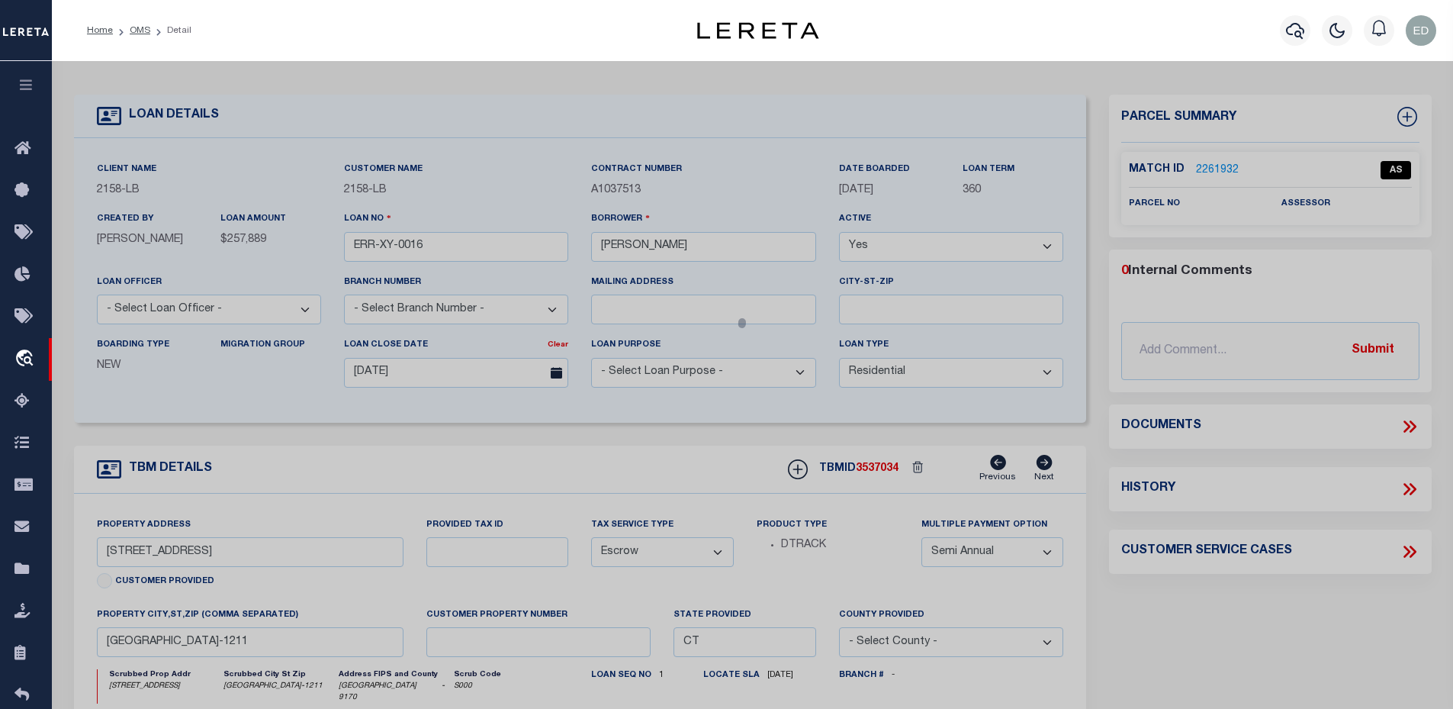
select select "AS"
select select
checkbox input "false"
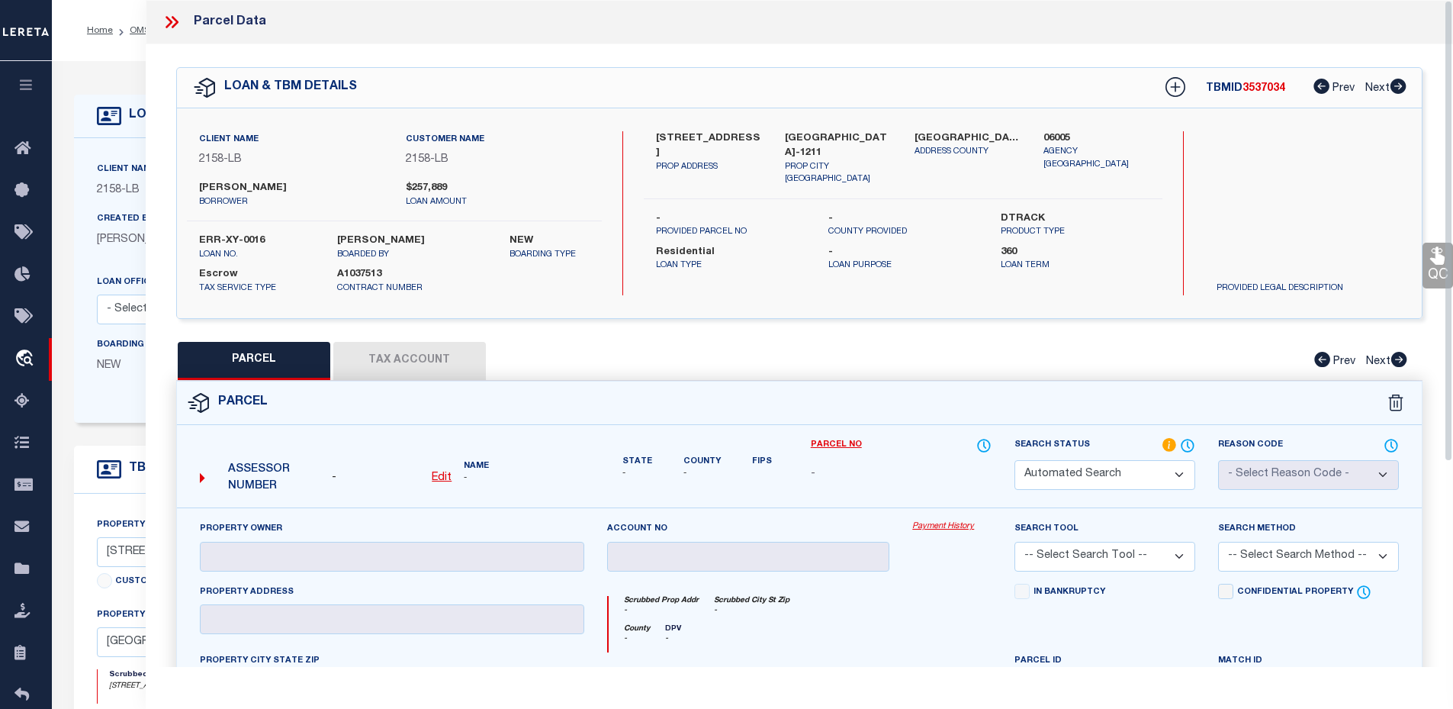
click at [1163, 441] on icon at bounding box center [1170, 445] width 15 height 17
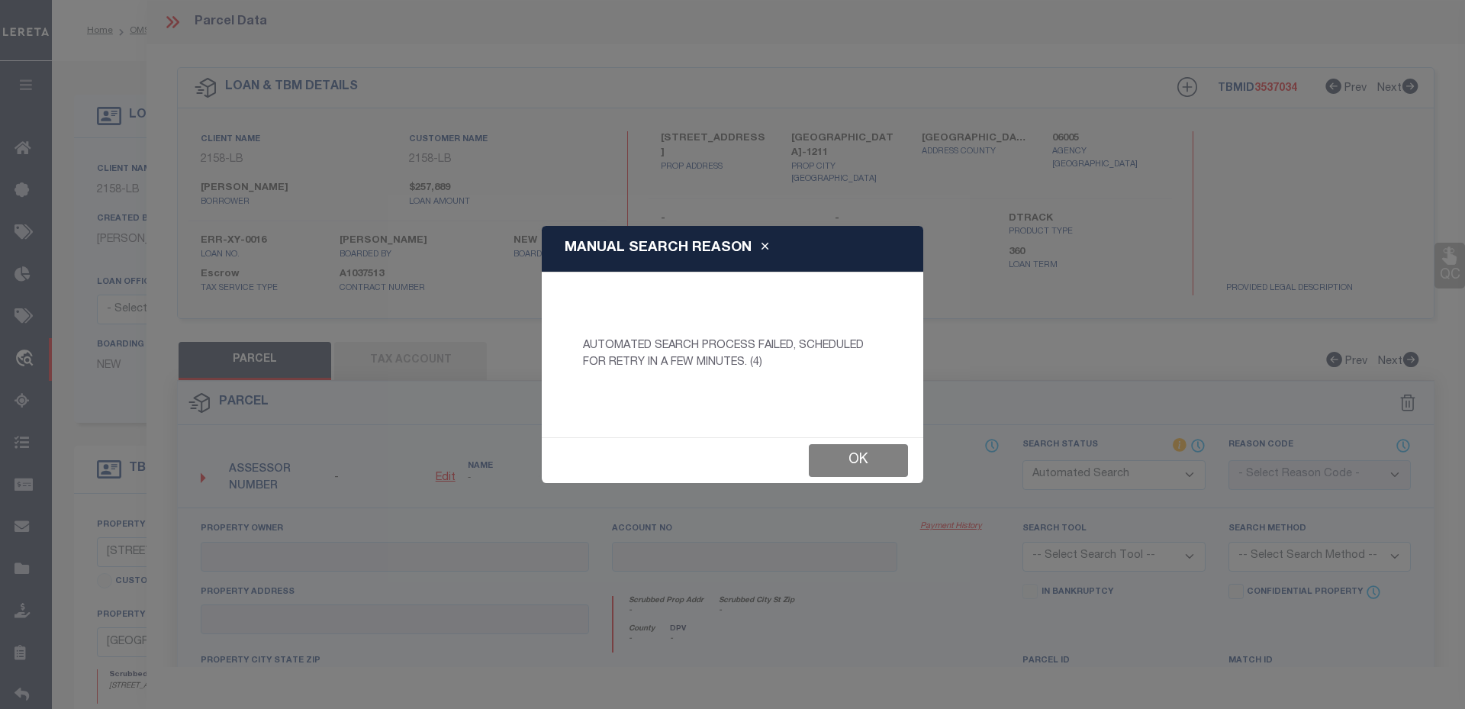
click at [848, 456] on button "Ok" at bounding box center [858, 460] width 99 height 33
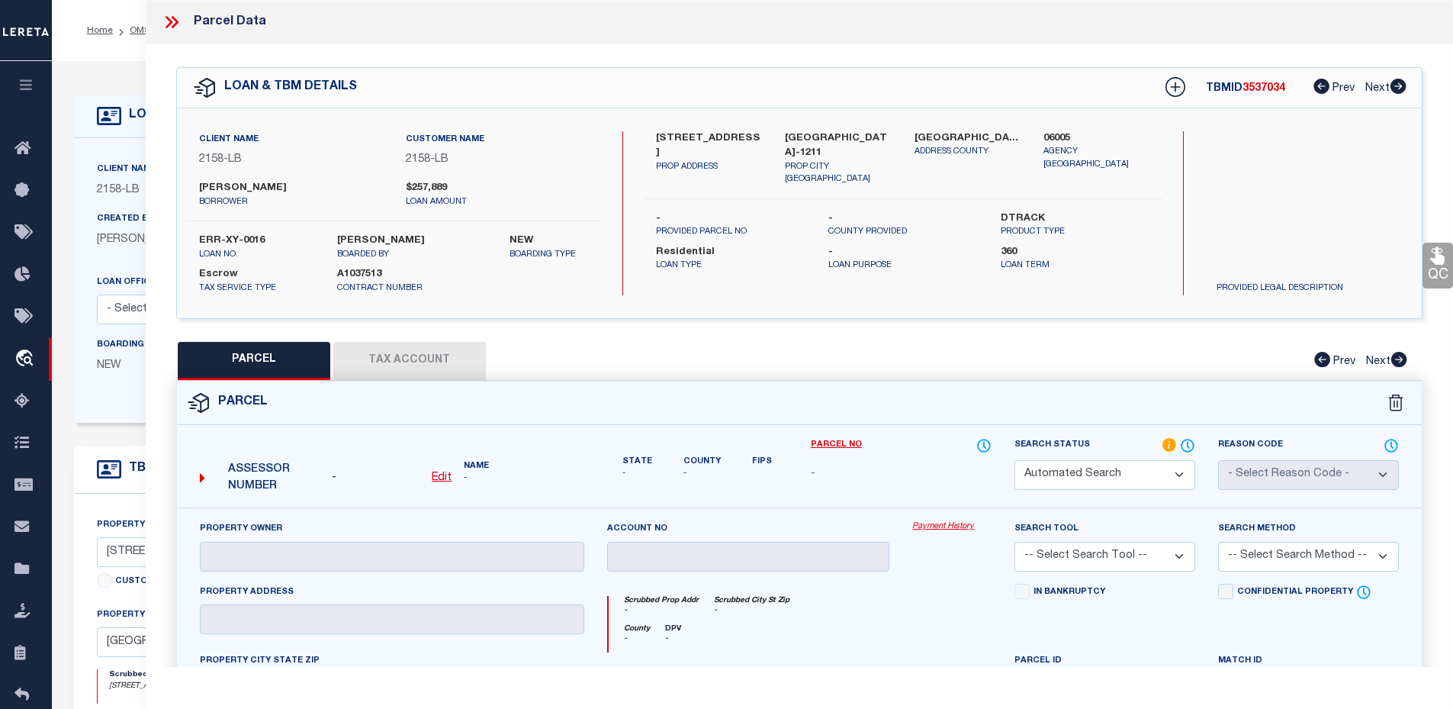
click at [173, 19] on icon at bounding box center [174, 22] width 7 height 12
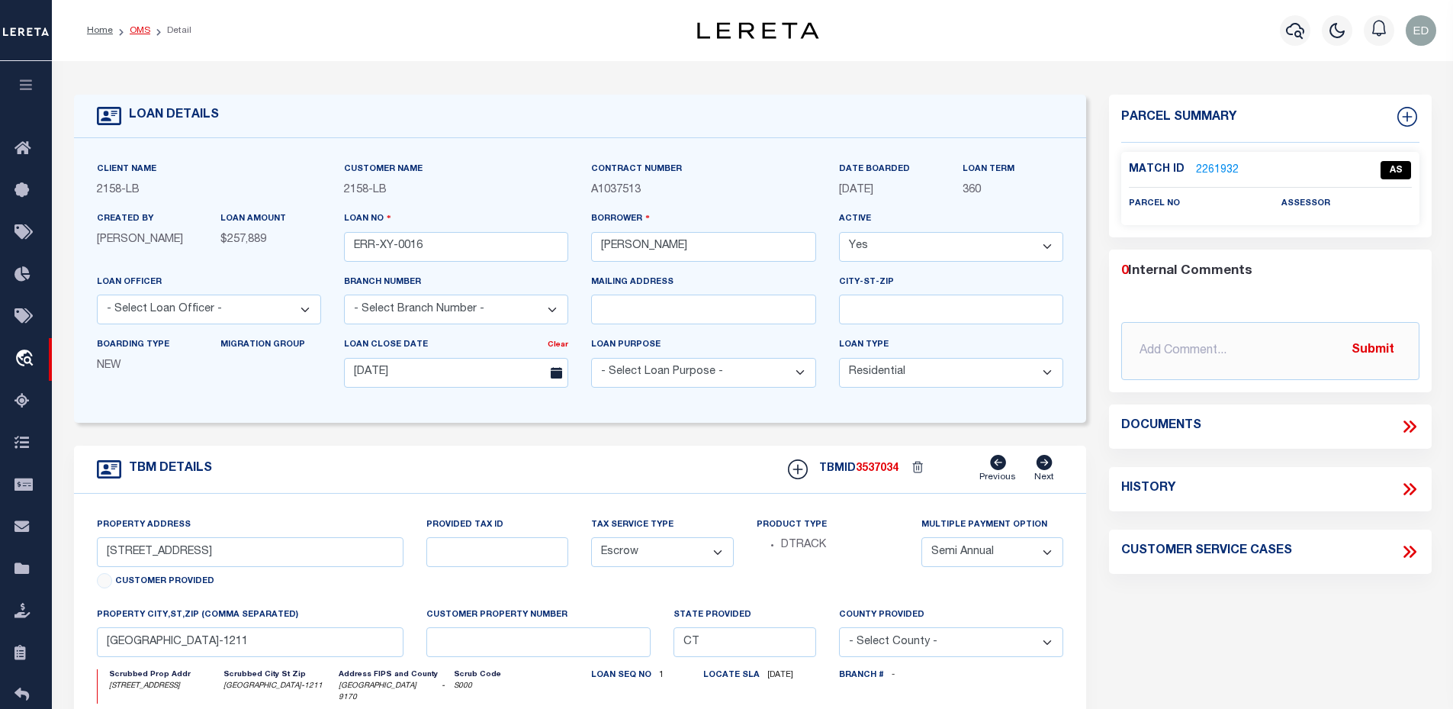
click at [140, 29] on link "OMS" at bounding box center [140, 30] width 21 height 9
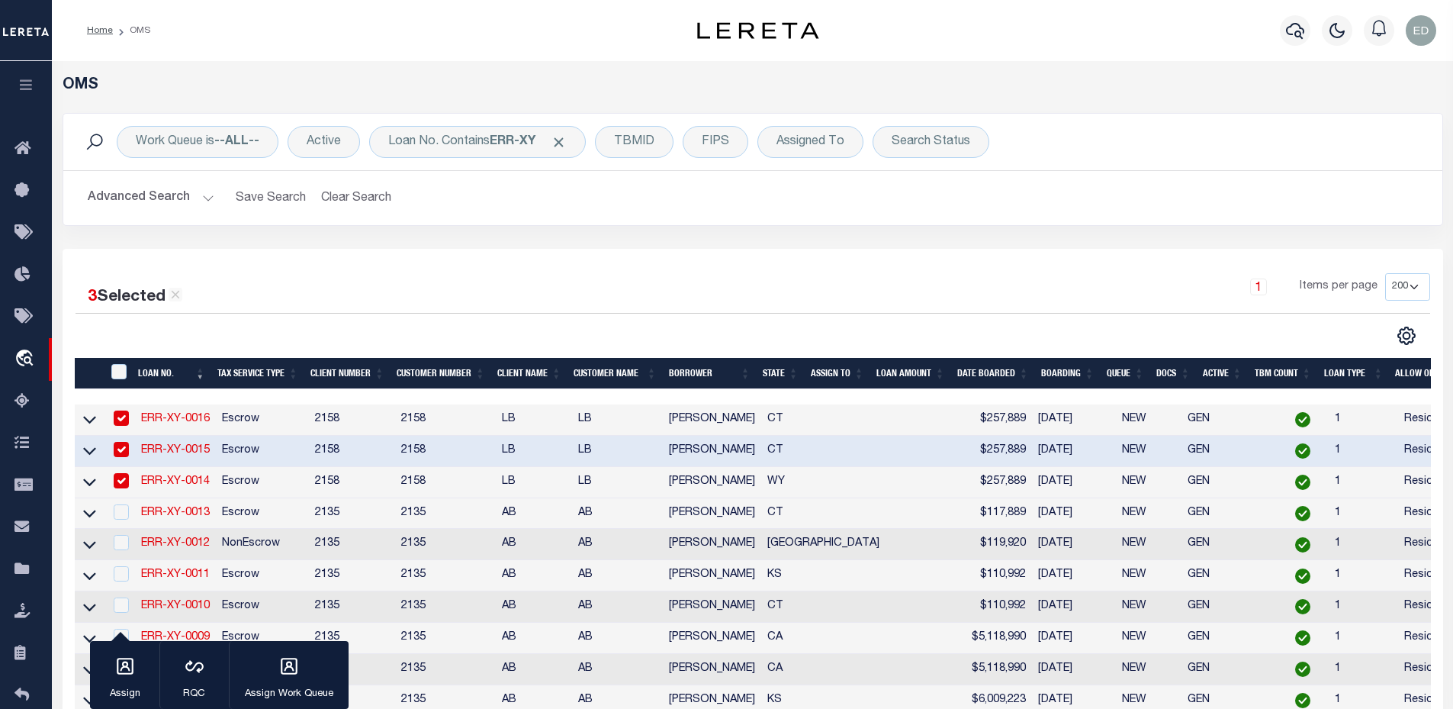
click at [173, 422] on link "ERR-XY-0016" at bounding box center [175, 418] width 69 height 11
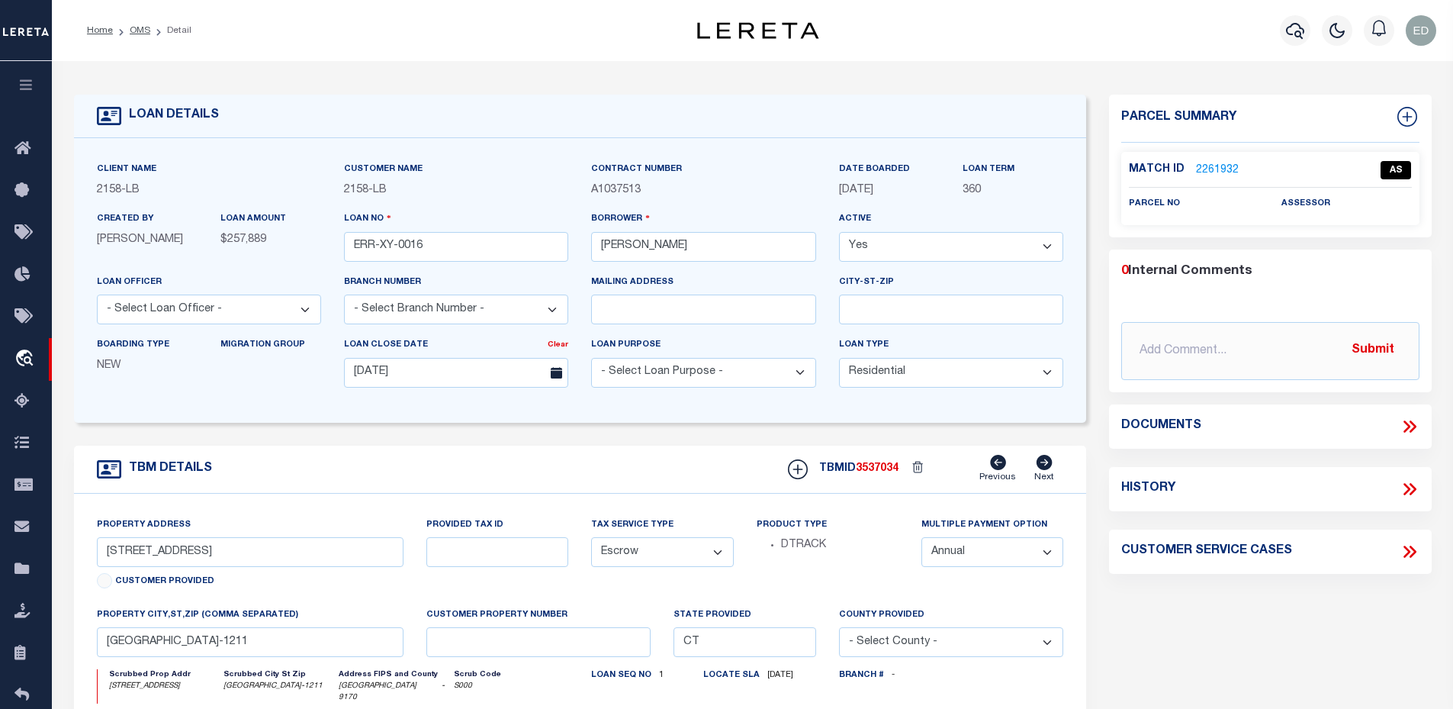
click at [1196, 166] on link "2261932" at bounding box center [1217, 170] width 43 height 16
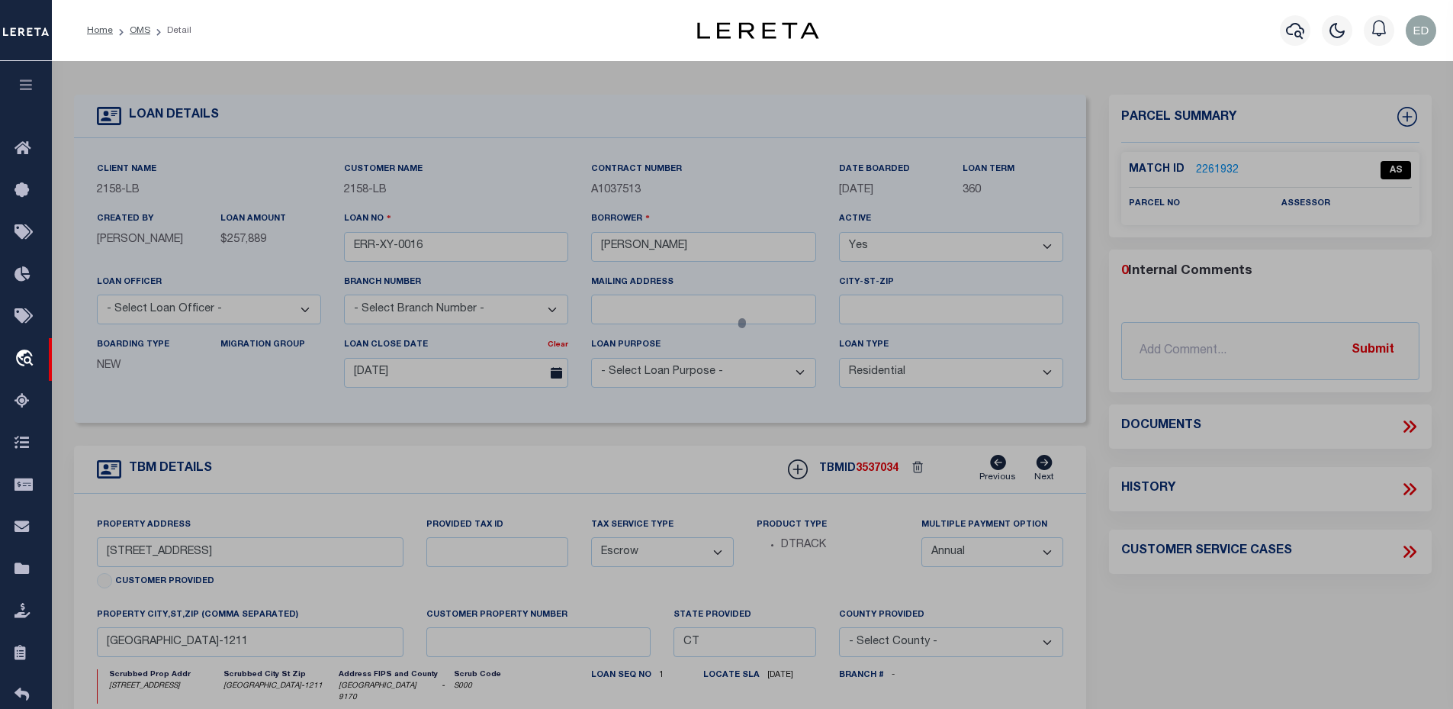
checkbox input "false"
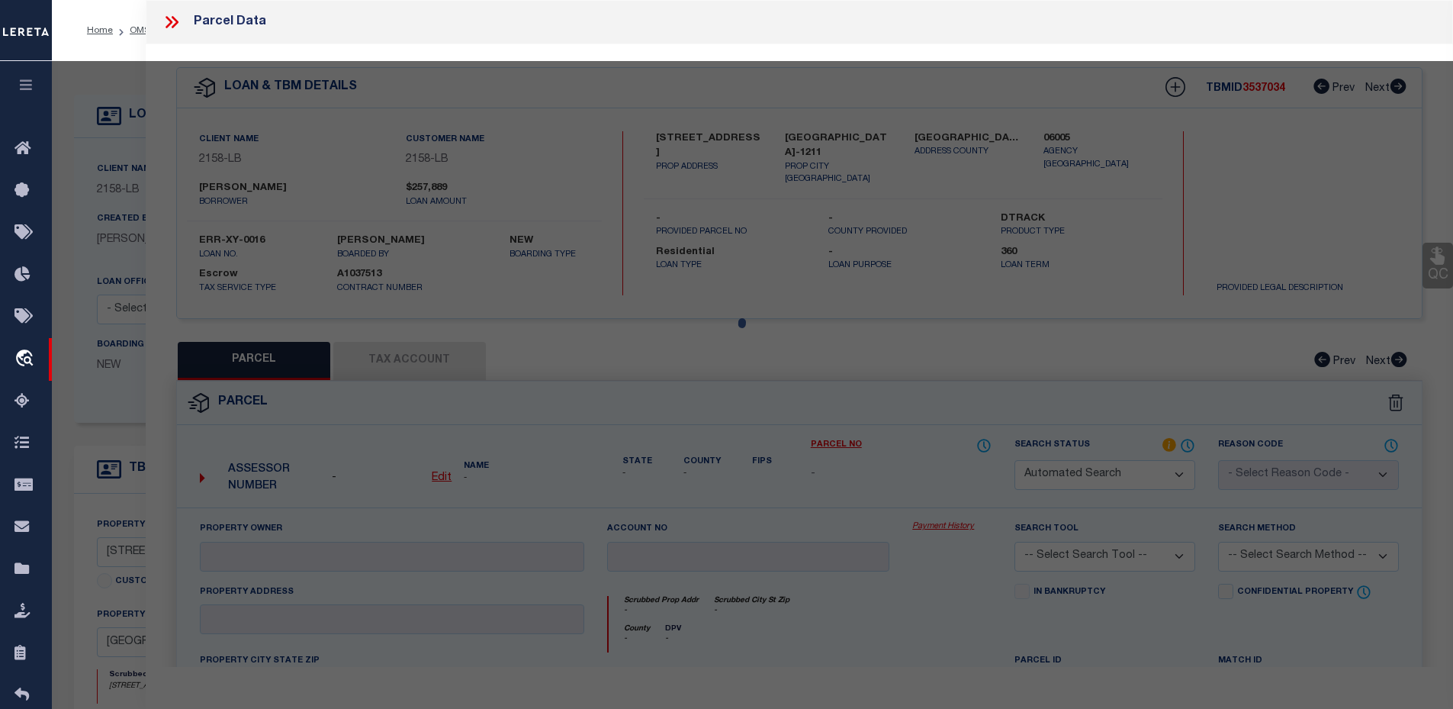
checkbox input "false"
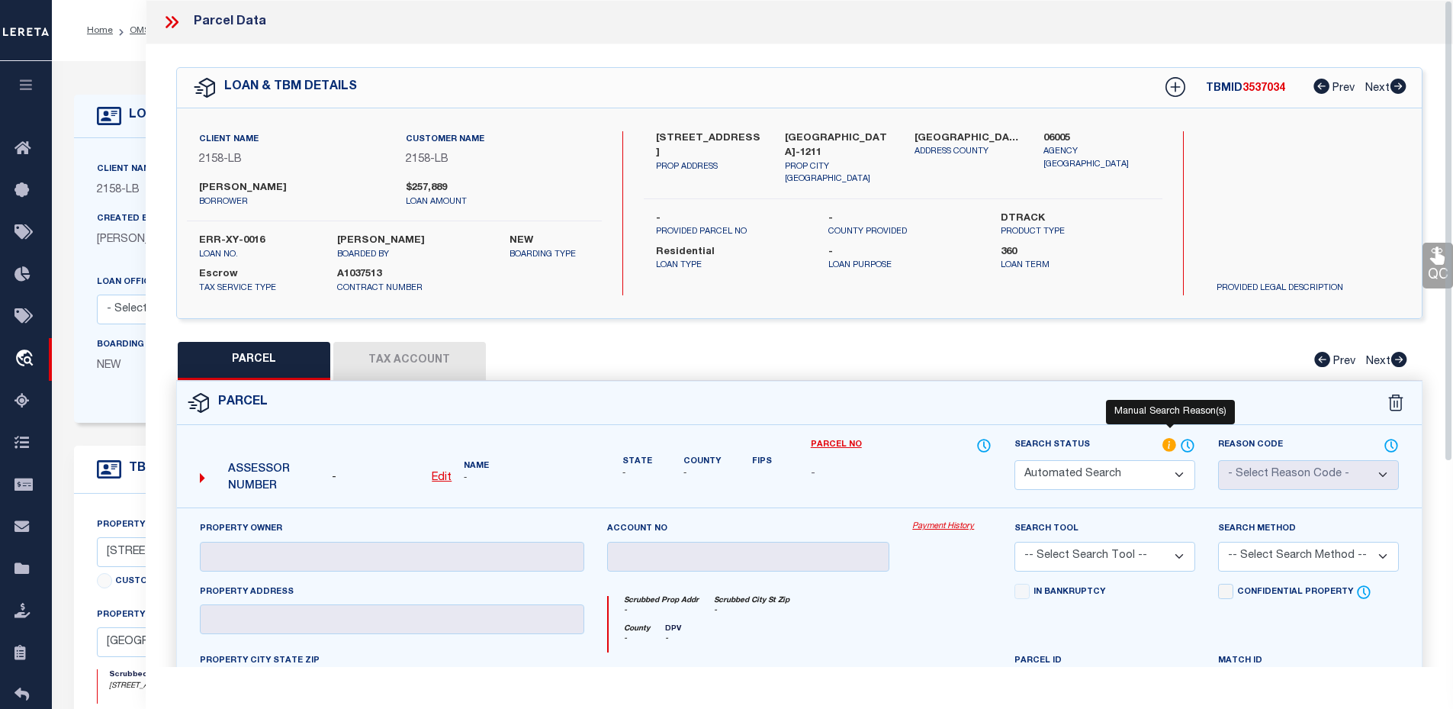
click at [1172, 444] on icon at bounding box center [1170, 445] width 14 height 14
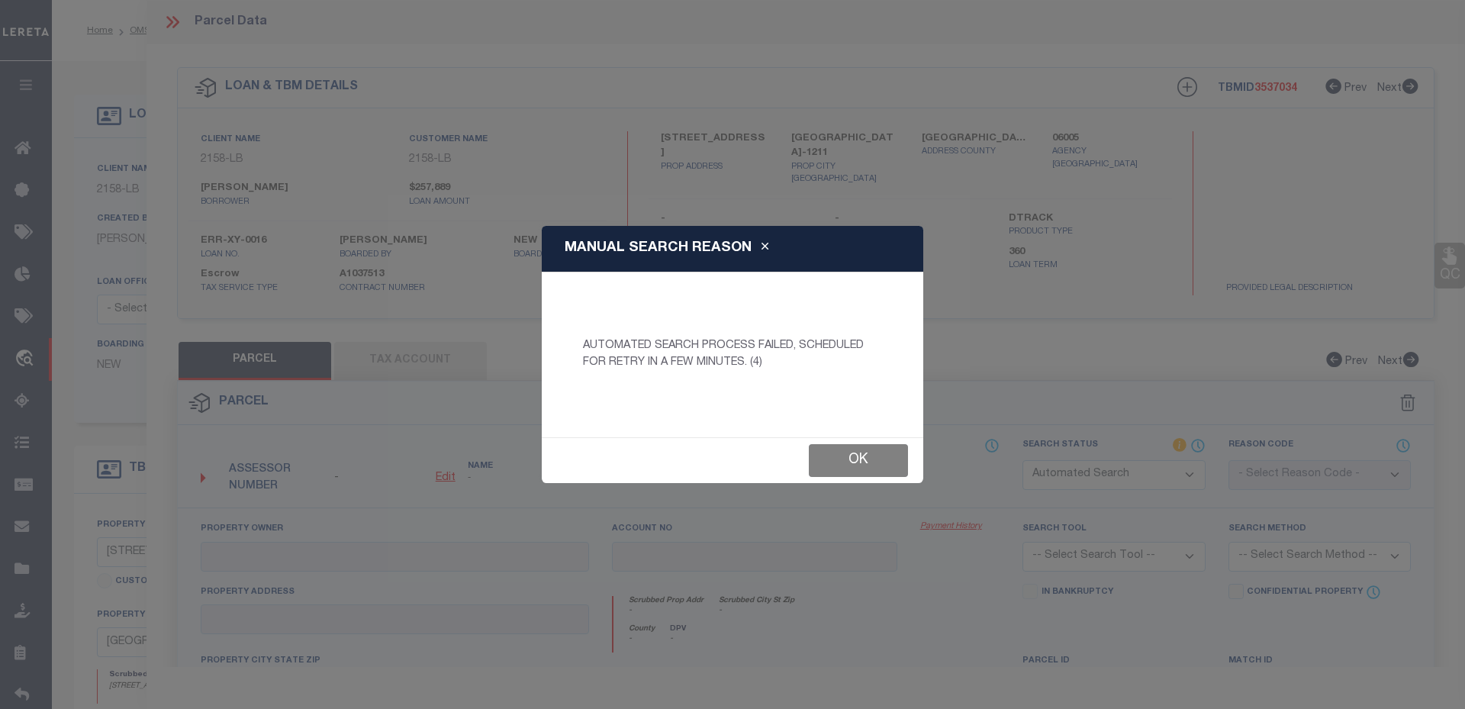
click at [872, 460] on button "Ok" at bounding box center [858, 460] width 99 height 33
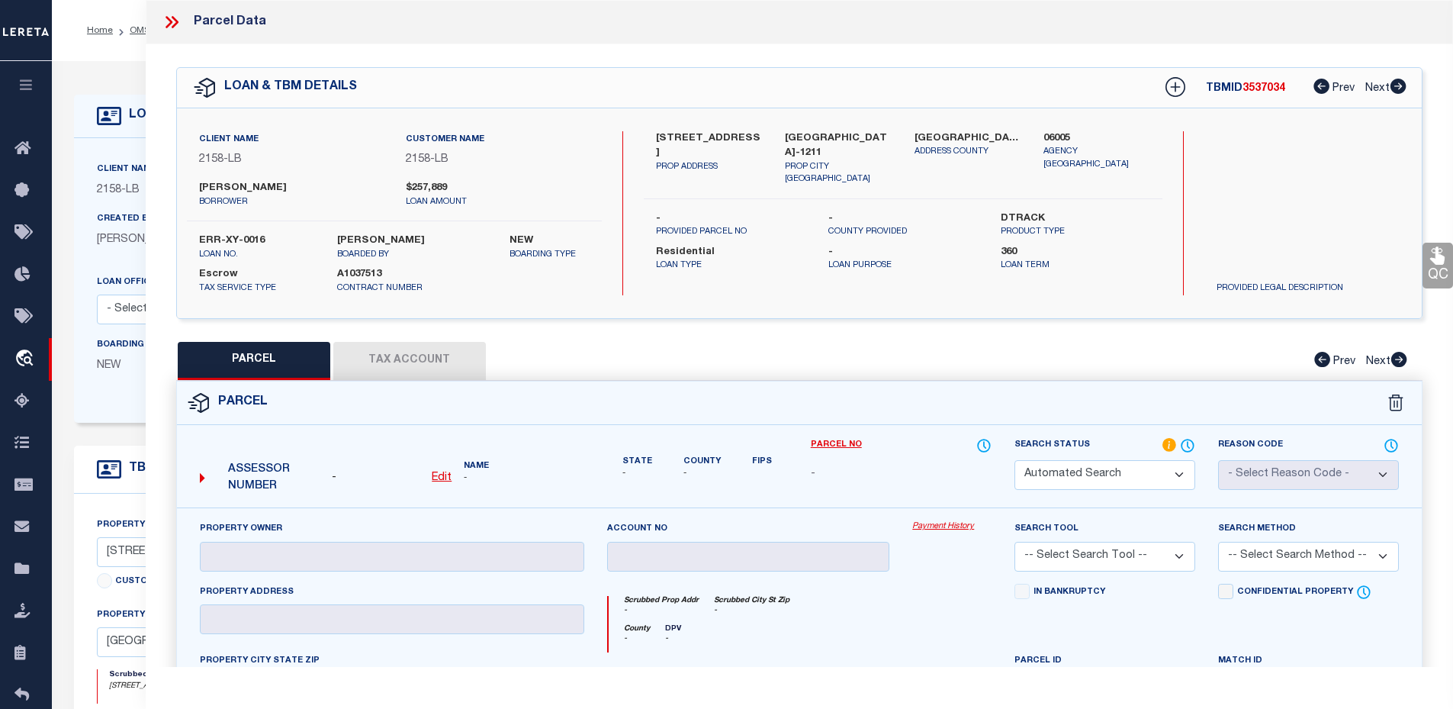
click at [166, 24] on icon at bounding box center [172, 22] width 20 height 20
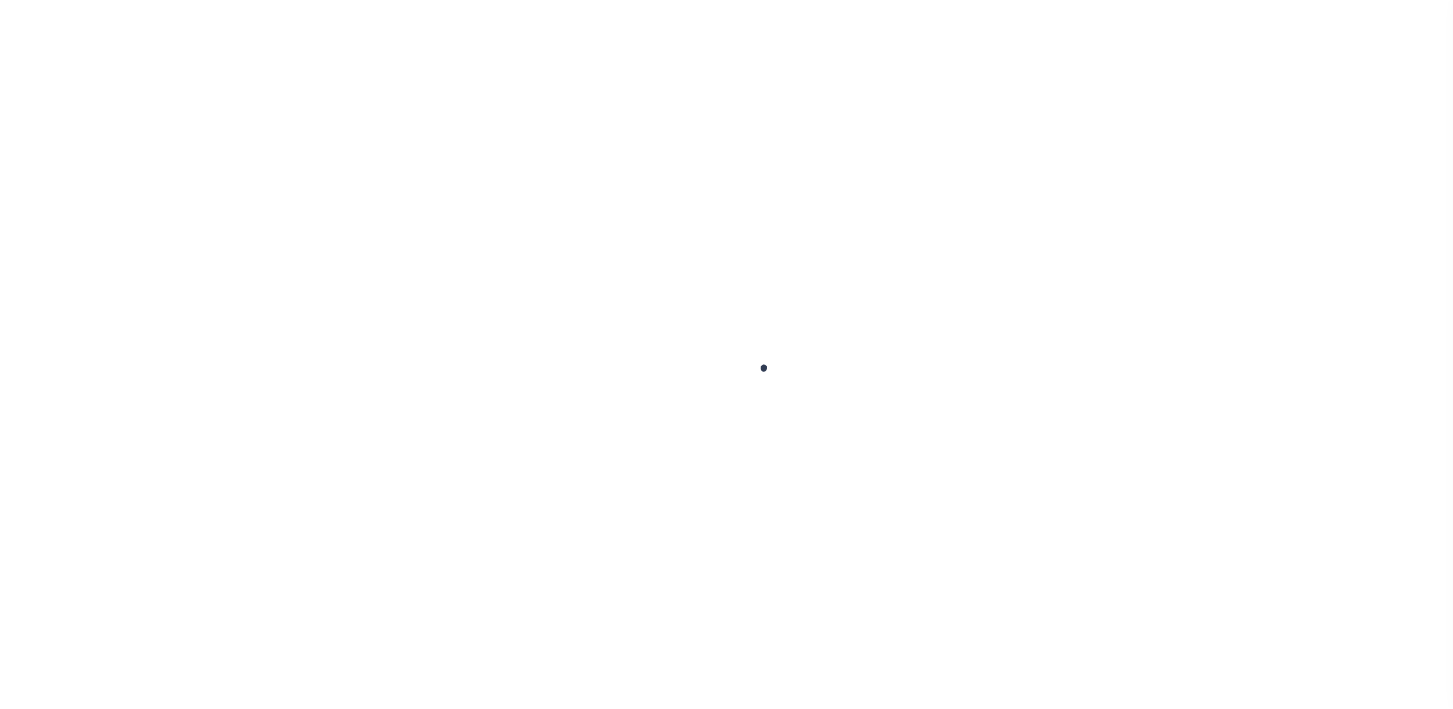
select select "10"
select select "Escrow"
select select "2"
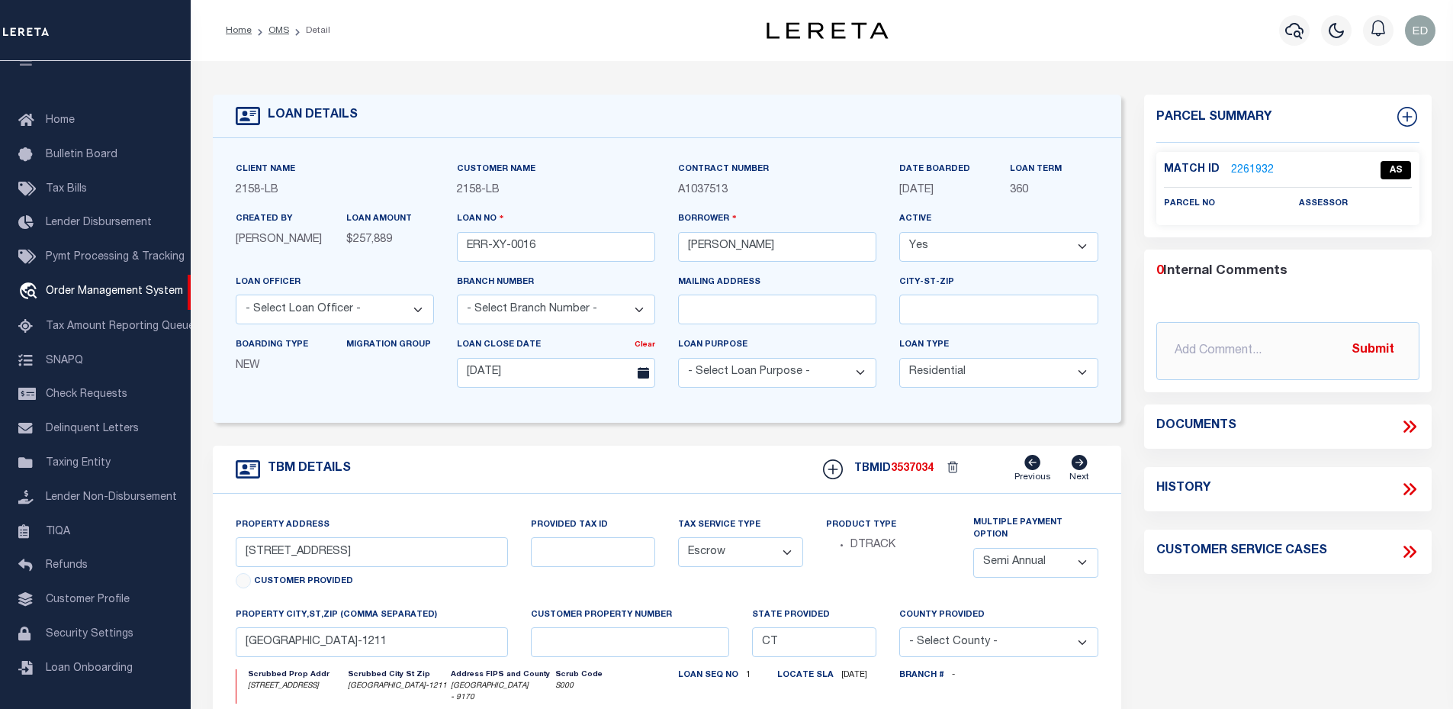
click at [1246, 167] on link "2261932" at bounding box center [1252, 170] width 43 height 16
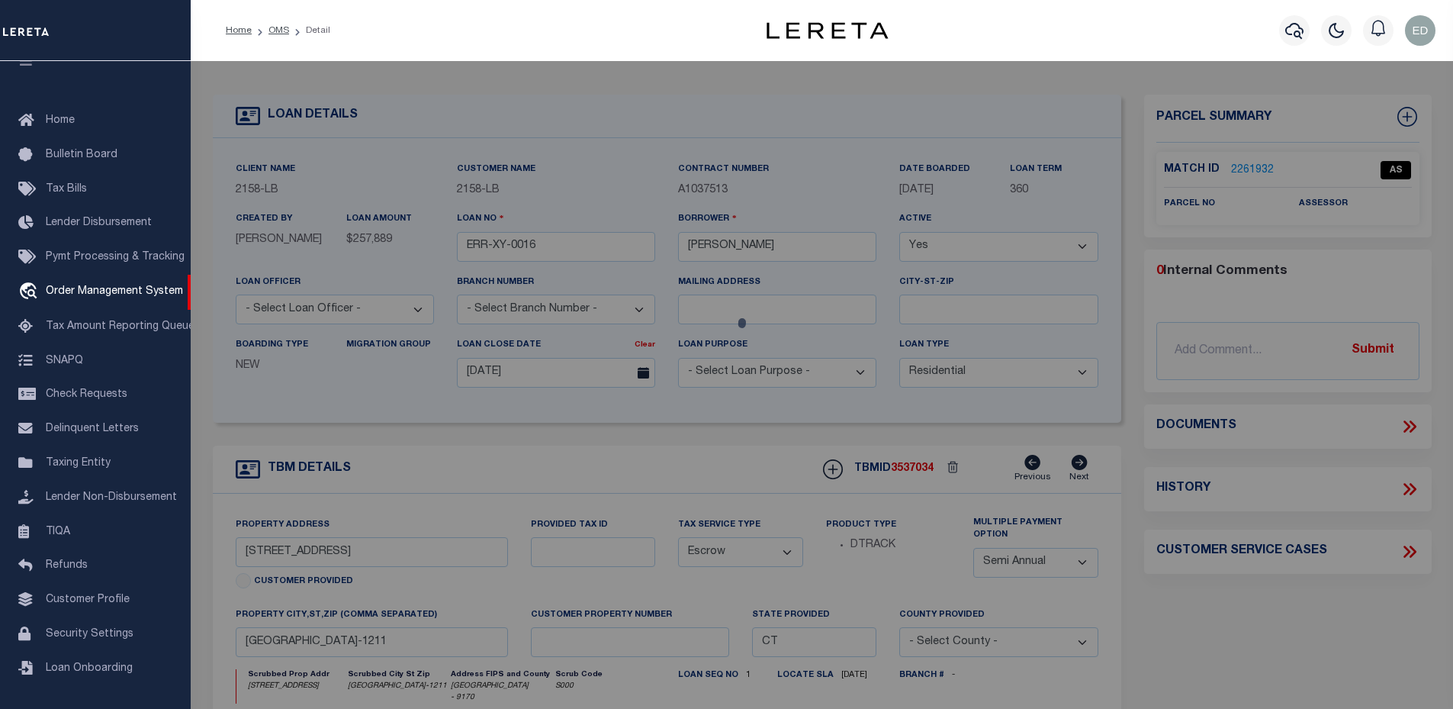
checkbox input "false"
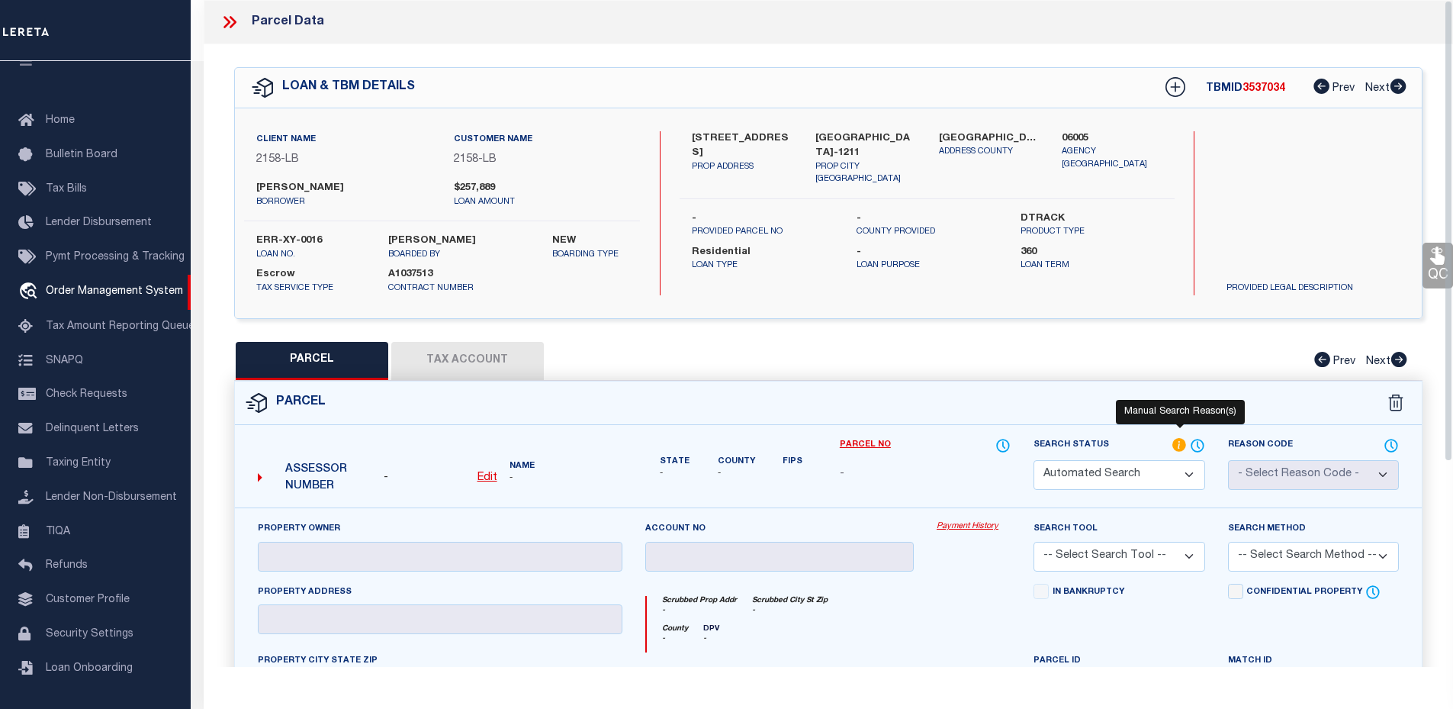
click at [1177, 441] on icon at bounding box center [1179, 445] width 14 height 14
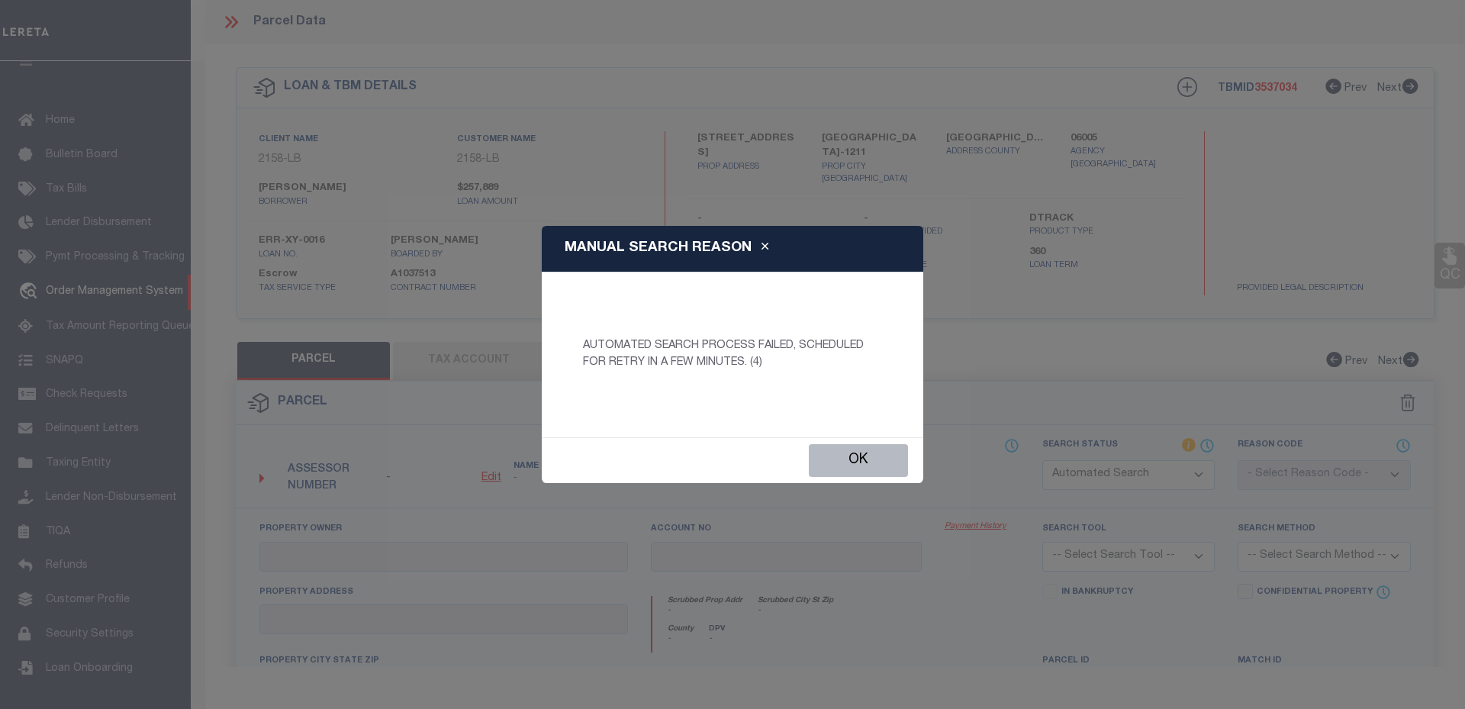
click at [867, 459] on button "Ok" at bounding box center [858, 460] width 99 height 33
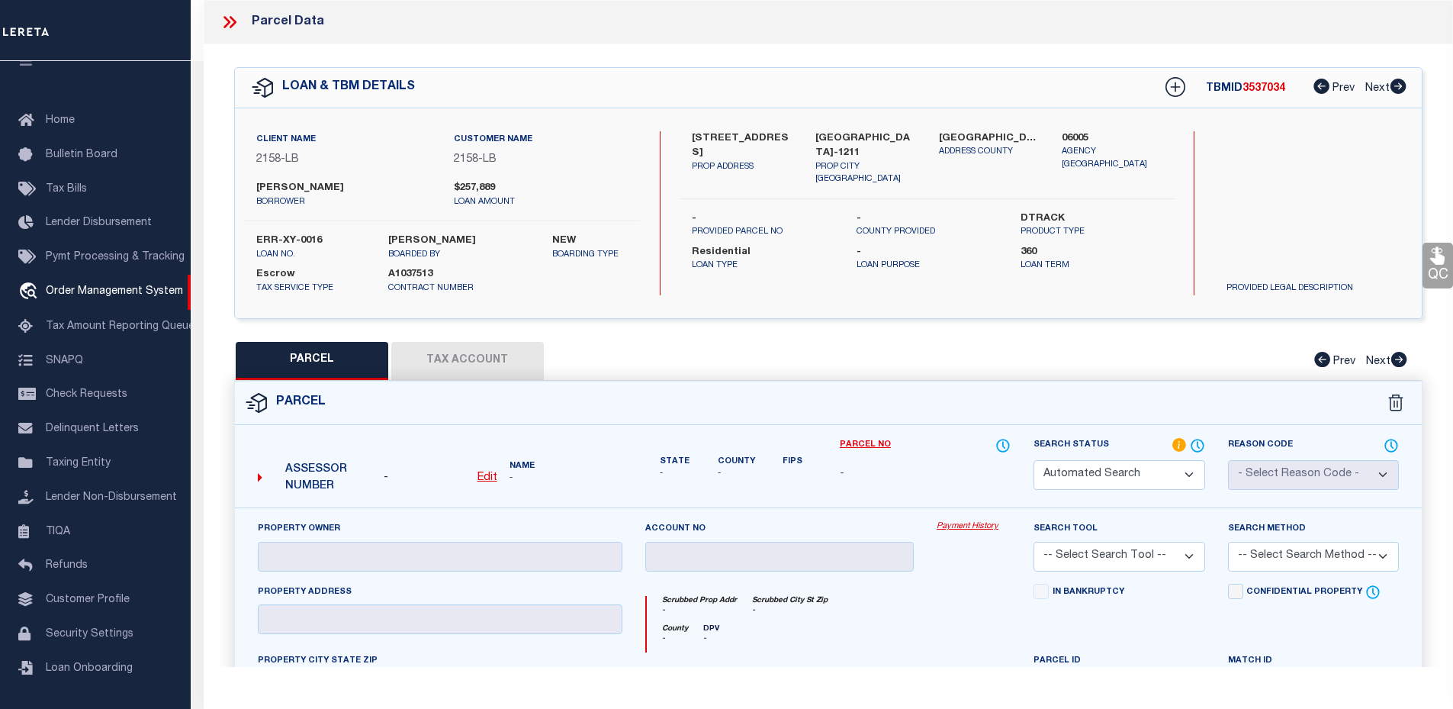
click at [223, 19] on icon at bounding box center [230, 22] width 20 height 20
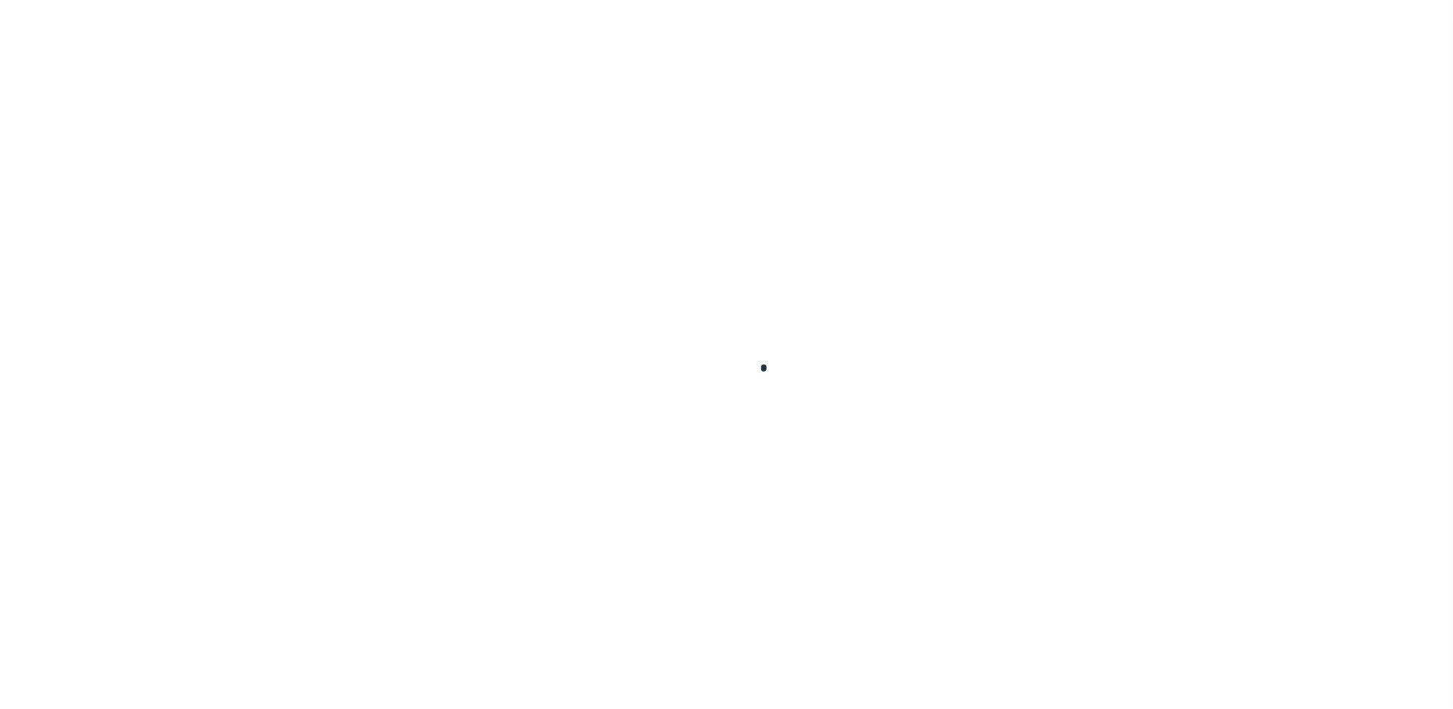
type input "ERR-XY-0016"
type input "[PERSON_NAME]"
select select
type input "[DATE]"
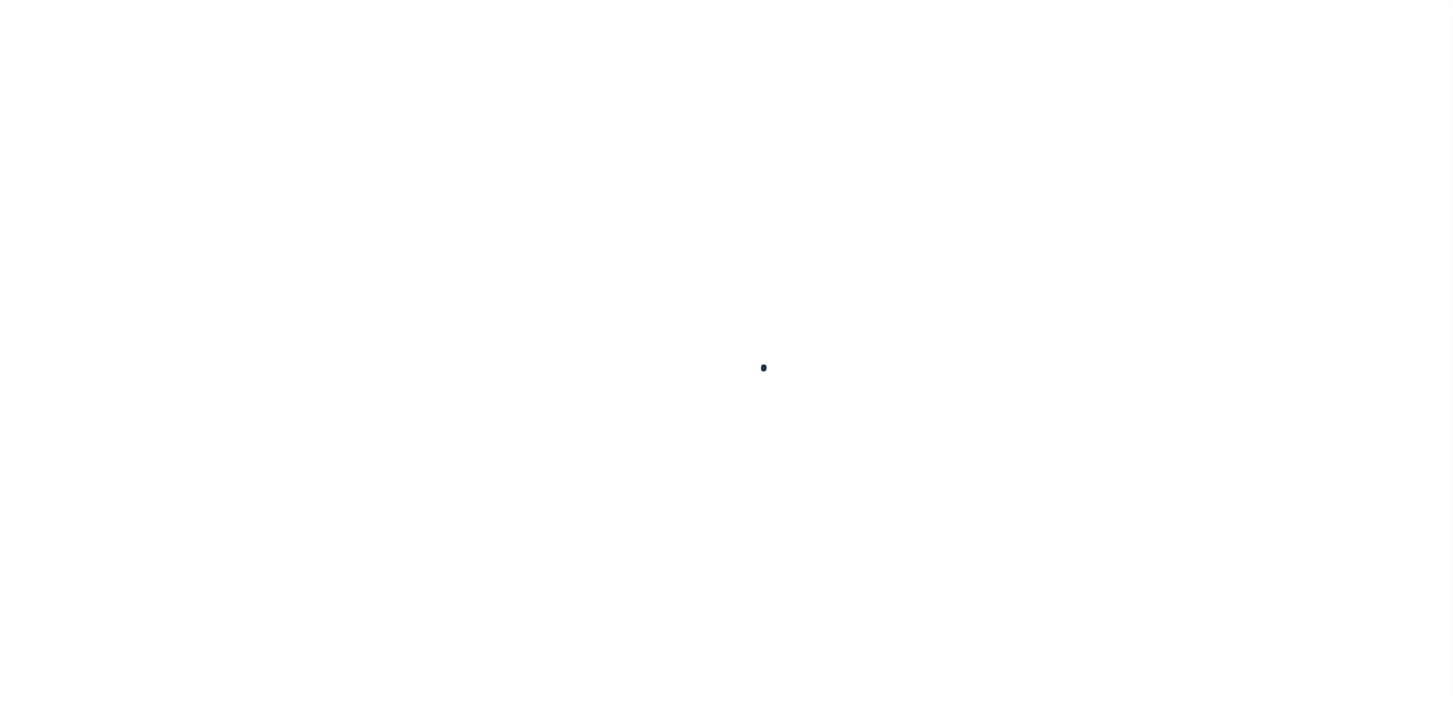
select select "10"
select select "Escrow"
type input "[STREET_ADDRESS]"
type input "[GEOGRAPHIC_DATA]-1211"
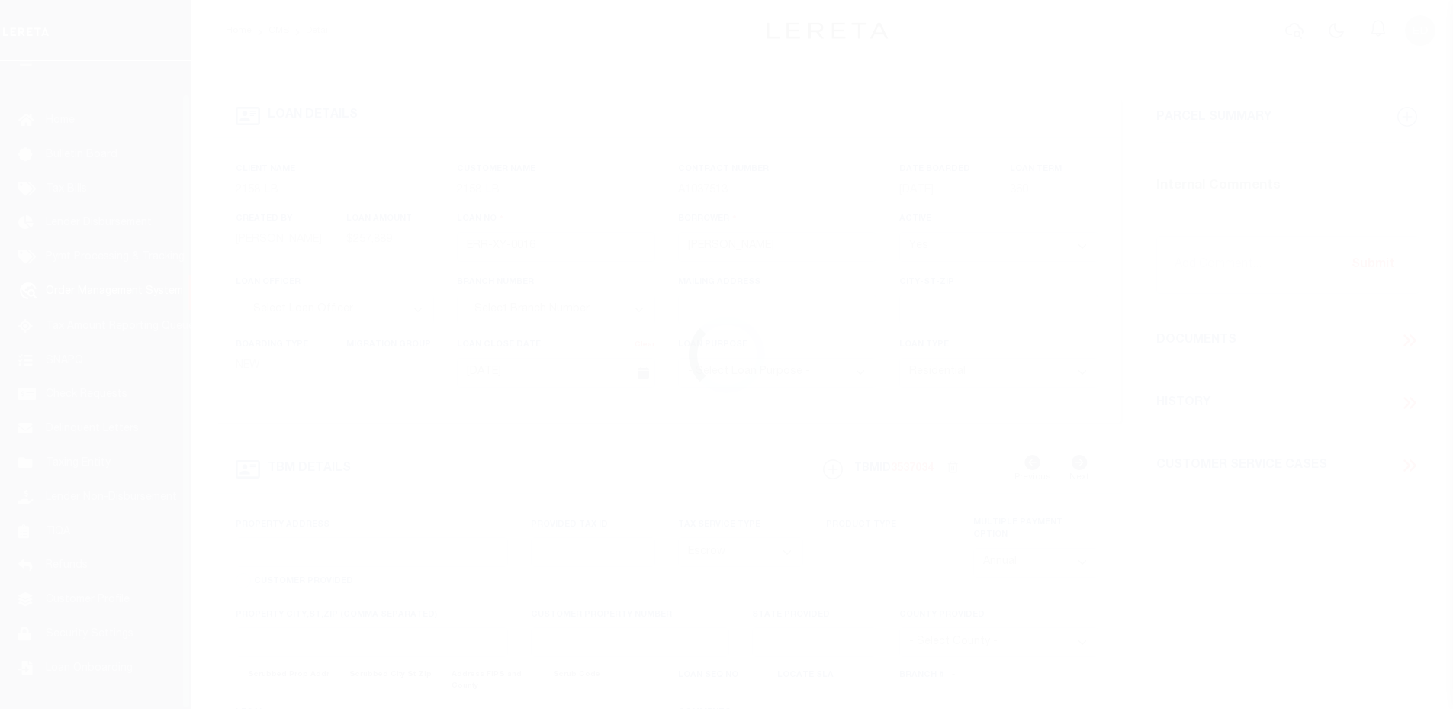
type input "CT"
select select "2"
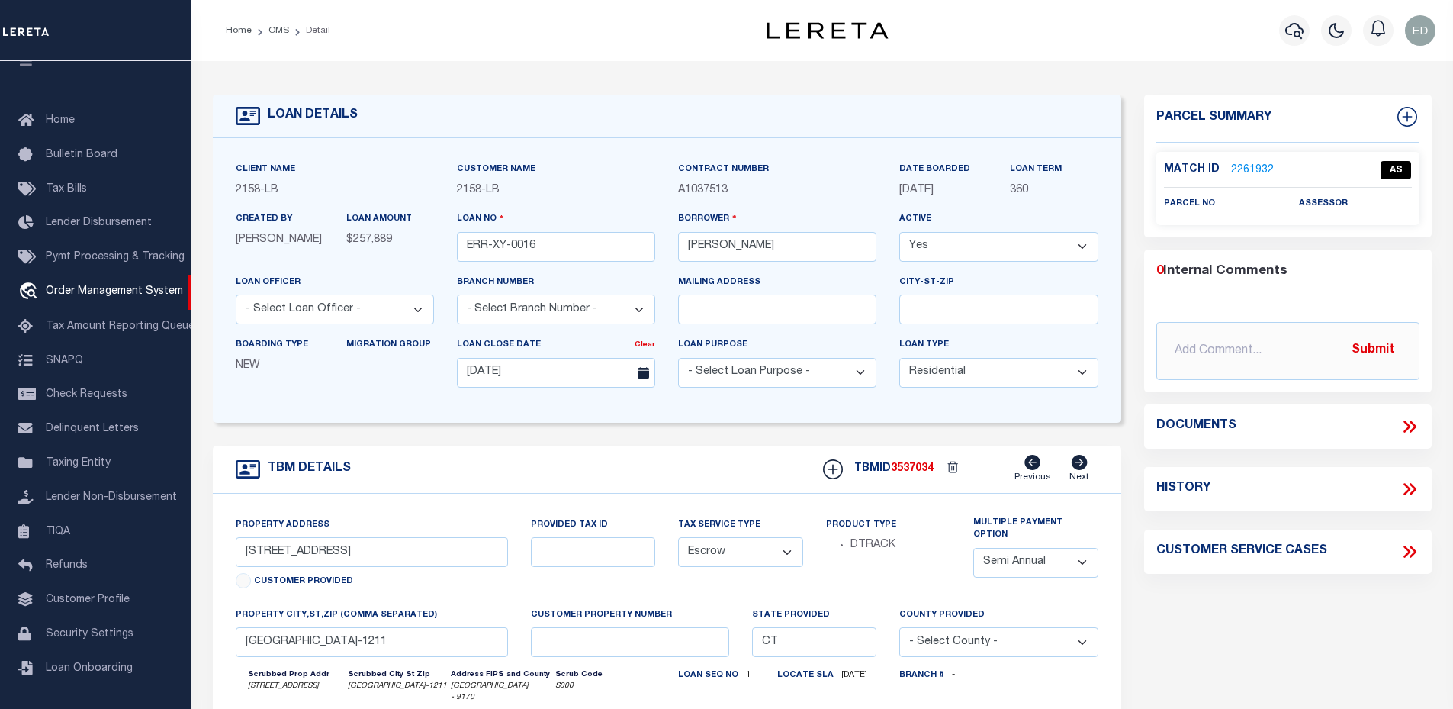
click at [1243, 172] on link "2261932" at bounding box center [1252, 170] width 43 height 16
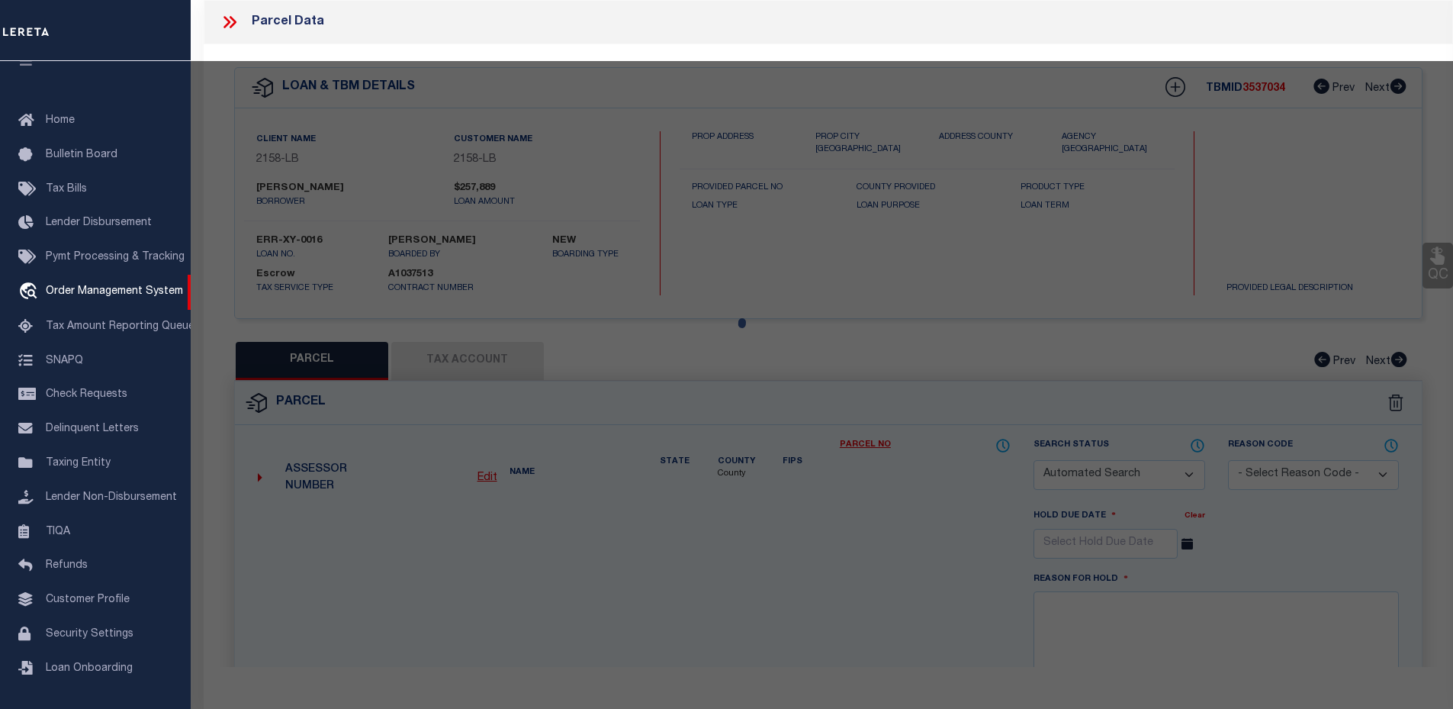
checkbox input "false"
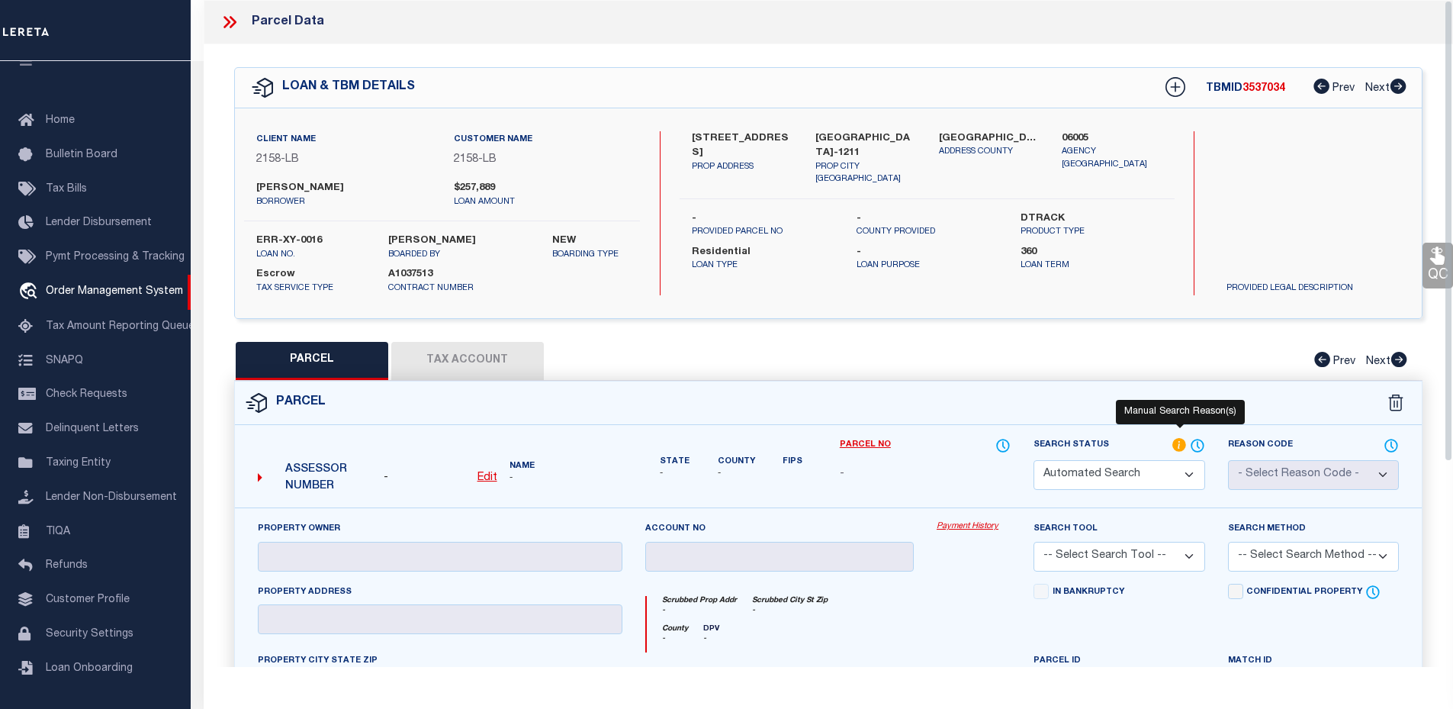
click at [1176, 445] on icon at bounding box center [1179, 445] width 14 height 14
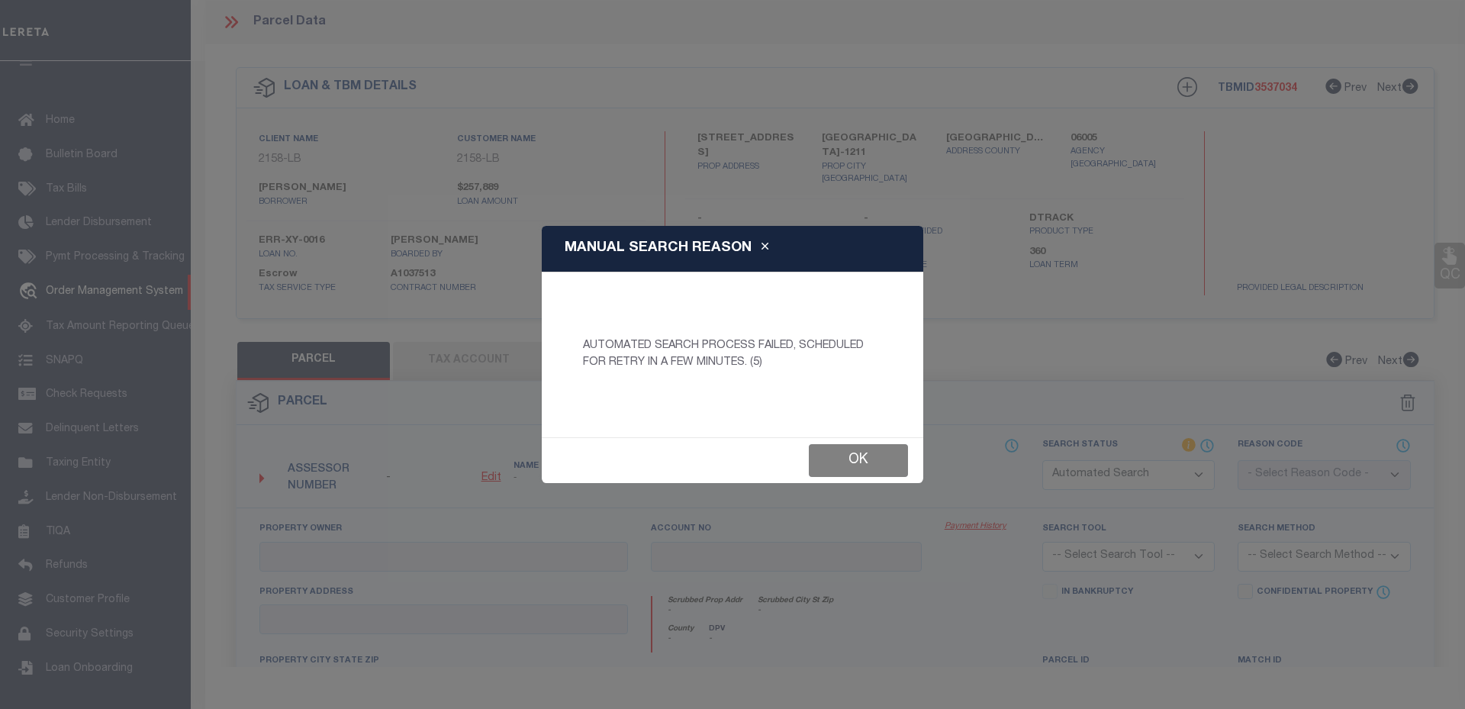
click at [878, 449] on button "Ok" at bounding box center [858, 460] width 99 height 33
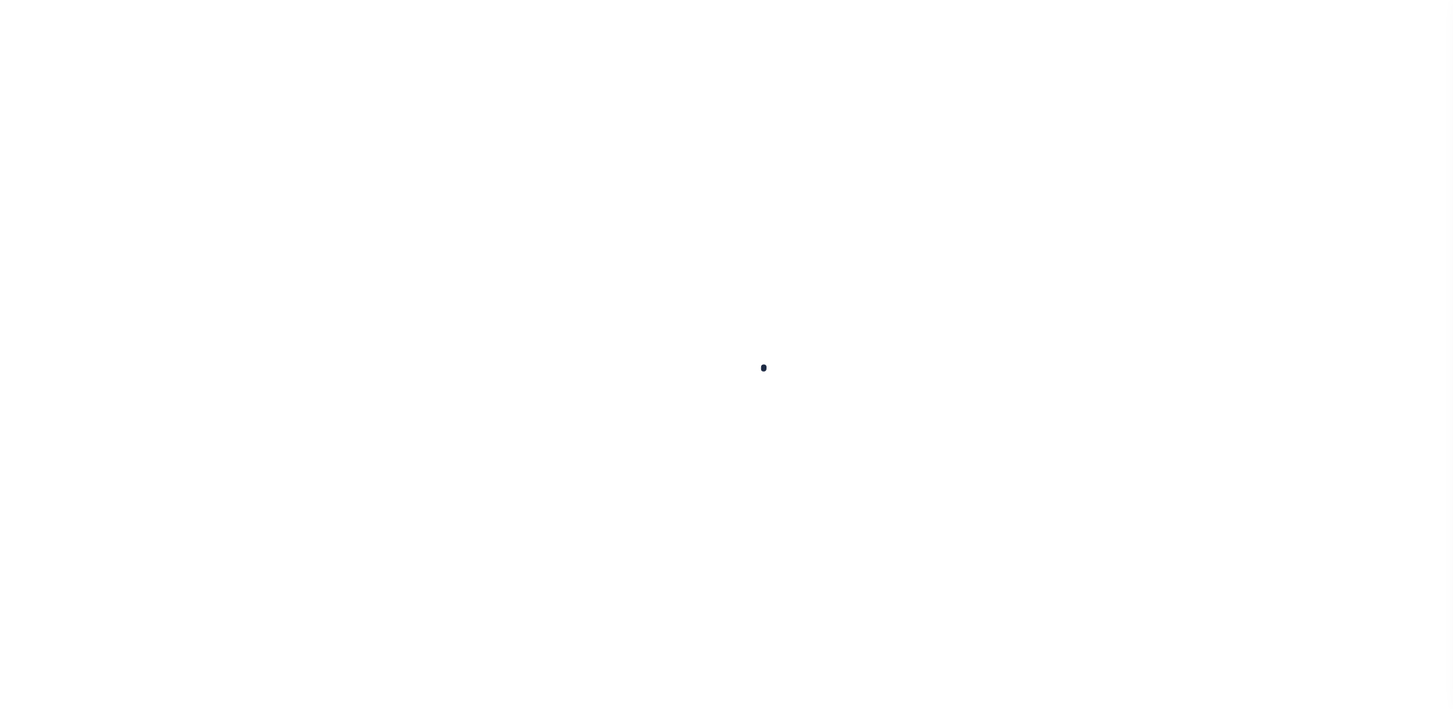
select select "10"
select select "Escrow"
type input "[STREET_ADDRESS]"
type input "[GEOGRAPHIC_DATA]-1211"
type input "CT"
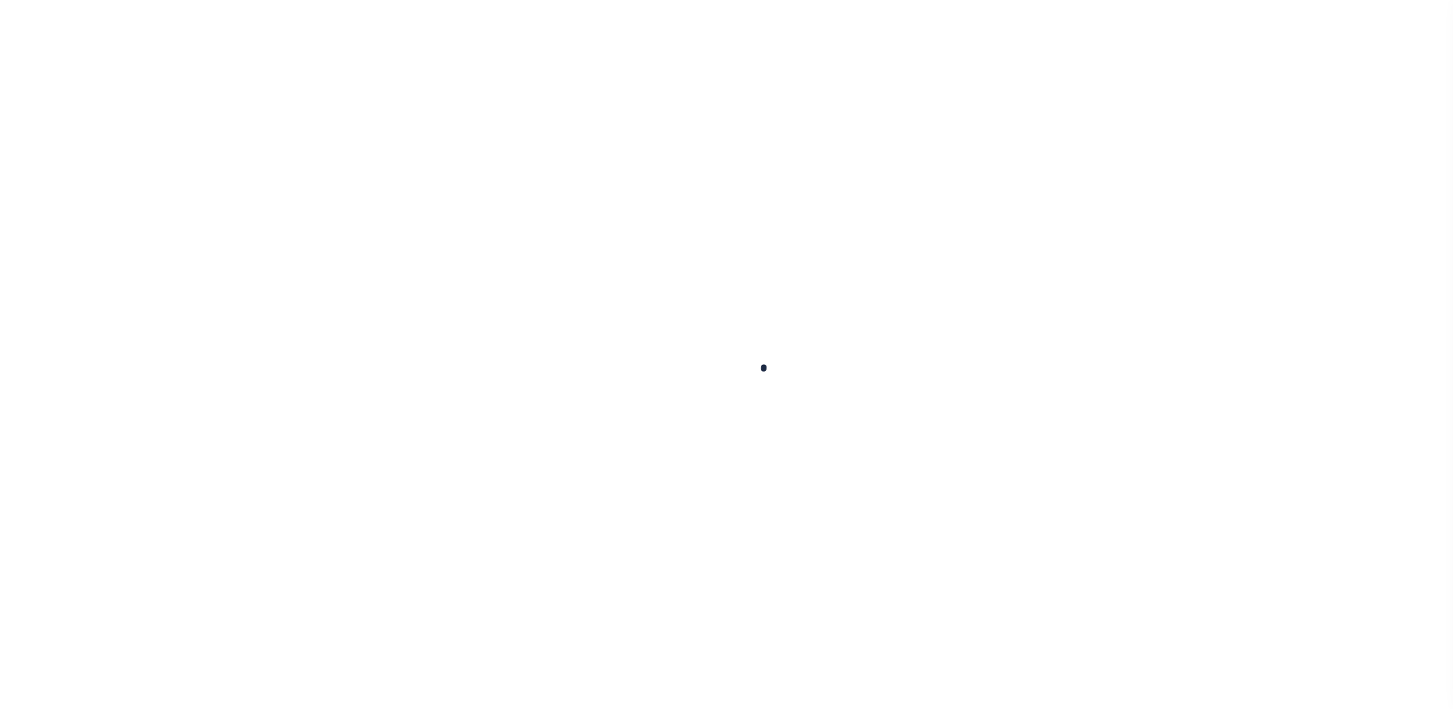
select select "2"
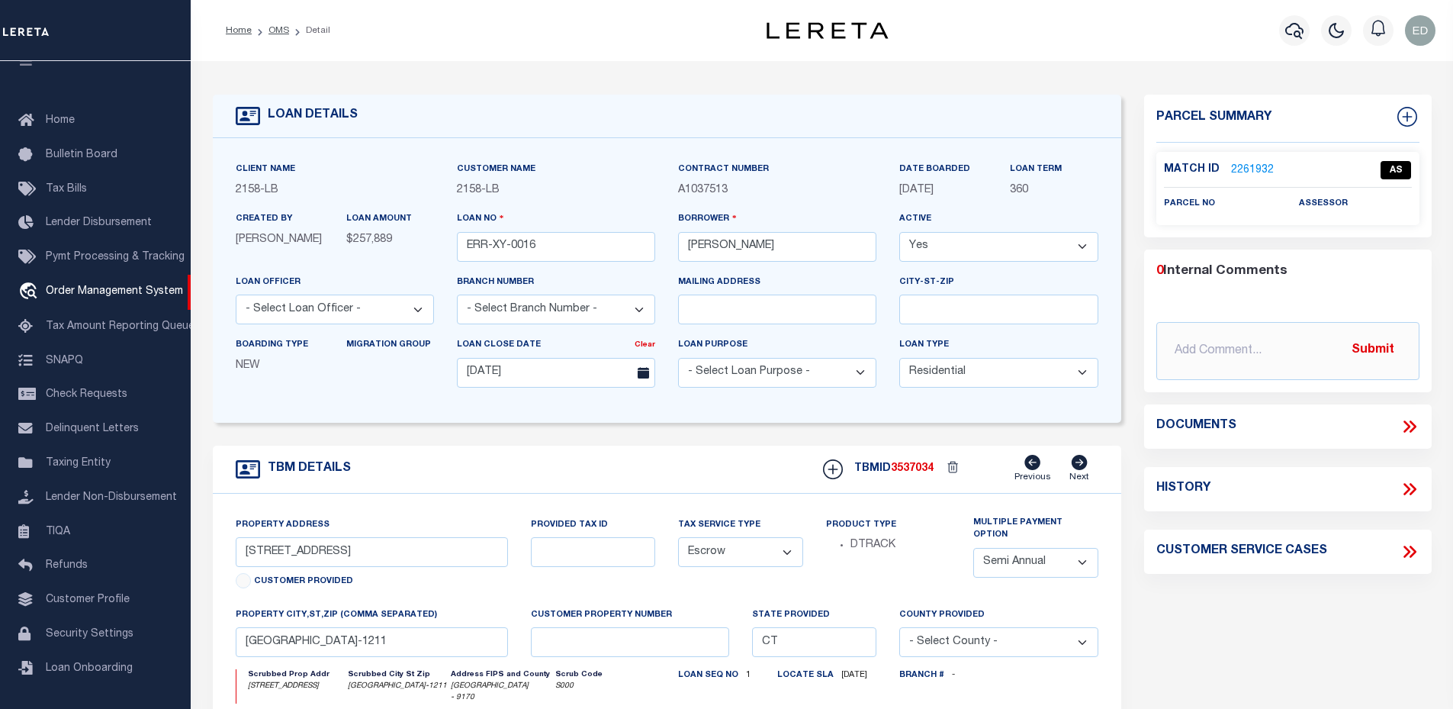
click at [1245, 162] on link "2261932" at bounding box center [1252, 170] width 43 height 16
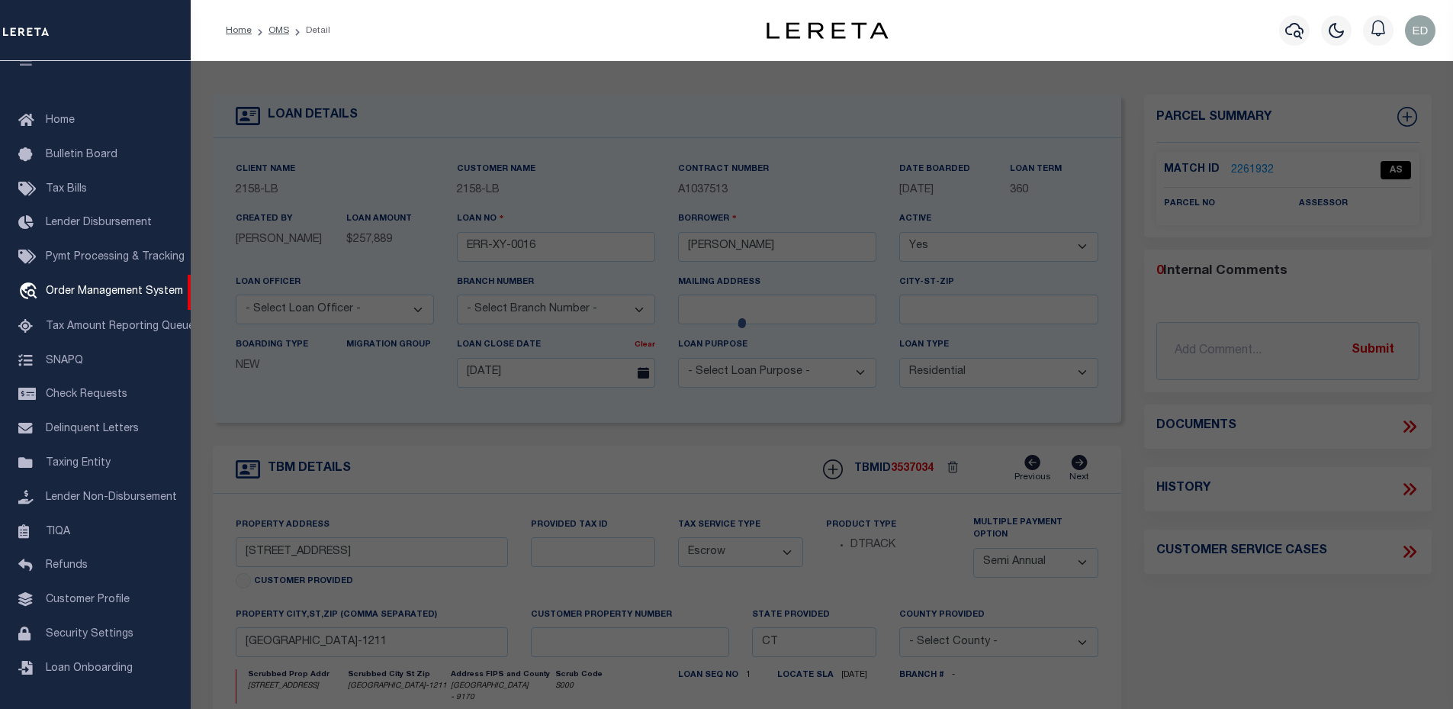
checkbox input "false"
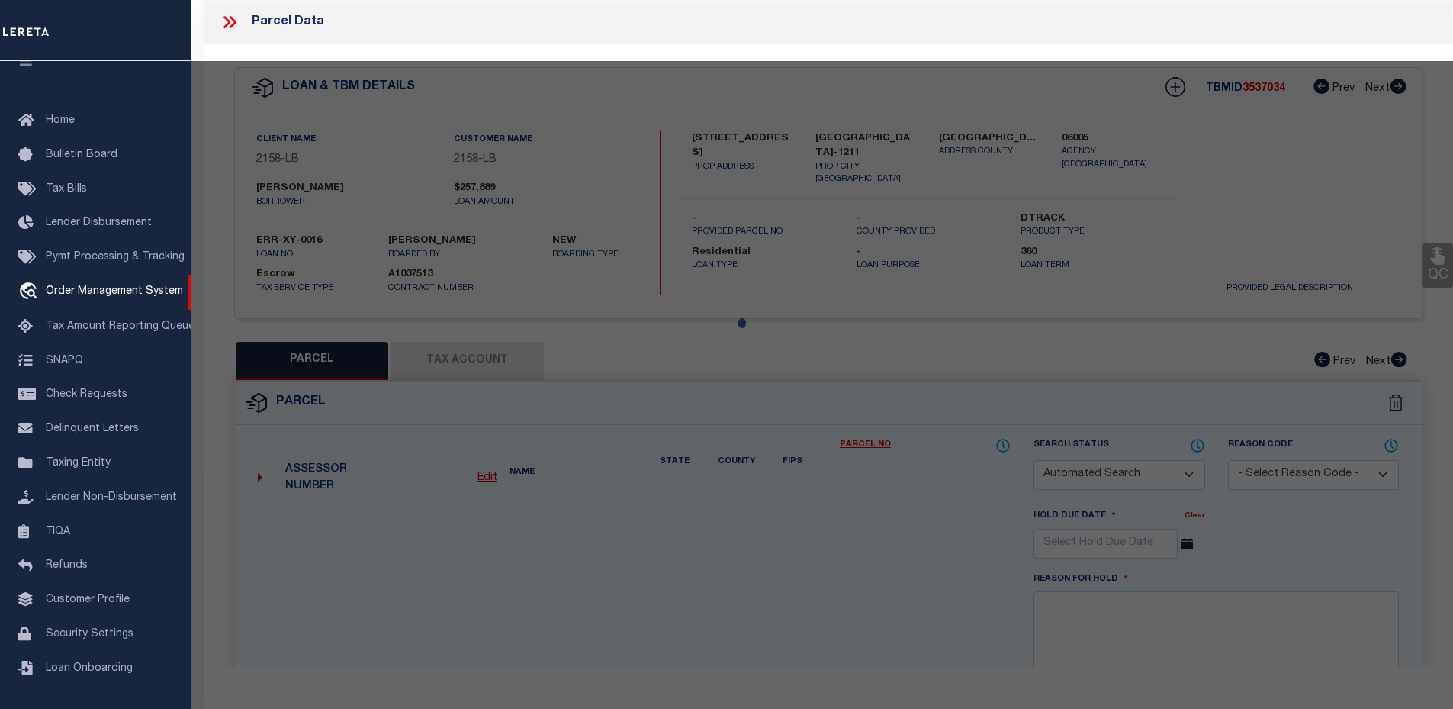
checkbox input "false"
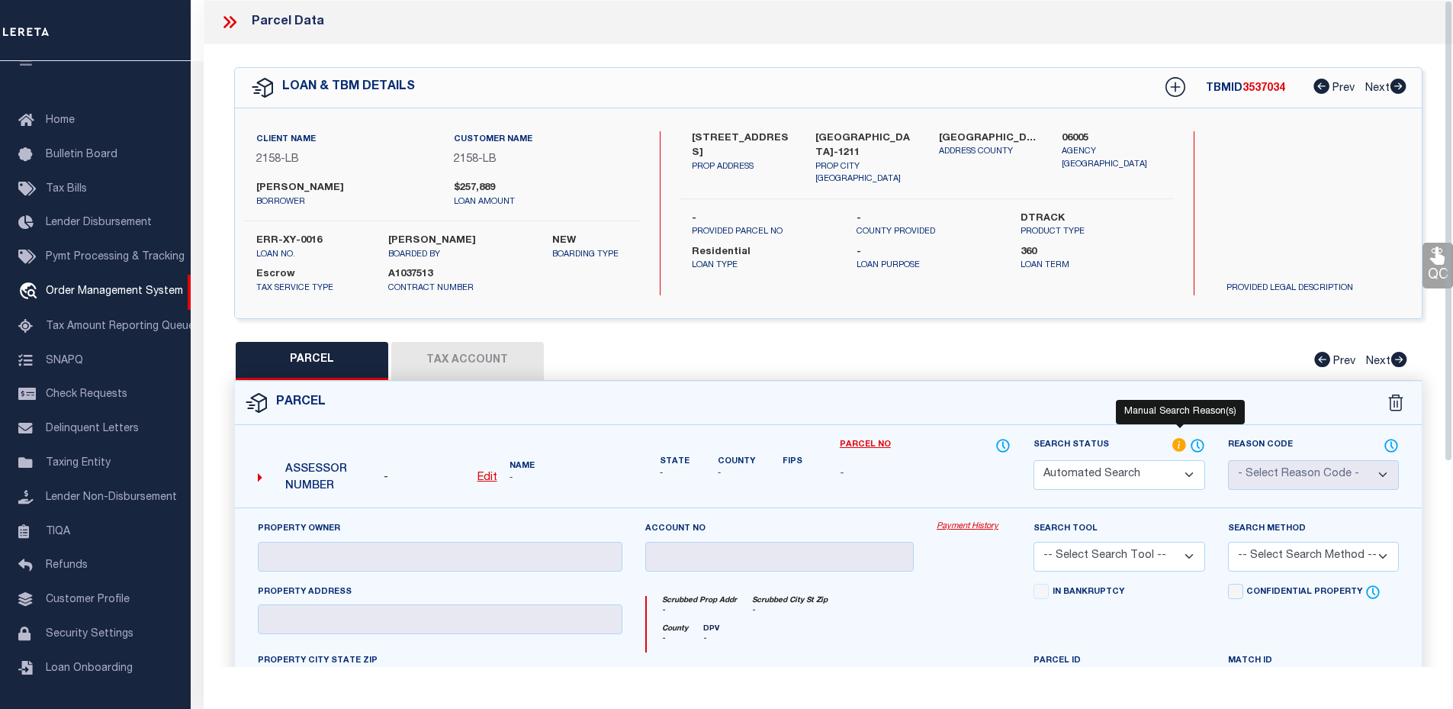
click at [1177, 446] on icon at bounding box center [1179, 445] width 14 height 14
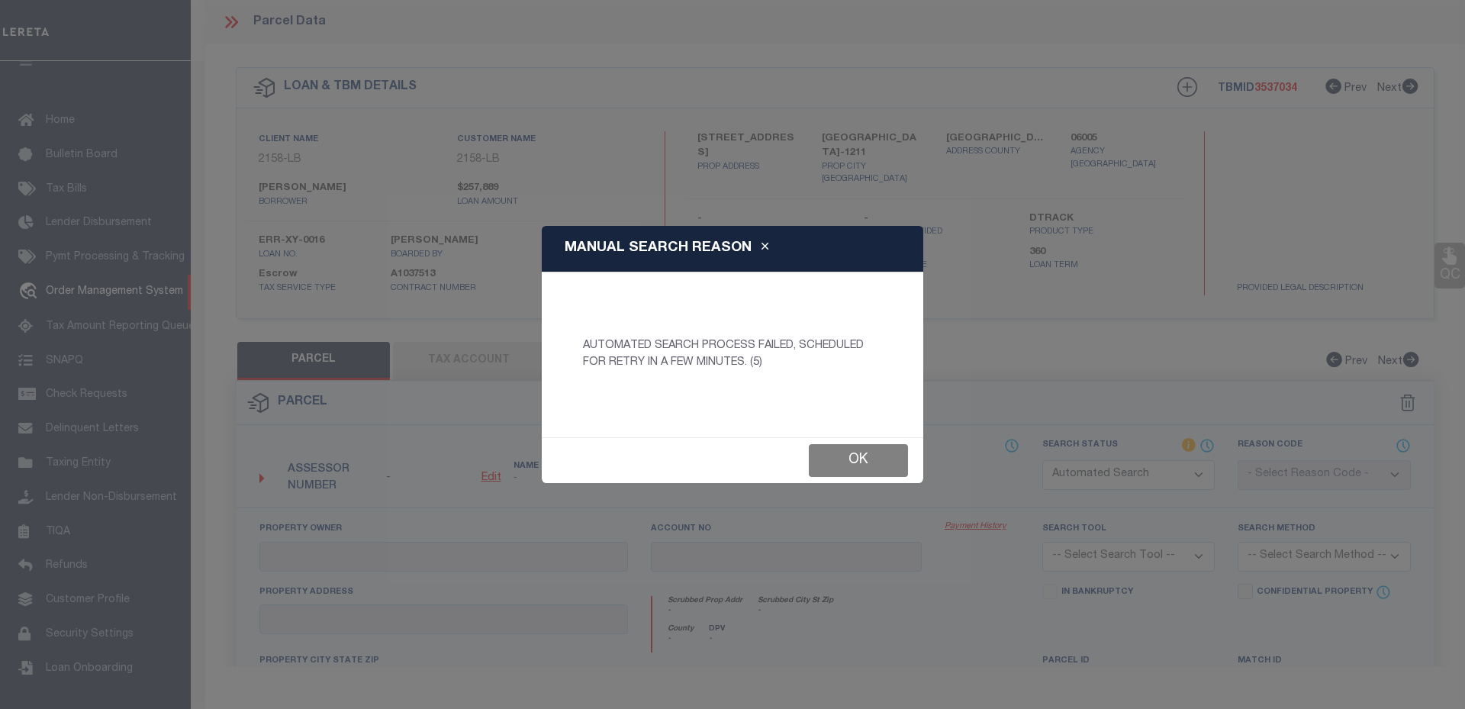
click at [839, 468] on button "Ok" at bounding box center [858, 460] width 99 height 33
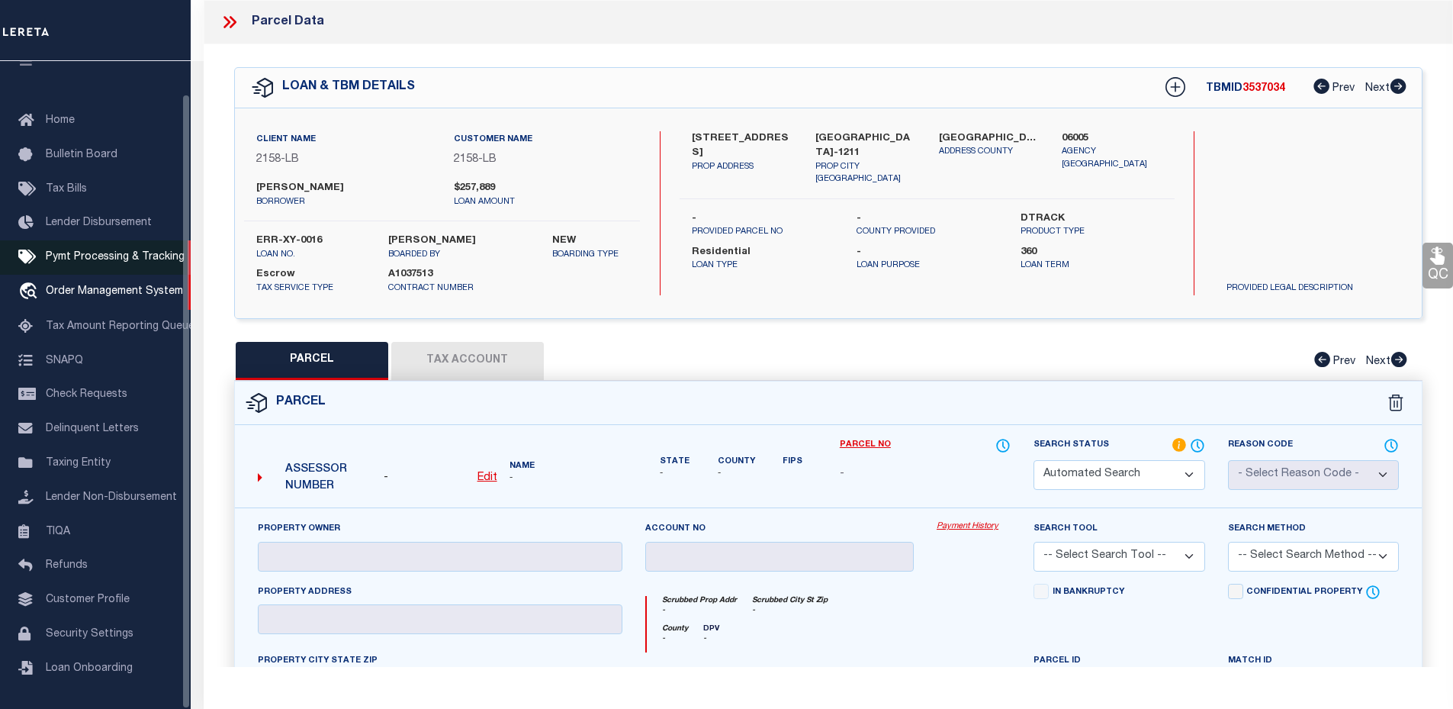
click at [59, 252] on span "Pymt Processing & Tracking" at bounding box center [115, 257] width 139 height 11
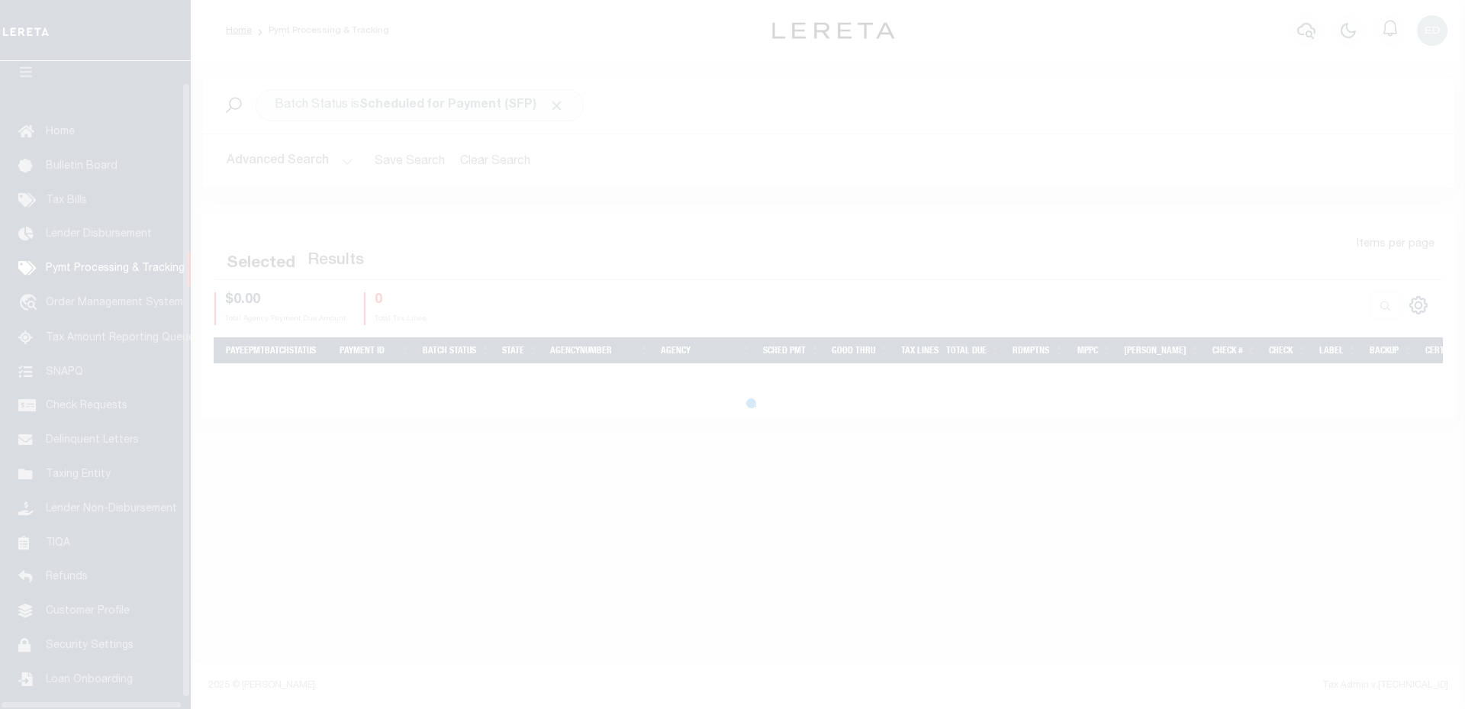
scroll to position [34, 0]
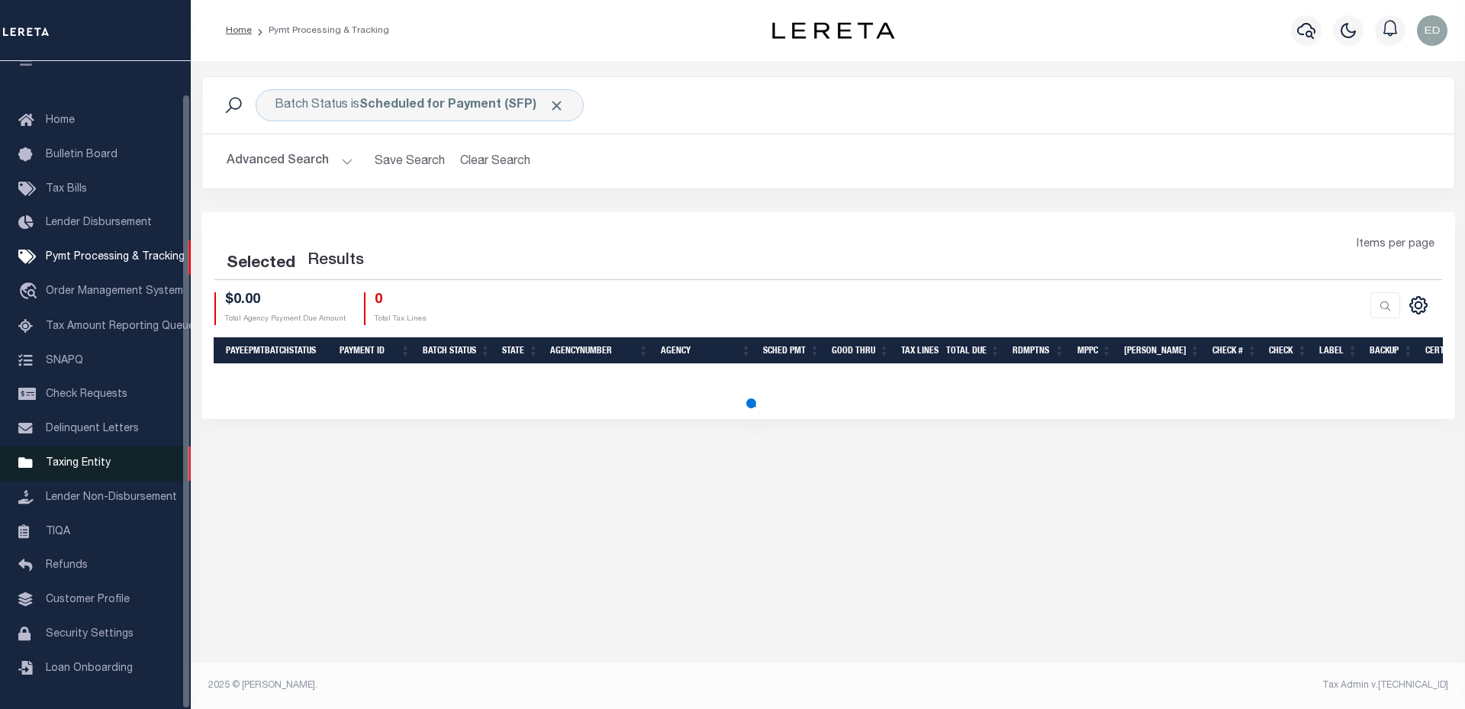
click at [79, 463] on span "Taxing Entity" at bounding box center [78, 463] width 65 height 11
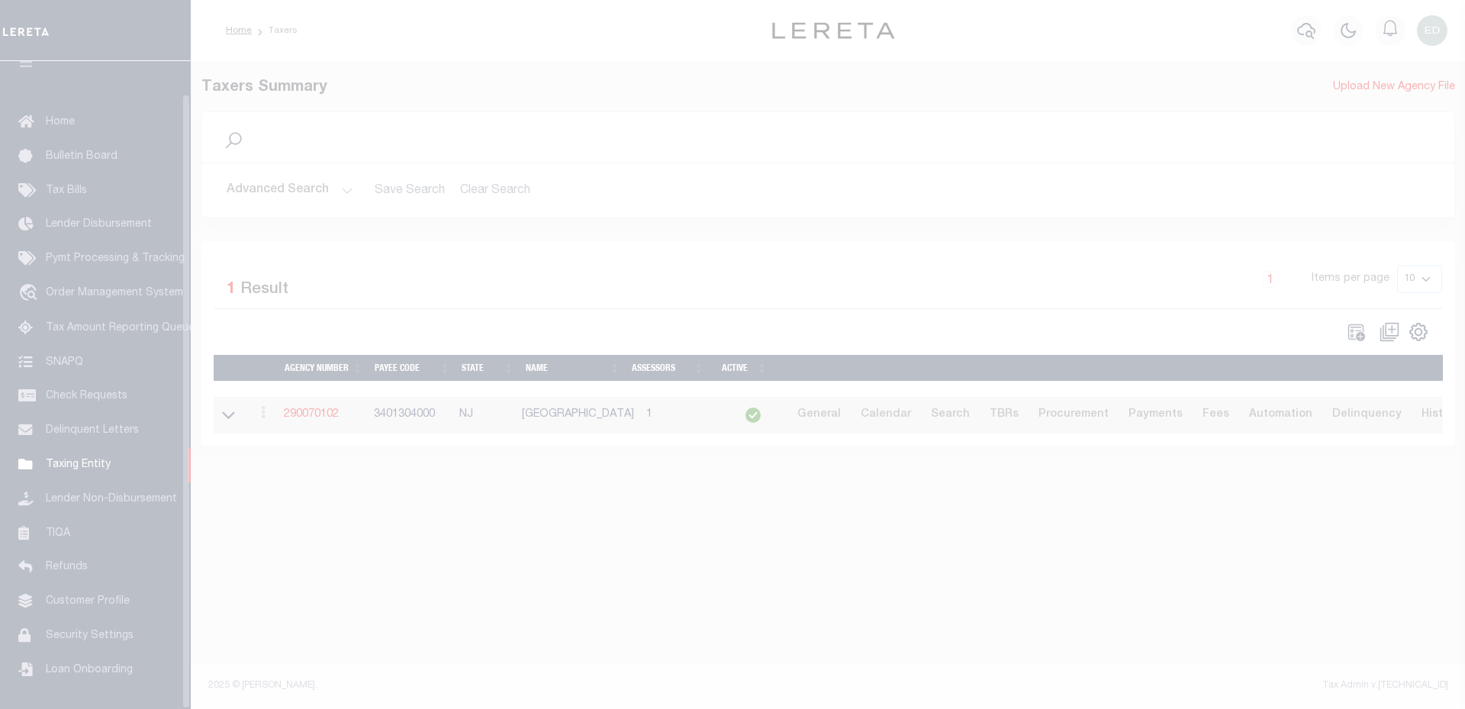
scroll to position [34, 0]
